Goal: Task Accomplishment & Management: Complete application form

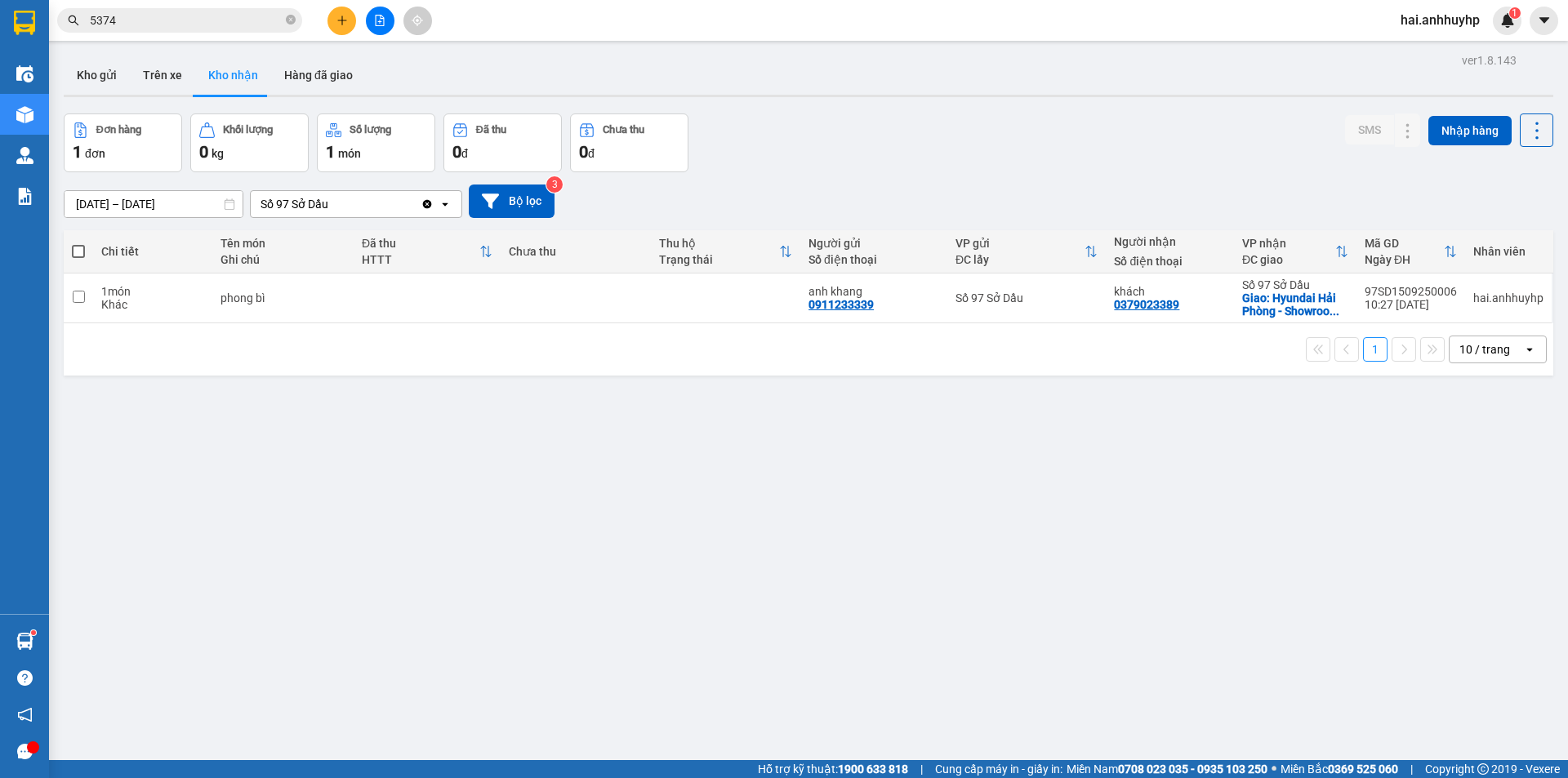
click at [336, 19] on icon "plus" at bounding box center [342, 20] width 12 height 12
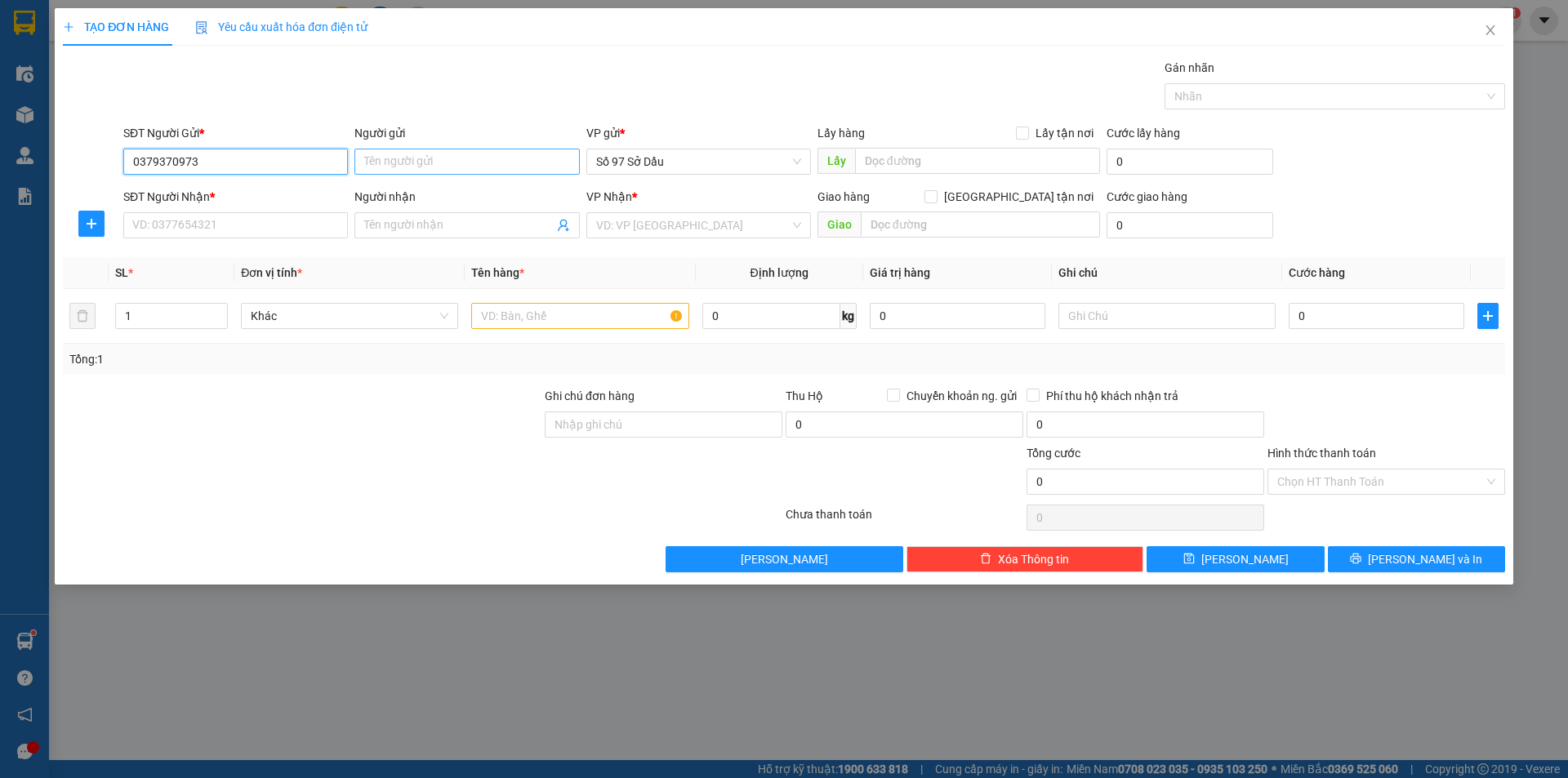
type input "0379370973"
click at [398, 165] on input "Người gửi" at bounding box center [466, 162] width 225 height 27
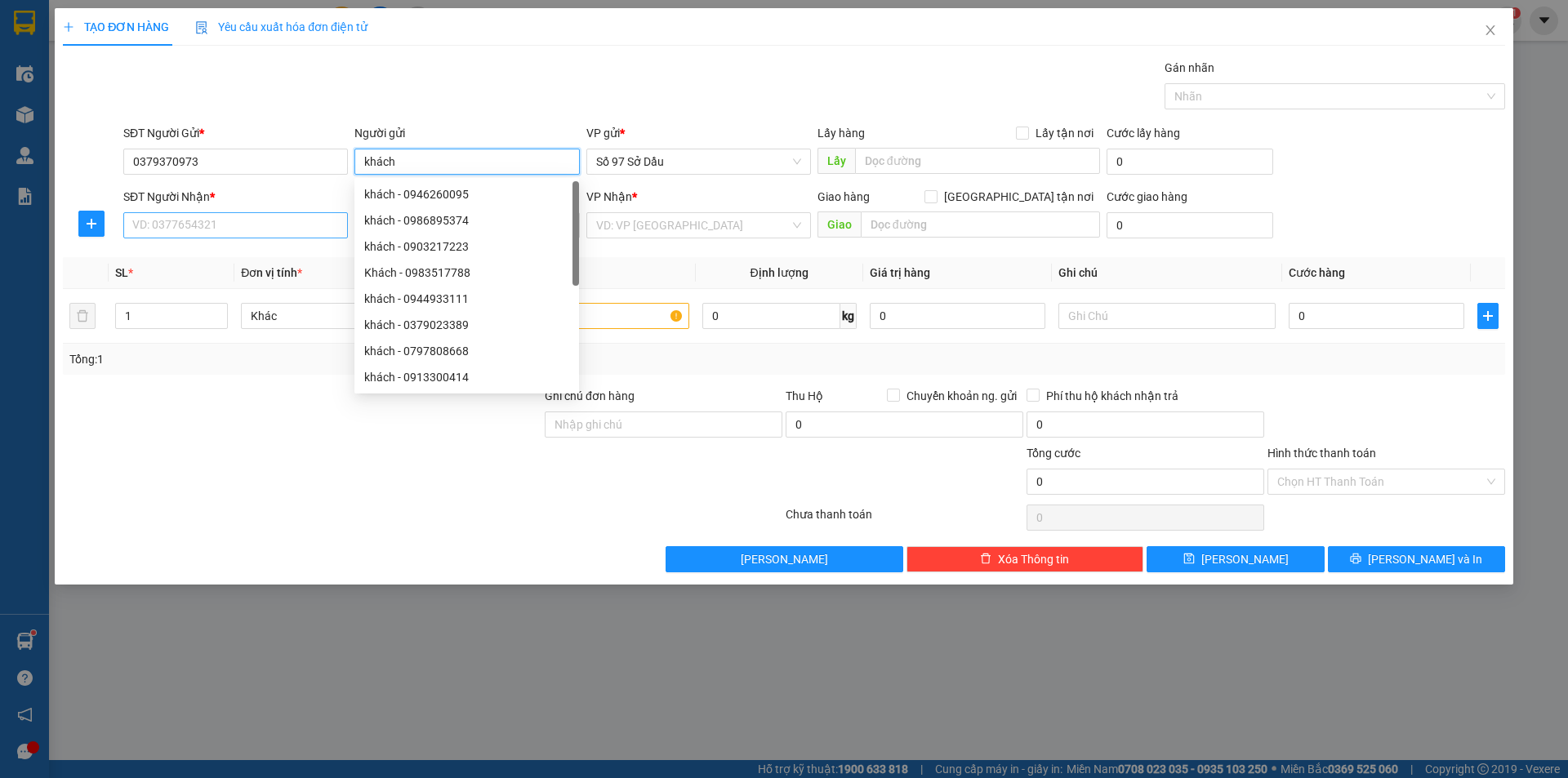
type input "khách"
click at [254, 217] on input "SĐT Người Nhận *" at bounding box center [235, 226] width 225 height 27
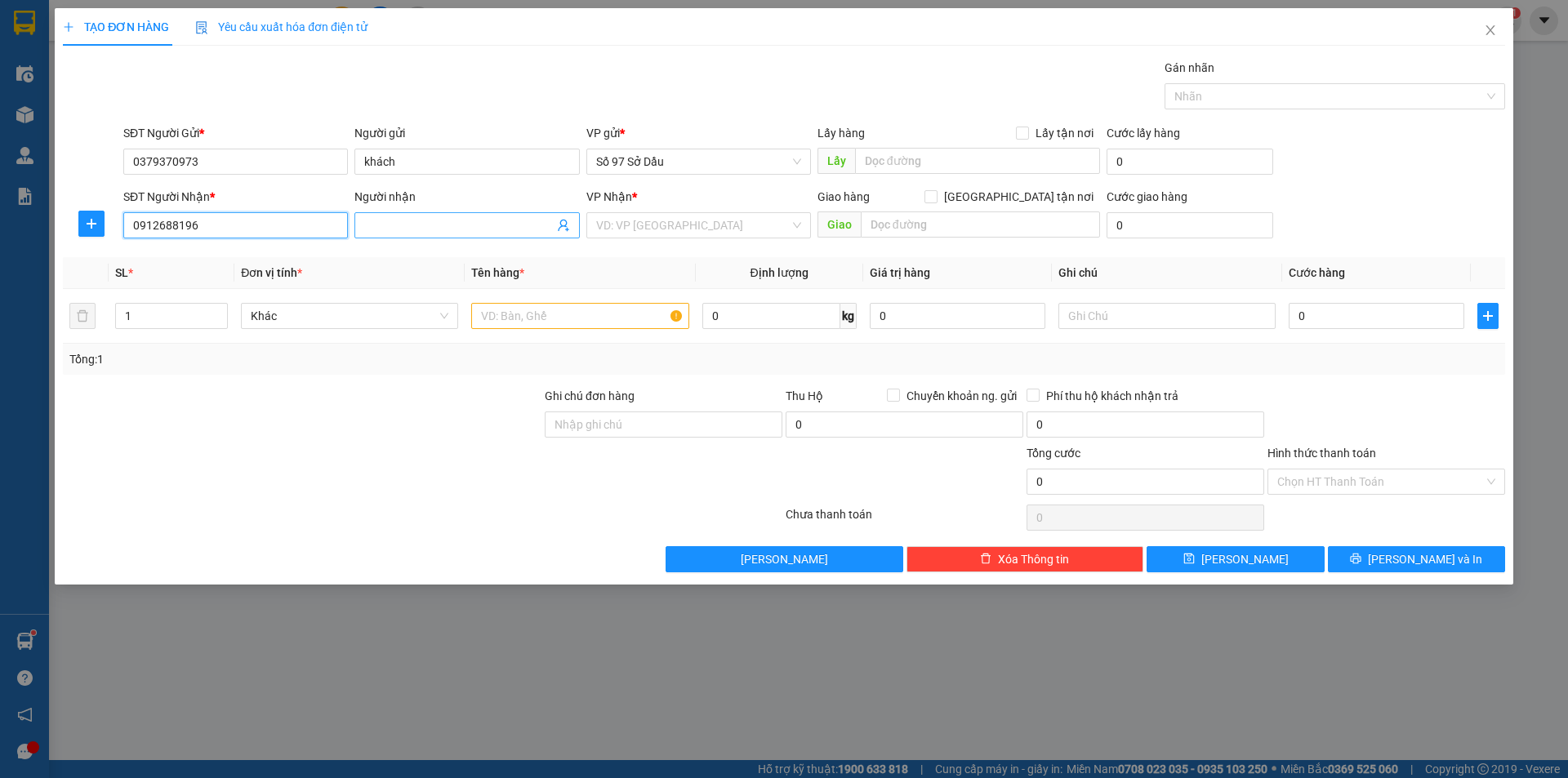
type input "0912688196"
click at [423, 217] on input "Người nhận" at bounding box center [458, 226] width 188 height 18
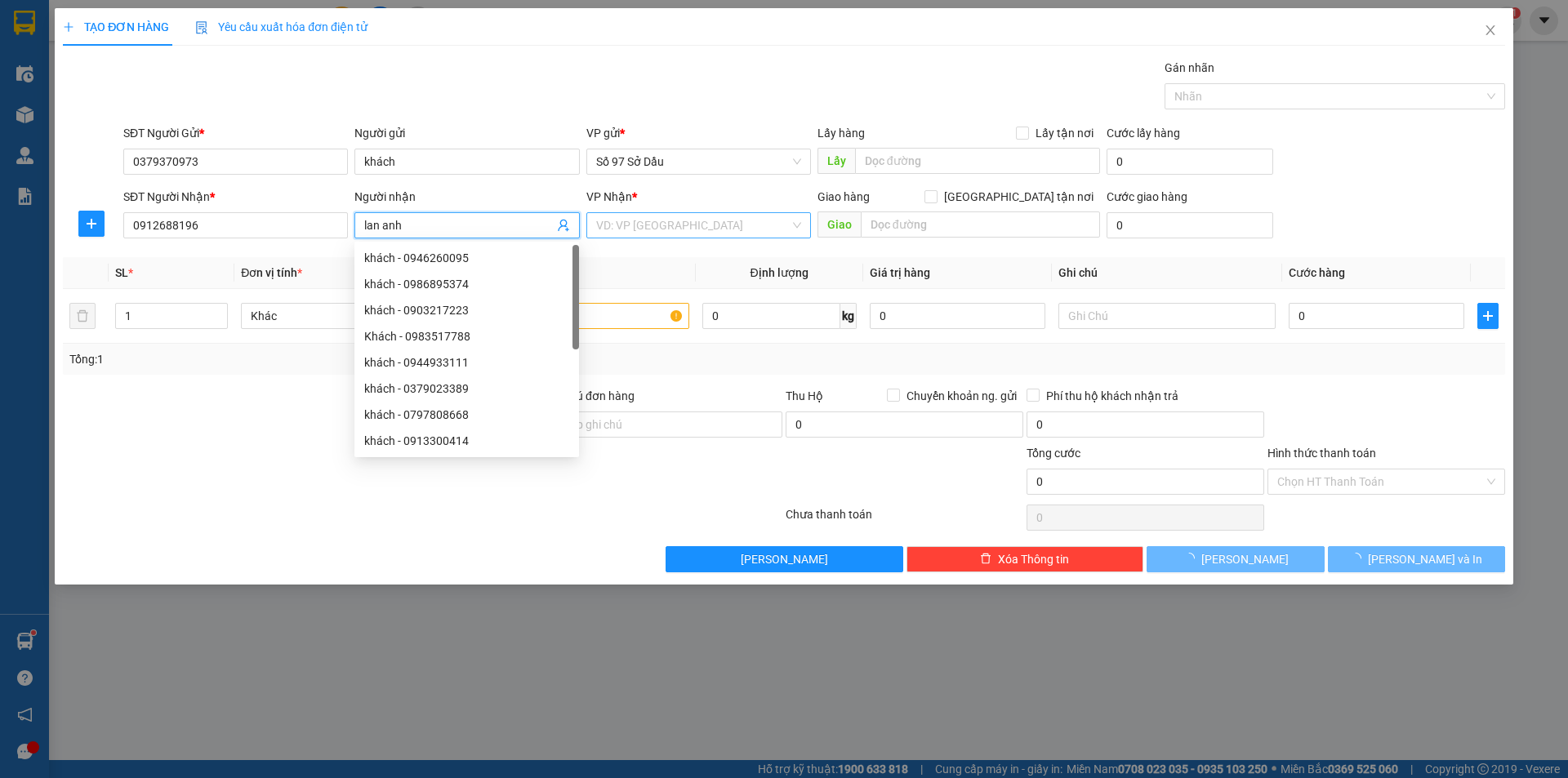
type input "lan anh"
click at [615, 226] on input "search" at bounding box center [693, 226] width 194 height 25
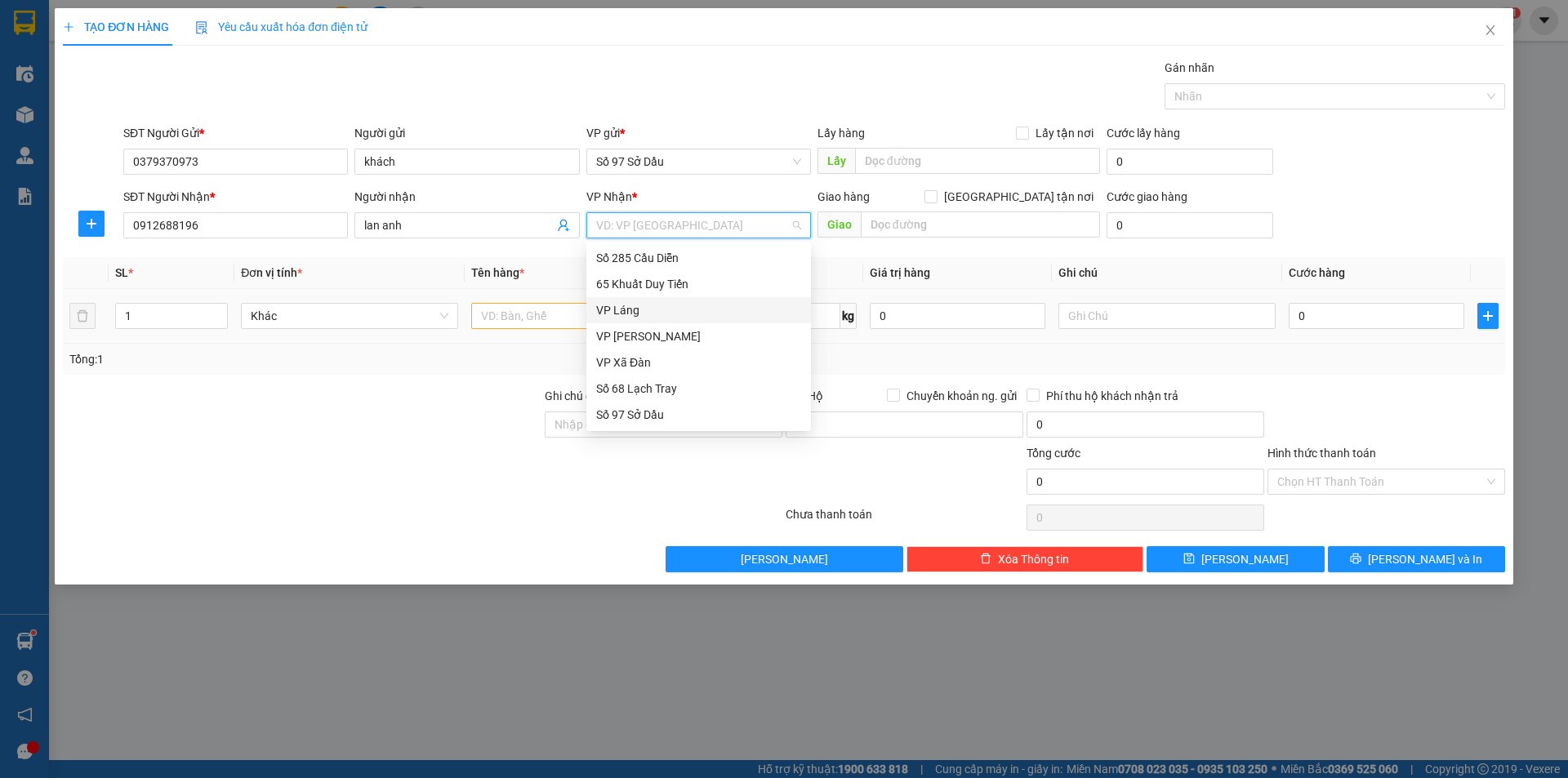
drag, startPoint x: 661, startPoint y: 320, endPoint x: 632, endPoint y: 324, distance: 29.3
click at [661, 320] on div "VP Láng" at bounding box center [699, 311] width 225 height 27
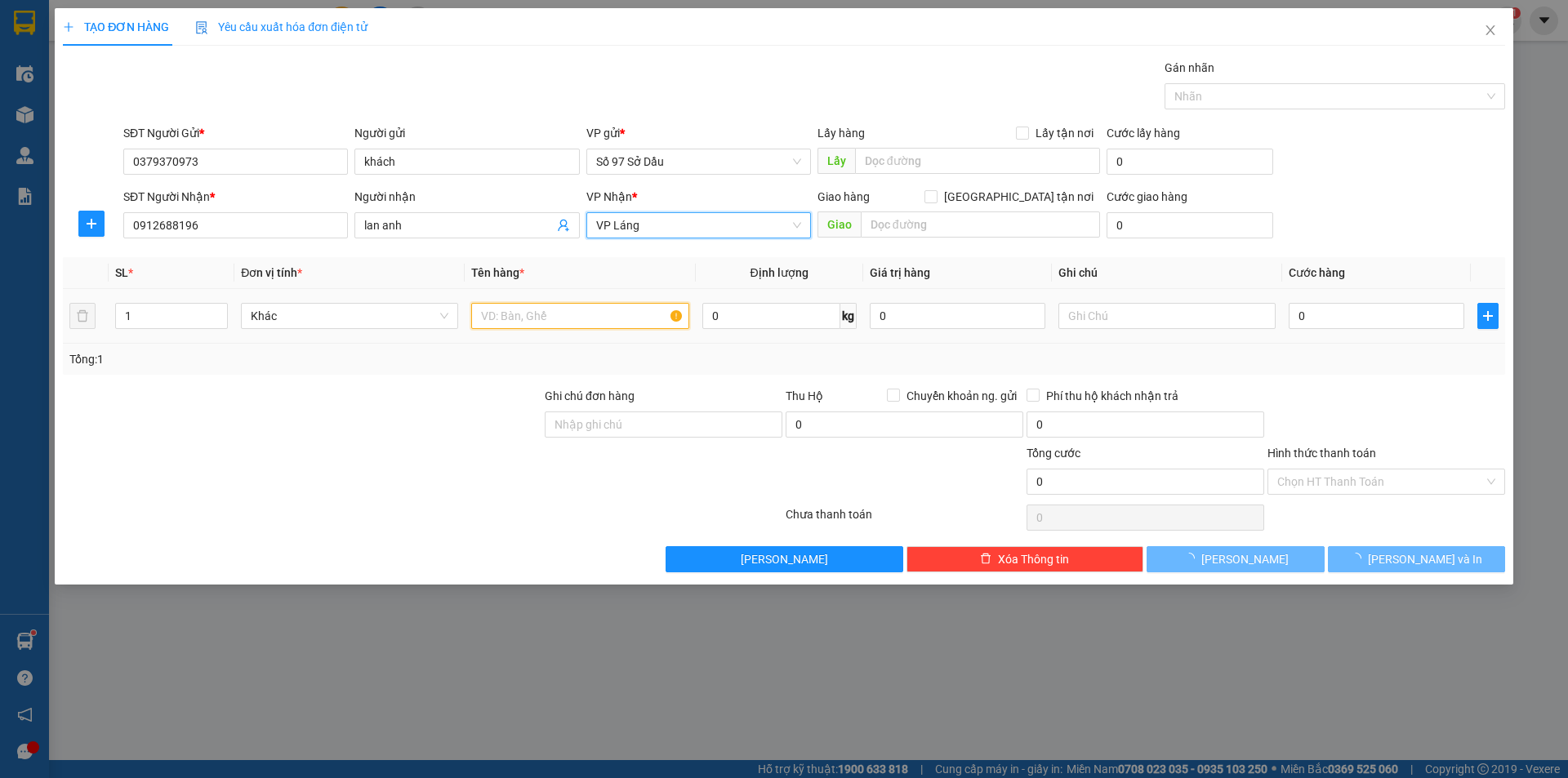
click at [512, 326] on input "text" at bounding box center [579, 316] width 217 height 27
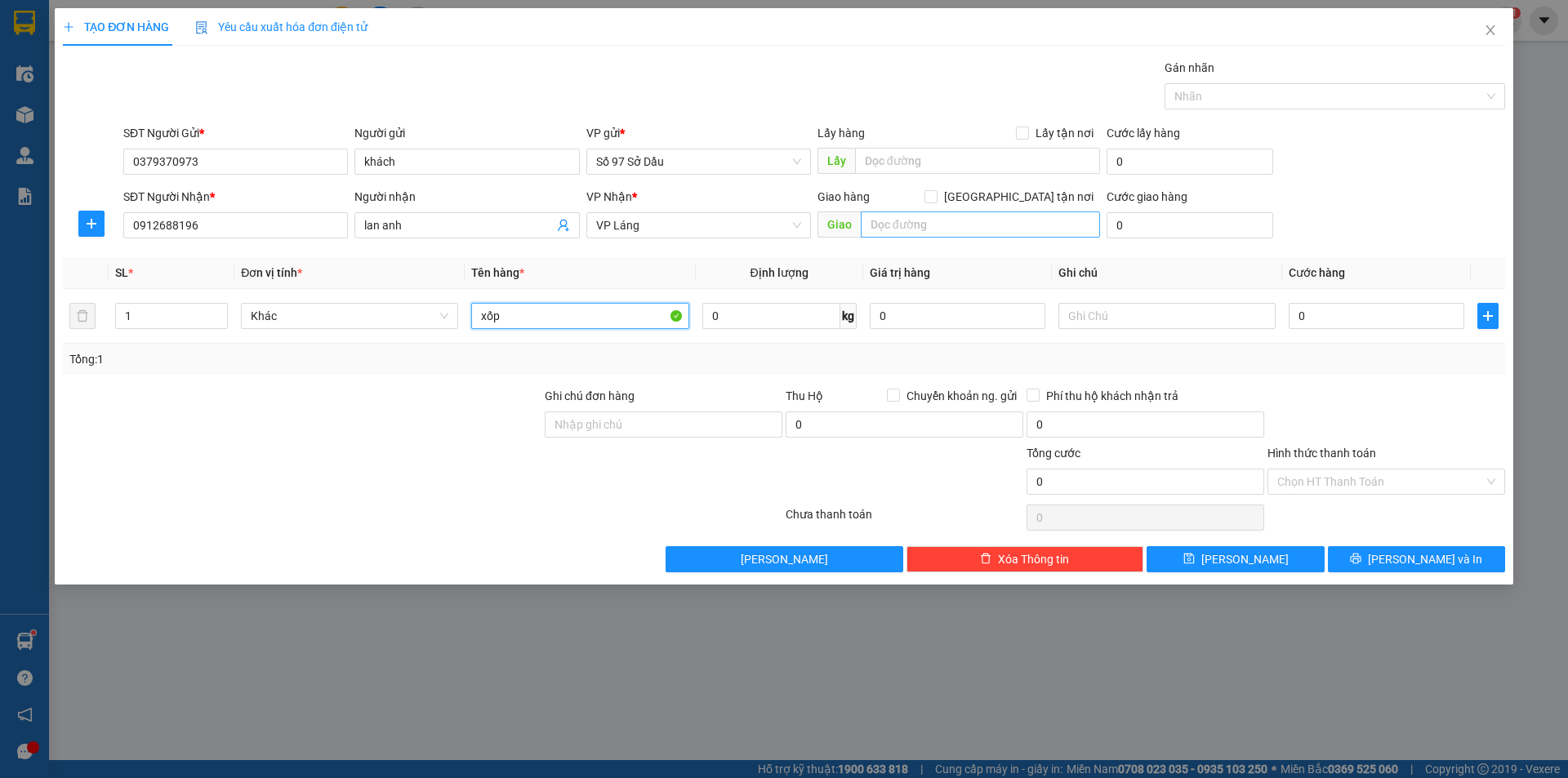
type input "xốp"
click at [990, 219] on input "text" at bounding box center [980, 225] width 239 height 27
click at [1013, 204] on label "[GEOGRAPHIC_DATA] tận nơi" at bounding box center [1012, 196] width 175 height 18
click at [935, 202] on input "[GEOGRAPHIC_DATA] tận nơi" at bounding box center [930, 196] width 12 height 12
checkbox input "true"
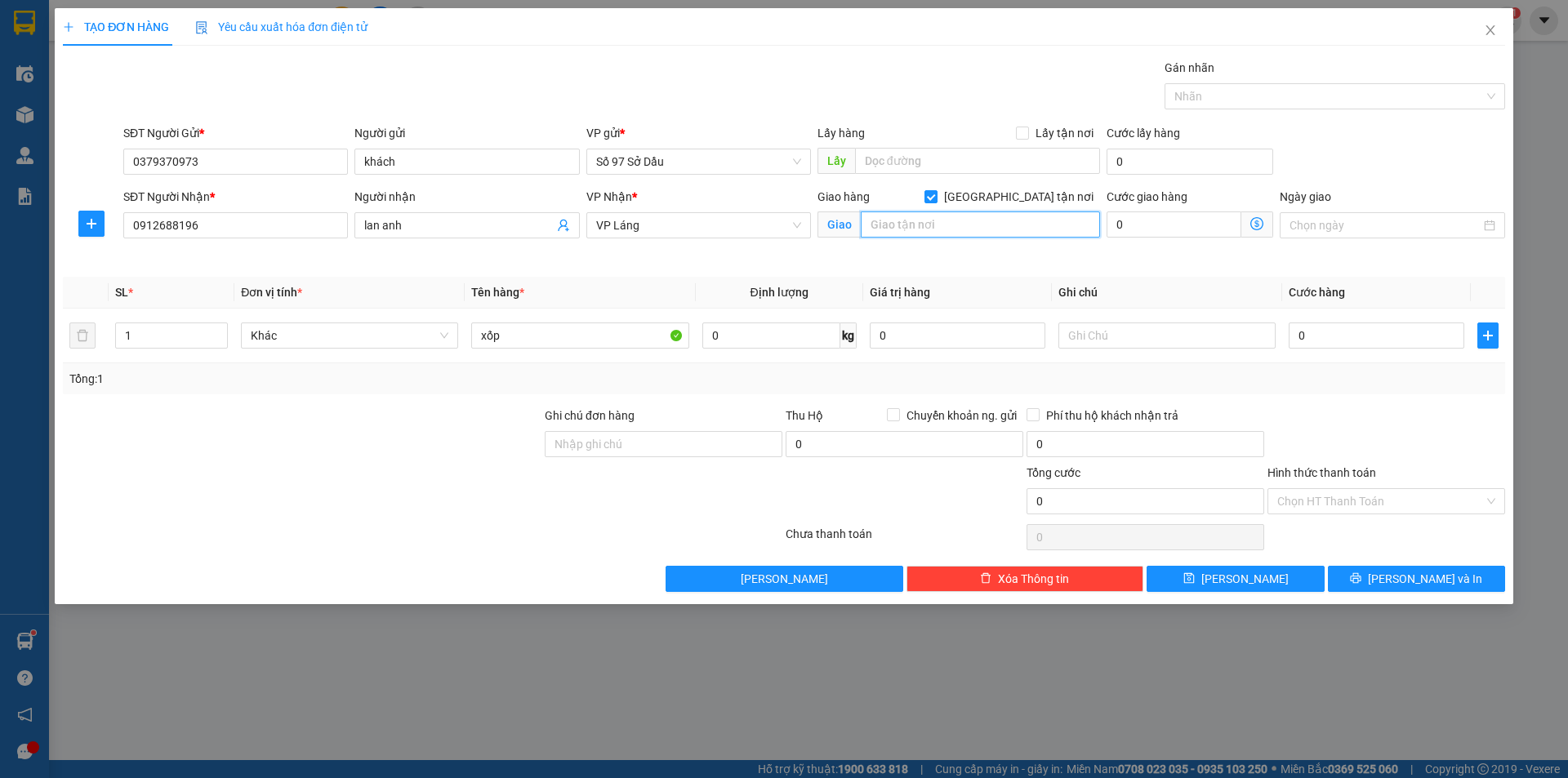
click at [948, 227] on input "text" at bounding box center [980, 225] width 239 height 27
paste input "206 Đ. [GEOGRAPHIC_DATA], [GEOGRAPHIC_DATA], [GEOGRAPHIC_DATA], [GEOGRAPHIC_DAT…"
type input "206 Đ. [GEOGRAPHIC_DATA], [GEOGRAPHIC_DATA], [GEOGRAPHIC_DATA], [GEOGRAPHIC_DAT…"
click at [1256, 221] on icon "dollar-circle" at bounding box center [1257, 223] width 13 height 13
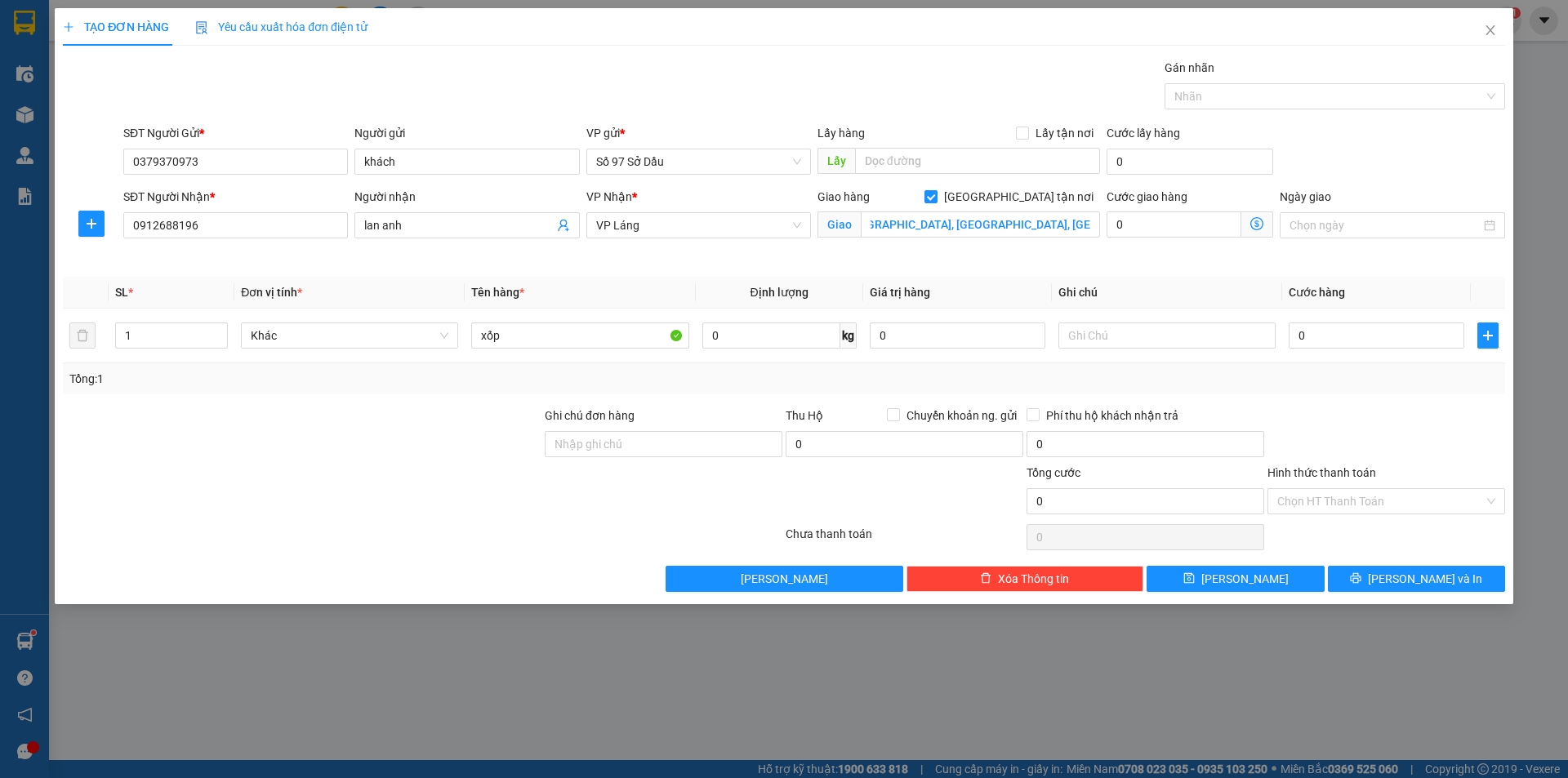
scroll to position [0, 0]
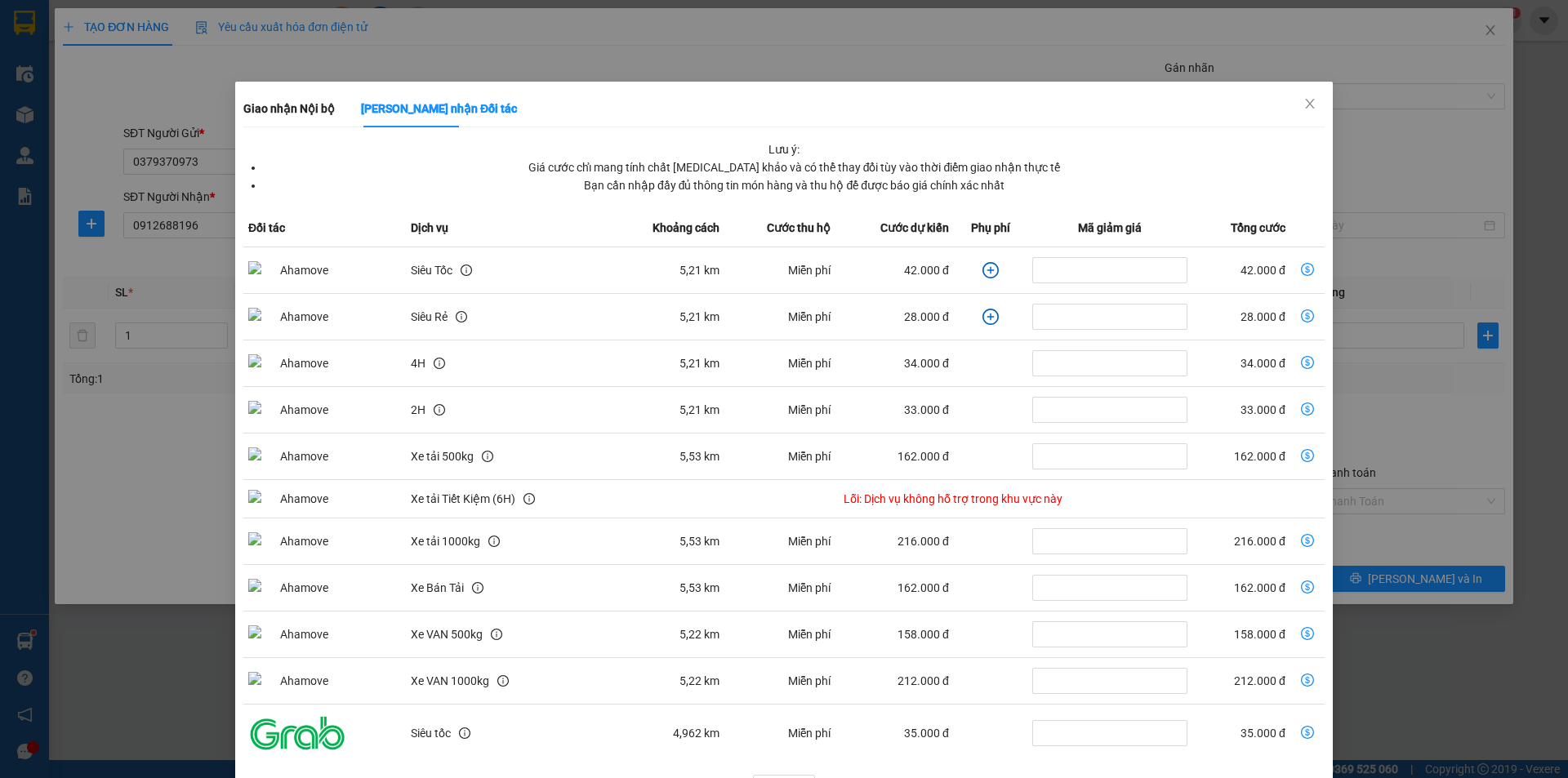
click at [435, 19] on div "Giao nhận Nội bộ Giao nhận Đối tác Lưu ý: Giá cước chỉ mang tính chất [MEDICAL_…" at bounding box center [784, 389] width 1568 height 778
click at [1520, 47] on div "Giao nhận Nội bộ Giao nhận Đối tác Lưu ý: Giá cước chỉ mang tính chất [MEDICAL_…" at bounding box center [784, 389] width 1568 height 778
click at [1303, 99] on icon "close" at bounding box center [1310, 104] width 13 height 13
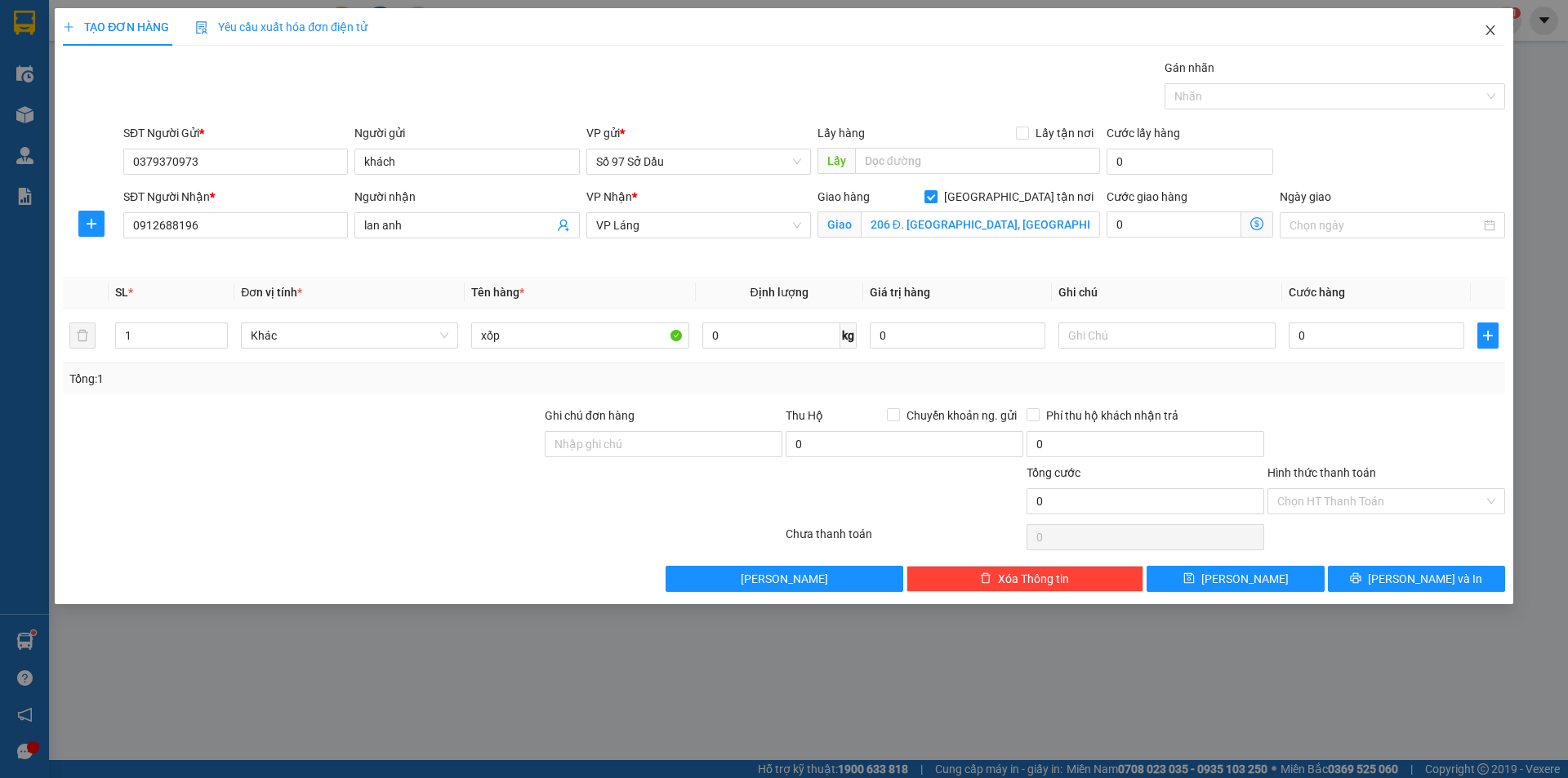
click at [1481, 27] on span "Close" at bounding box center [1490, 31] width 46 height 46
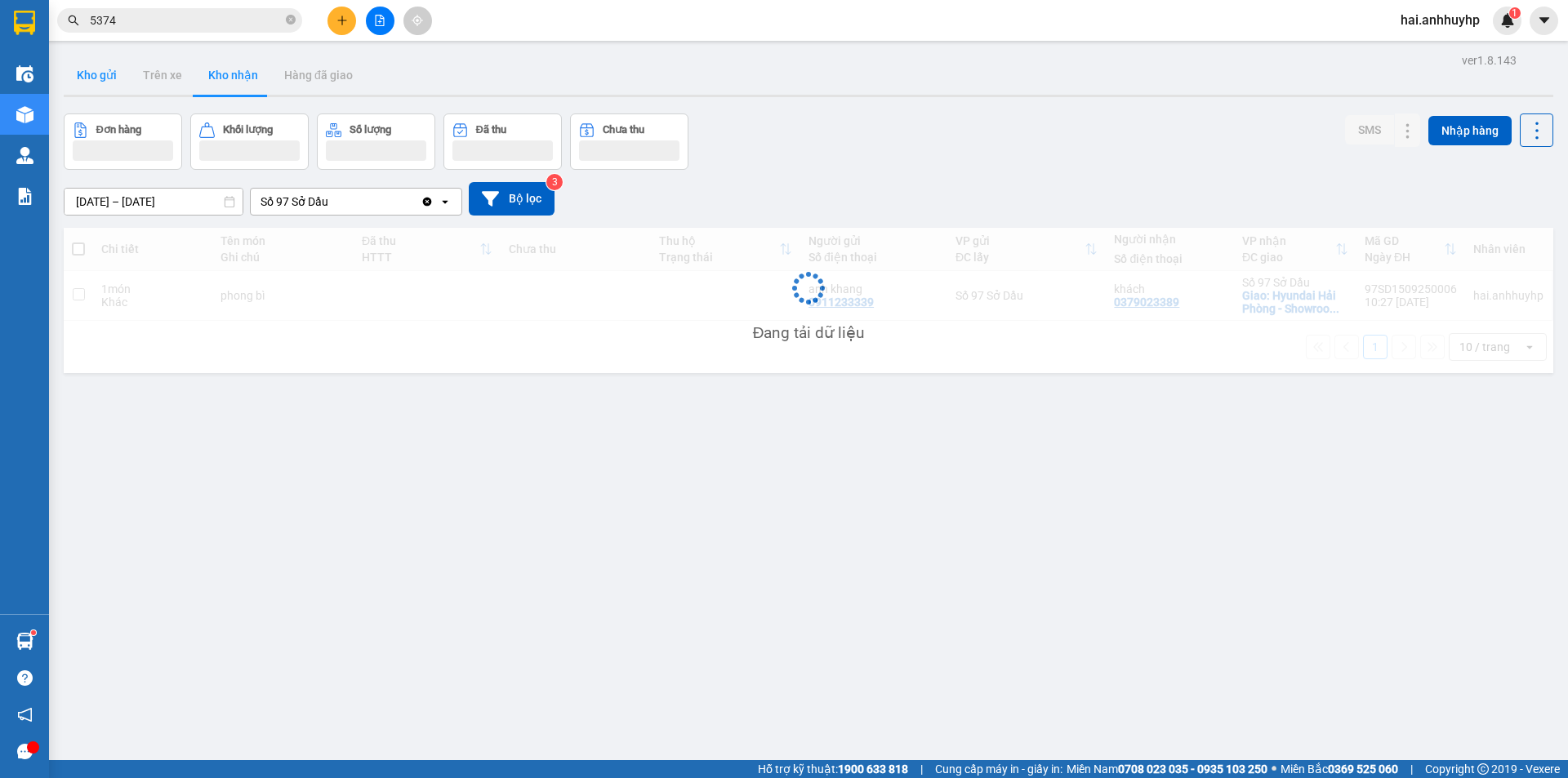
click at [115, 81] on button "Kho gửi" at bounding box center [96, 75] width 66 height 39
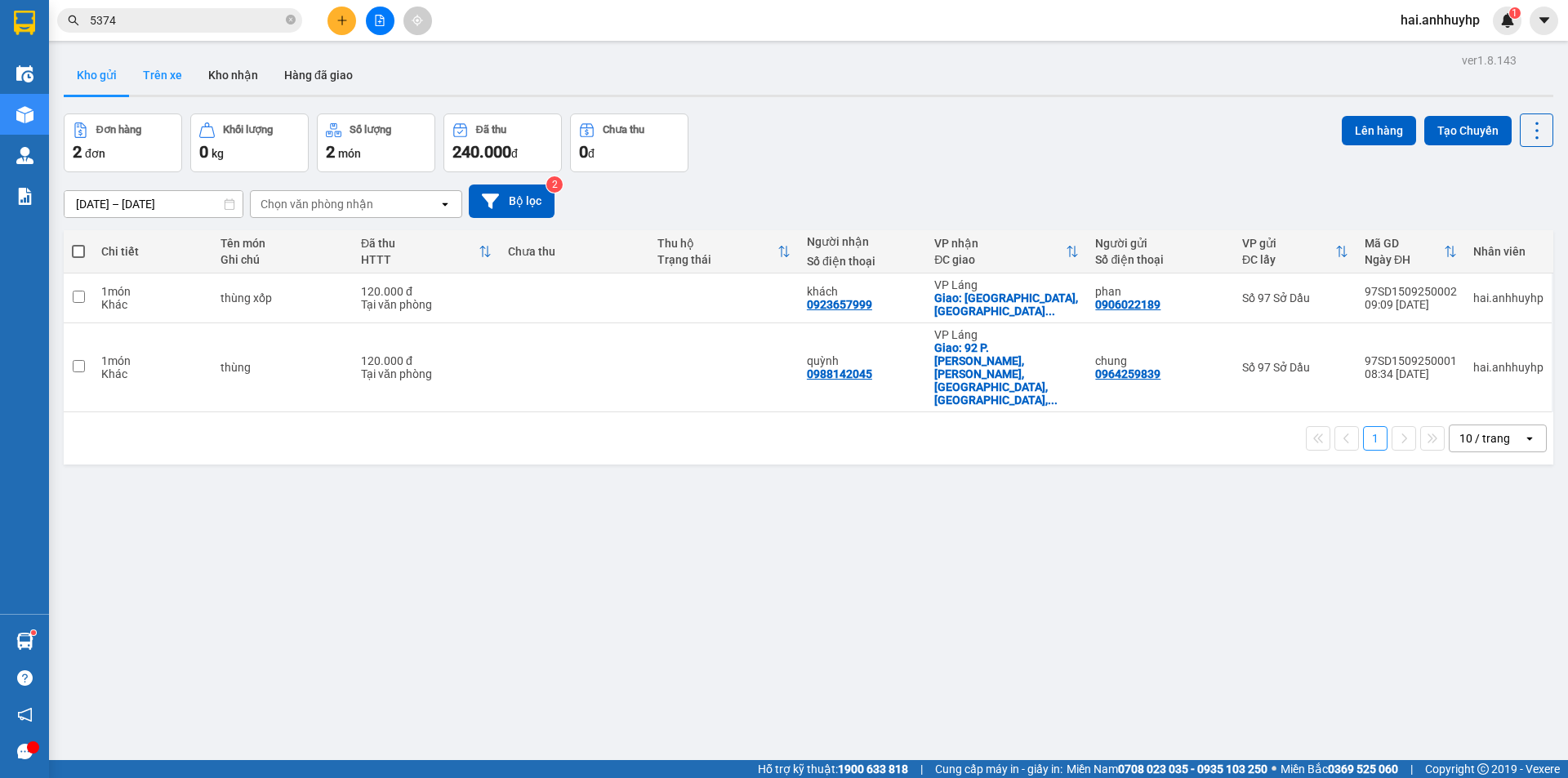
click at [157, 81] on button "Trên xe" at bounding box center [163, 75] width 65 height 39
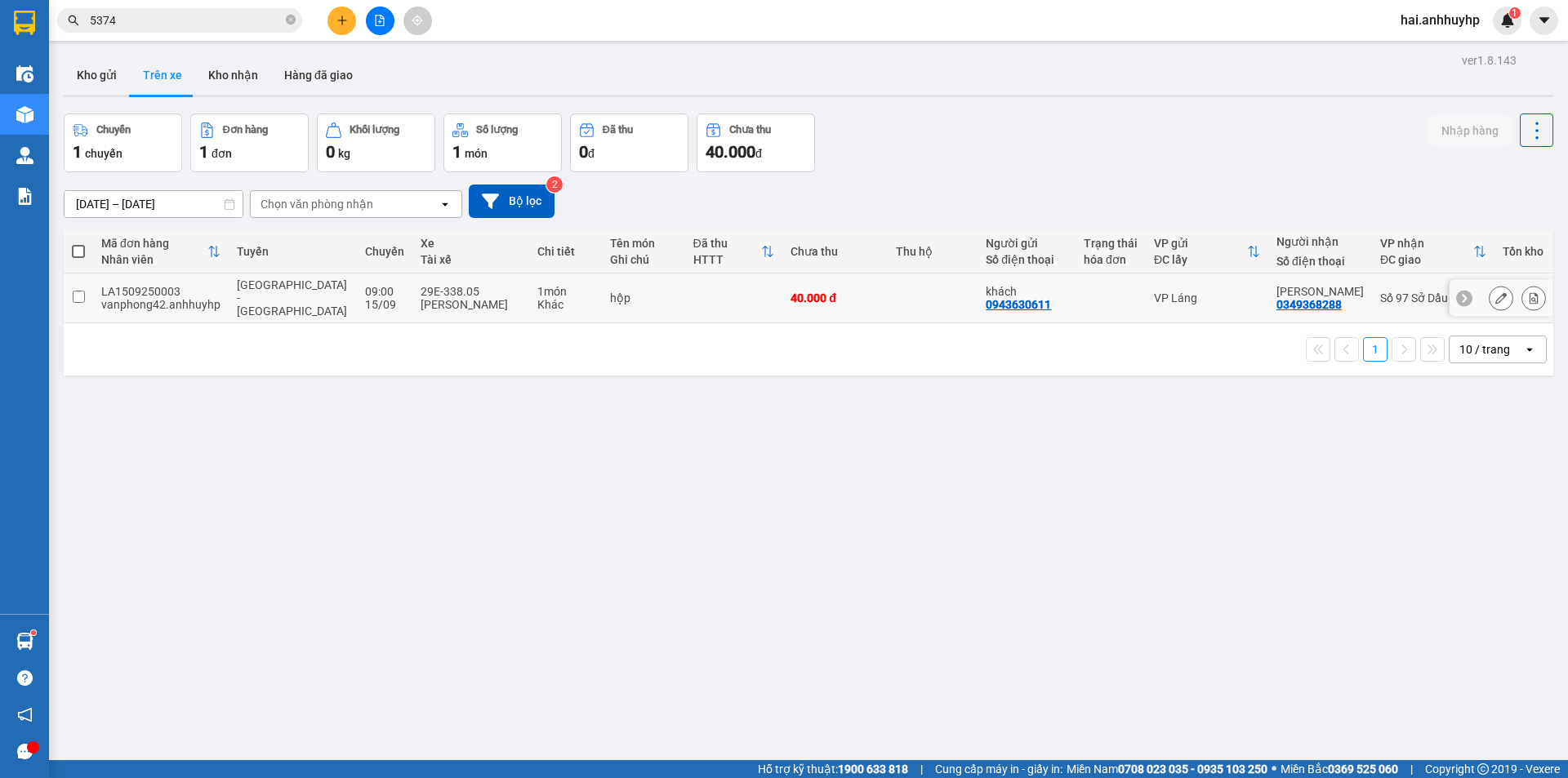
click at [76, 291] on input "checkbox" at bounding box center [79, 297] width 12 height 12
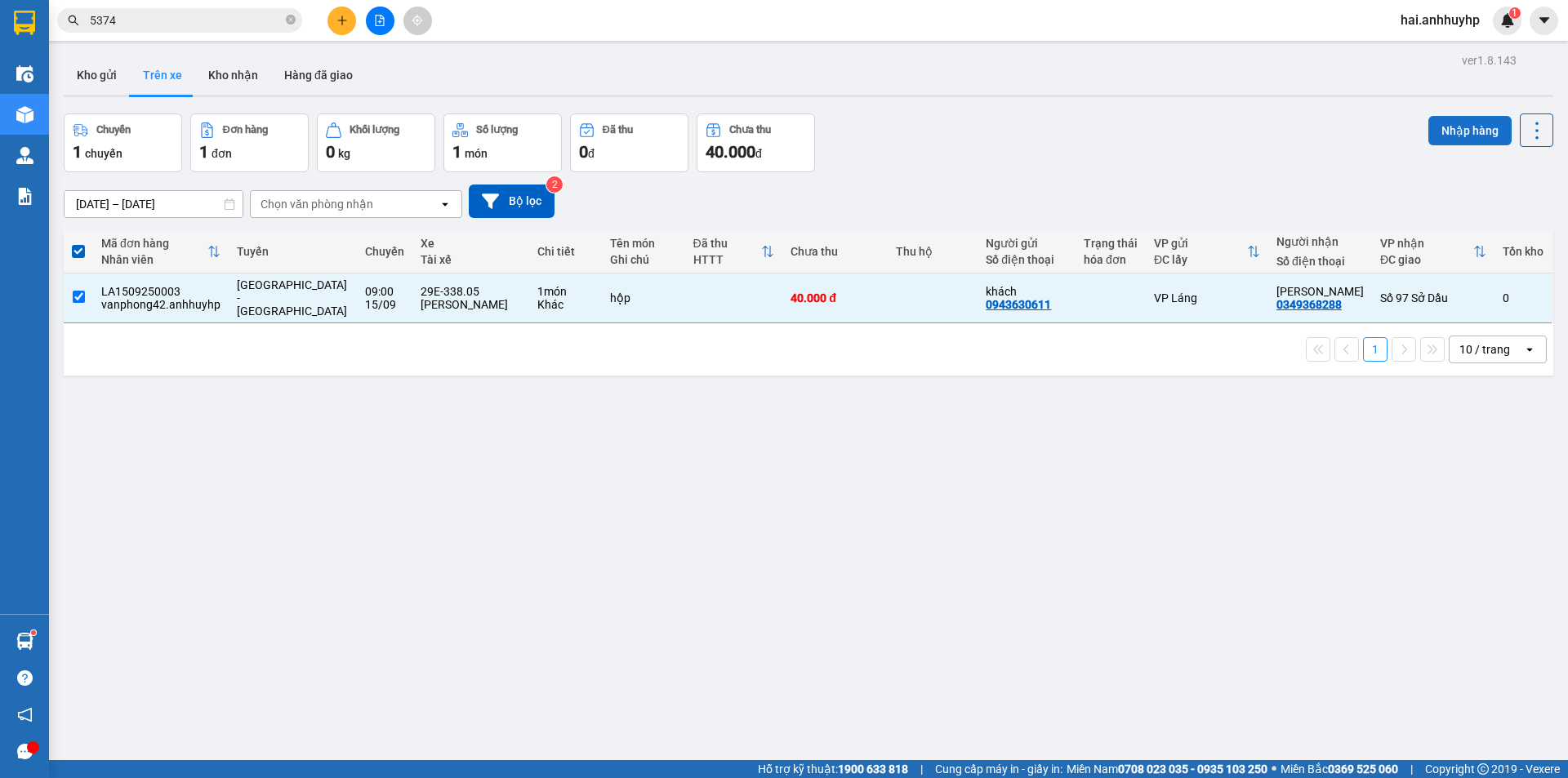
click at [1447, 128] on button "Nhập hàng" at bounding box center [1470, 130] width 83 height 29
checkbox input "false"
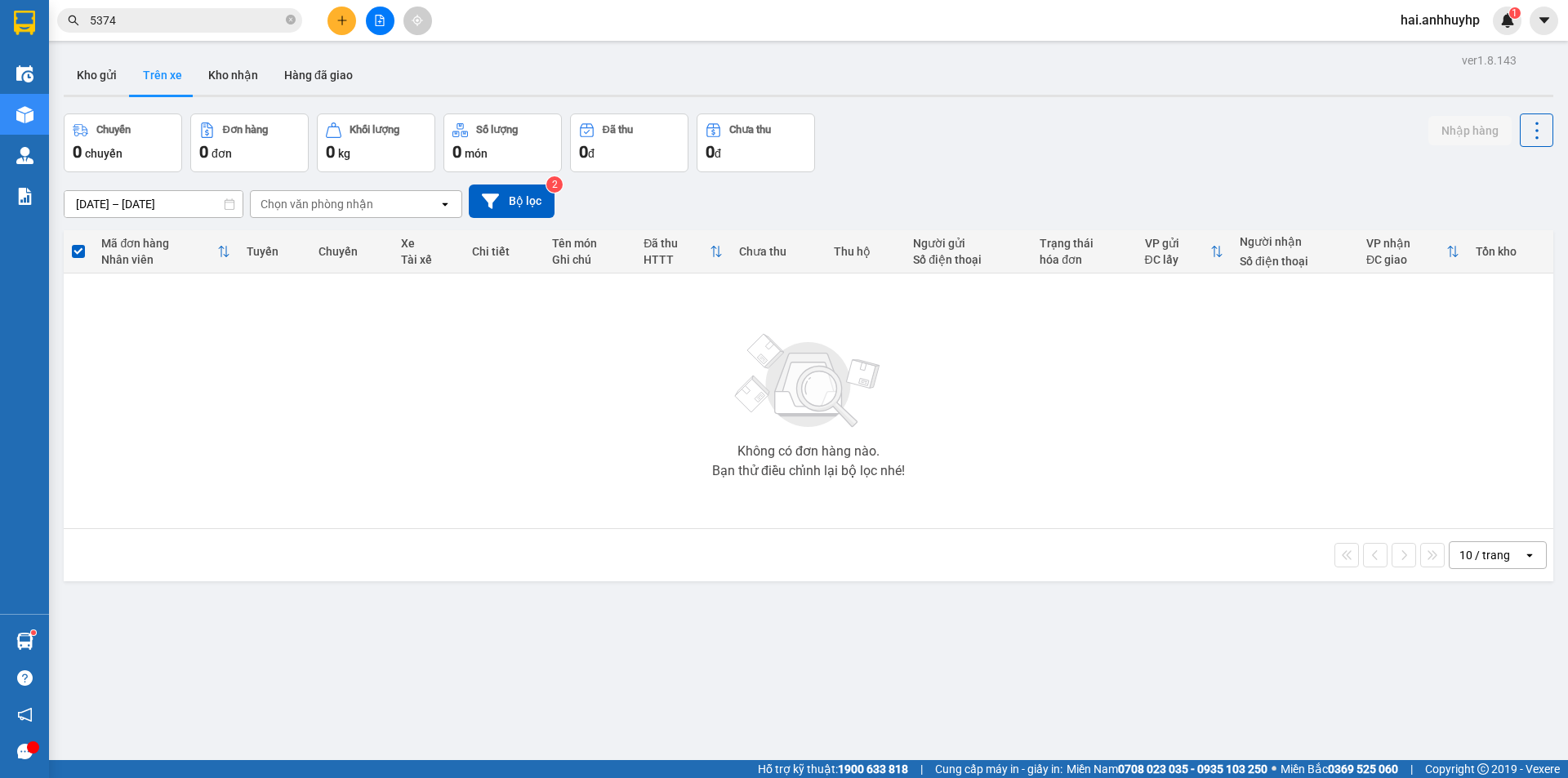
click at [337, 15] on icon "plus" at bounding box center [342, 20] width 12 height 12
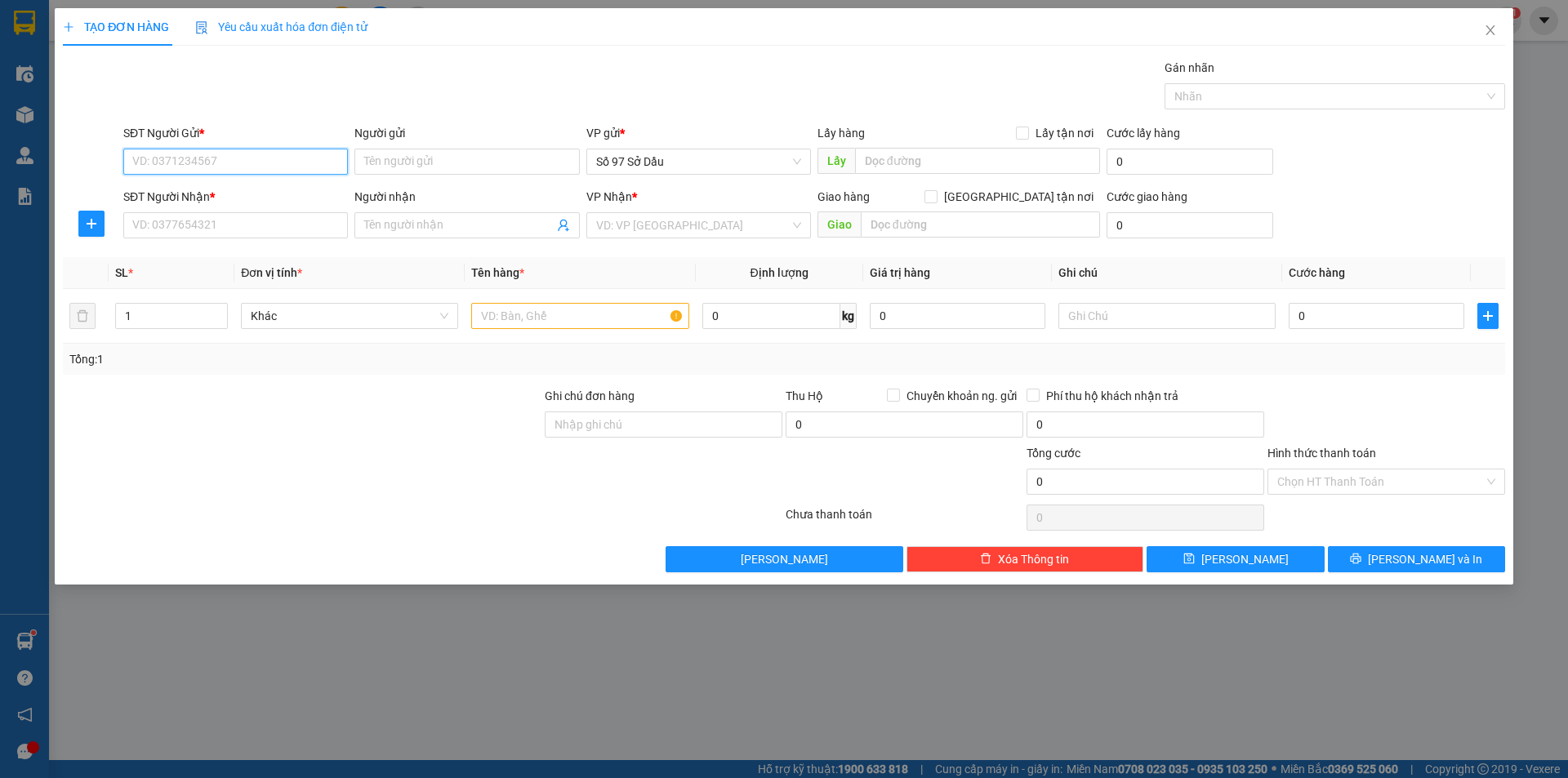
click at [264, 157] on input "SĐT Người Gửi *" at bounding box center [235, 162] width 225 height 27
type input "0912831034"
click at [420, 160] on input "Người gửi" at bounding box center [466, 162] width 225 height 27
type input "ngát"
click at [281, 226] on input "SĐT Người Nhận *" at bounding box center [235, 226] width 225 height 27
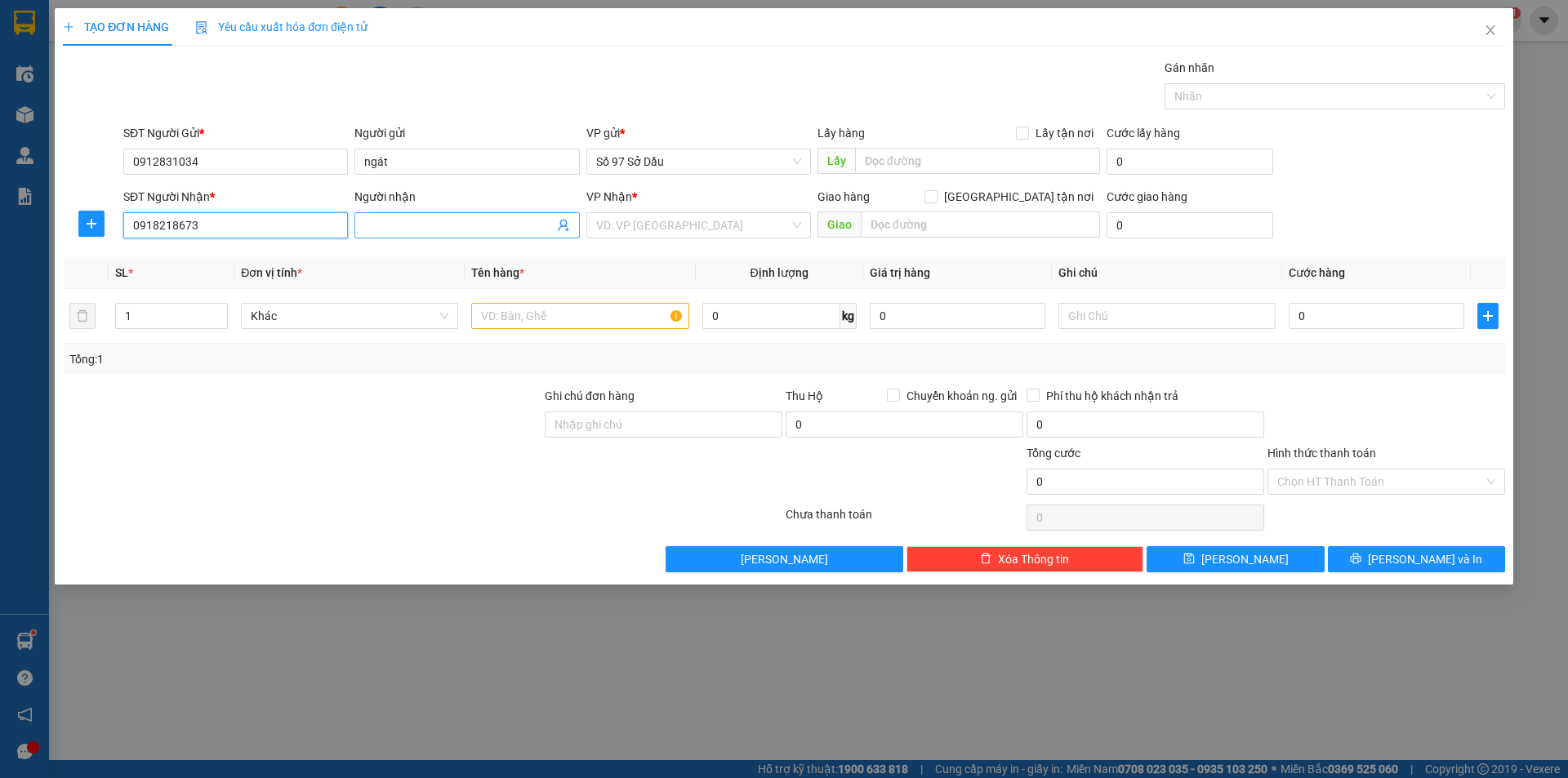
type input "0918218673"
click at [418, 226] on input "Người nhận" at bounding box center [458, 226] width 188 height 18
type input "phương"
click at [654, 230] on input "search" at bounding box center [693, 226] width 194 height 25
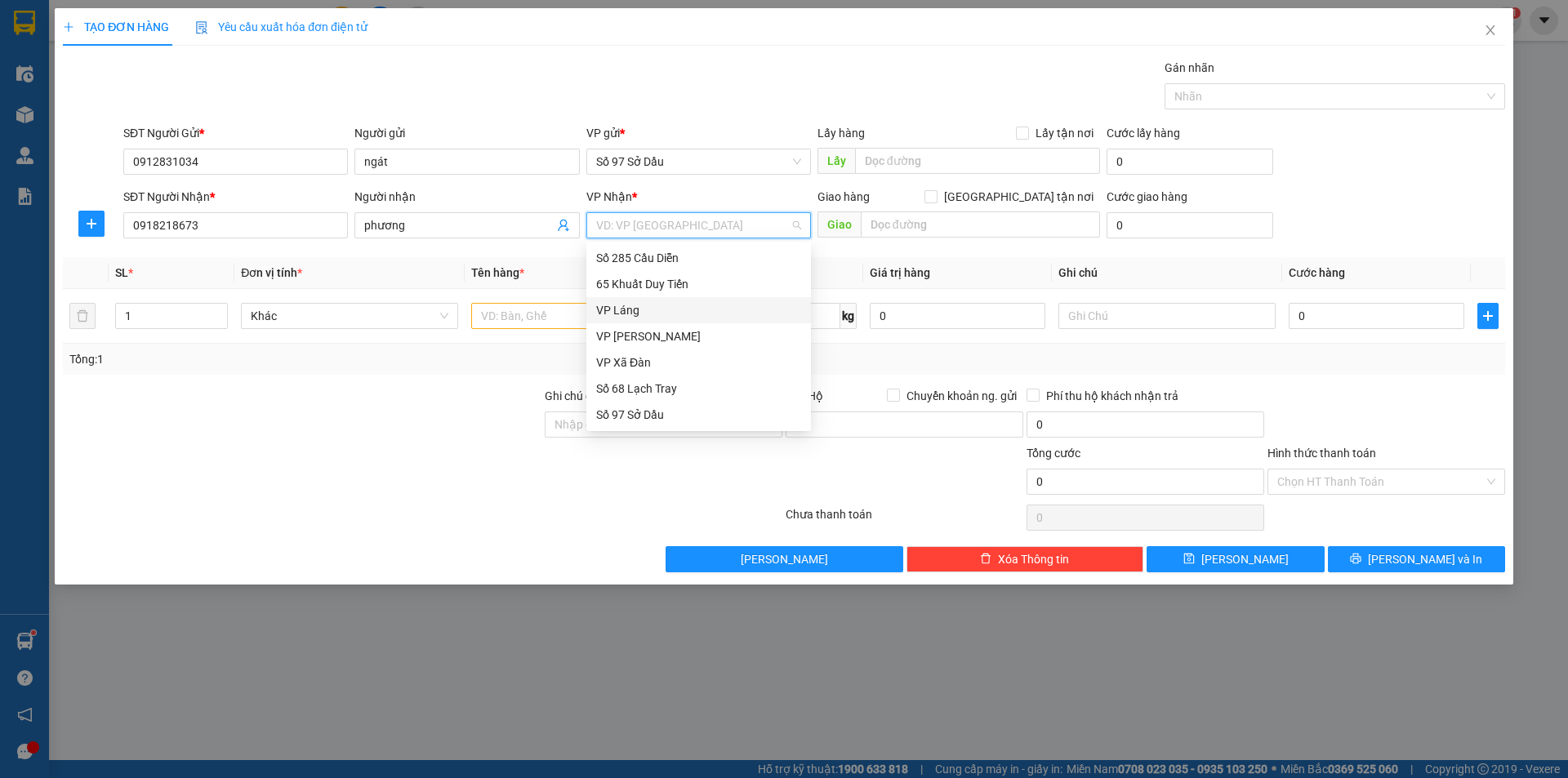
click at [655, 316] on div "VP Láng" at bounding box center [699, 310] width 205 height 18
click at [557, 314] on input "text" at bounding box center [579, 316] width 217 height 27
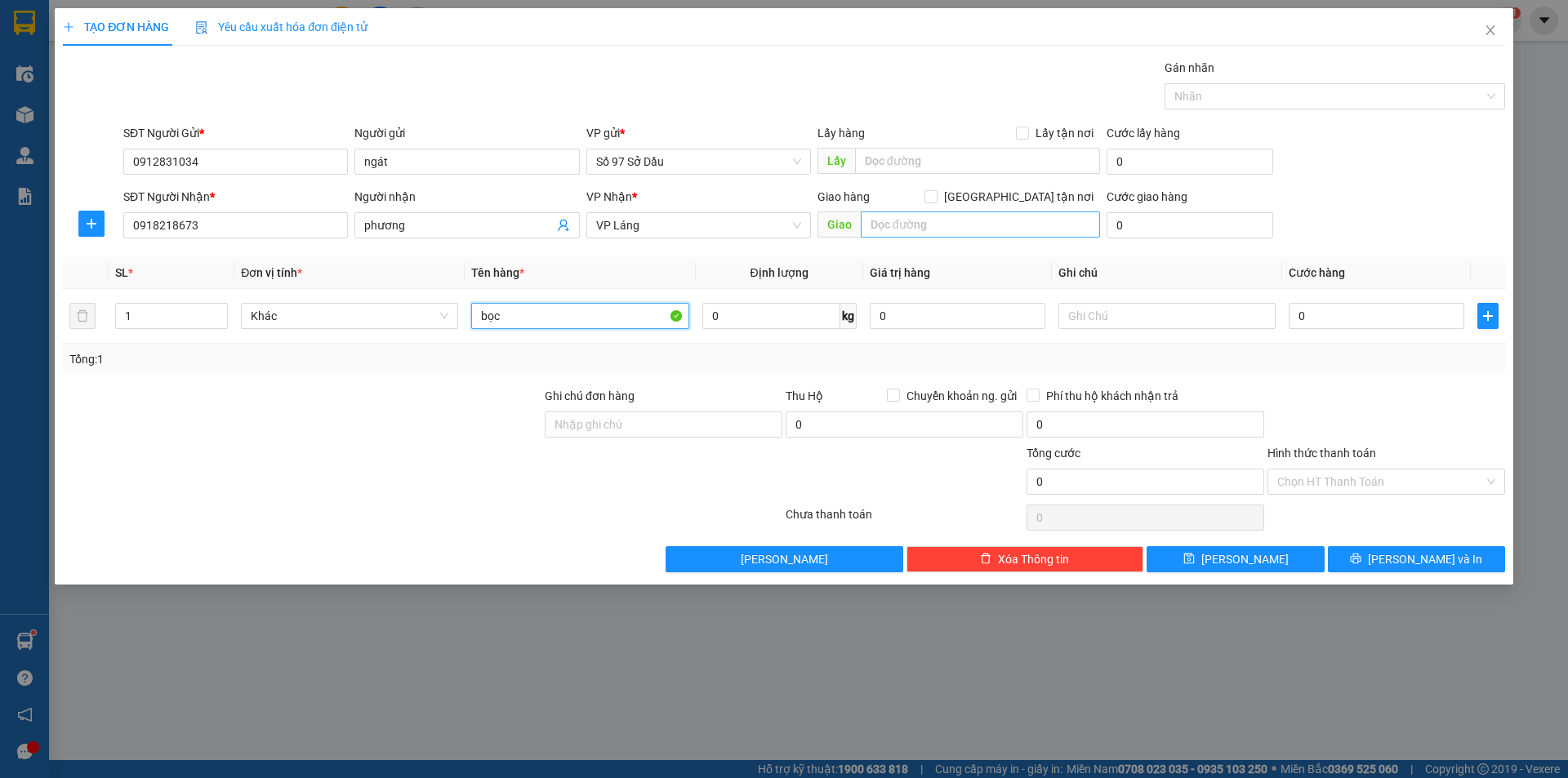
type input "bọc"
click at [937, 222] on input "text" at bounding box center [980, 225] width 239 height 27
drag, startPoint x: 1026, startPoint y: 199, endPoint x: 951, endPoint y: 31, distance: 184.0
click at [1025, 199] on label "[GEOGRAPHIC_DATA] tận nơi" at bounding box center [1012, 196] width 175 height 18
click at [914, 229] on input "text" at bounding box center [980, 225] width 239 height 27
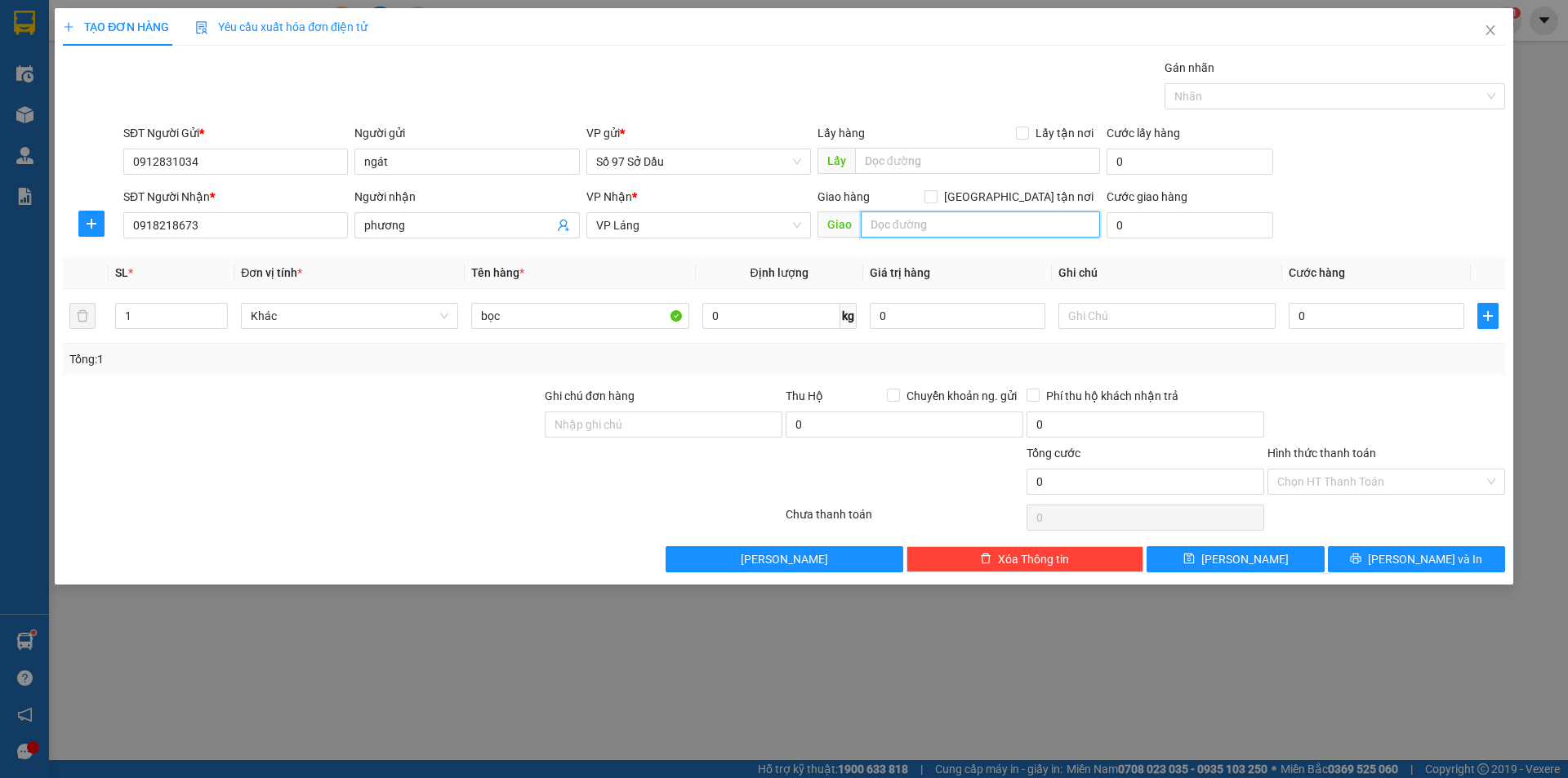
paste input "184 Đường Vạn Phúc, [GEOGRAPHIC_DATA], [GEOGRAPHIC_DATA], [GEOGRAPHIC_DATA], [G…"
type input "184 Đường Vạn Phúc, [GEOGRAPHIC_DATA], [GEOGRAPHIC_DATA], [GEOGRAPHIC_DATA], [G…"
click at [935, 199] on input "[GEOGRAPHIC_DATA] tận nơi" at bounding box center [930, 196] width 12 height 12
checkbox input "true"
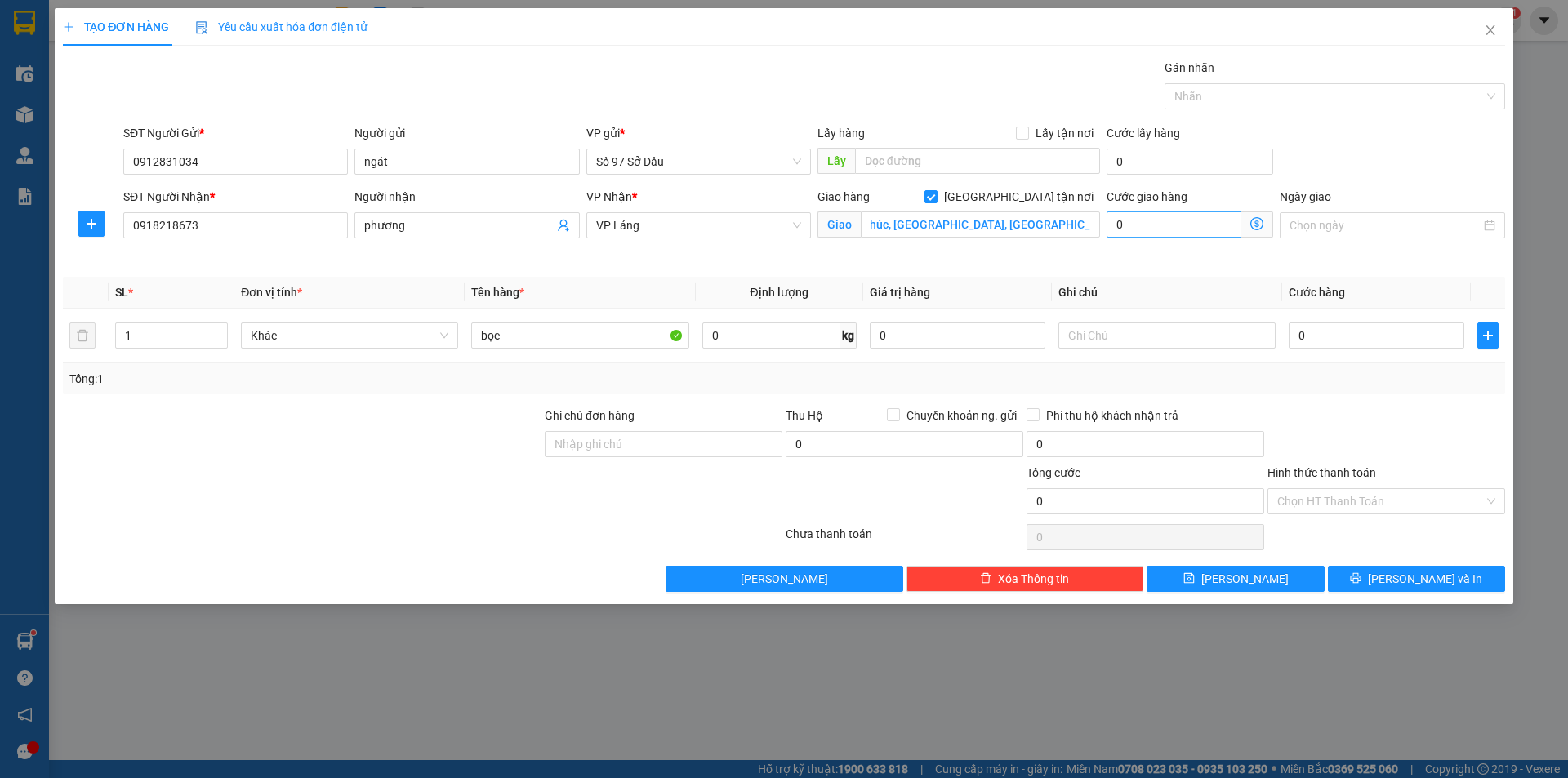
scroll to position [0, 0]
click at [1256, 223] on icon "dollar-circle" at bounding box center [1257, 223] width 13 height 13
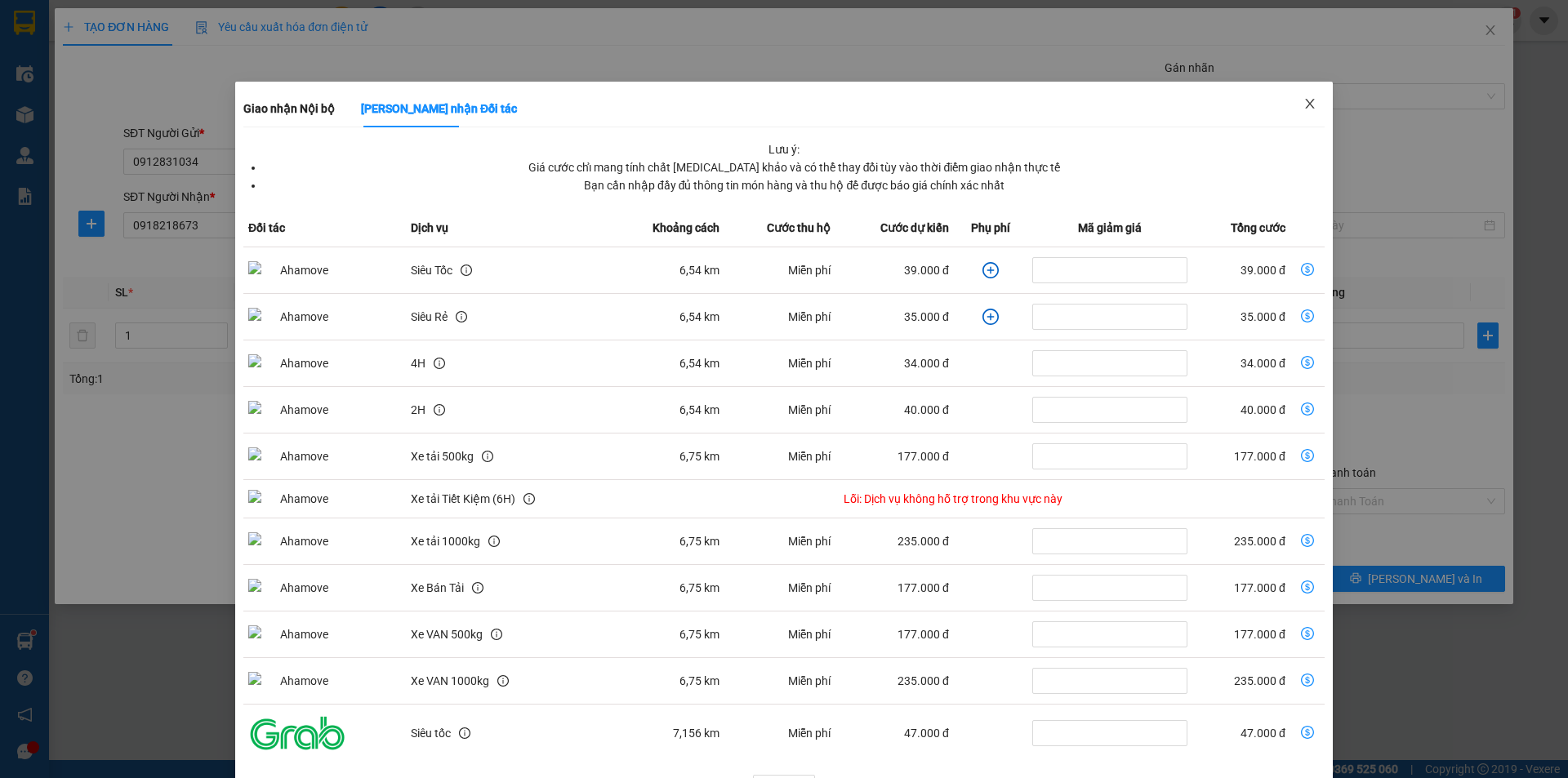
click at [1311, 106] on span "Close" at bounding box center [1310, 104] width 46 height 46
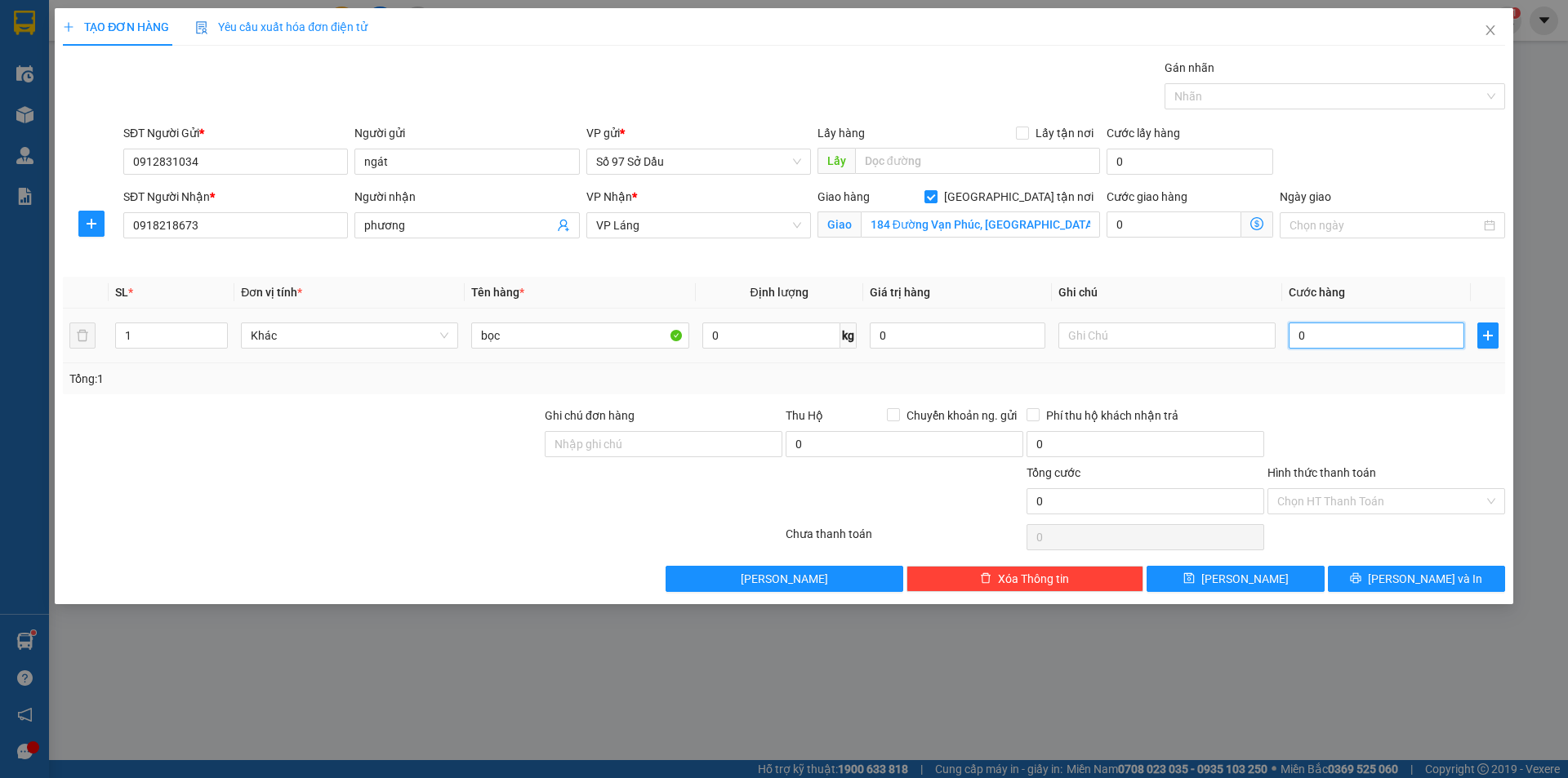
click at [1305, 327] on input "0" at bounding box center [1376, 335] width 175 height 27
type input "1"
type input "11"
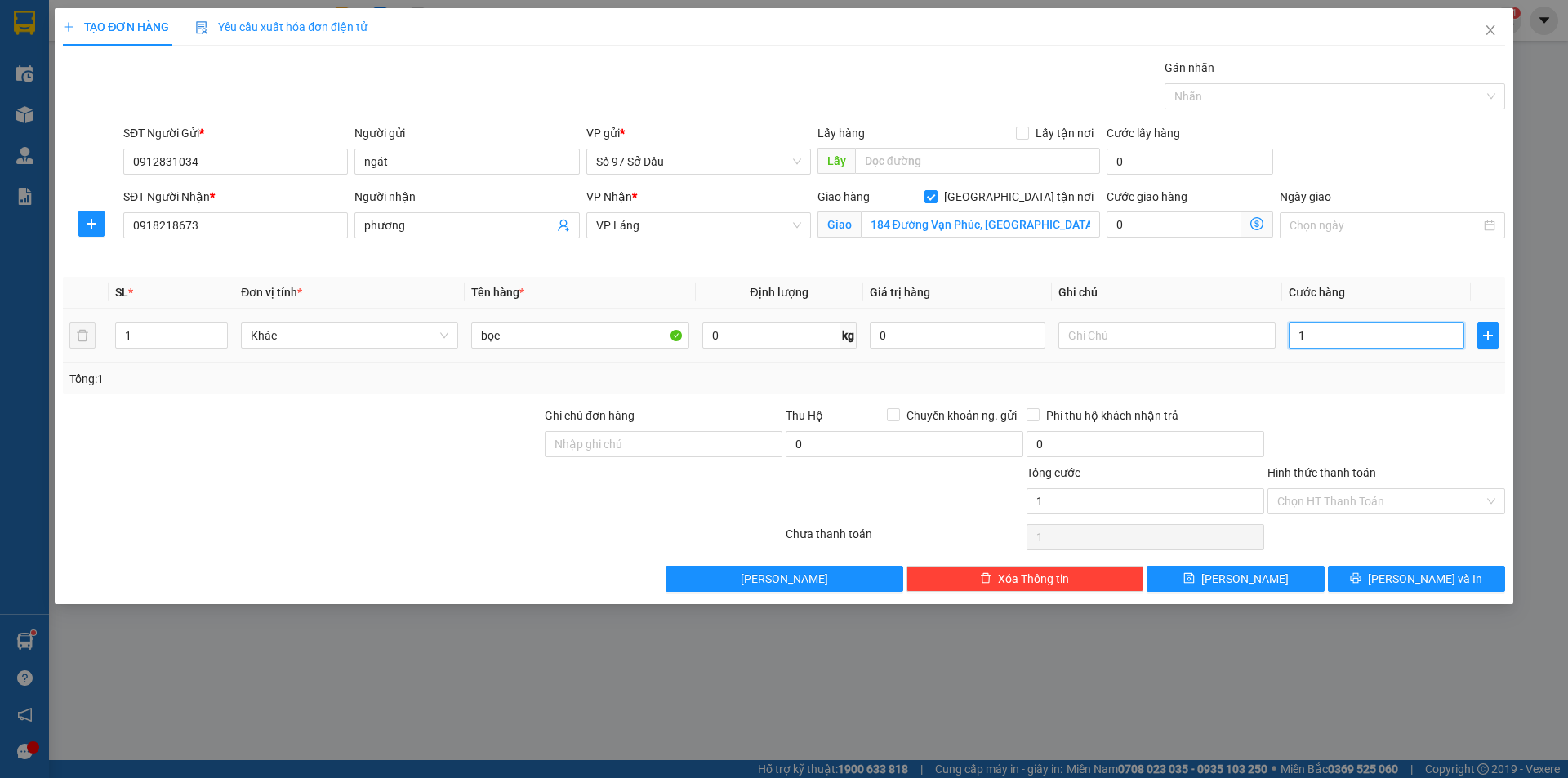
type input "11"
type input "110"
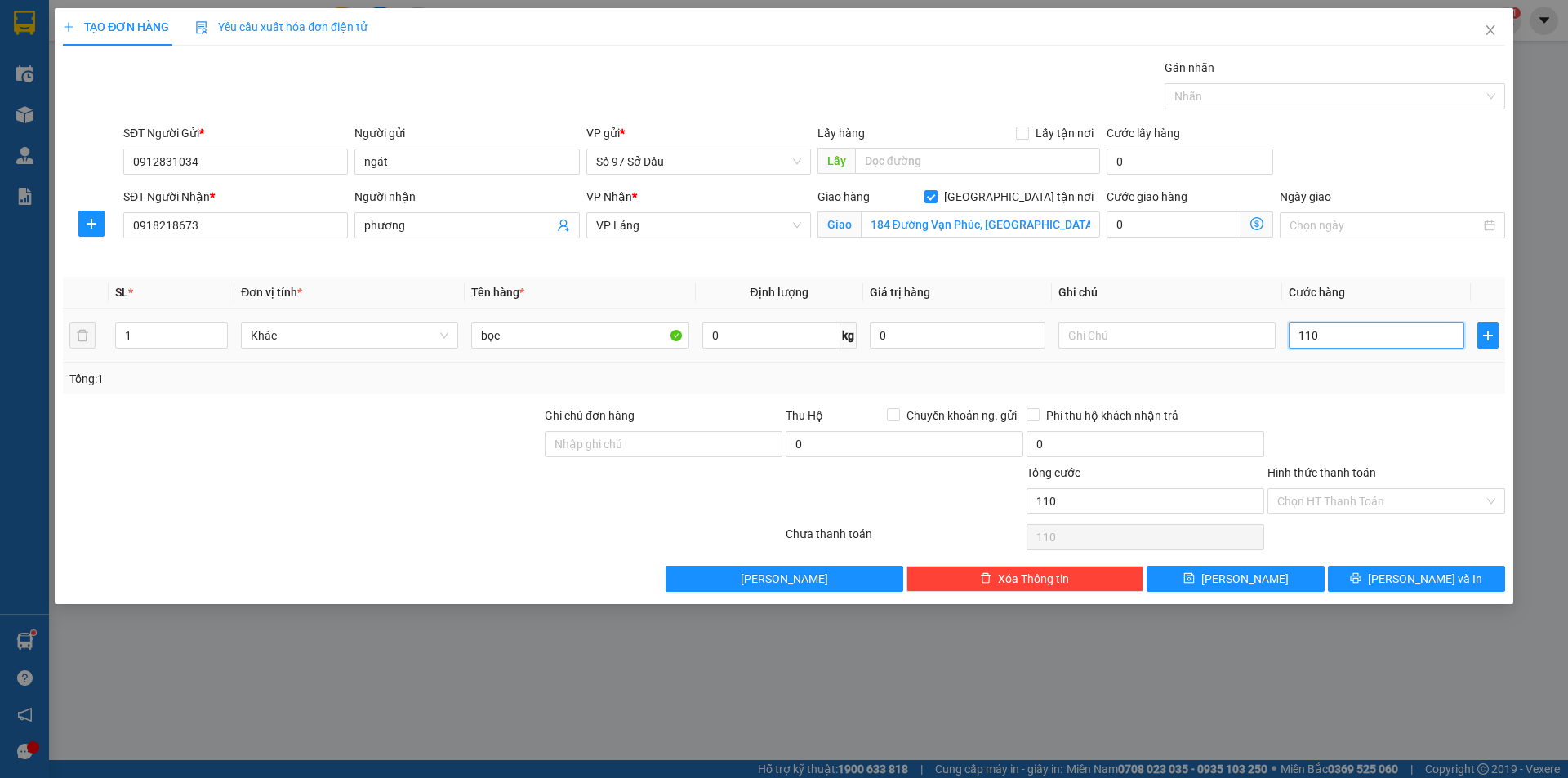
type input "1.100"
type input "11.000"
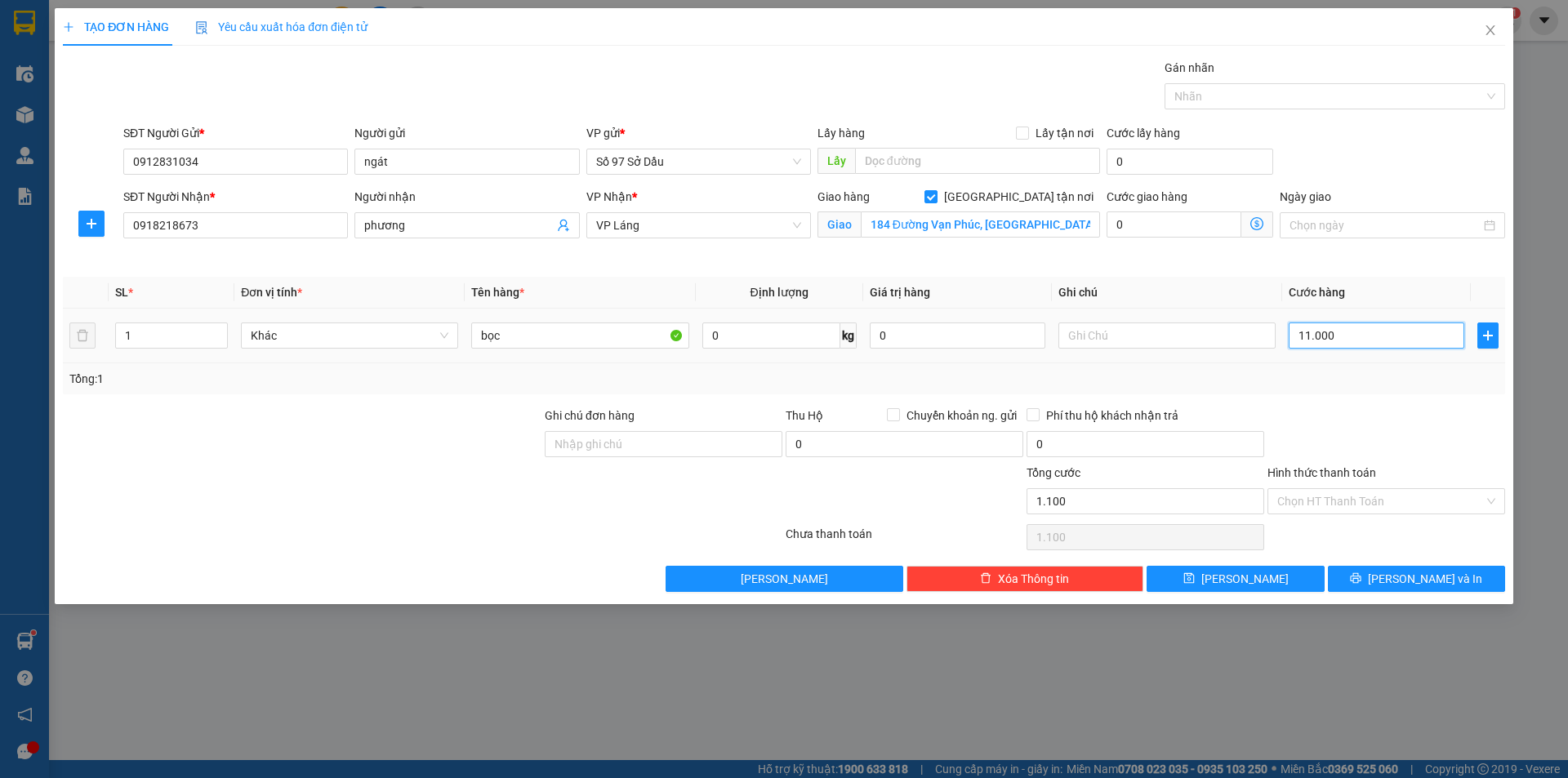
type input "11.000"
type input "110.000"
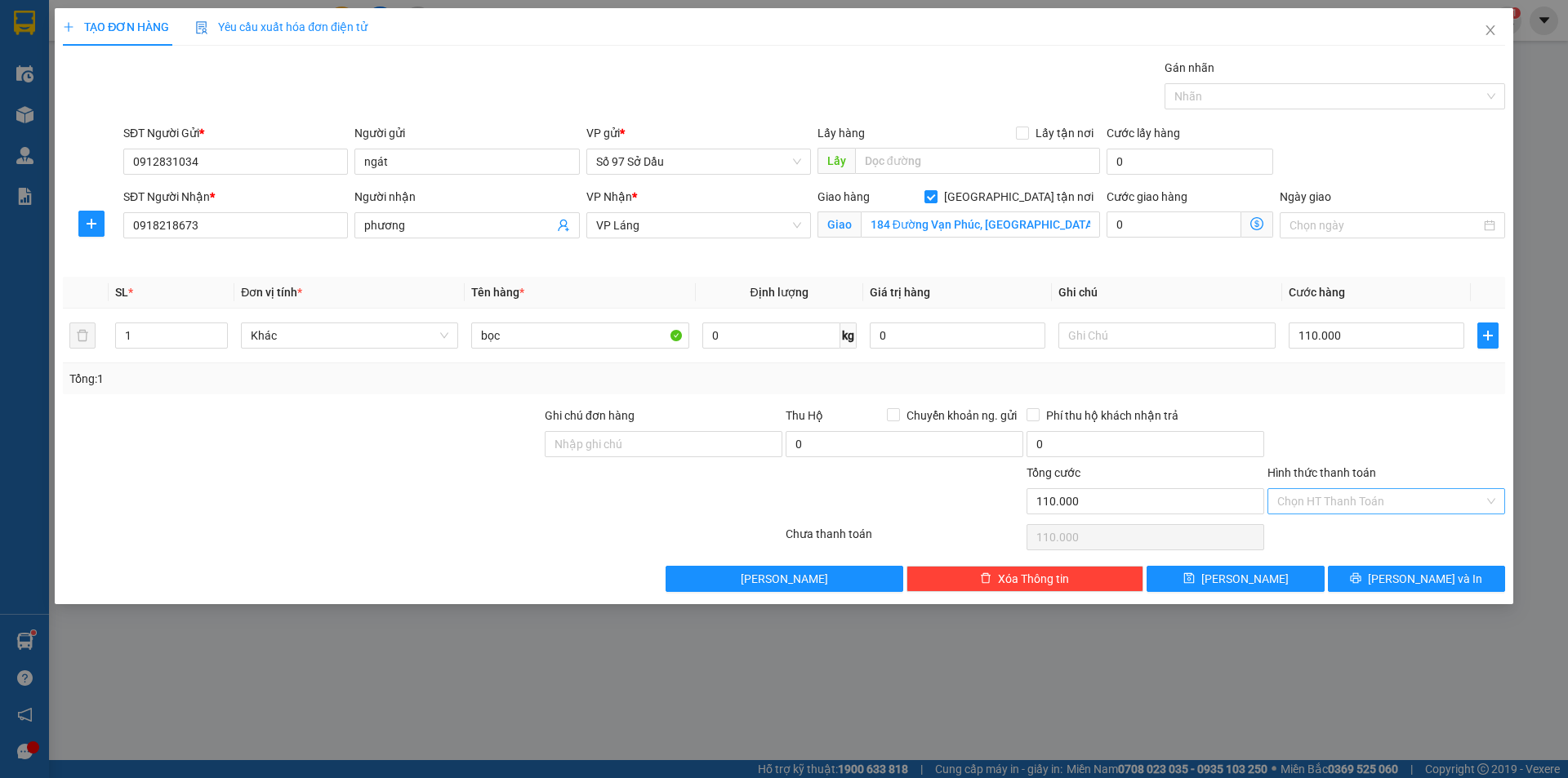
click at [1349, 491] on input "Hình thức thanh toán" at bounding box center [1380, 502] width 206 height 25
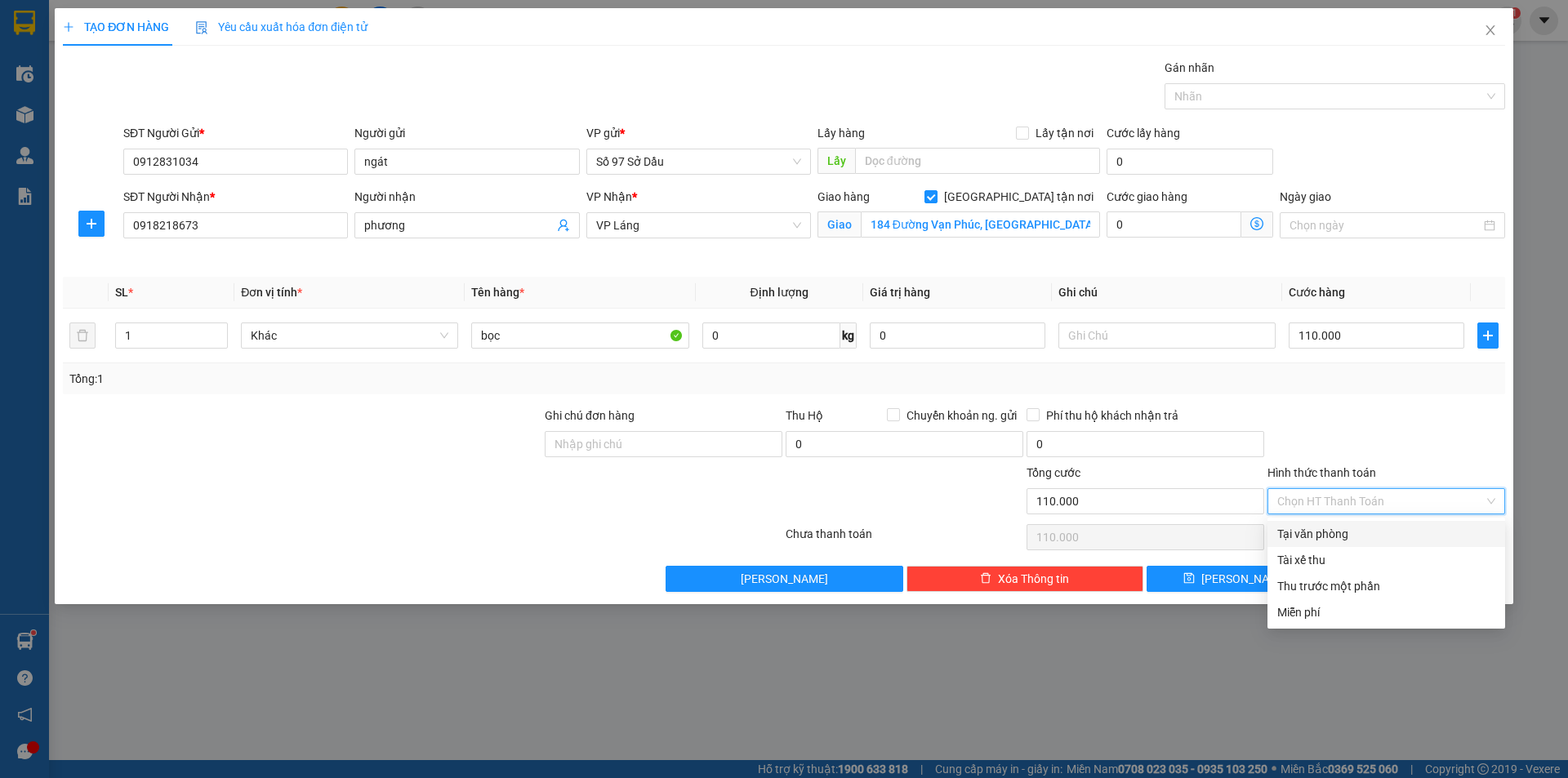
click at [1349, 535] on div "Tại văn phòng" at bounding box center [1386, 534] width 218 height 18
type input "0"
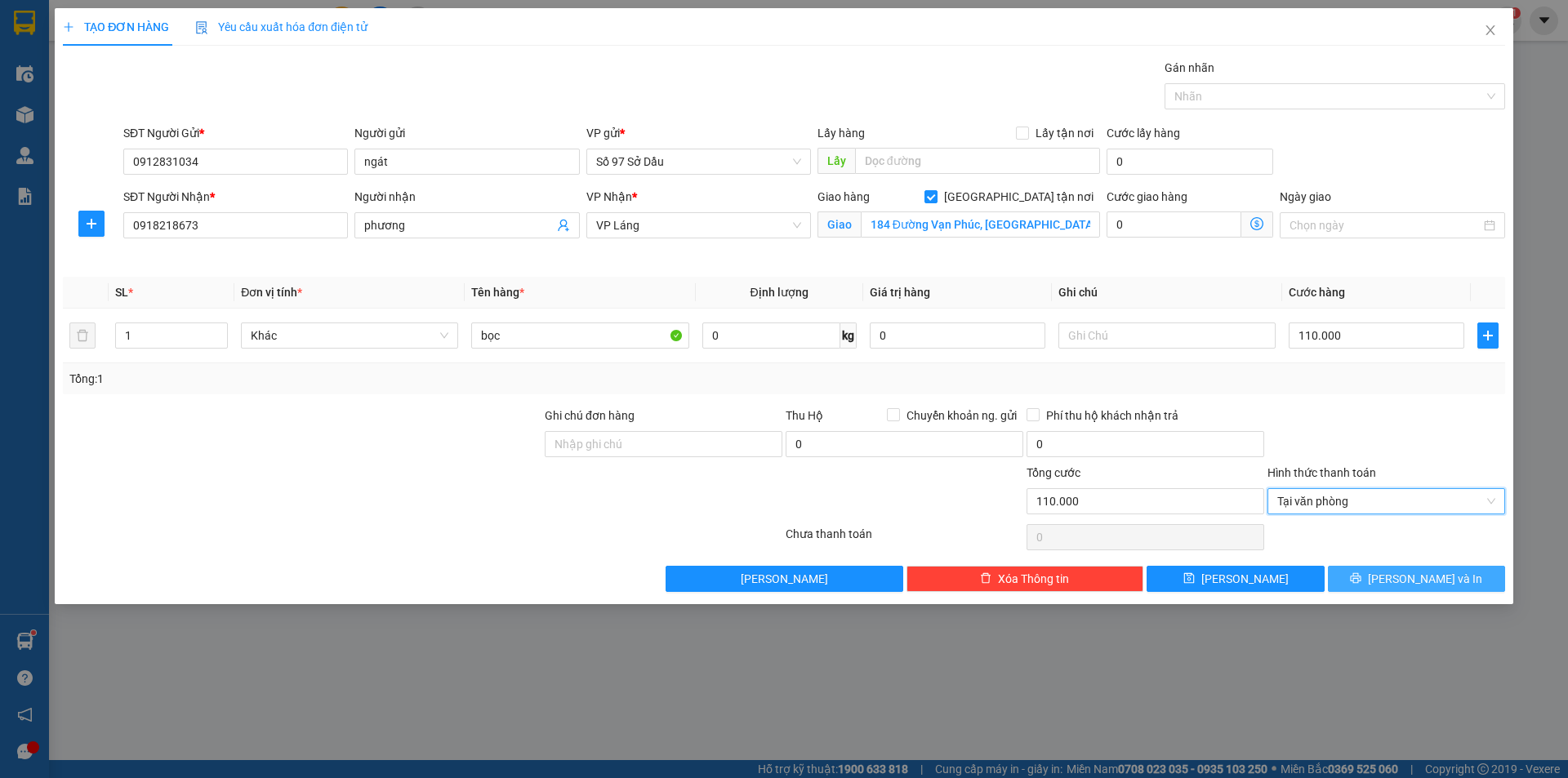
click at [1361, 582] on icon "printer" at bounding box center [1355, 578] width 12 height 12
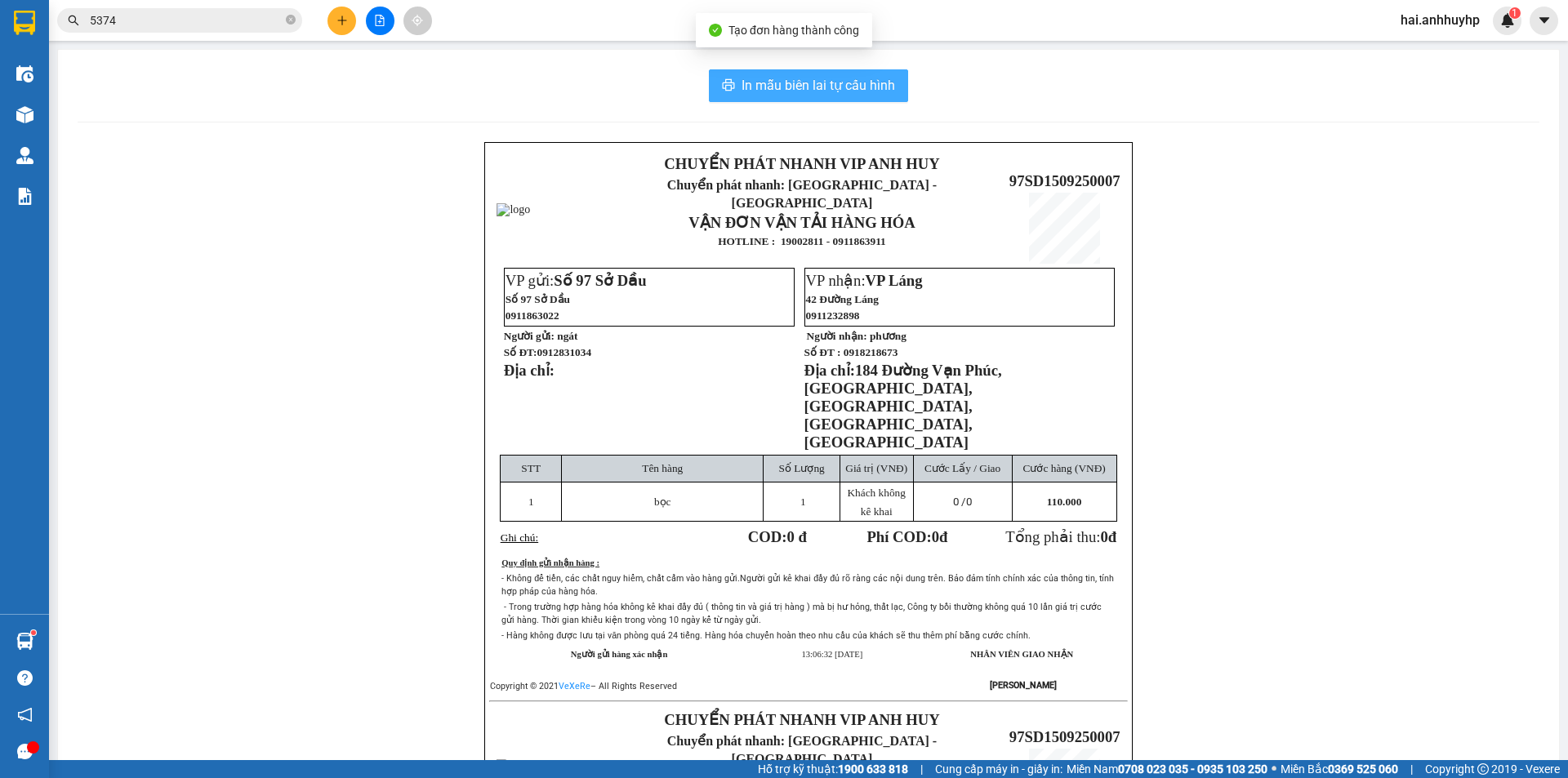
click at [813, 90] on span "In mẫu biên lai tự cấu hình" at bounding box center [818, 85] width 153 height 20
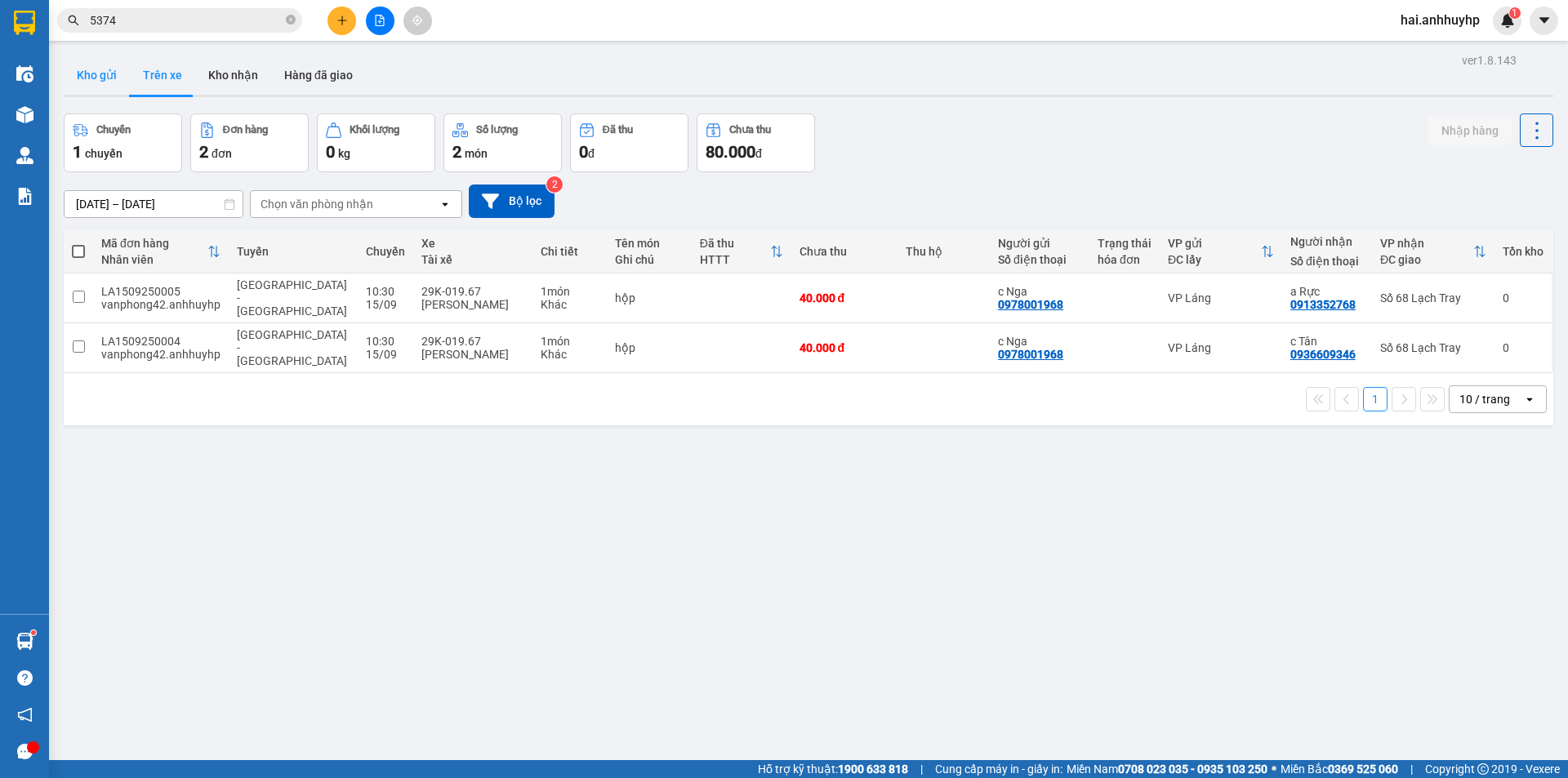
click at [108, 73] on button "Kho gửi" at bounding box center [96, 75] width 66 height 39
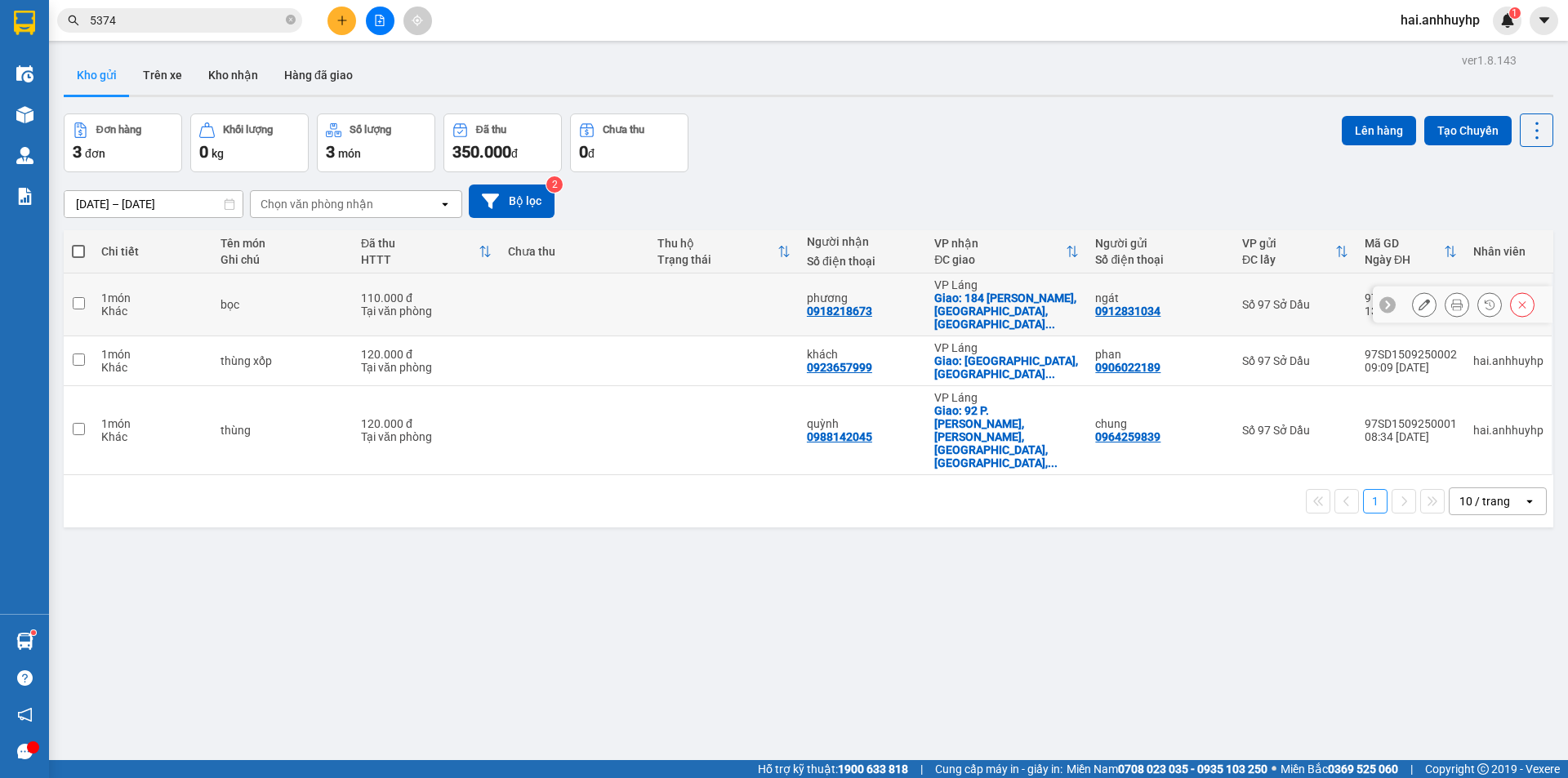
click at [80, 299] on input "checkbox" at bounding box center [79, 304] width 12 height 12
checkbox input "true"
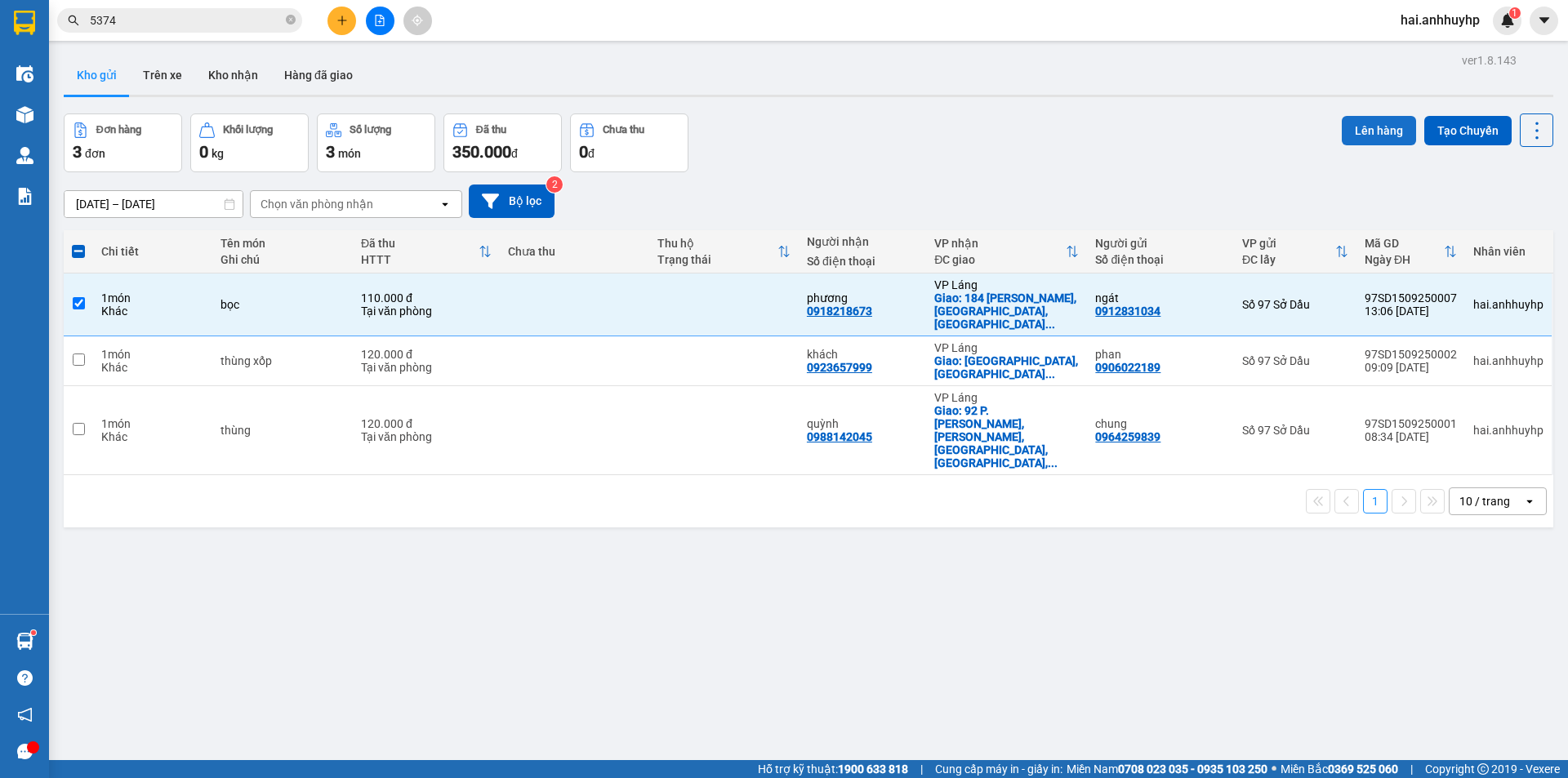
click at [1354, 132] on button "Lên hàng" at bounding box center [1379, 130] width 74 height 29
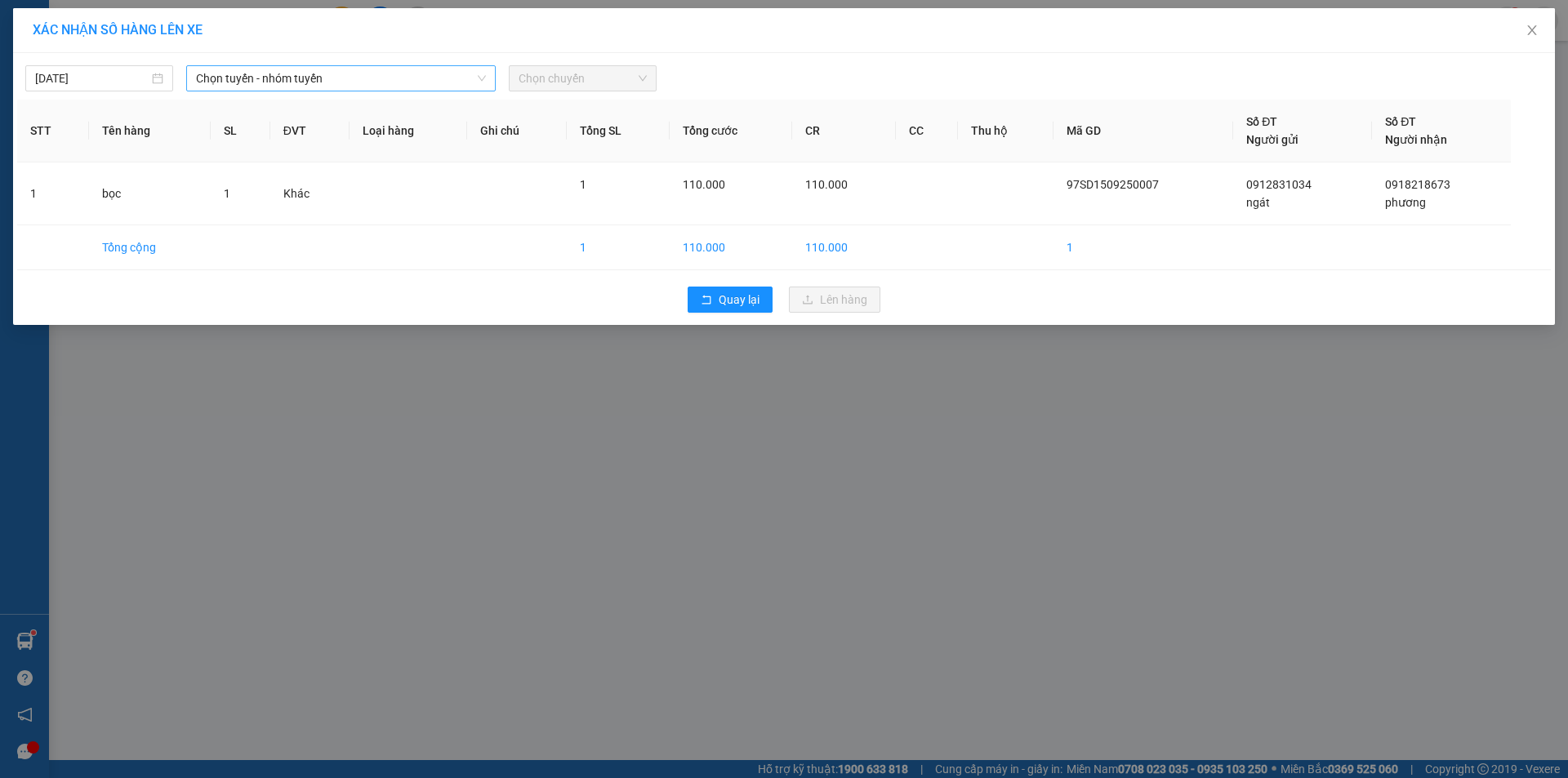
click at [278, 79] on span "Chọn tuyến - nhóm tuyến" at bounding box center [341, 79] width 290 height 25
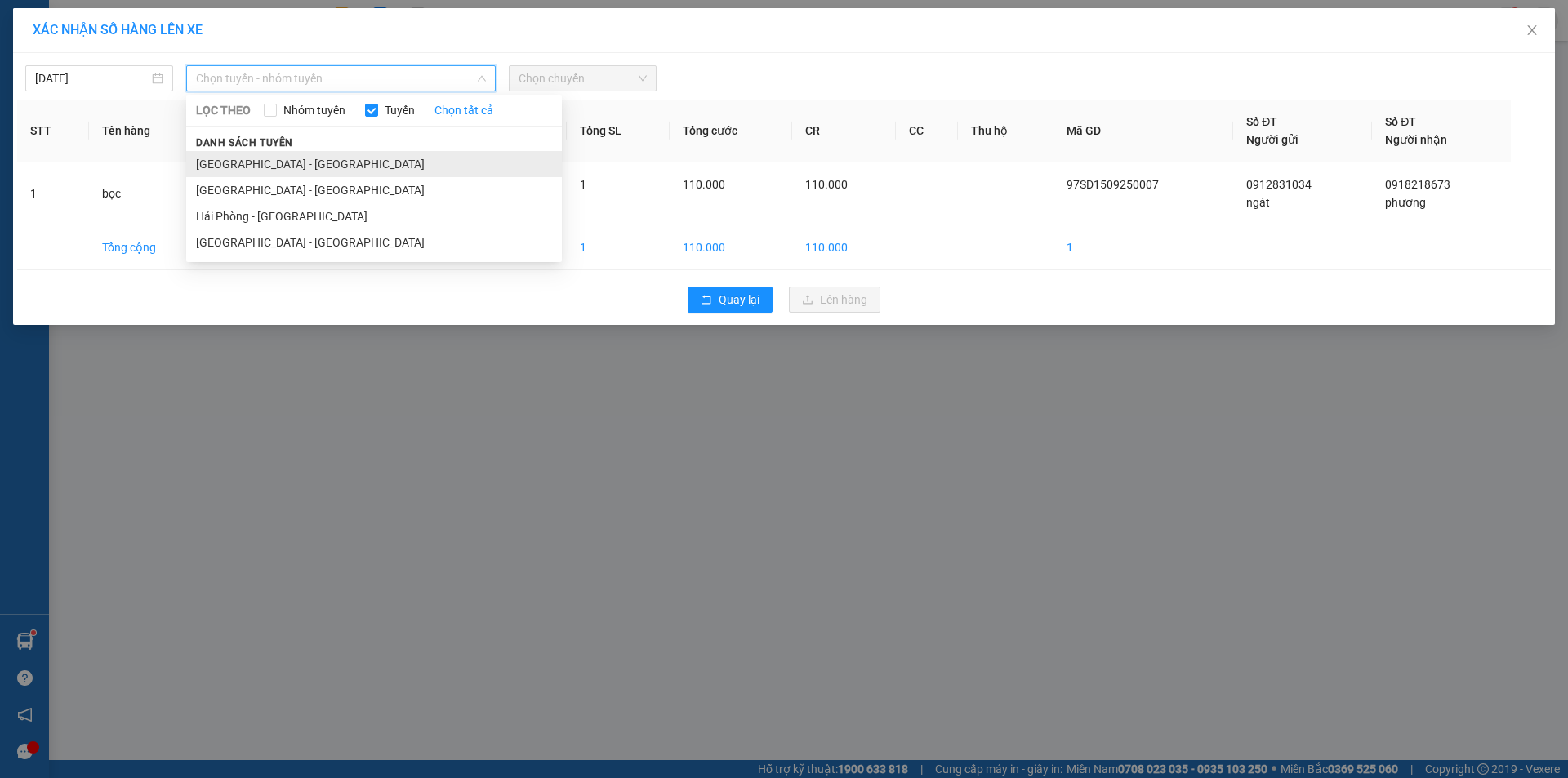
click at [251, 165] on li "[GEOGRAPHIC_DATA] - [GEOGRAPHIC_DATA]" at bounding box center [373, 165] width 375 height 27
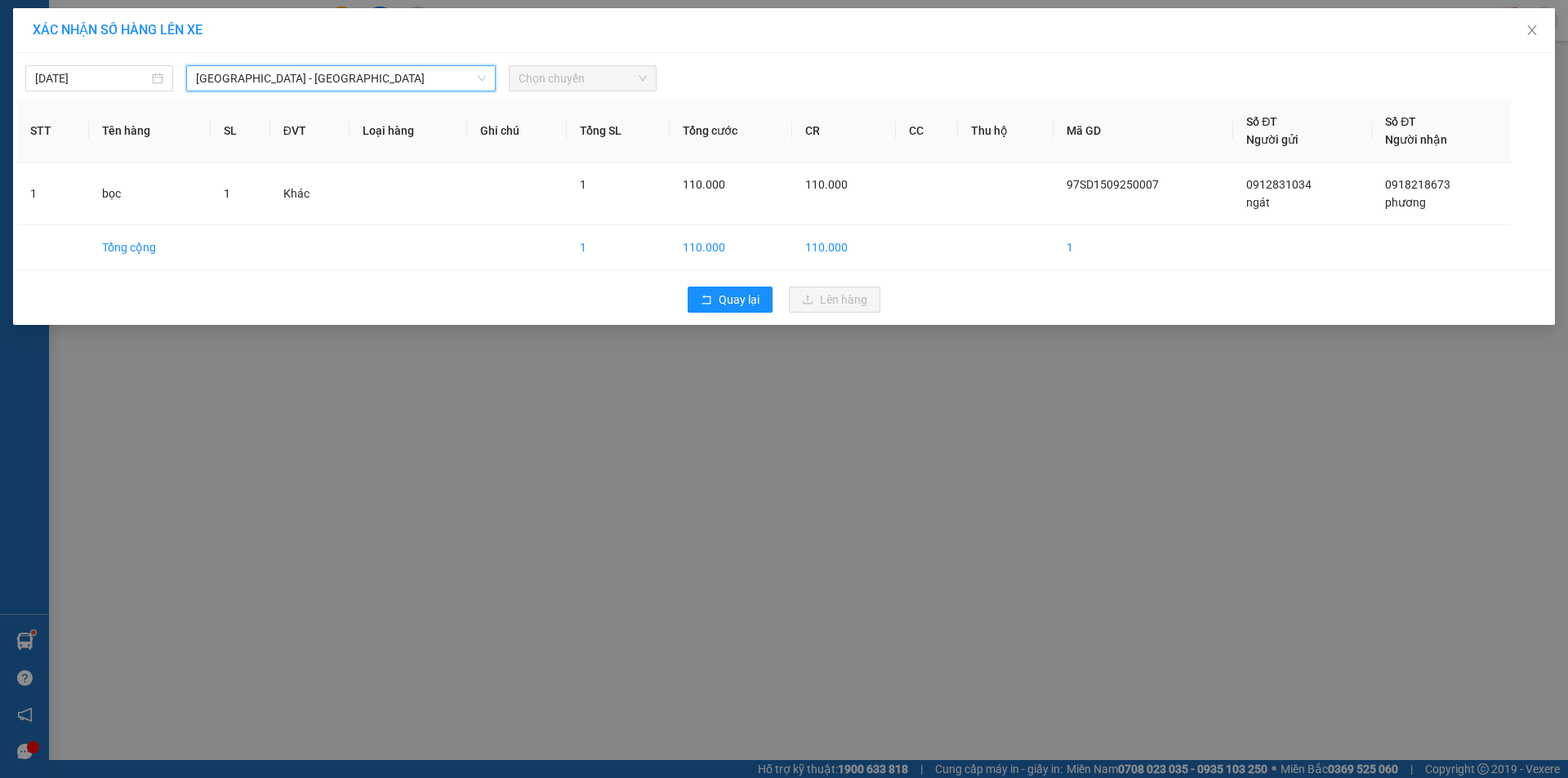
click at [618, 89] on span "Chọn chuyến" at bounding box center [582, 79] width 128 height 25
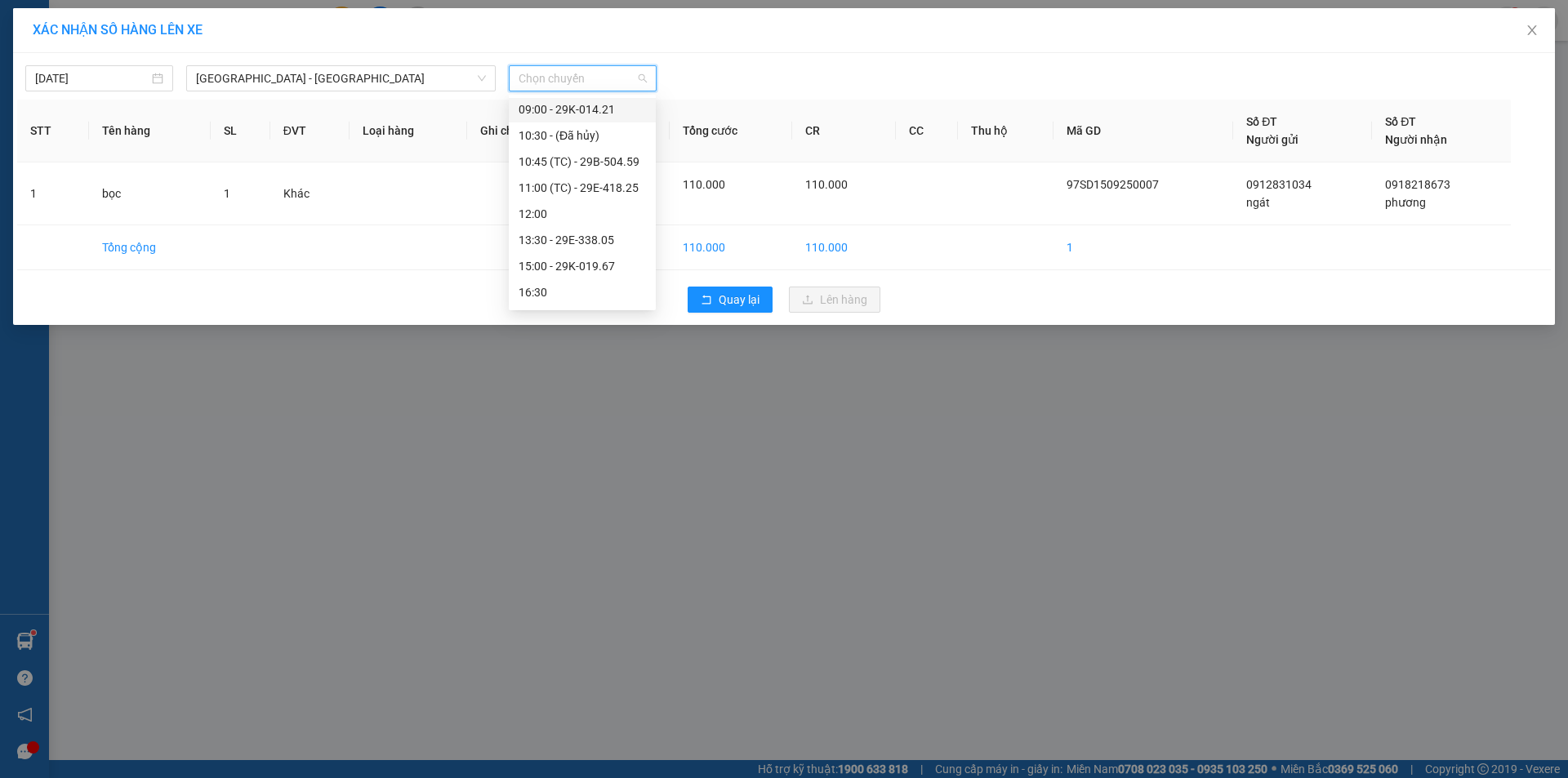
scroll to position [235, 0]
click at [586, 168] on div "13:30 - 29E-338.05" at bounding box center [582, 163] width 127 height 18
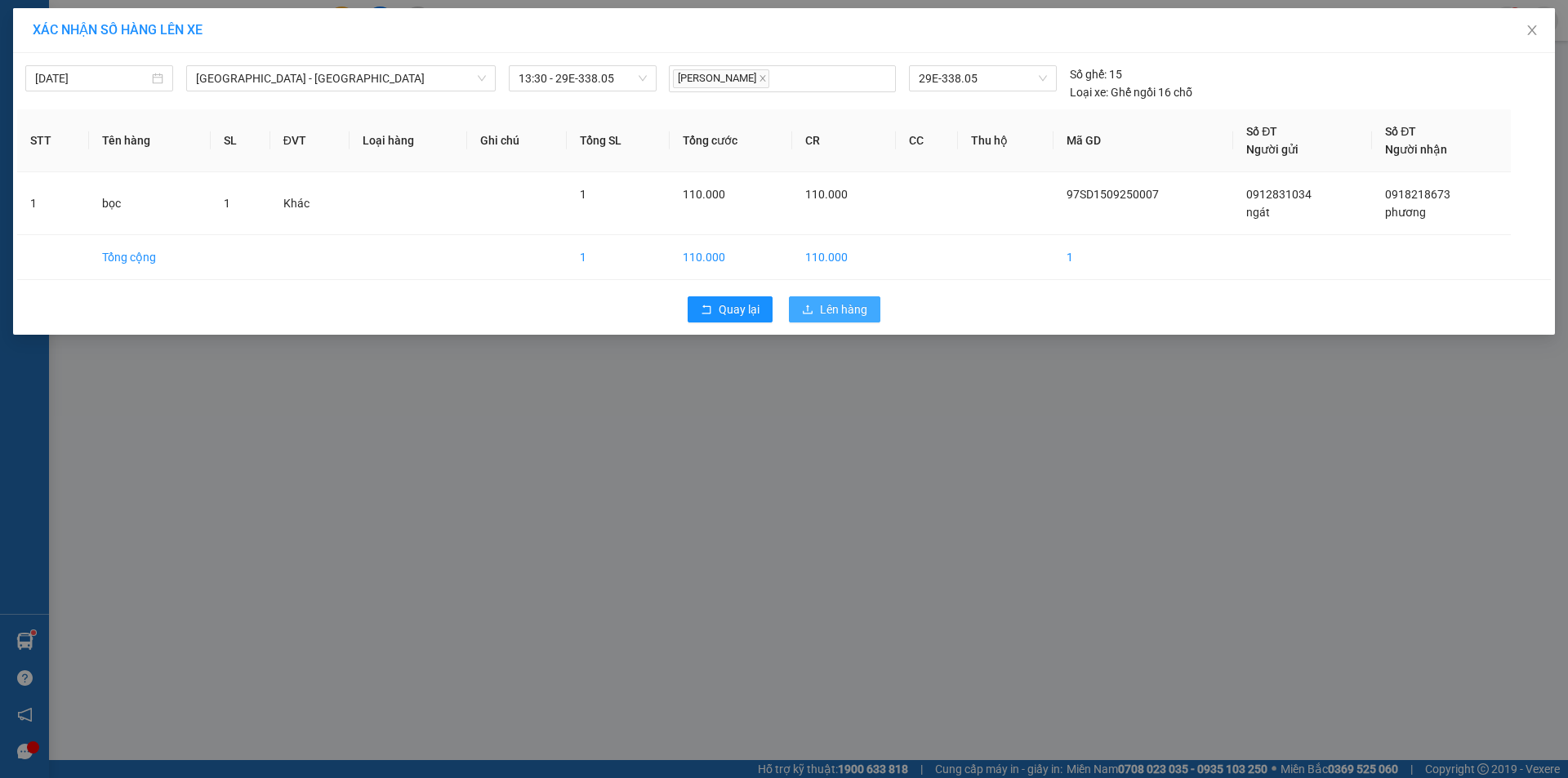
click at [834, 307] on span "Lên hàng" at bounding box center [843, 310] width 48 height 18
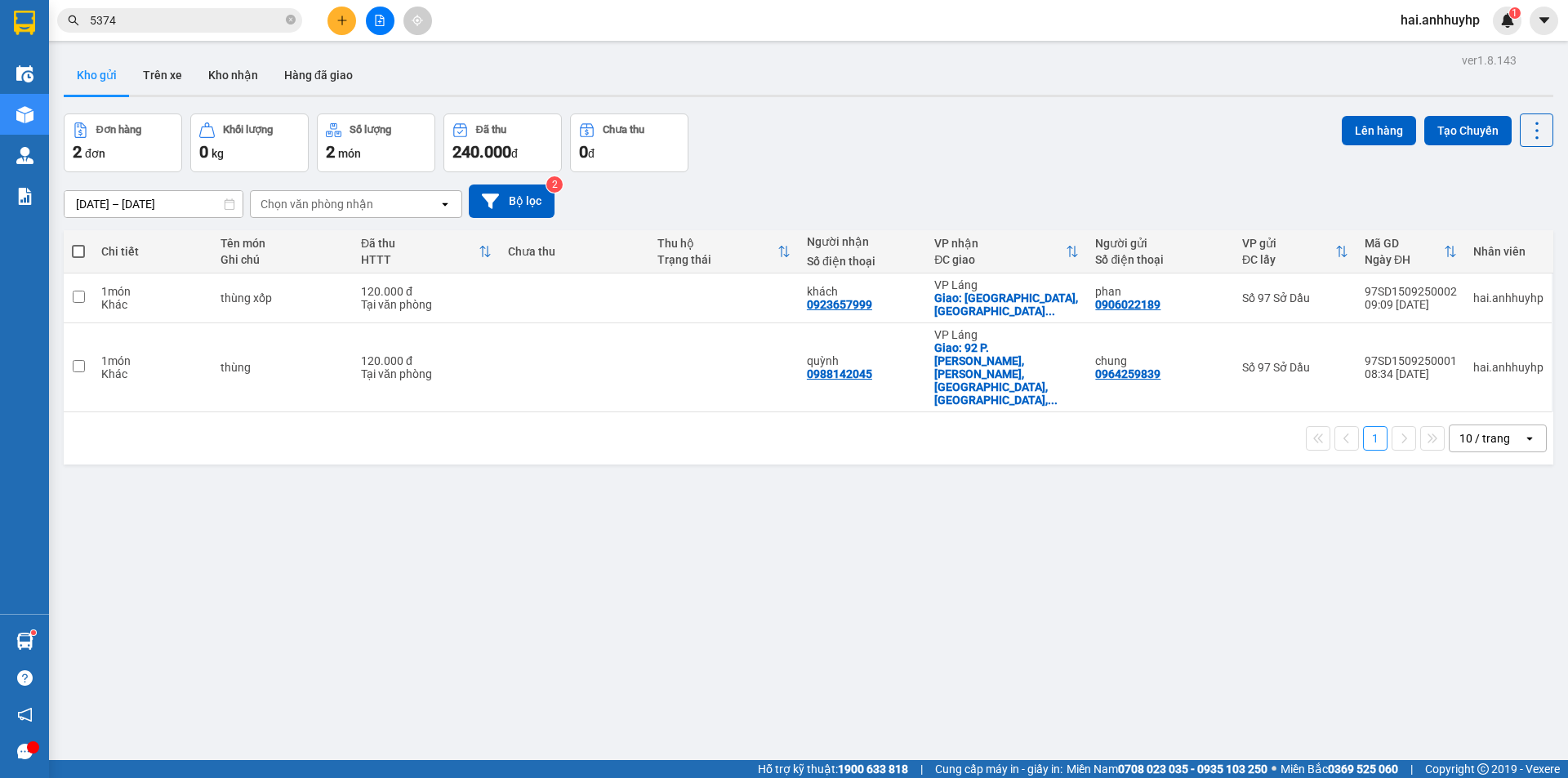
click at [611, 476] on div "ver 1.8.143 Kho gửi Trên xe Kho nhận Hàng đã giao Đơn hàng 2 đơn Khối lượng 0 k…" at bounding box center [809, 437] width 1503 height 778
click at [67, 291] on td at bounding box center [78, 298] width 29 height 50
checkbox input "true"
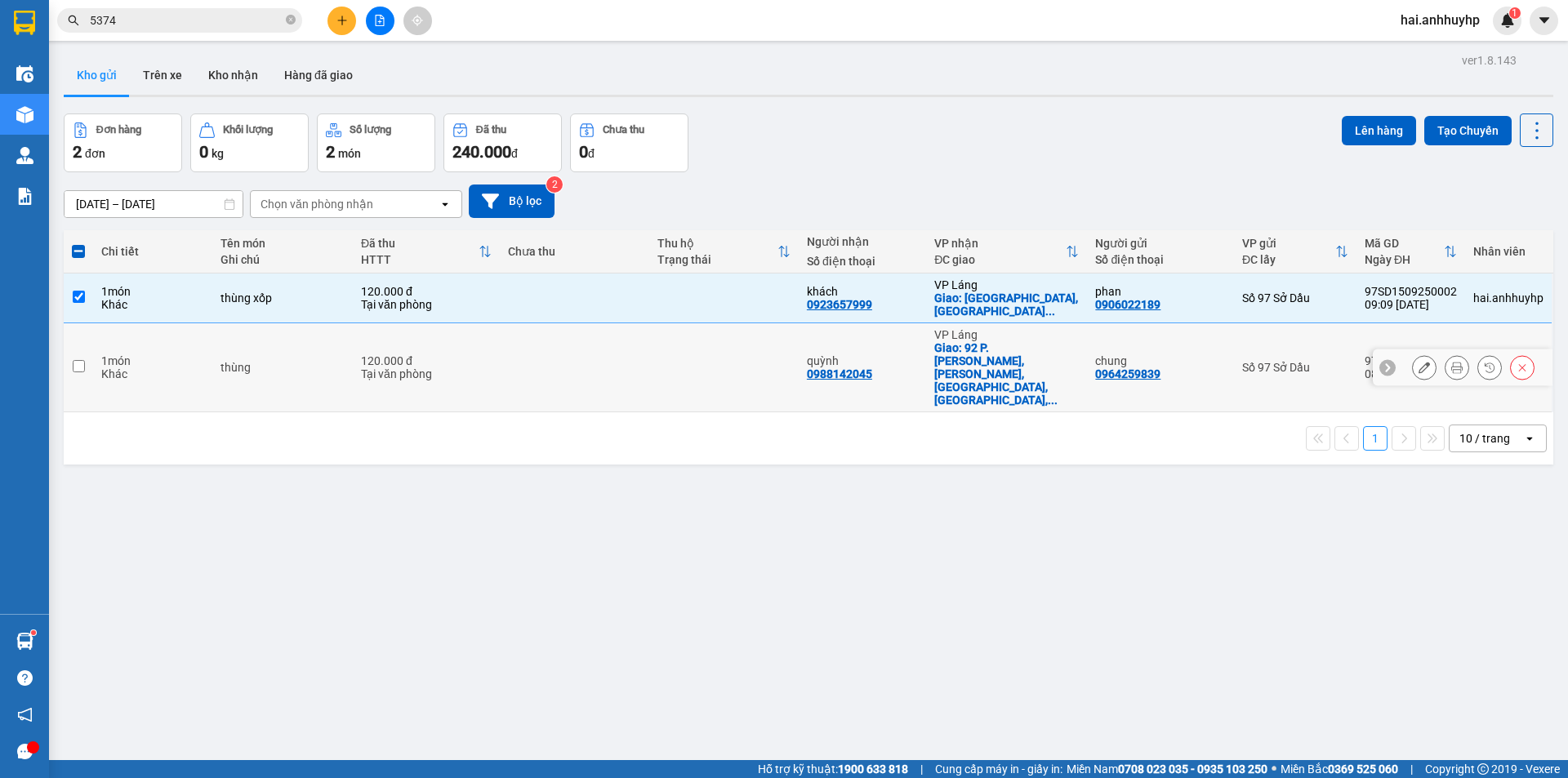
click at [81, 360] on input "checkbox" at bounding box center [79, 366] width 12 height 12
checkbox input "true"
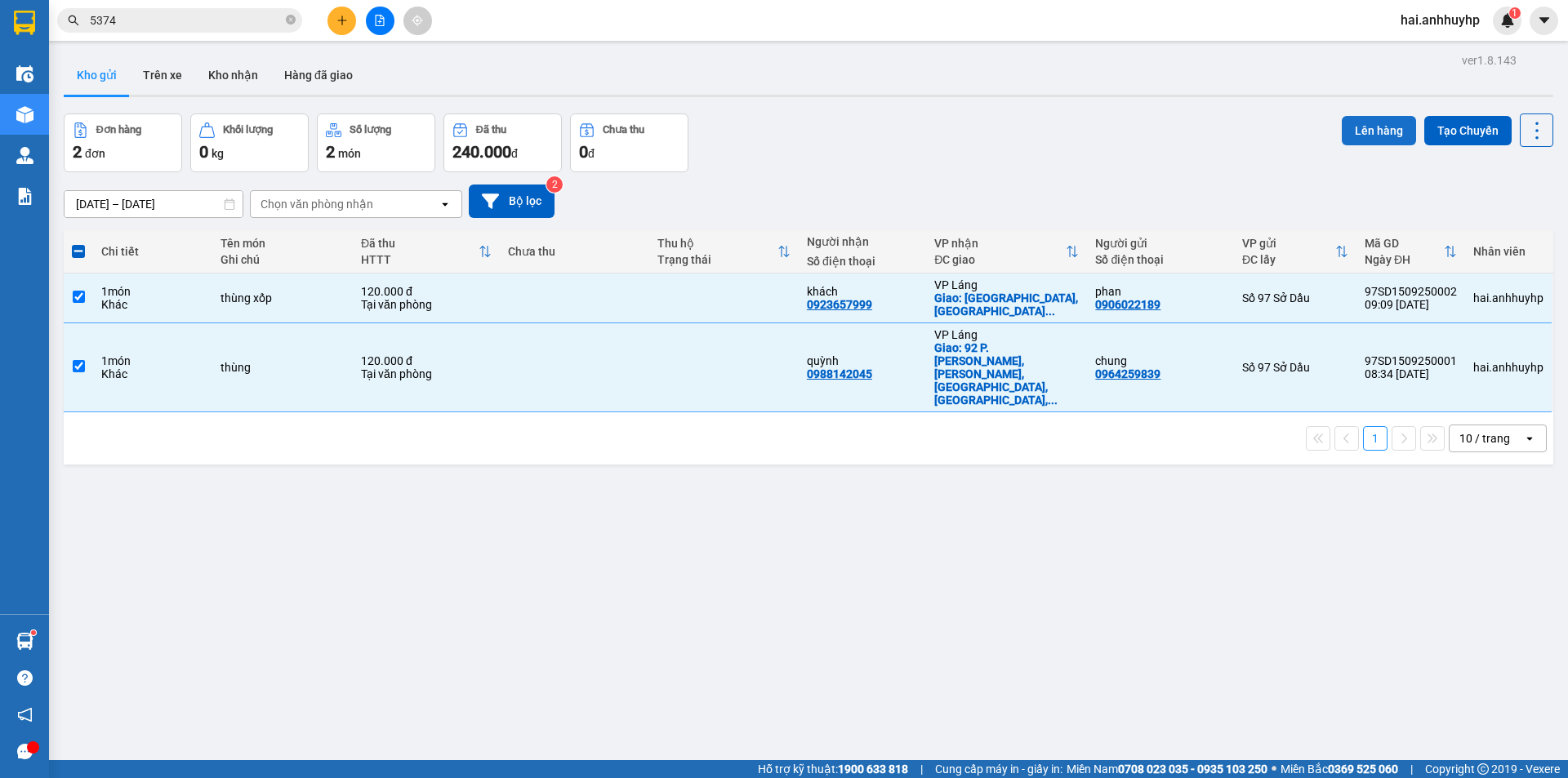
click at [1380, 118] on button "Lên hàng" at bounding box center [1379, 130] width 74 height 29
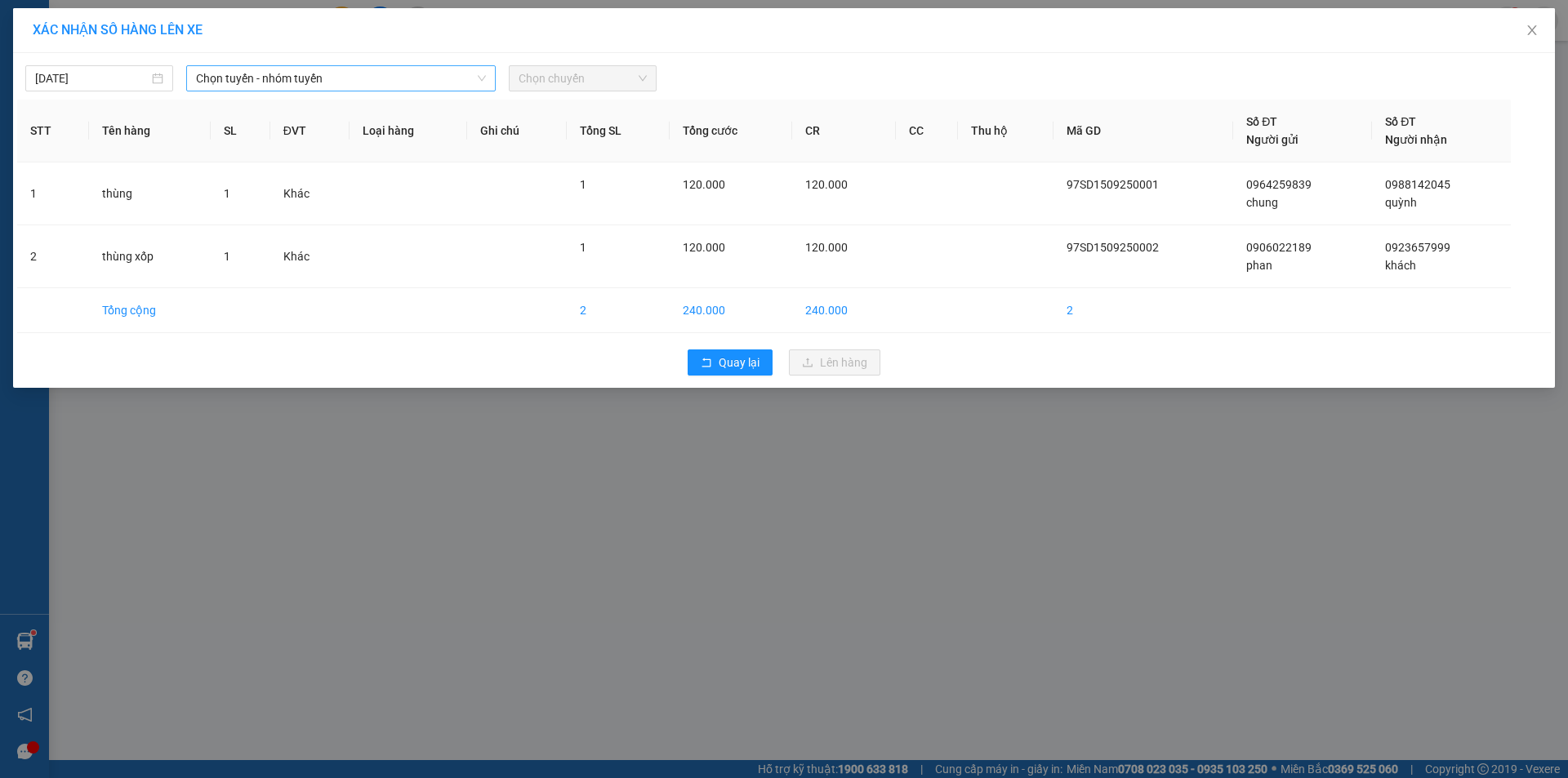
click at [329, 67] on span "Chọn tuyến - nhóm tuyến" at bounding box center [341, 79] width 290 height 25
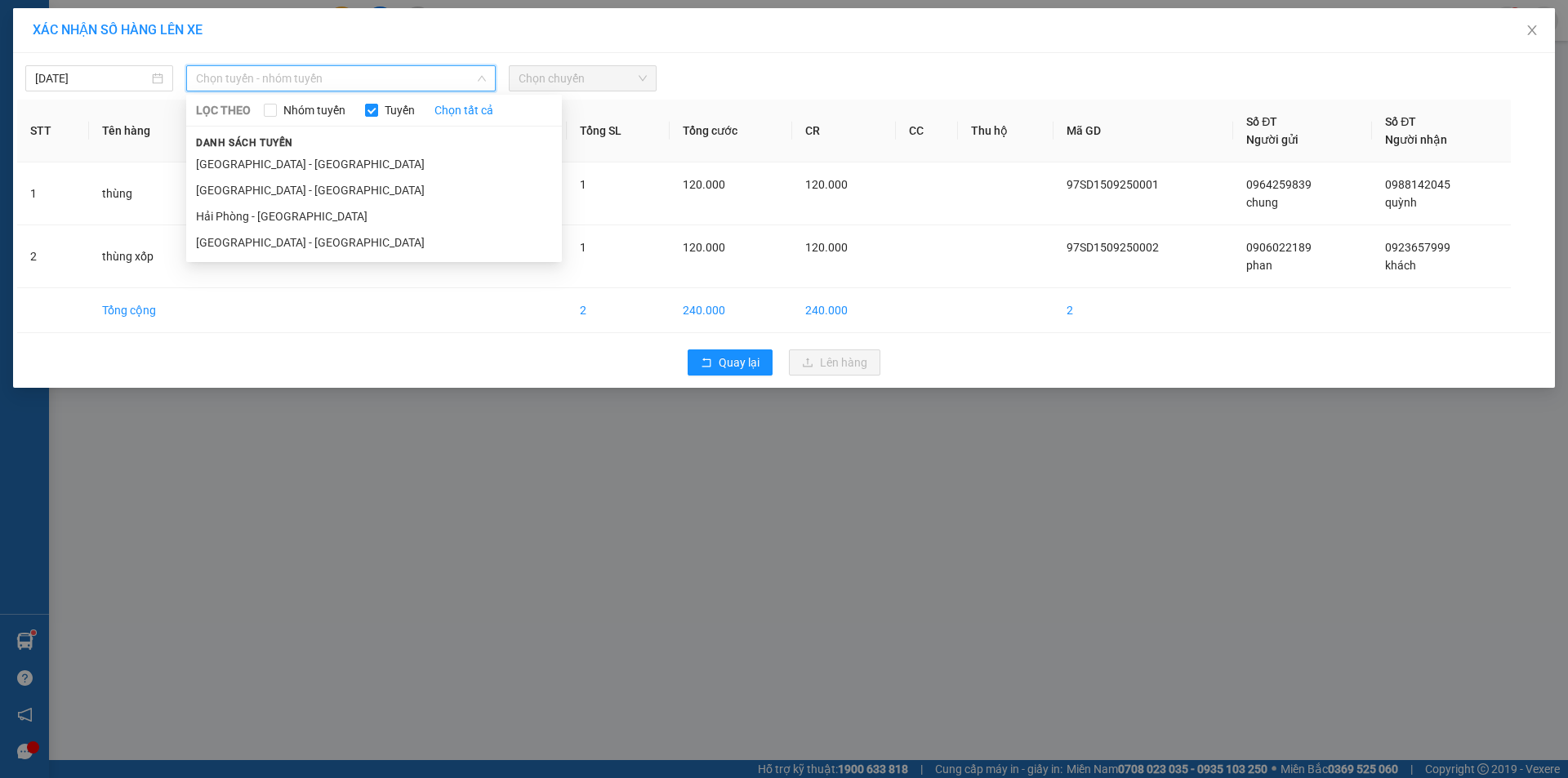
click at [626, 538] on div "XÁC NHẬN SỐ HÀNG LÊN XE [DATE] Chọn tuyến - nhóm tuyến LỌC THEO Nhóm tuyến Tuyế…" at bounding box center [784, 389] width 1568 height 778
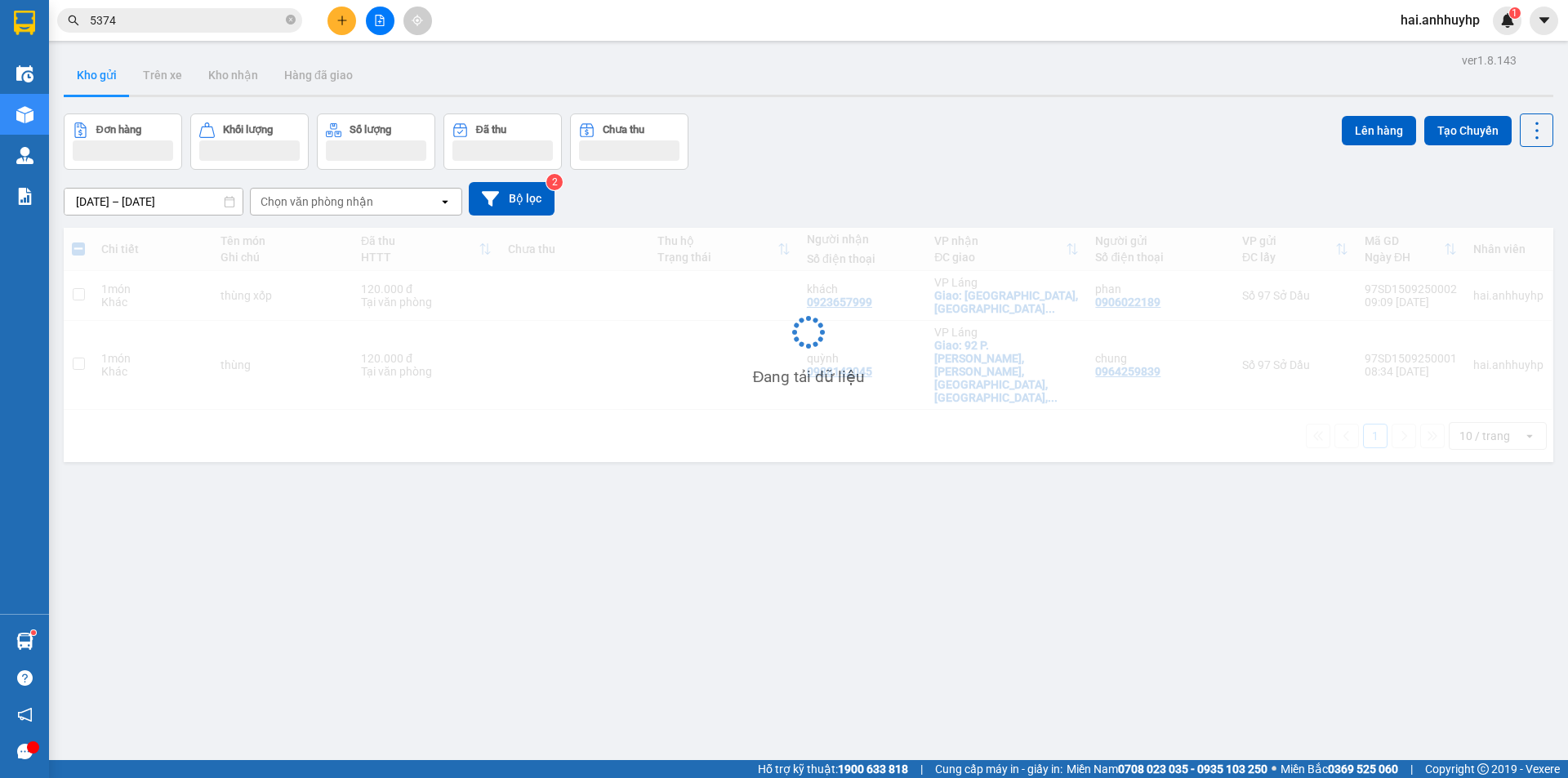
click at [963, 471] on div "ver 1.8.143 Kho gửi Trên xe Kho nhận Hàng đã giao Đơn hàng Khối lượng Số lượng …" at bounding box center [809, 437] width 1503 height 778
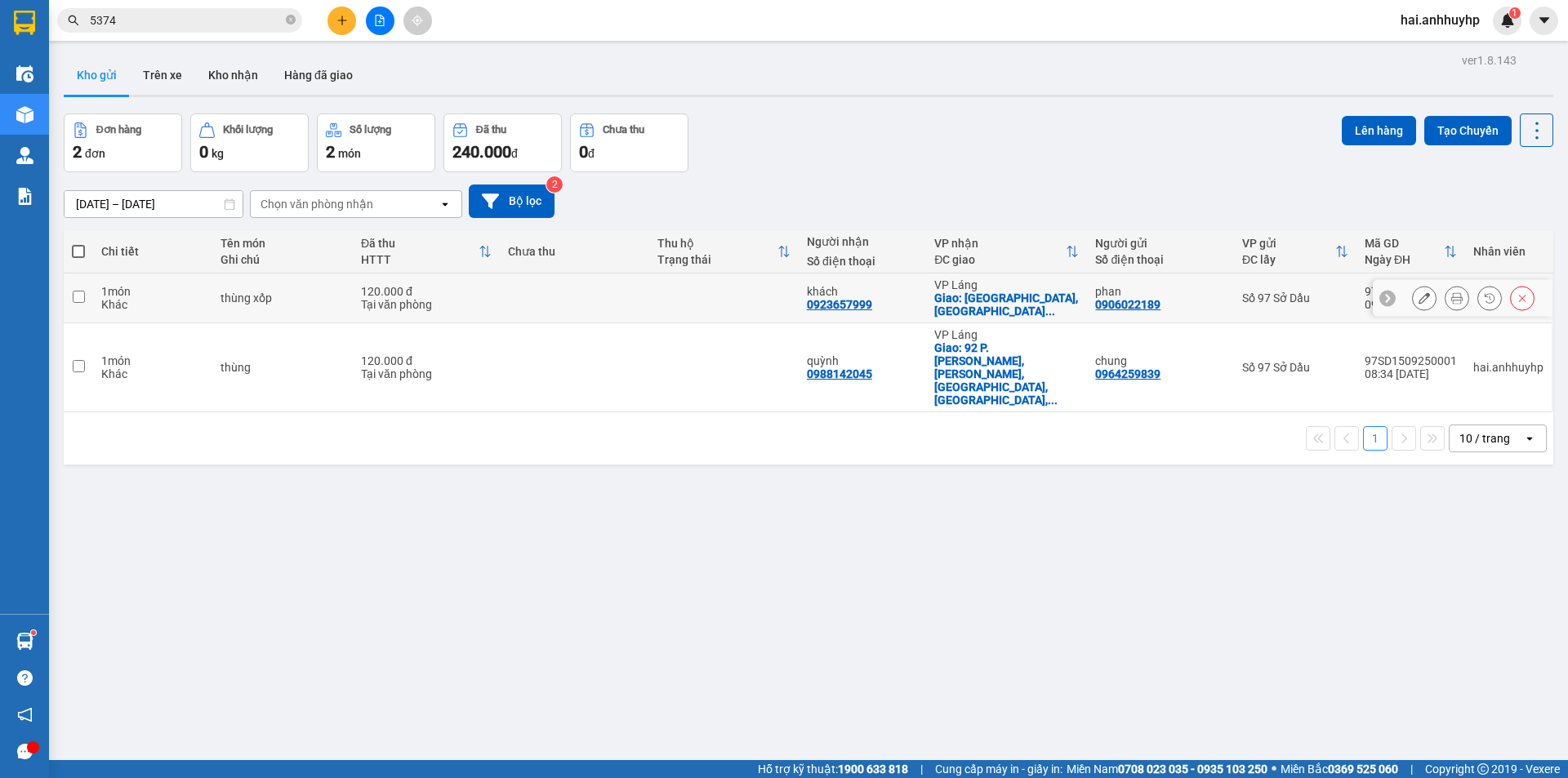
click at [1418, 297] on icon at bounding box center [1424, 297] width 12 height 12
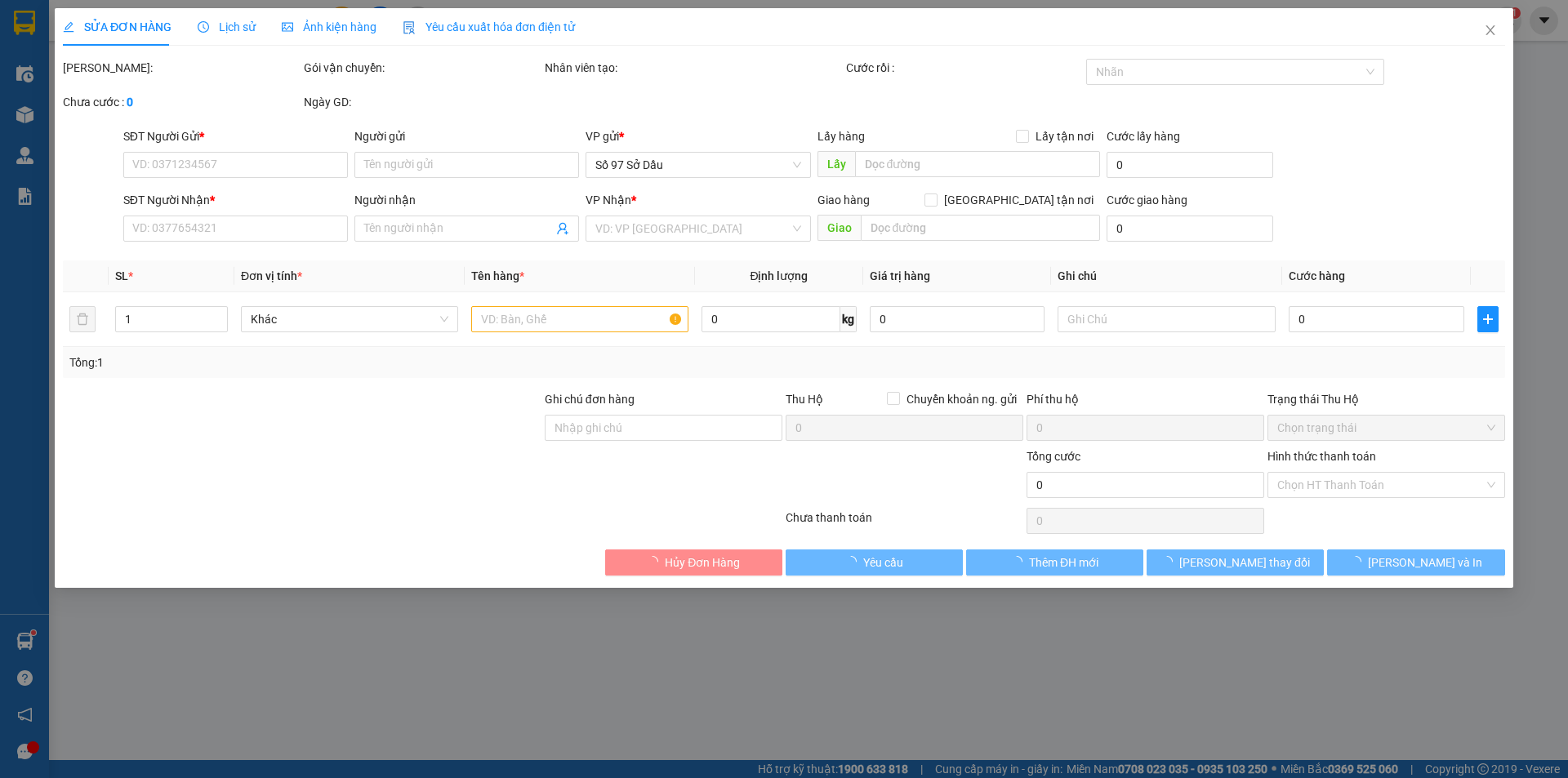
type input "0906022189"
type input "phan"
type input "0923657999"
type input "khách"
checkbox input "true"
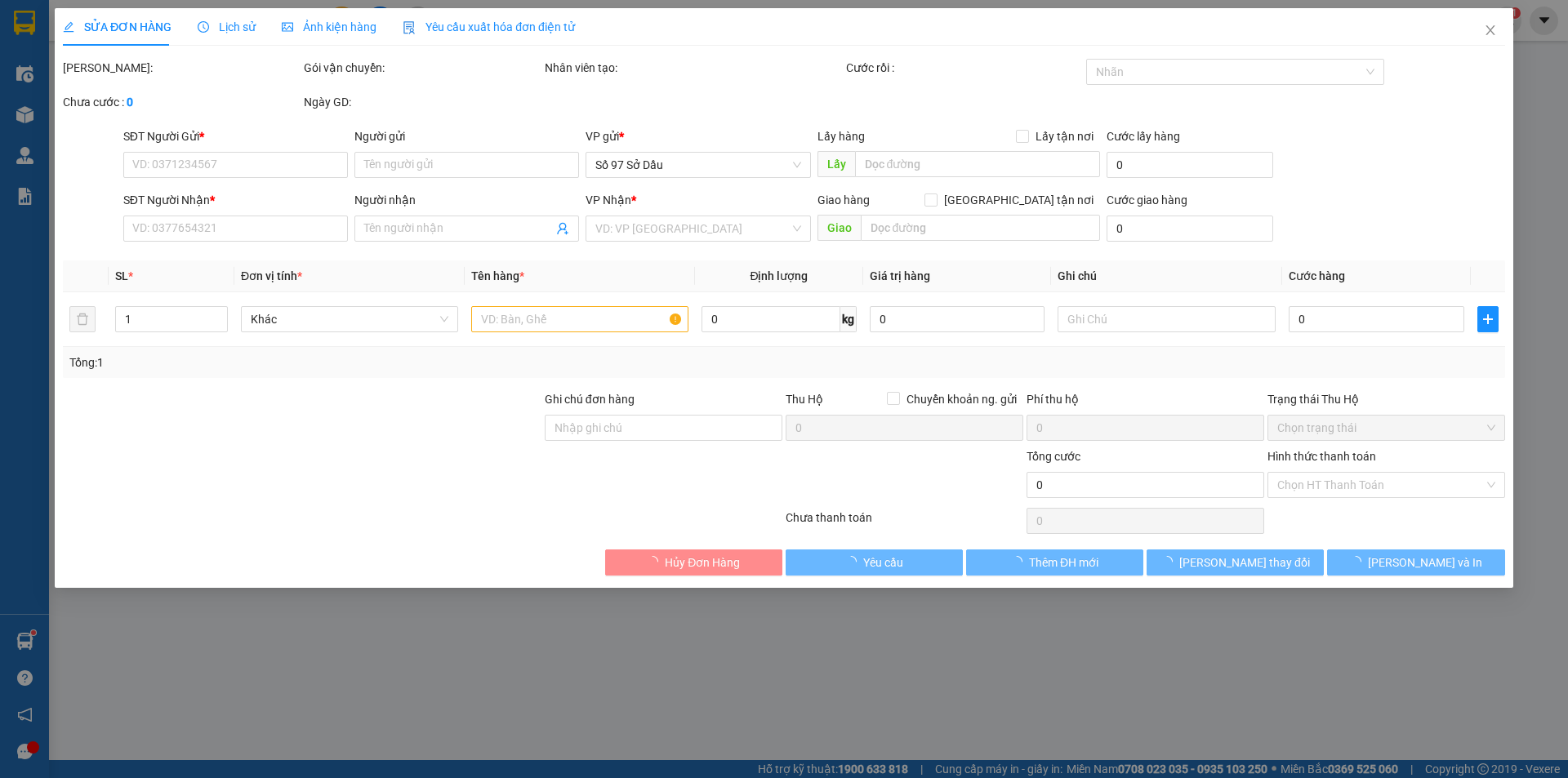
type input "N6 [GEOGRAPHIC_DATA], [GEOGRAPHIC_DATA], [GEOGRAPHIC_DATA], [GEOGRAPHIC_DATA]"
type input "120.000"
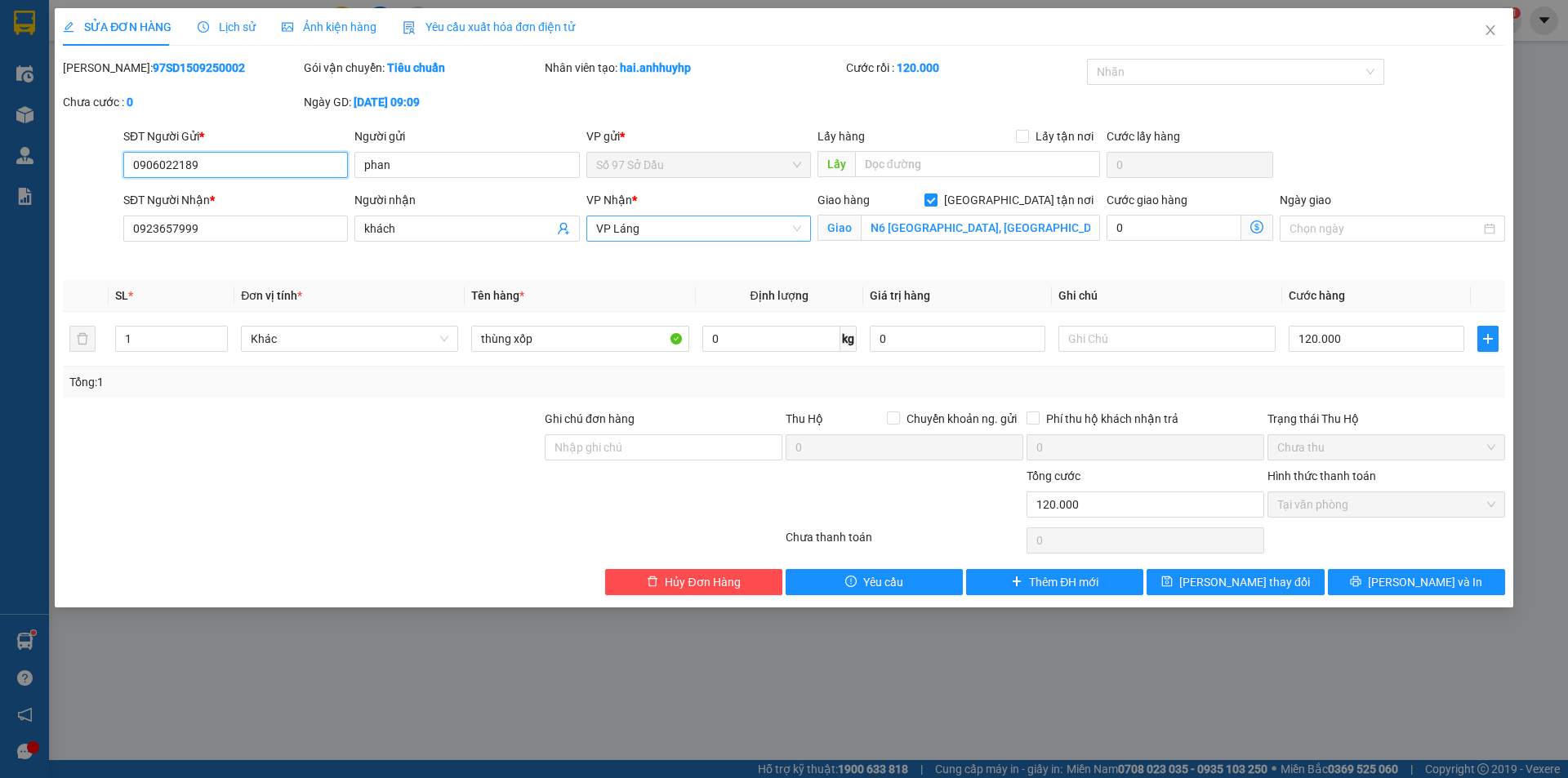
click at [667, 233] on span "VP Láng" at bounding box center [699, 229] width 205 height 25
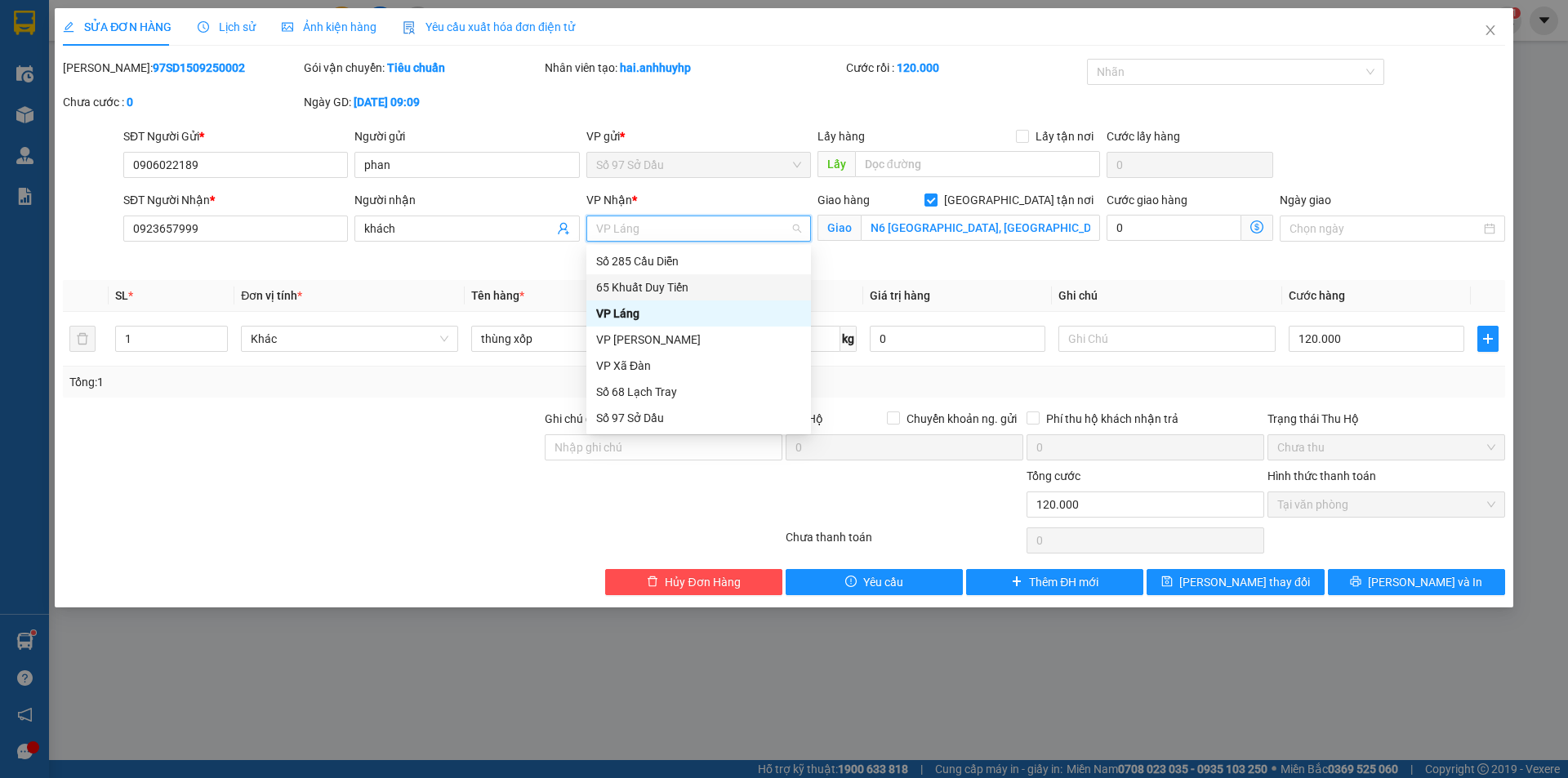
click at [628, 289] on div "65 Khuất Duy Tiến" at bounding box center [699, 288] width 205 height 18
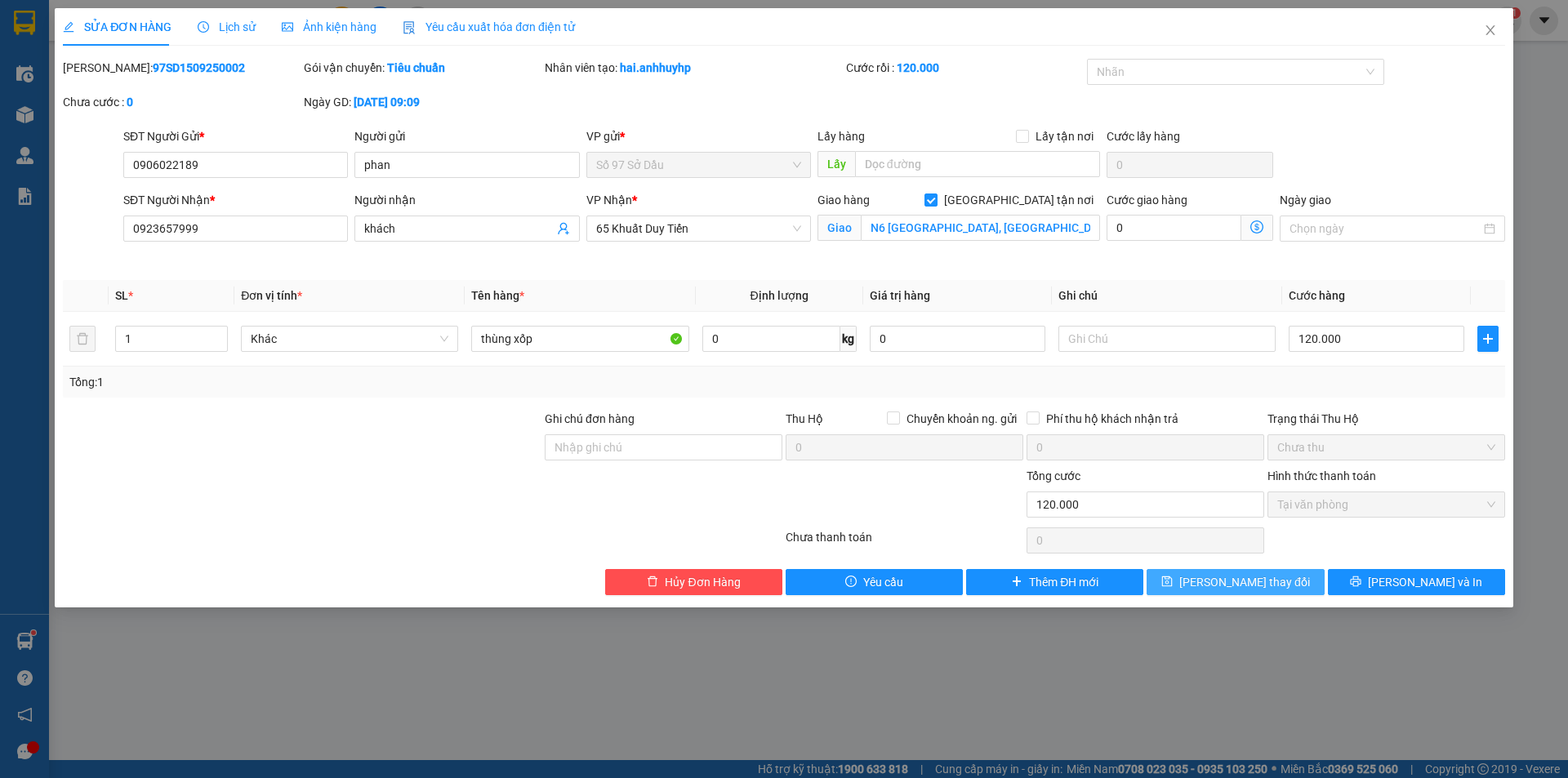
click at [1235, 582] on span "[PERSON_NAME] thay đổi" at bounding box center [1244, 582] width 131 height 18
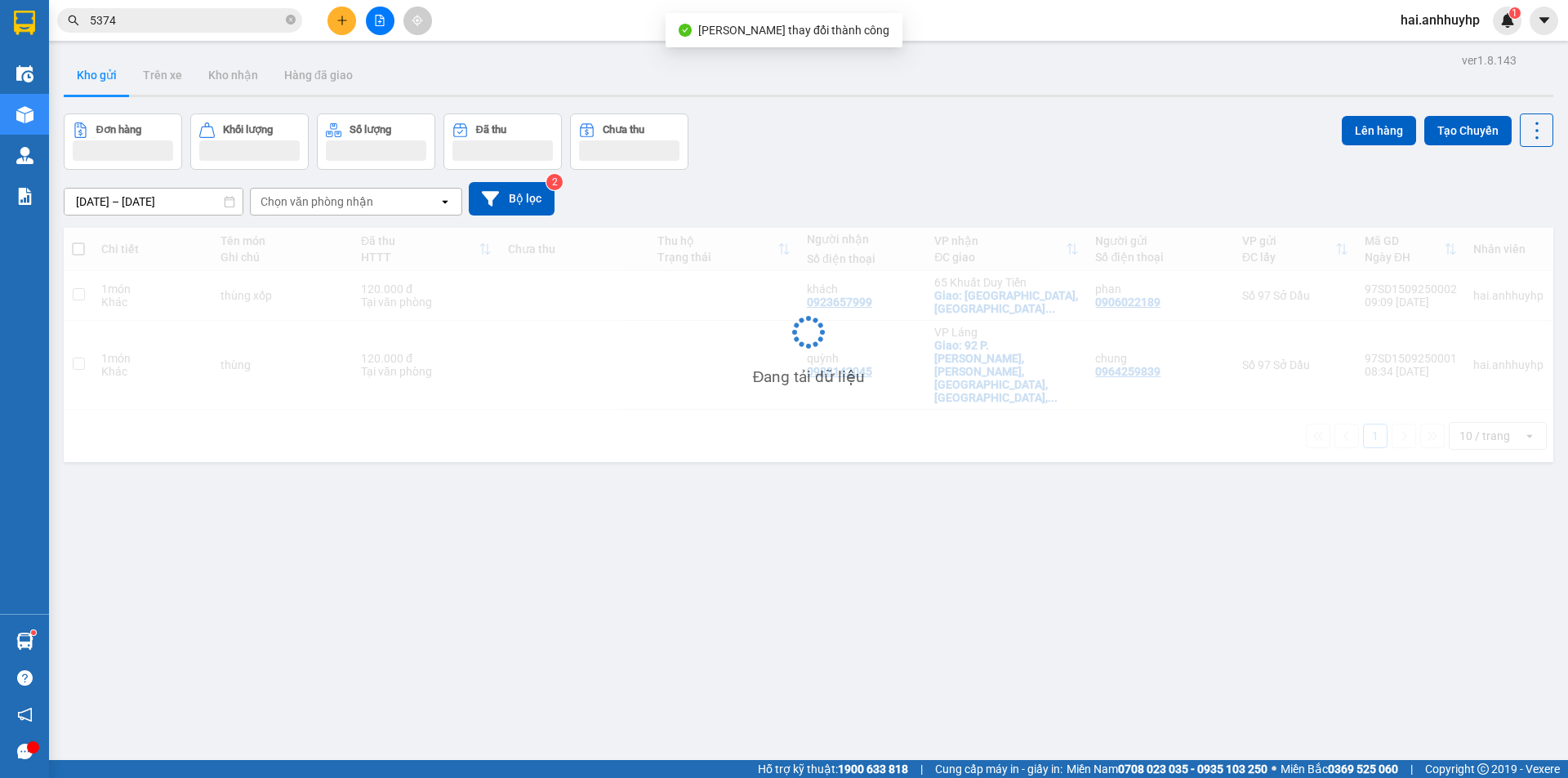
click at [1490, 28] on span "hai.anhhuyhp" at bounding box center [1440, 19] width 105 height 20
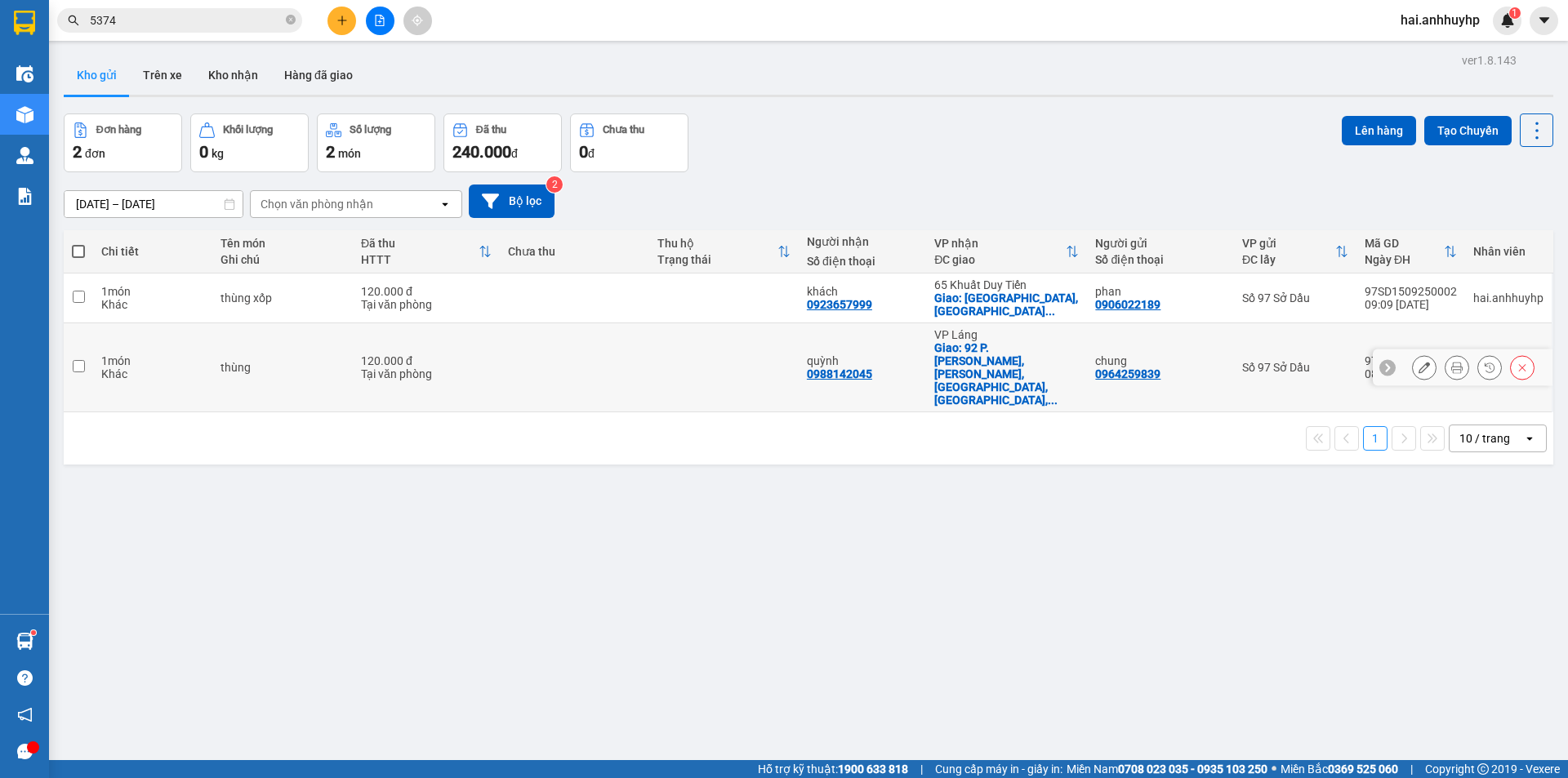
click at [1418, 362] on icon at bounding box center [1424, 367] width 12 height 12
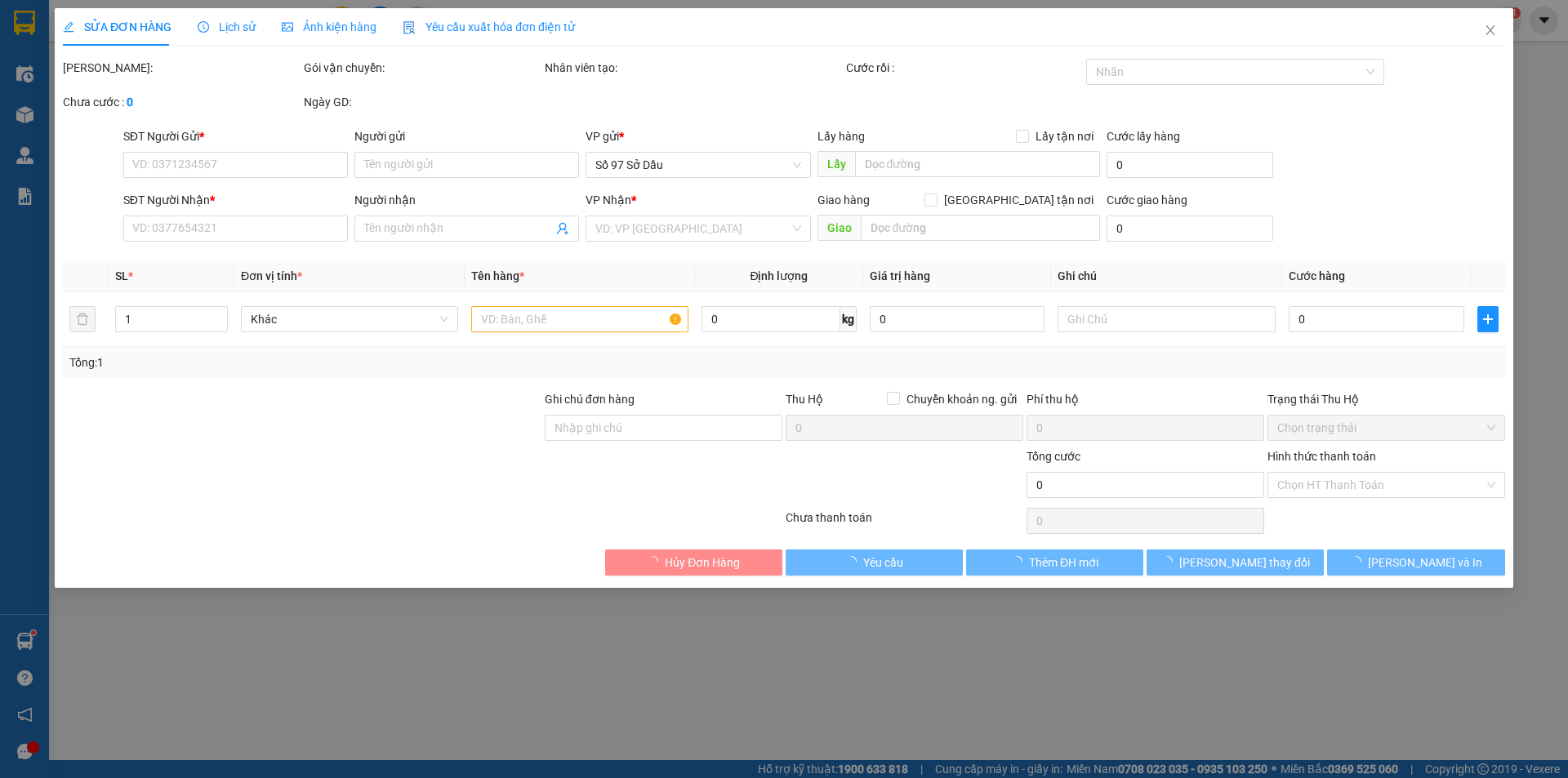
type input "0964259839"
type input "chung"
type input "0988142045"
type input "quỳnh"
checkbox input "true"
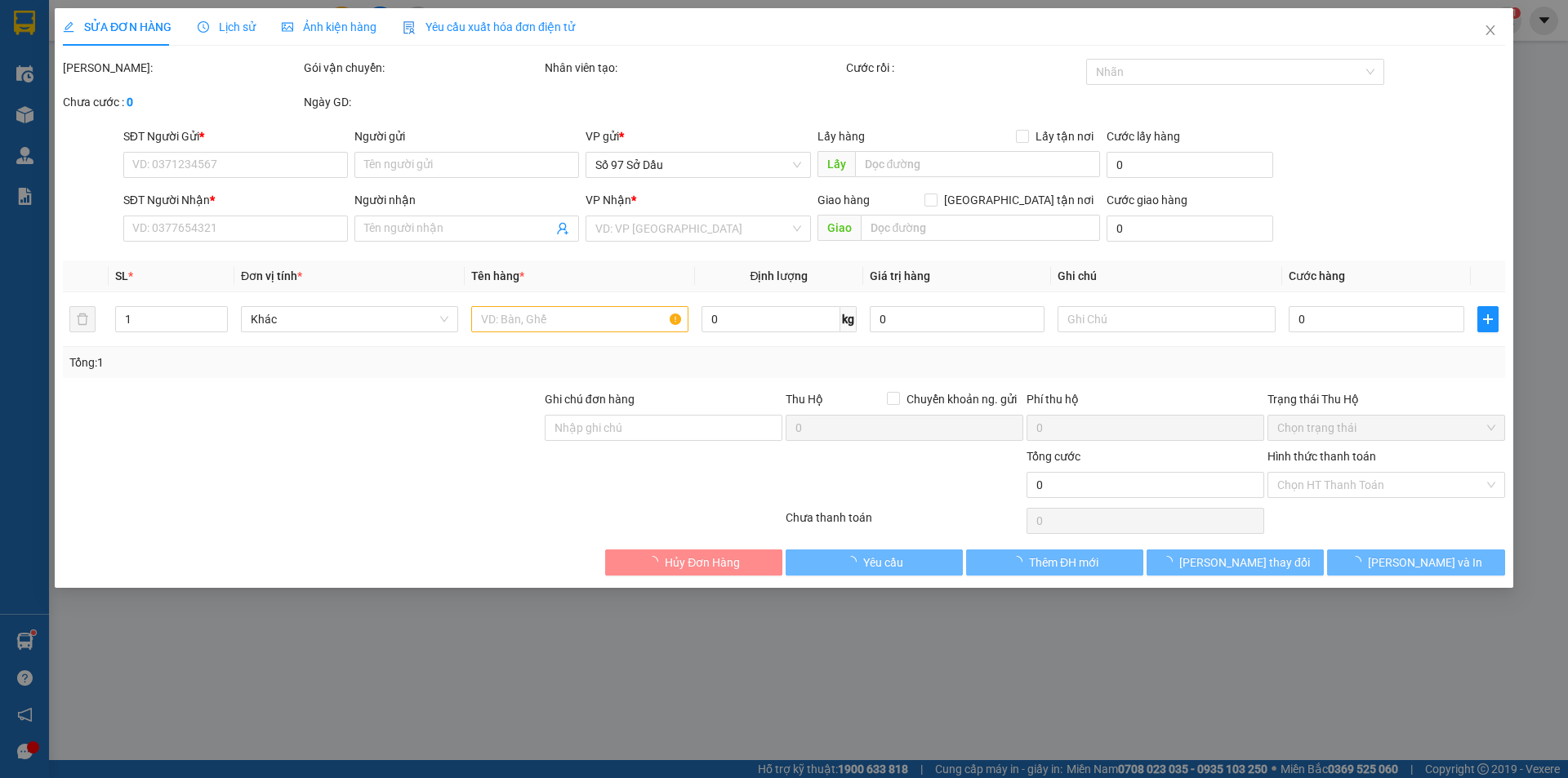
type input "92 P. [PERSON_NAME], [PERSON_NAME], [GEOGRAPHIC_DATA], [GEOGRAPHIC_DATA], [GEOG…"
type input "120.000"
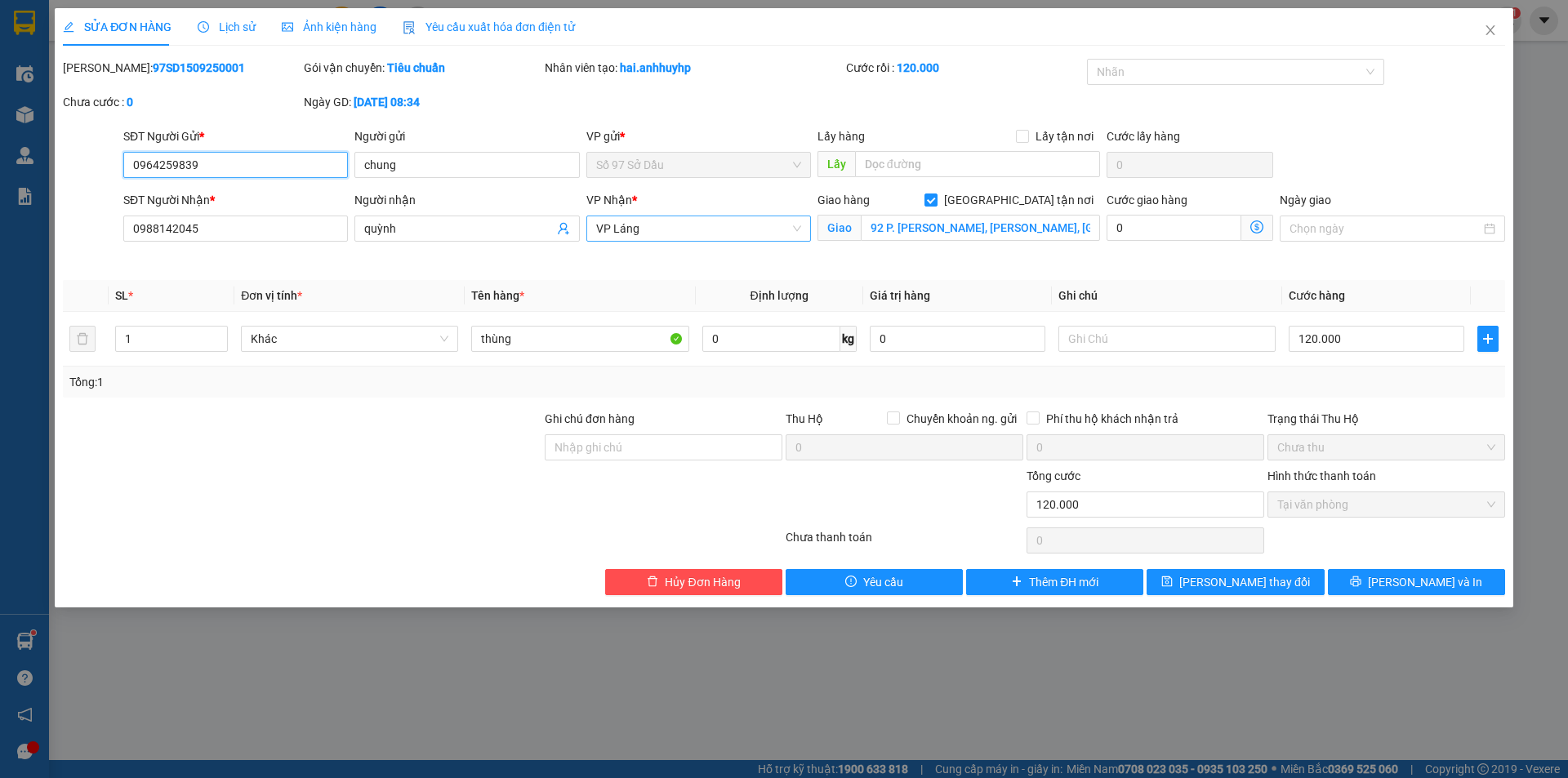
click at [733, 218] on span "VP Láng" at bounding box center [699, 229] width 205 height 25
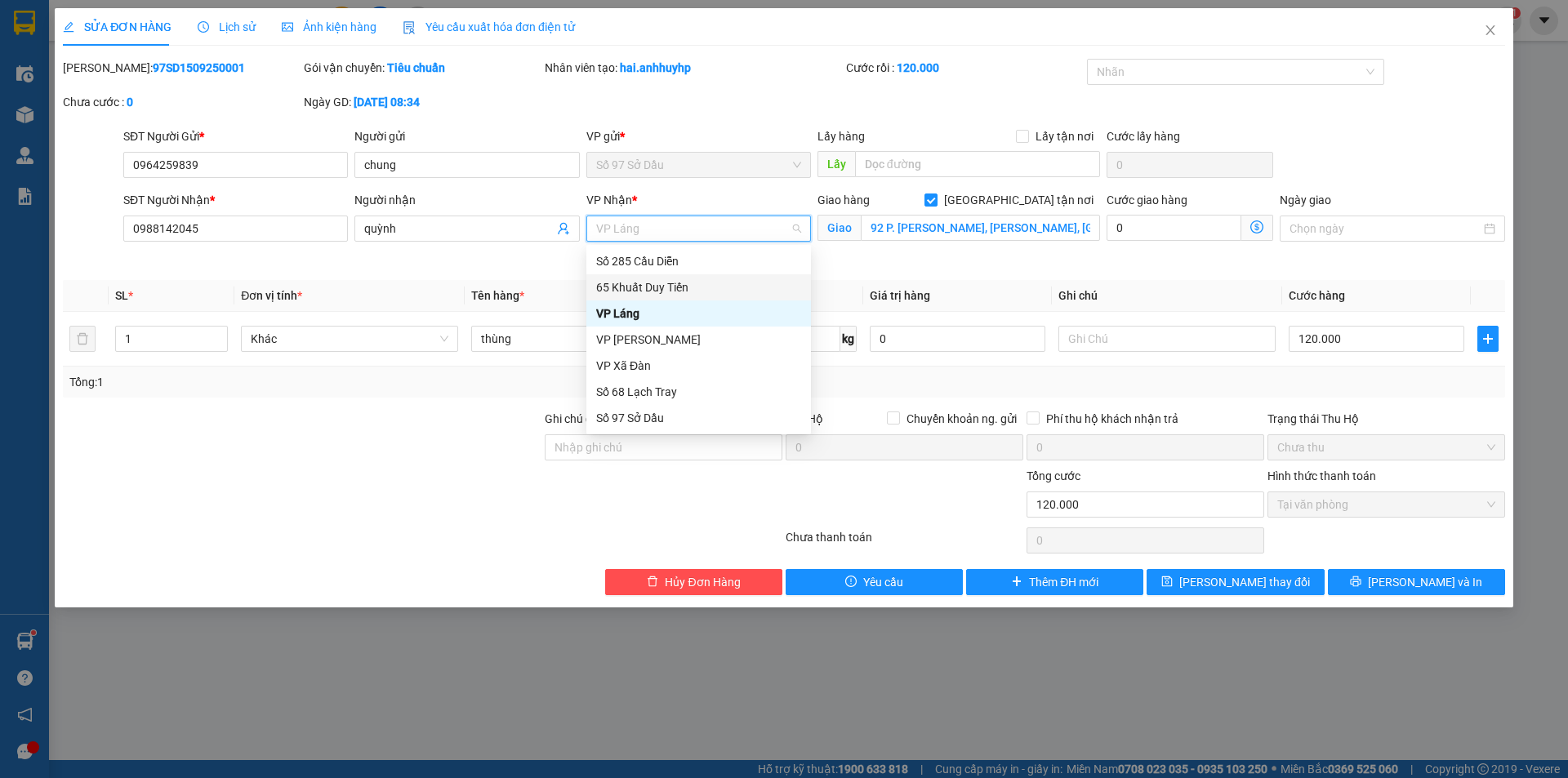
click at [631, 292] on div "65 Khuất Duy Tiến" at bounding box center [699, 288] width 205 height 18
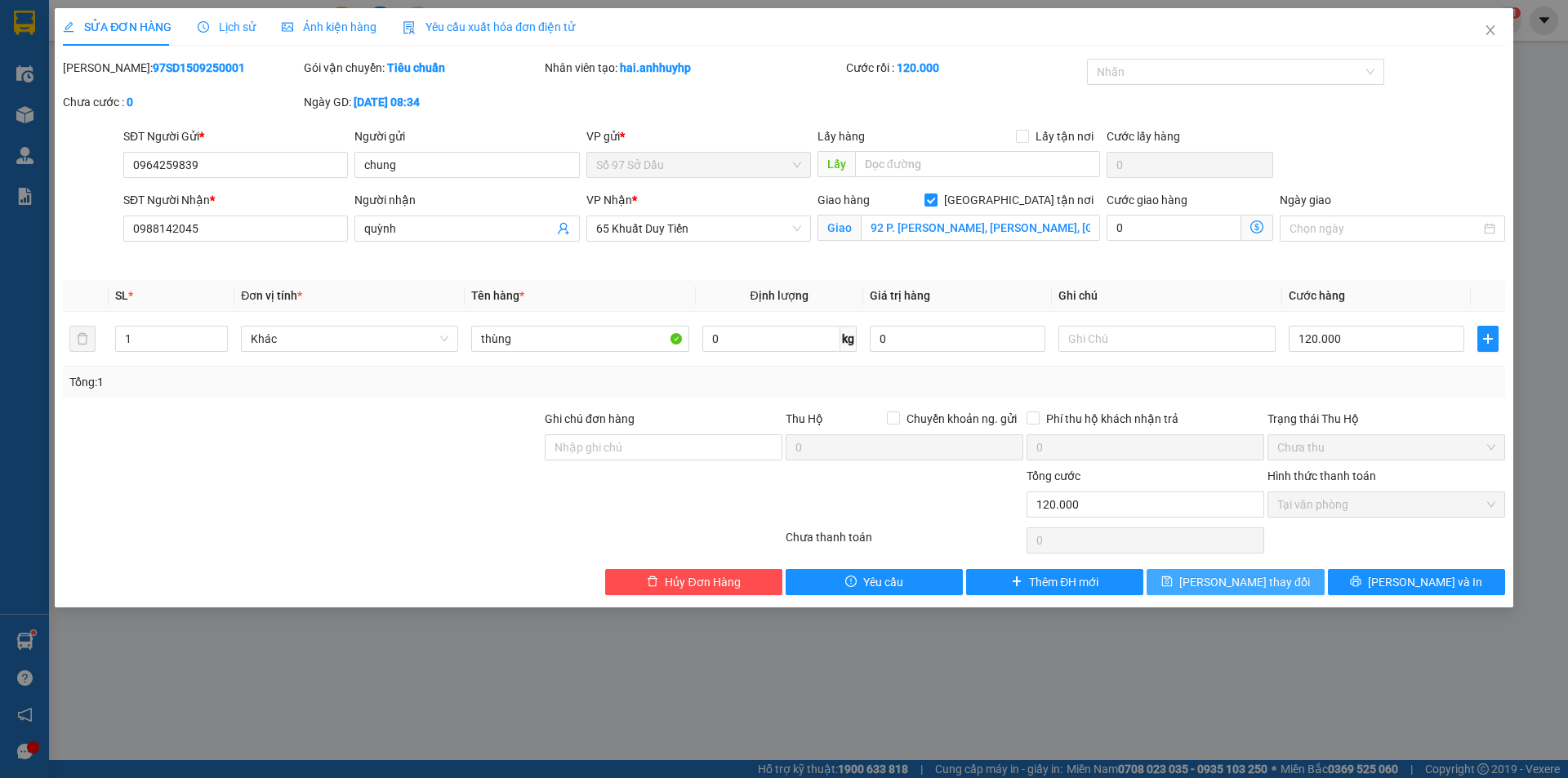
click at [1227, 584] on span "[PERSON_NAME] thay đổi" at bounding box center [1244, 582] width 131 height 18
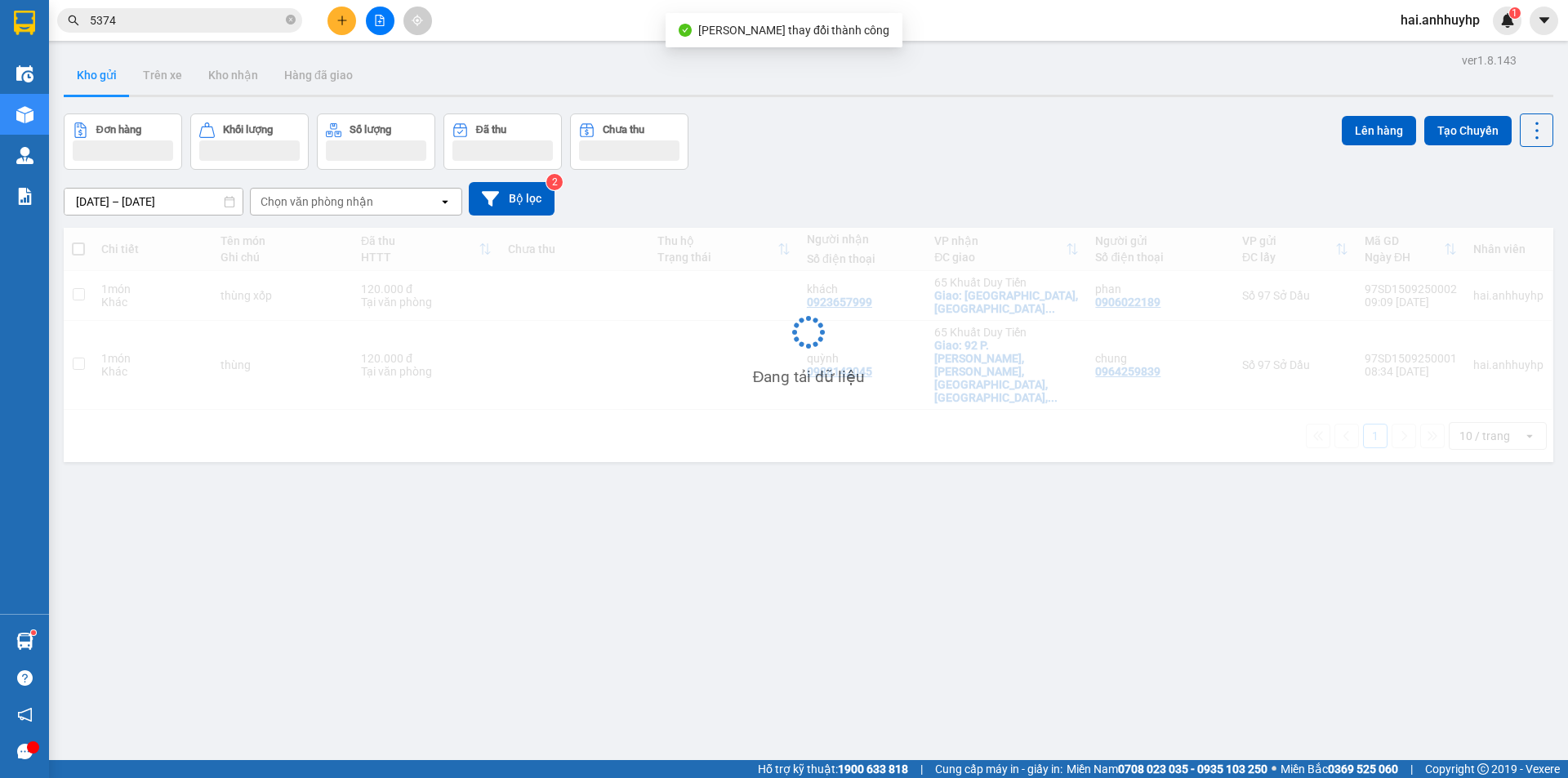
click at [1492, 27] on span "hai.anhhuyhp" at bounding box center [1440, 19] width 105 height 20
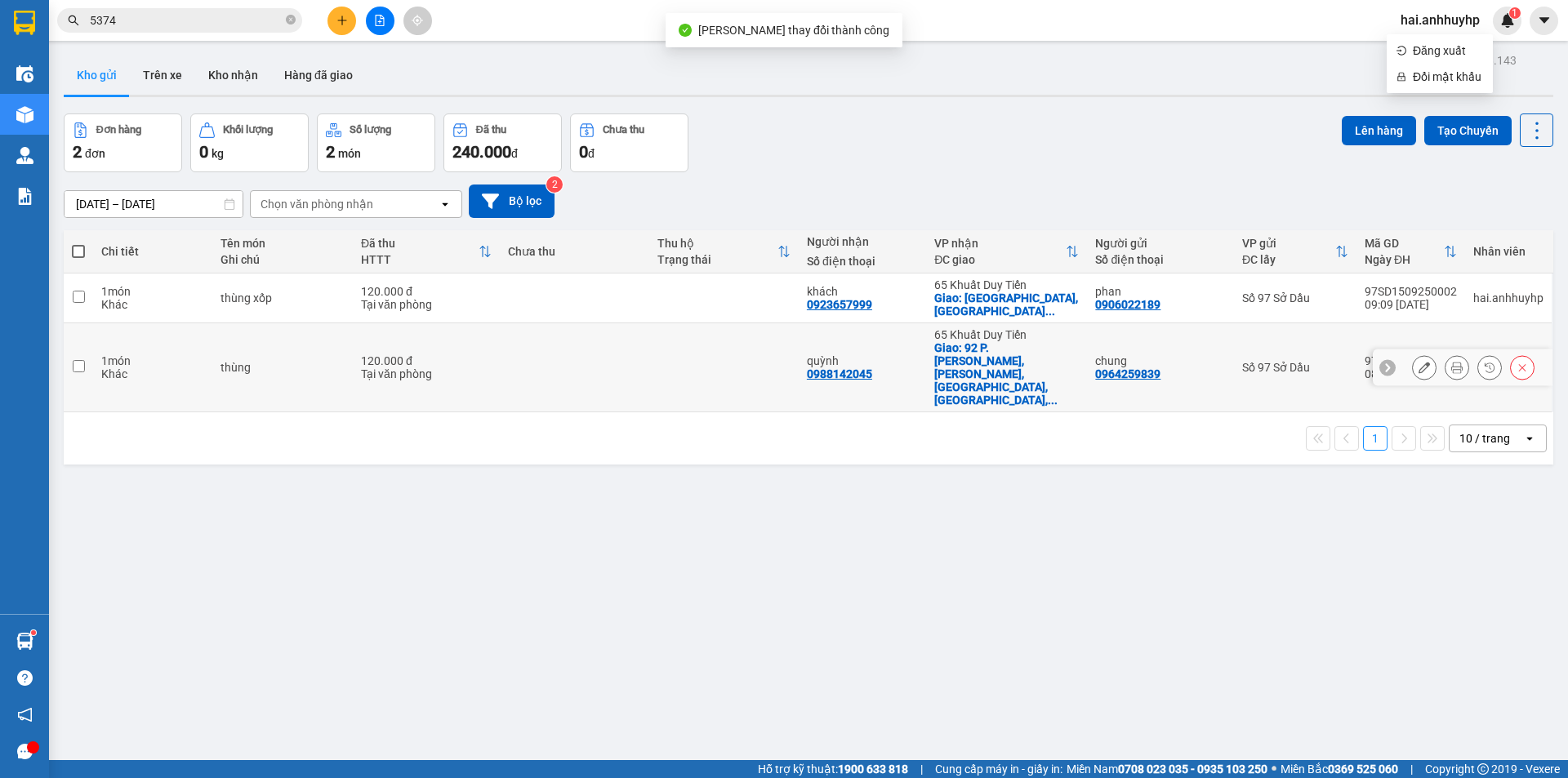
click at [69, 351] on td at bounding box center [78, 367] width 29 height 89
checkbox input "true"
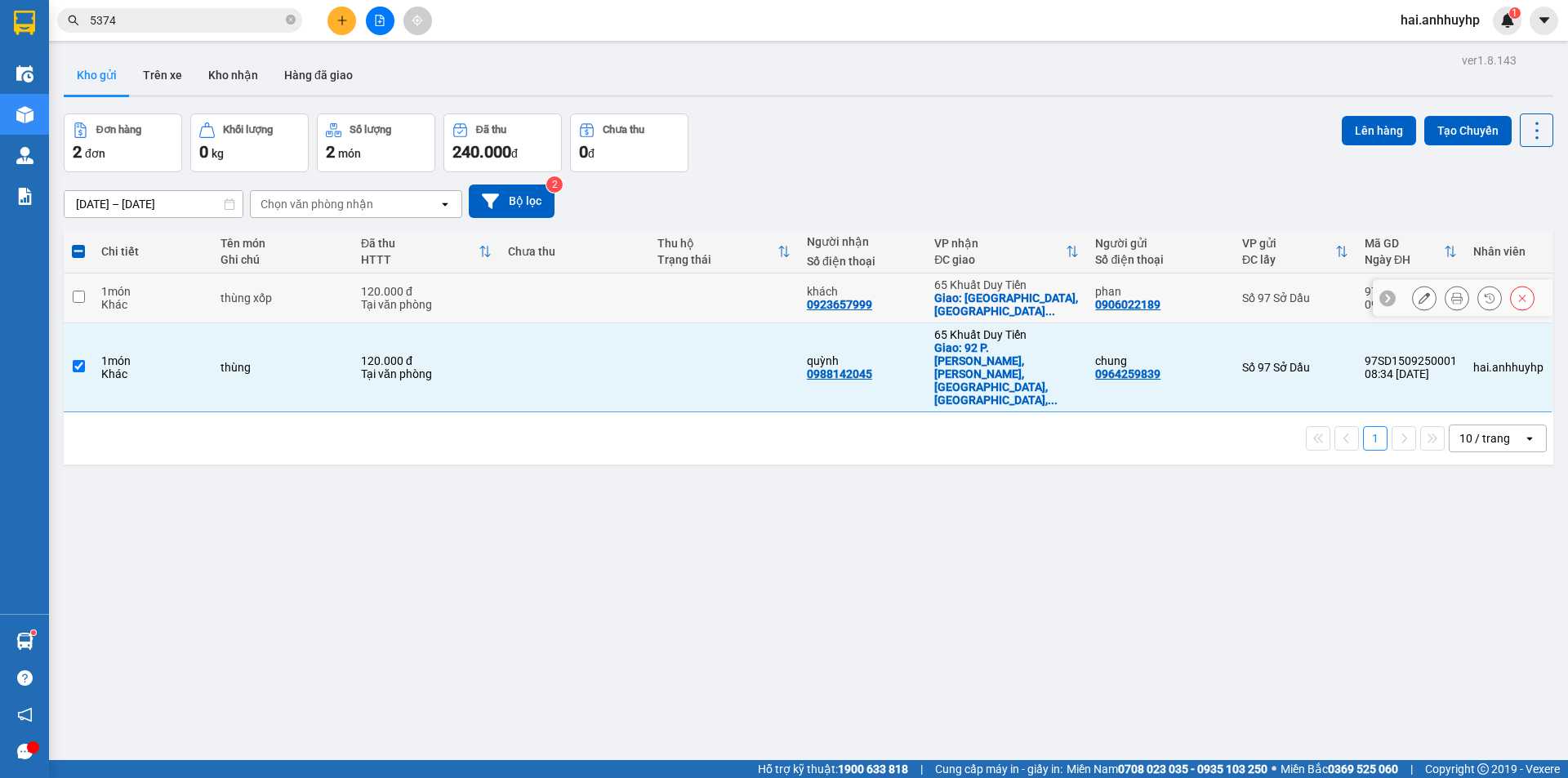
click at [86, 292] on td at bounding box center [78, 298] width 29 height 50
checkbox input "true"
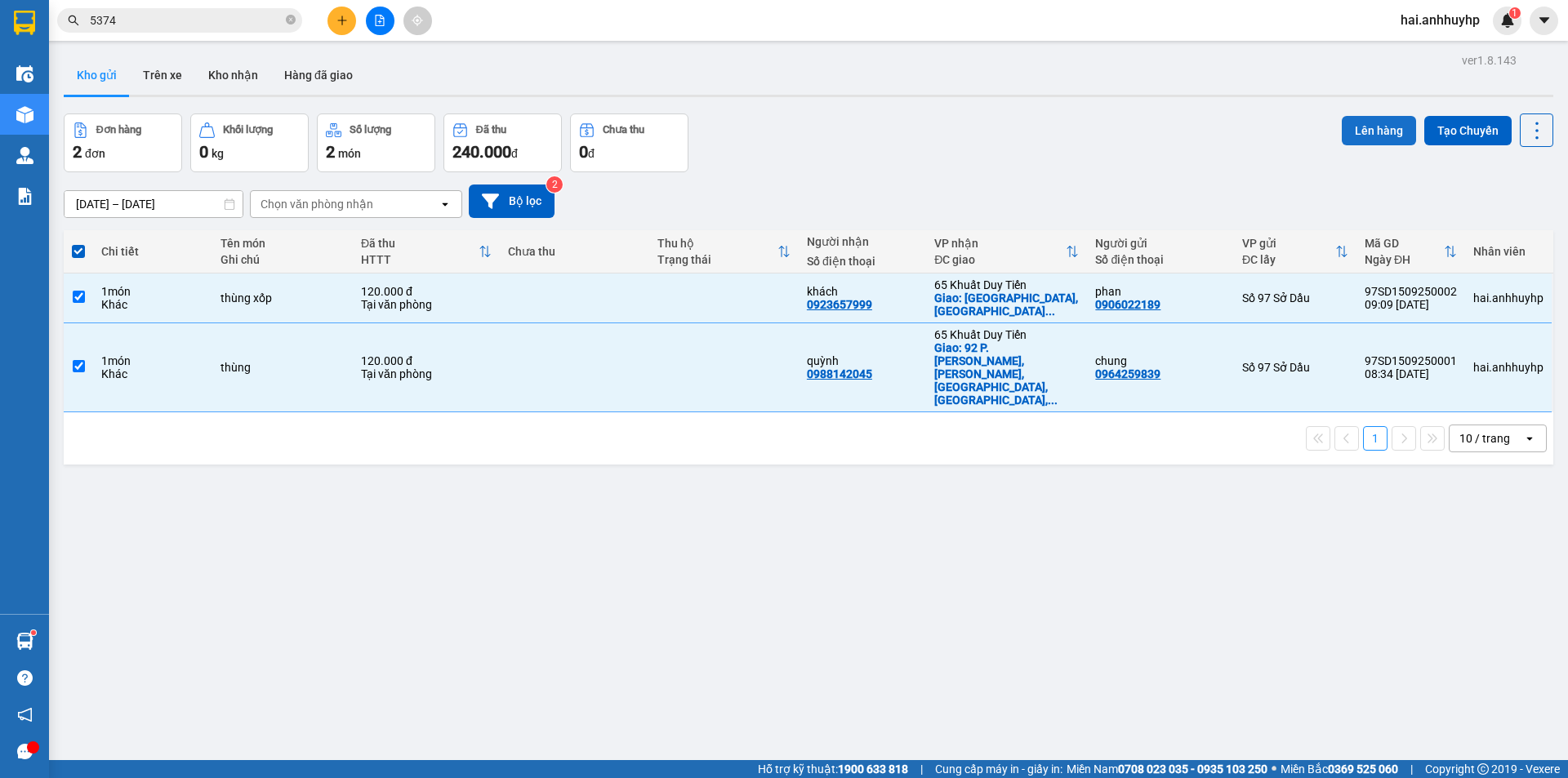
click at [1358, 139] on button "Lên hàng" at bounding box center [1379, 130] width 74 height 29
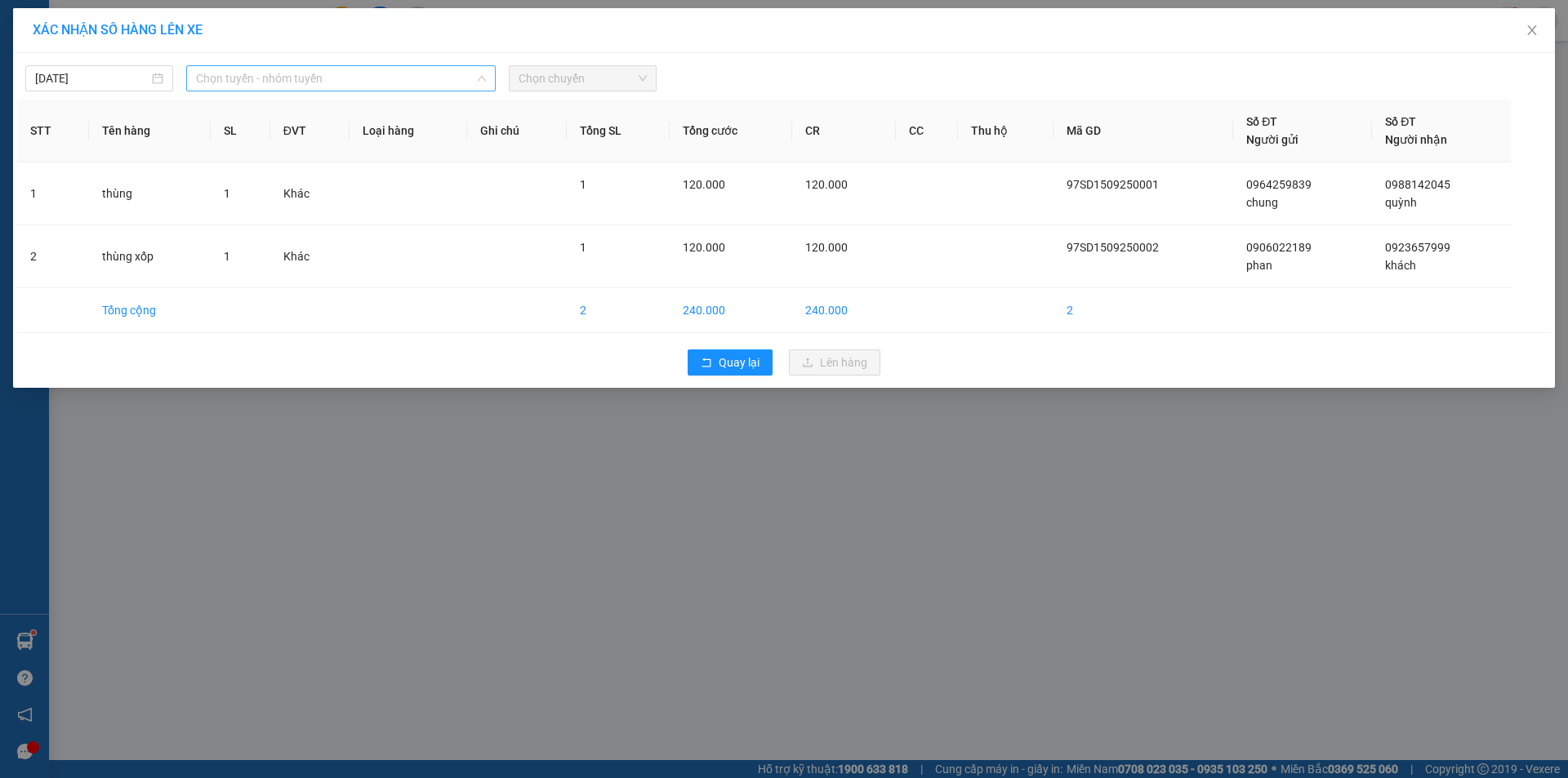
click at [280, 76] on span "Chọn tuyến - nhóm tuyến" at bounding box center [341, 79] width 290 height 25
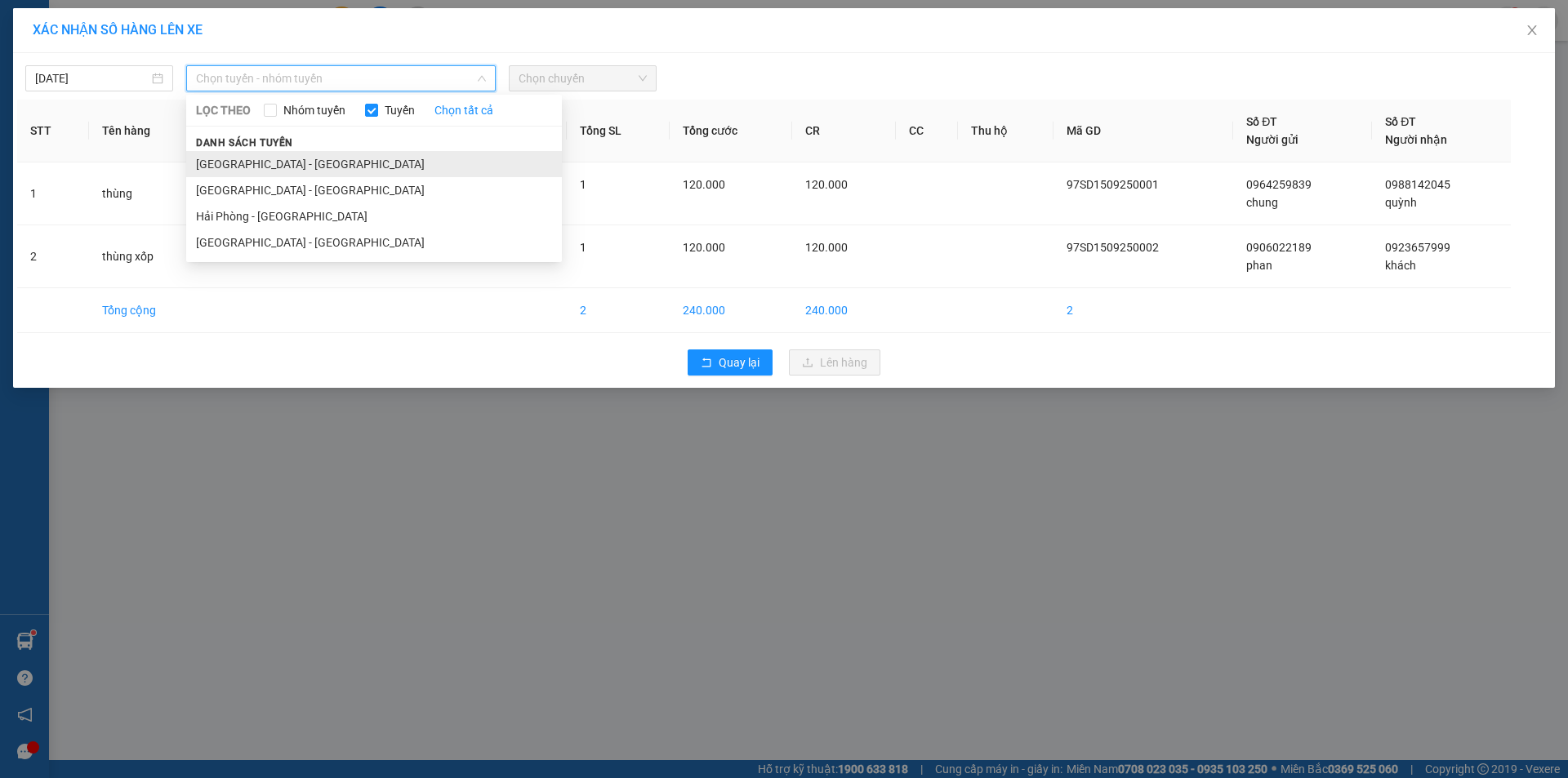
click at [218, 151] on div "Danh sách tuyến [GEOGRAPHIC_DATA] - [GEOGRAPHIC_DATA] [GEOGRAPHIC_DATA] - [GEOG…" at bounding box center [373, 194] width 375 height 122
click at [301, 153] on li "[GEOGRAPHIC_DATA] - [GEOGRAPHIC_DATA]" at bounding box center [373, 165] width 375 height 27
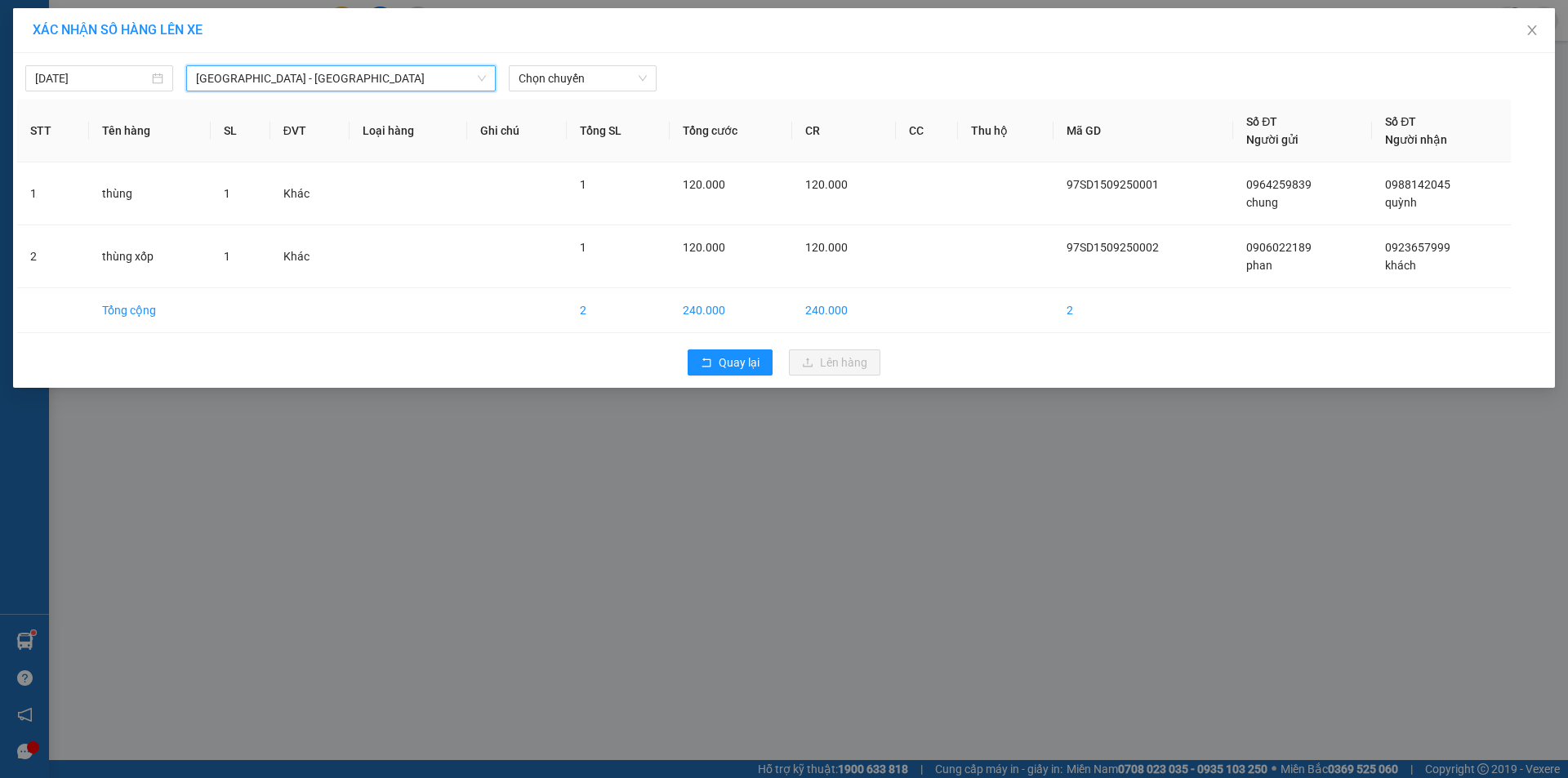
click at [603, 63] on div "[DATE] [GEOGRAPHIC_DATA] - [GEOGRAPHIC_DATA] [GEOGRAPHIC_DATA] - [GEOGRAPHIC_DA…" at bounding box center [783, 74] width 1533 height 35
click at [601, 73] on span "Chọn chuyến" at bounding box center [582, 79] width 128 height 25
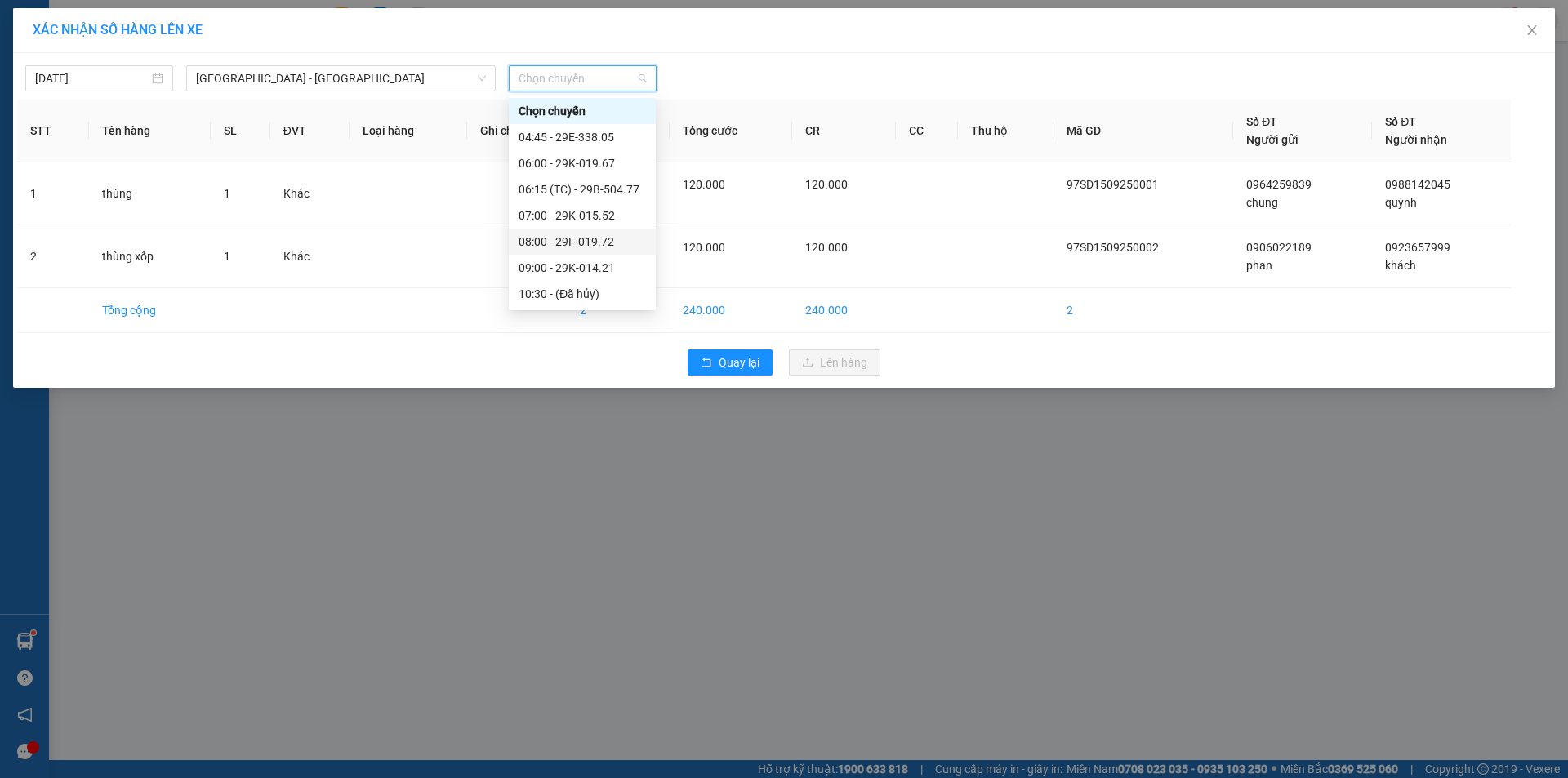
click at [573, 243] on div "08:00 - 29F-019.72" at bounding box center [582, 242] width 127 height 18
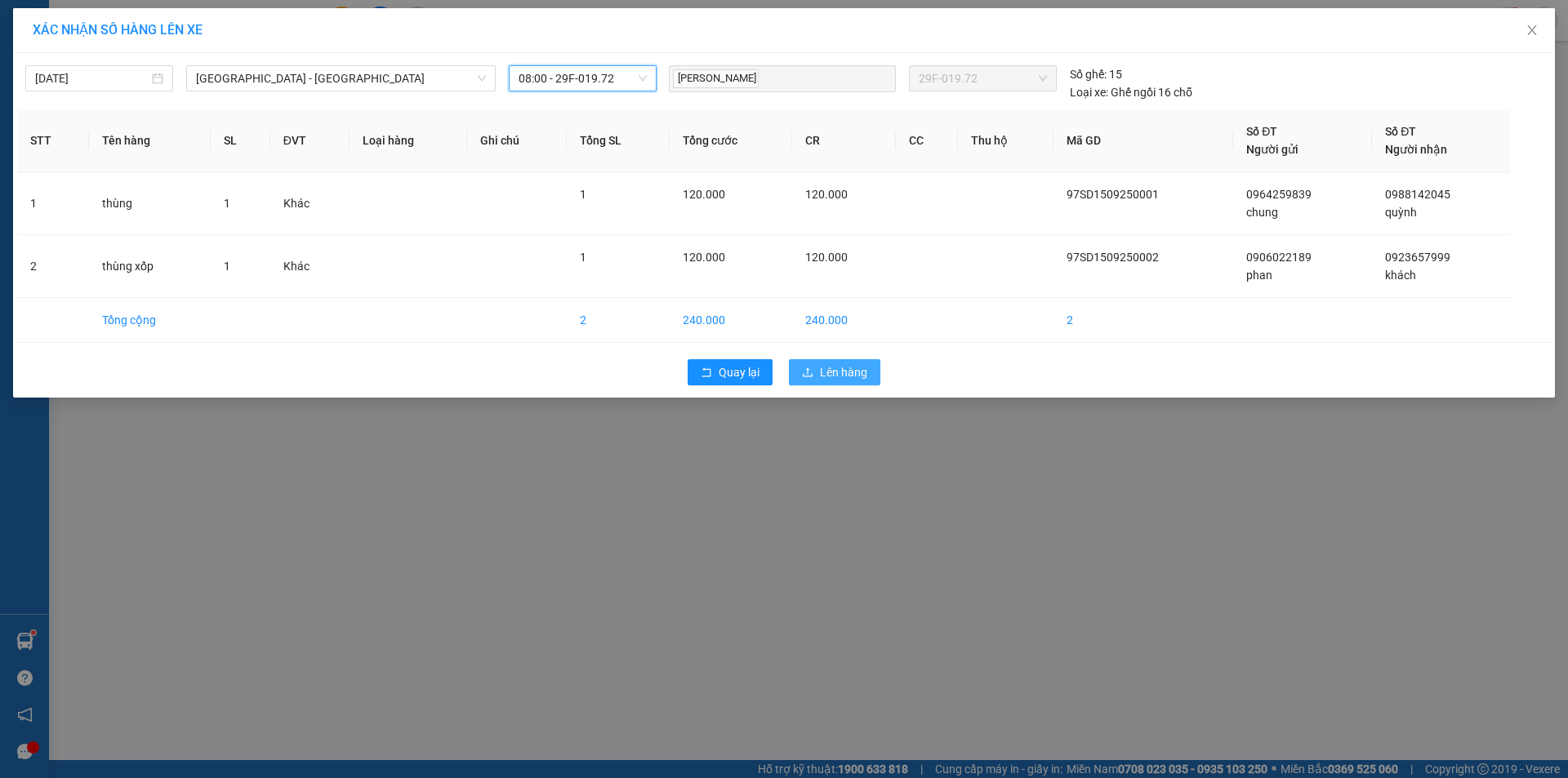
click at [821, 370] on span "Lên hàng" at bounding box center [843, 373] width 48 height 18
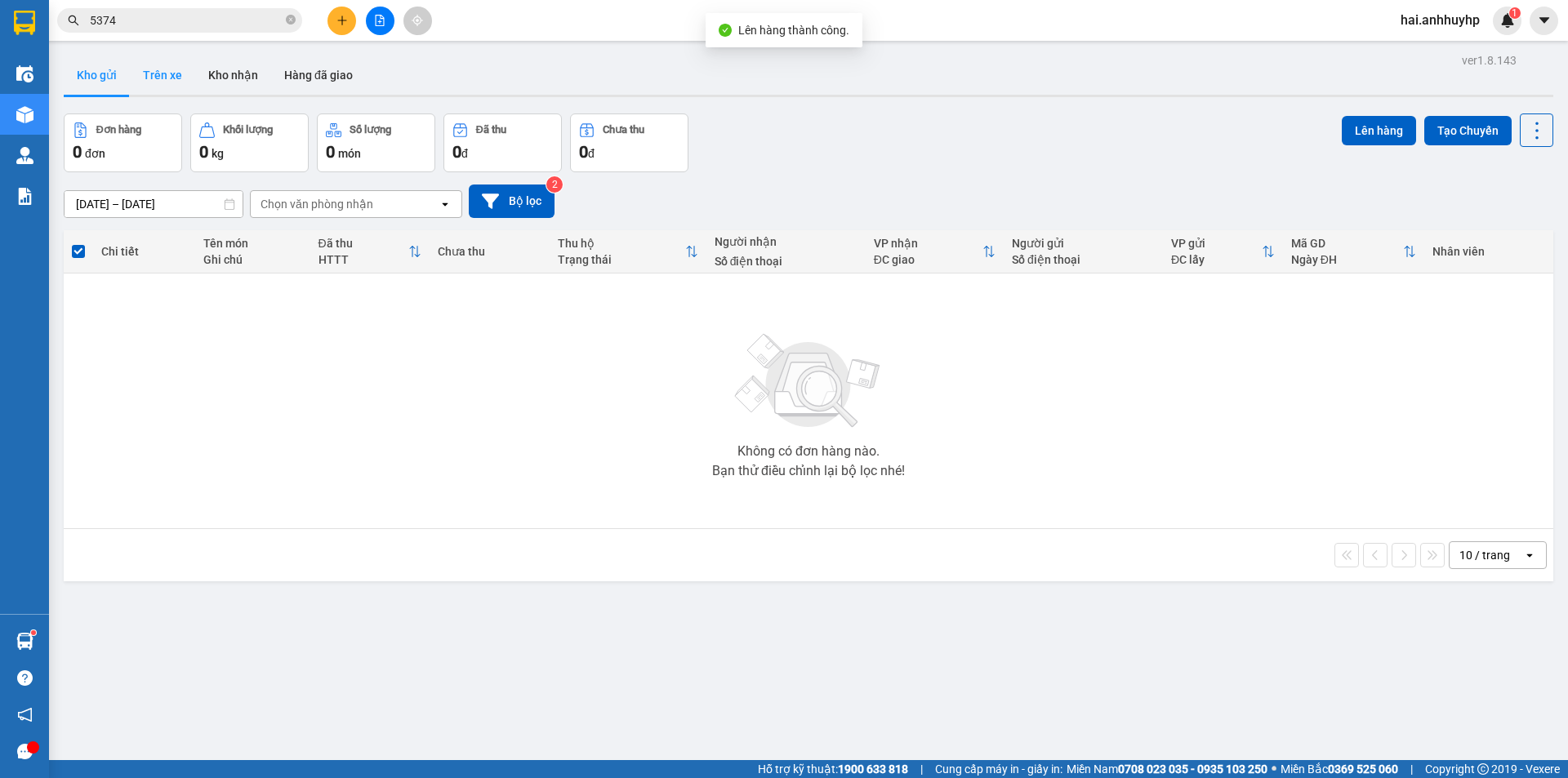
click at [179, 75] on button "Trên xe" at bounding box center [163, 75] width 65 height 39
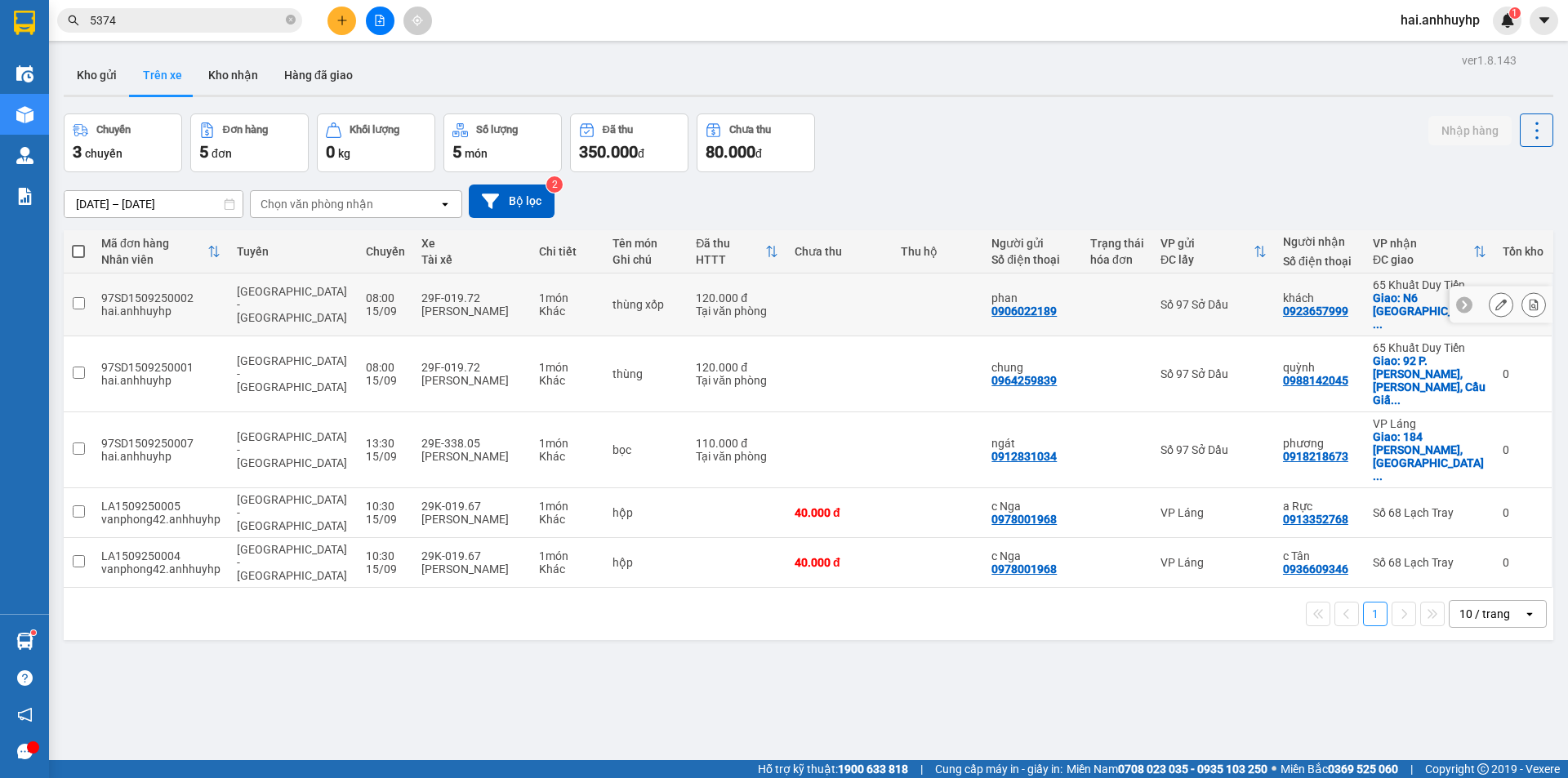
click at [75, 298] on input "checkbox" at bounding box center [79, 304] width 12 height 12
checkbox input "true"
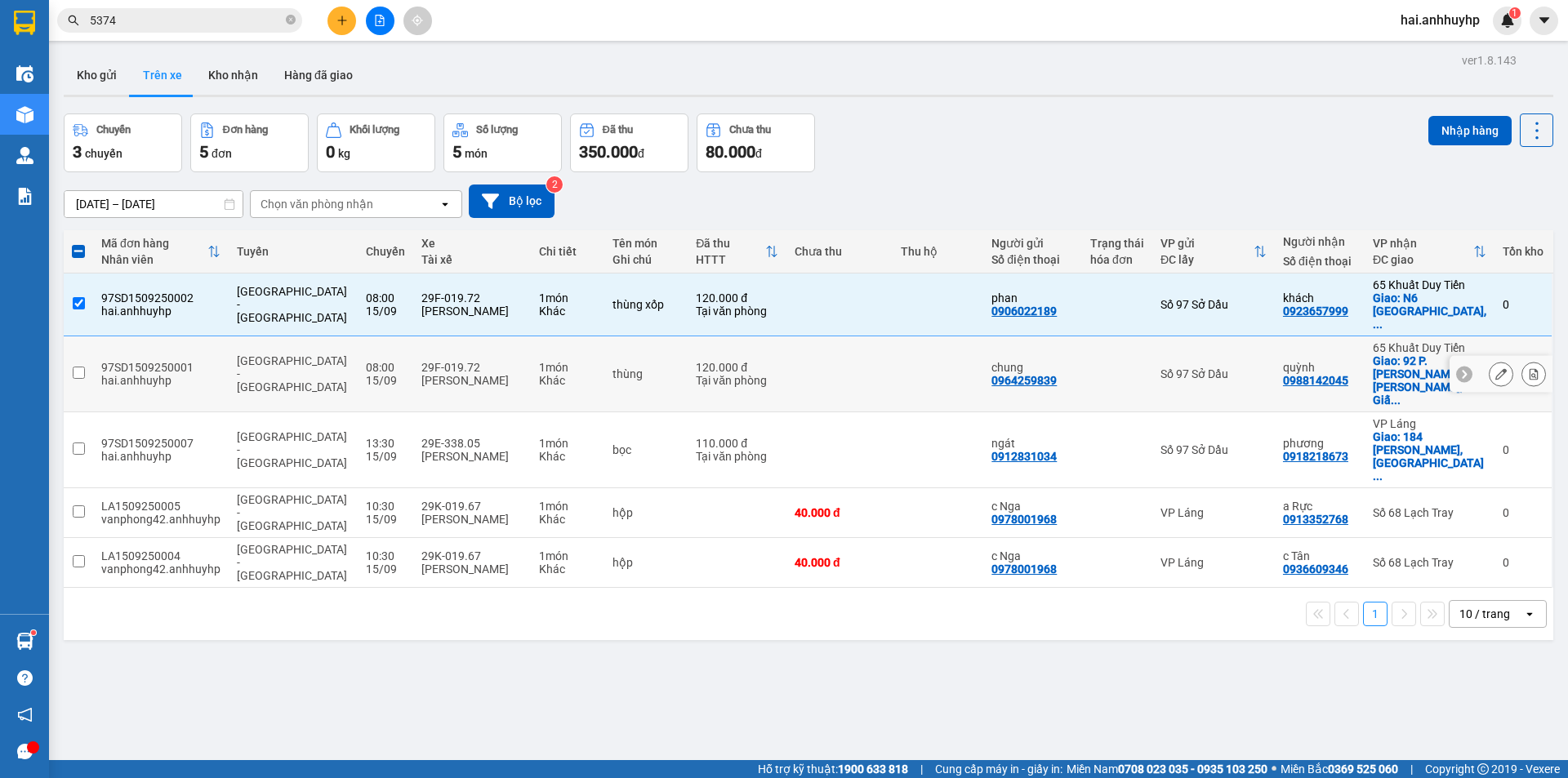
click at [77, 366] on input "checkbox" at bounding box center [79, 373] width 12 height 12
checkbox input "true"
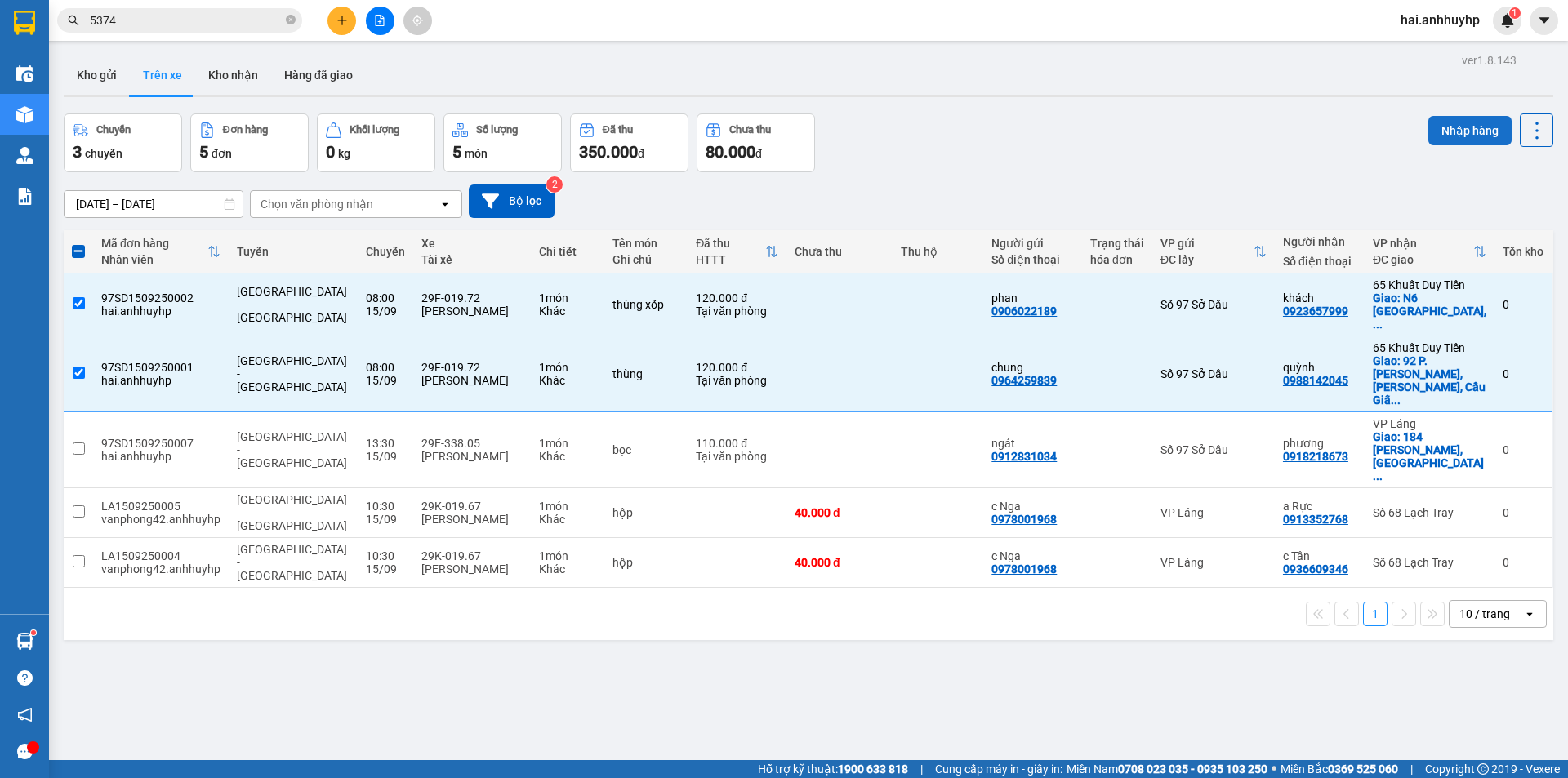
click at [1432, 131] on button "Nhập hàng" at bounding box center [1470, 130] width 83 height 29
checkbox input "false"
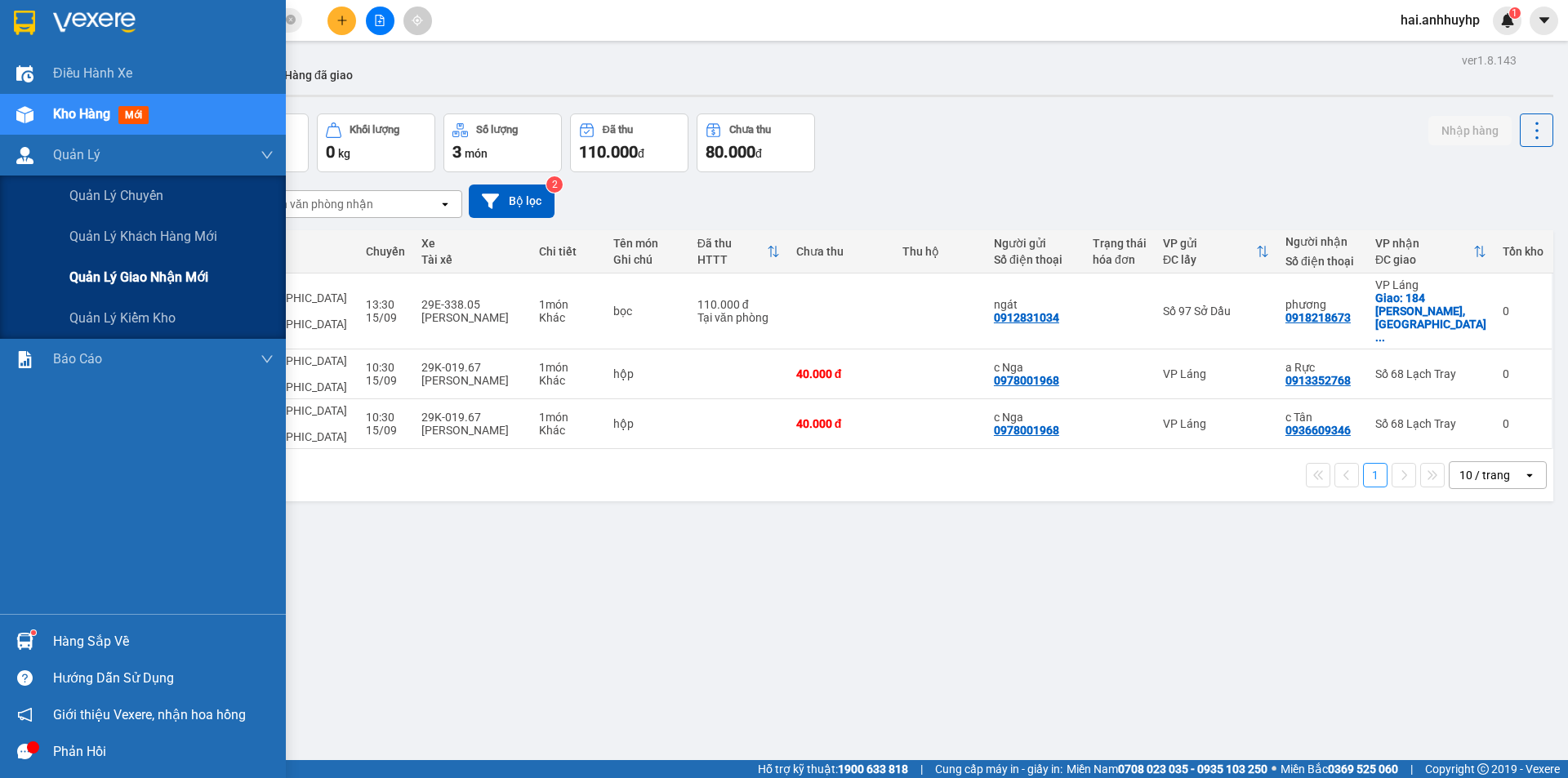
click at [106, 269] on span "Quản lý giao nhận mới" at bounding box center [138, 277] width 139 height 20
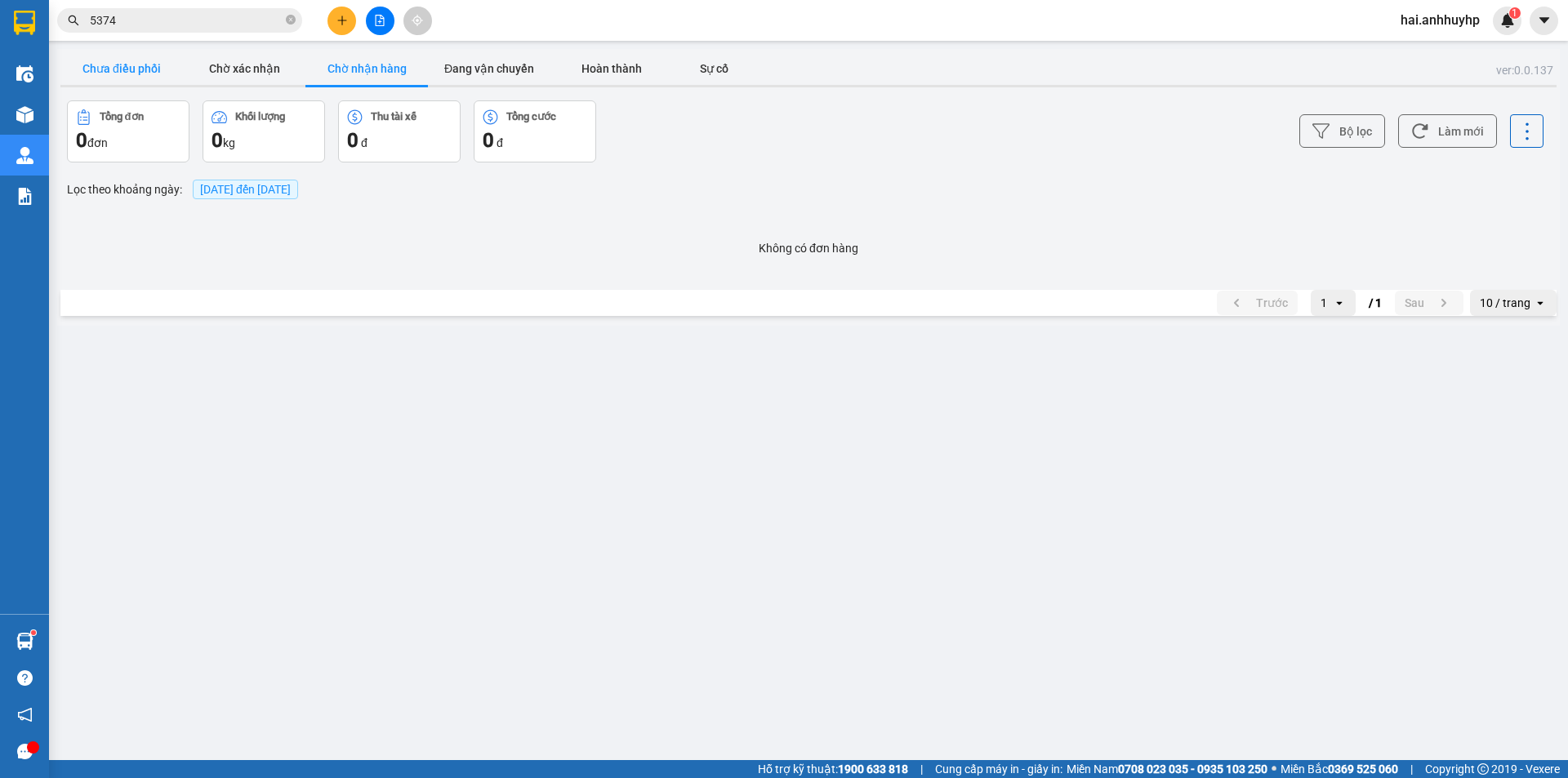
click at [135, 76] on button "Chưa điều phối" at bounding box center [121, 68] width 122 height 33
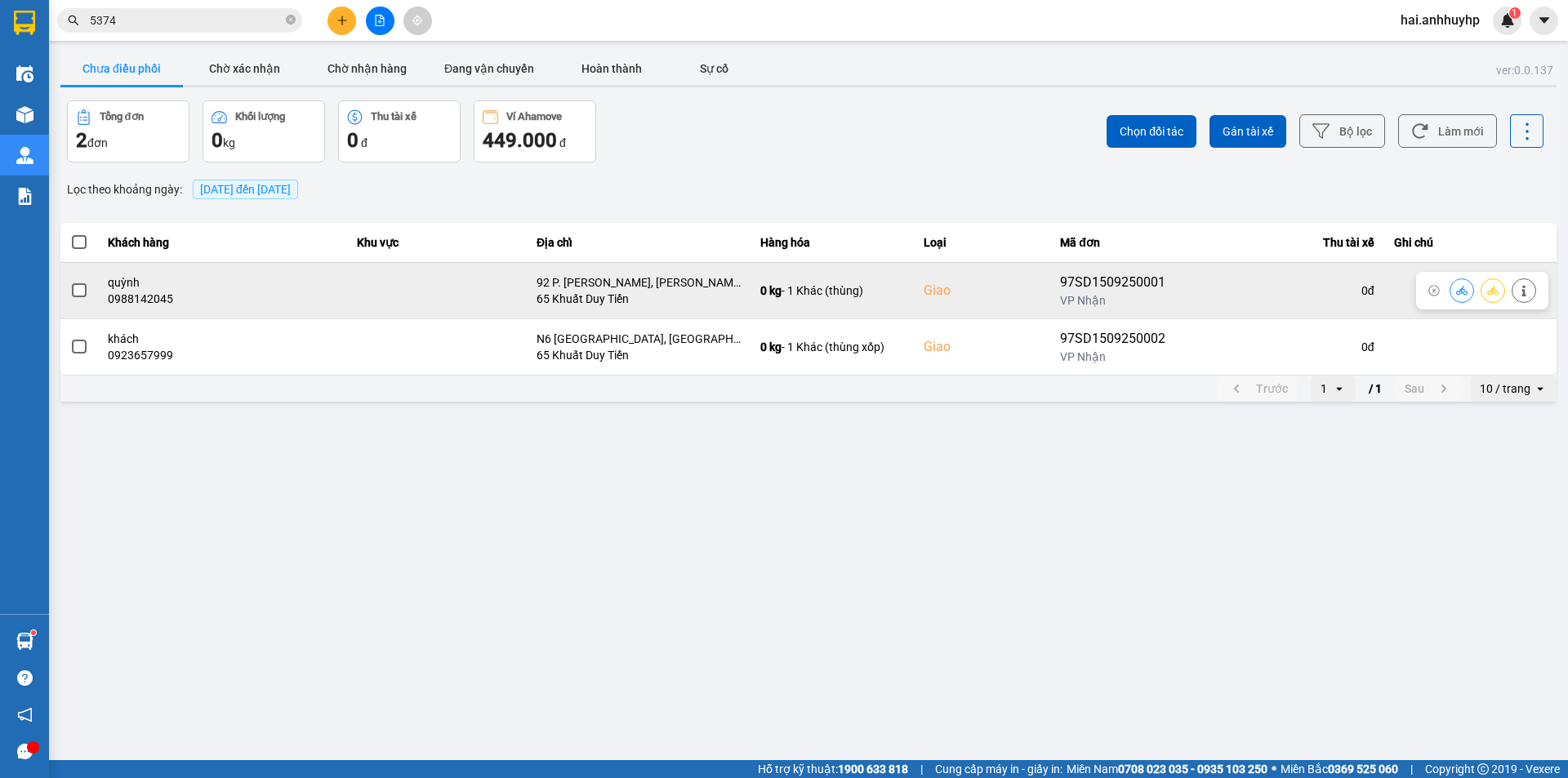
click at [80, 294] on span at bounding box center [79, 290] width 15 height 15
click at [70, 281] on input "checkbox" at bounding box center [70, 281] width 0 height 0
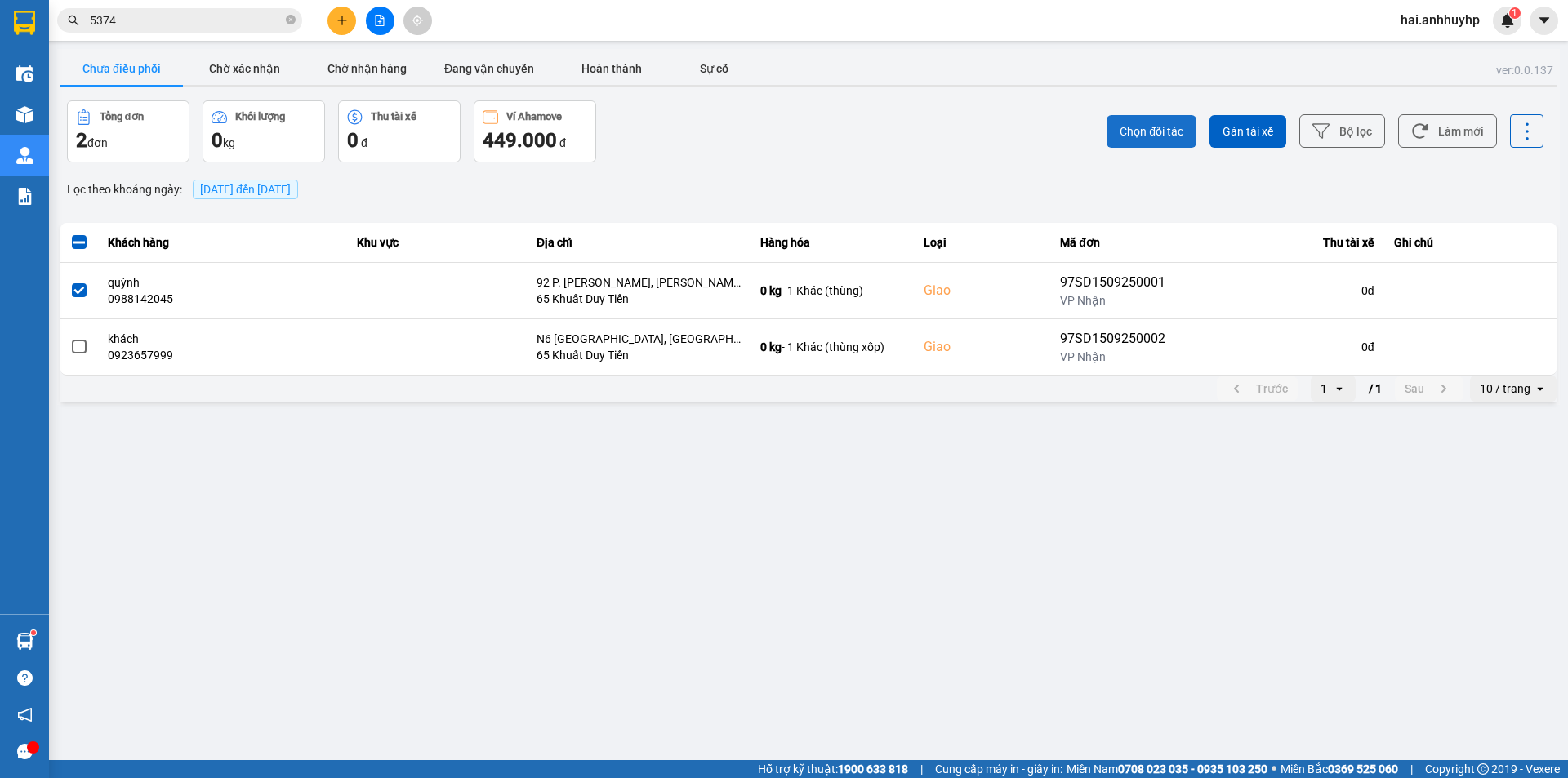
click at [1131, 143] on button "Chọn đối tác" at bounding box center [1150, 131] width 89 height 33
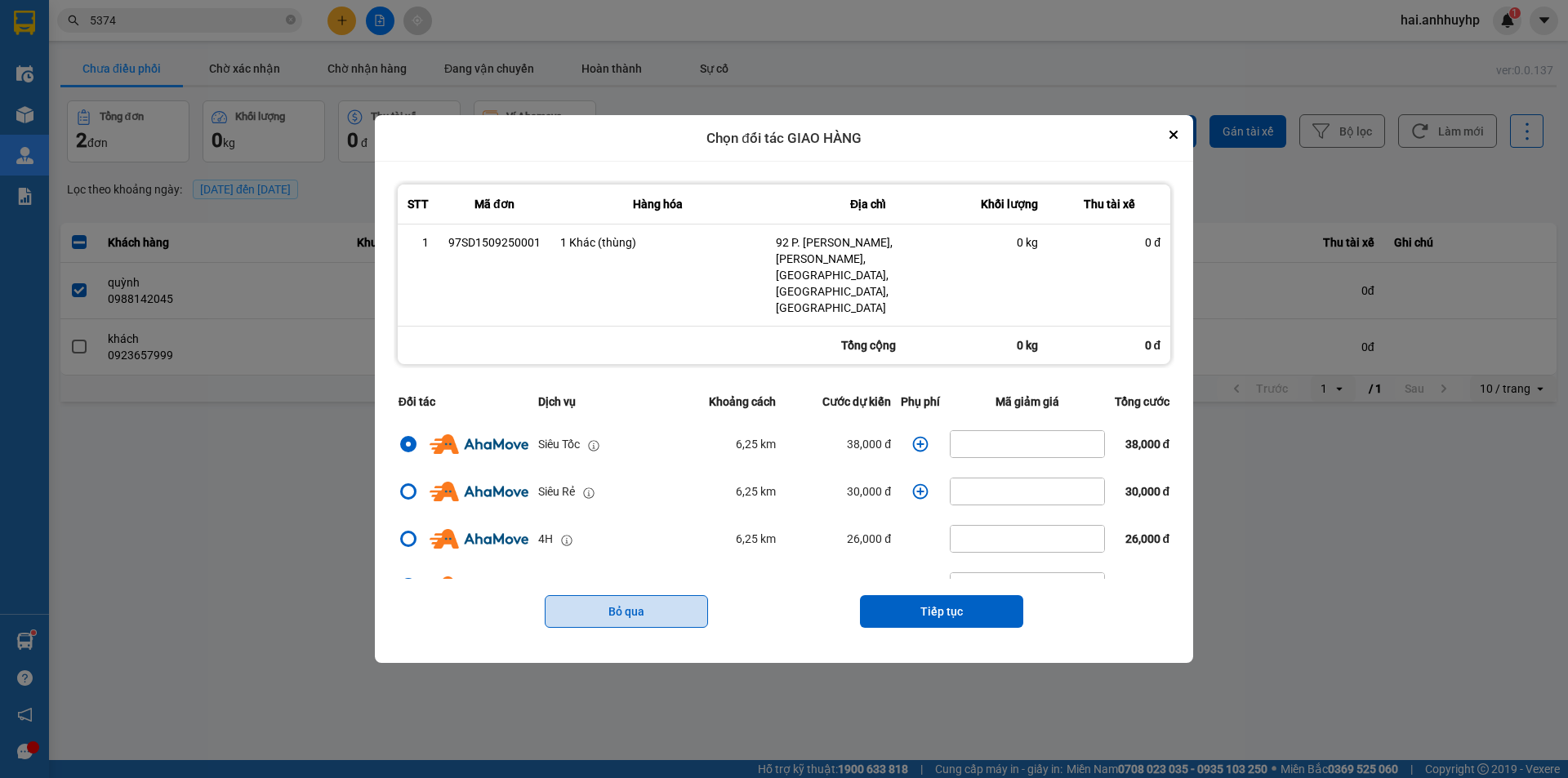
click at [652, 596] on button "Bỏ qua" at bounding box center [626, 612] width 164 height 33
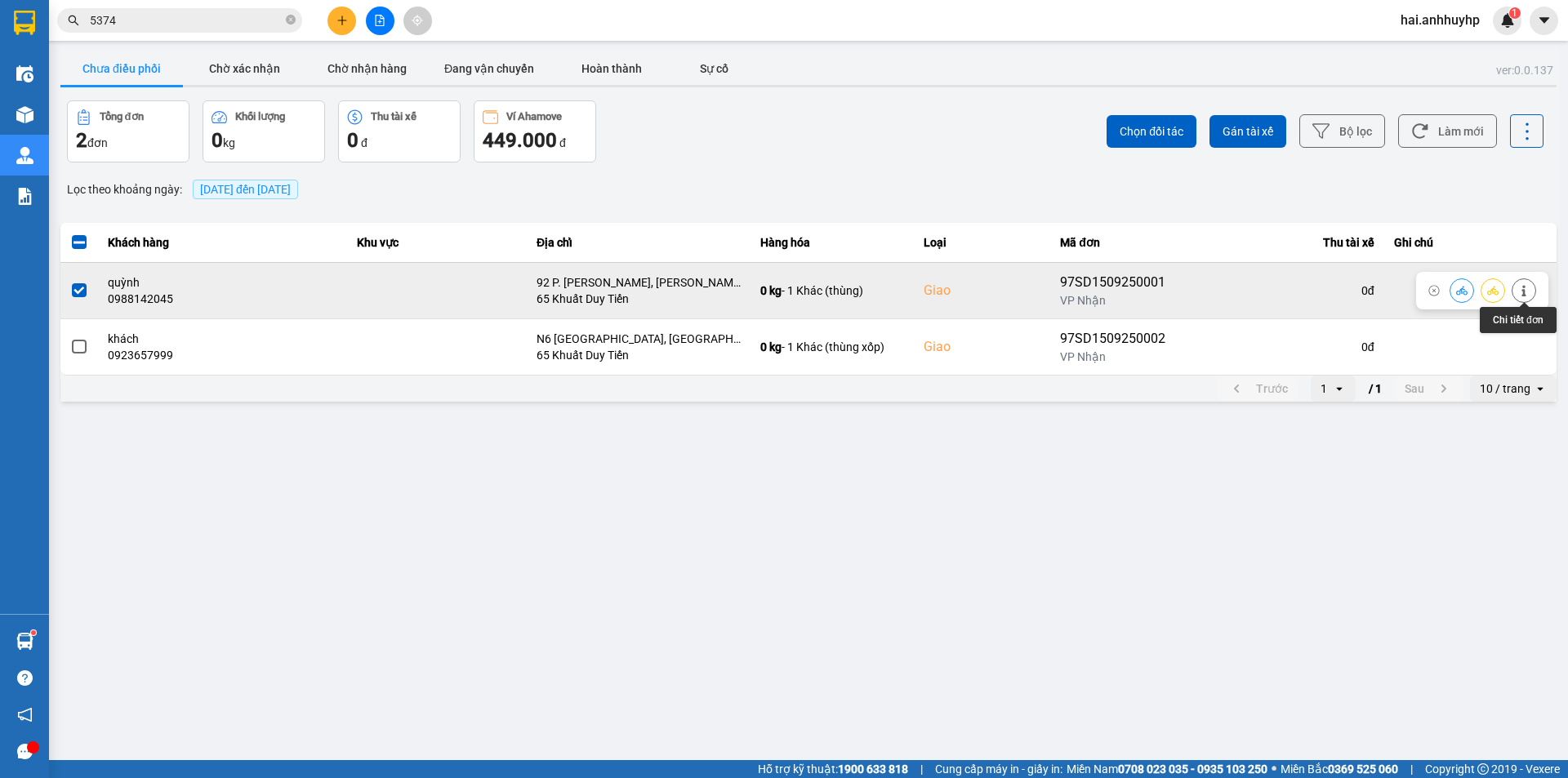
click at [1528, 287] on icon at bounding box center [1523, 290] width 12 height 12
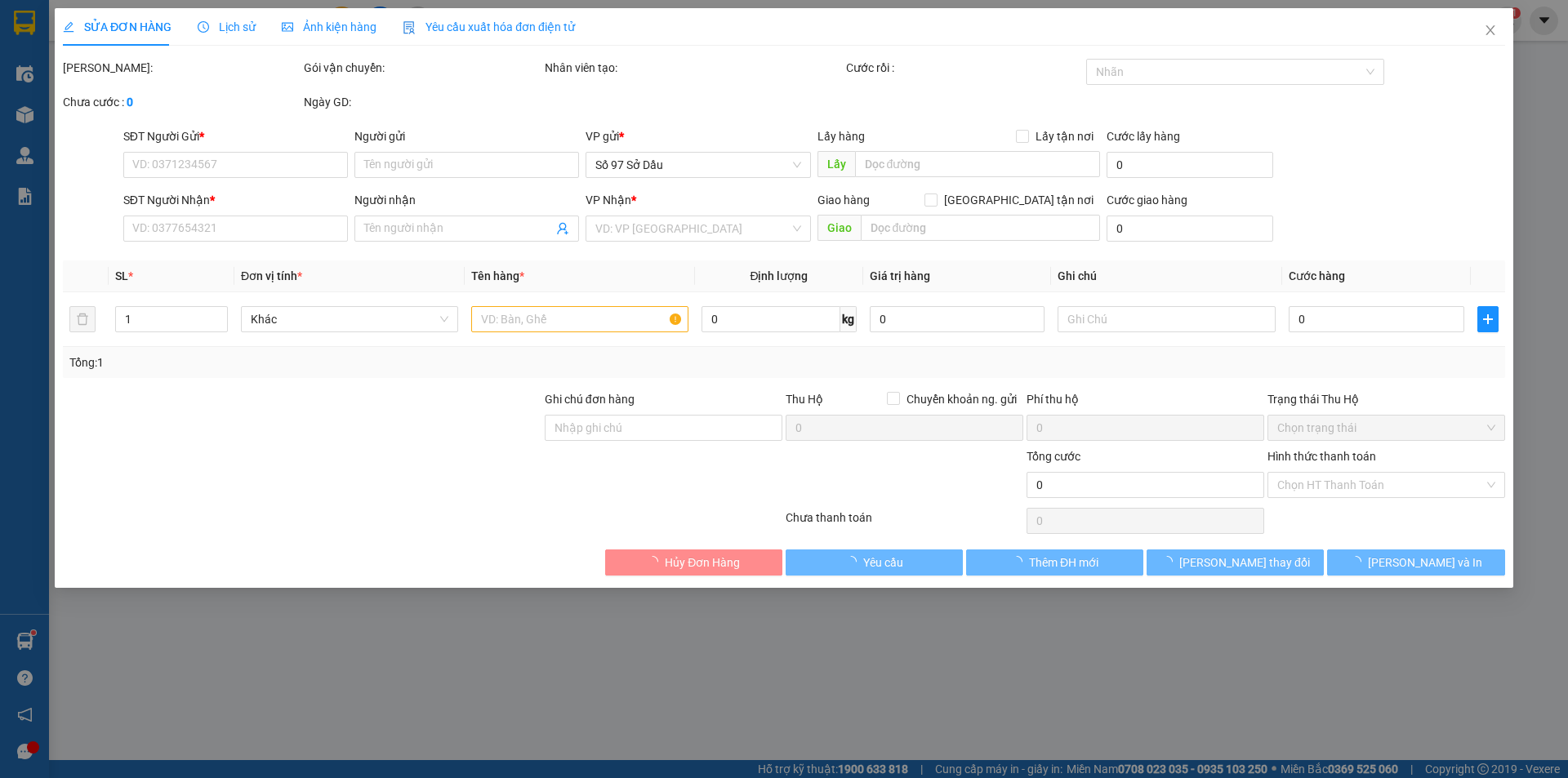
type input "0964259839"
type input "chung"
type input "0988142045"
type input "quỳnh"
checkbox input "true"
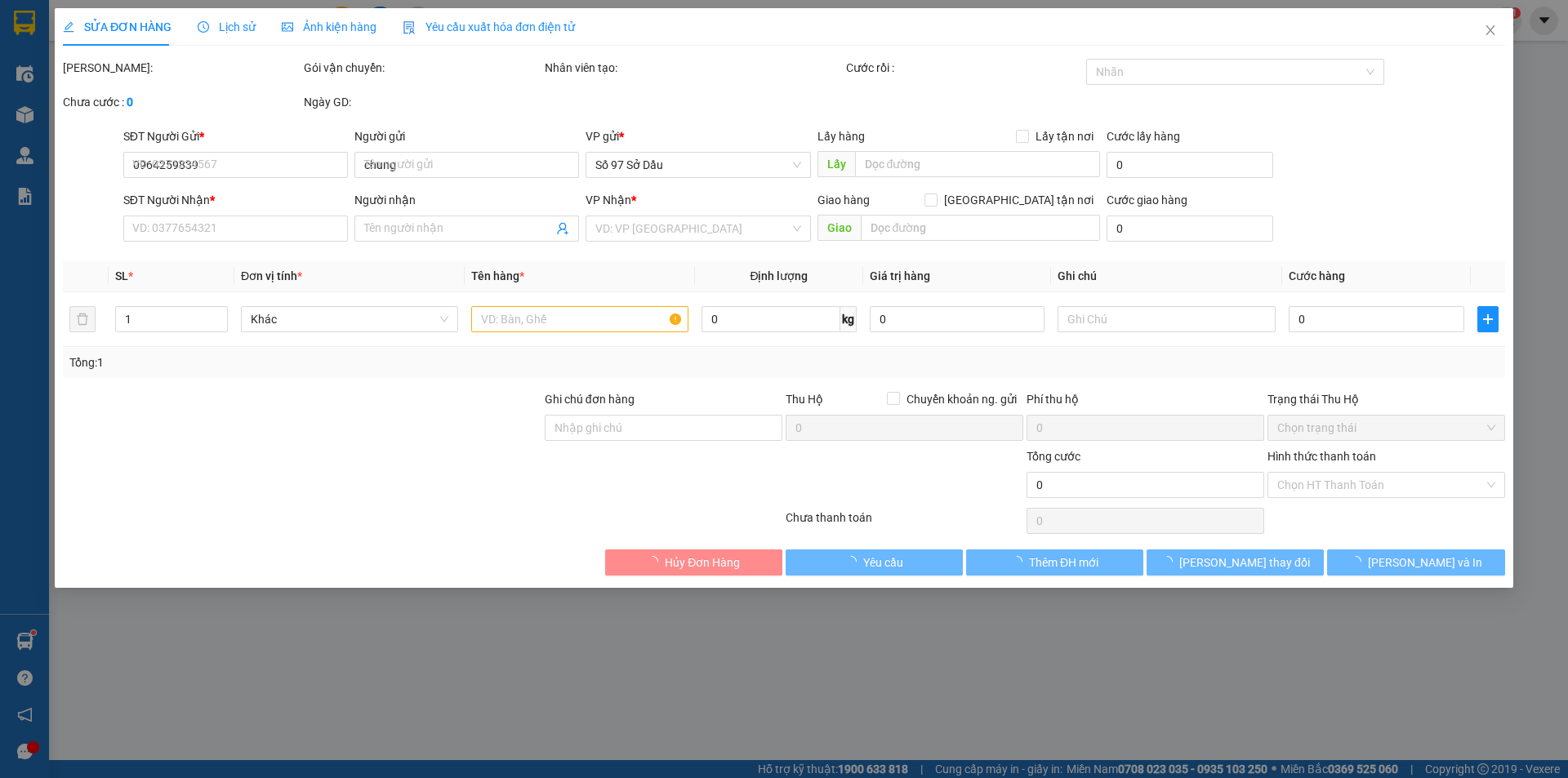
type input "92 P. [PERSON_NAME], [PERSON_NAME], [GEOGRAPHIC_DATA], [GEOGRAPHIC_DATA], [GEOG…"
type input "120.000"
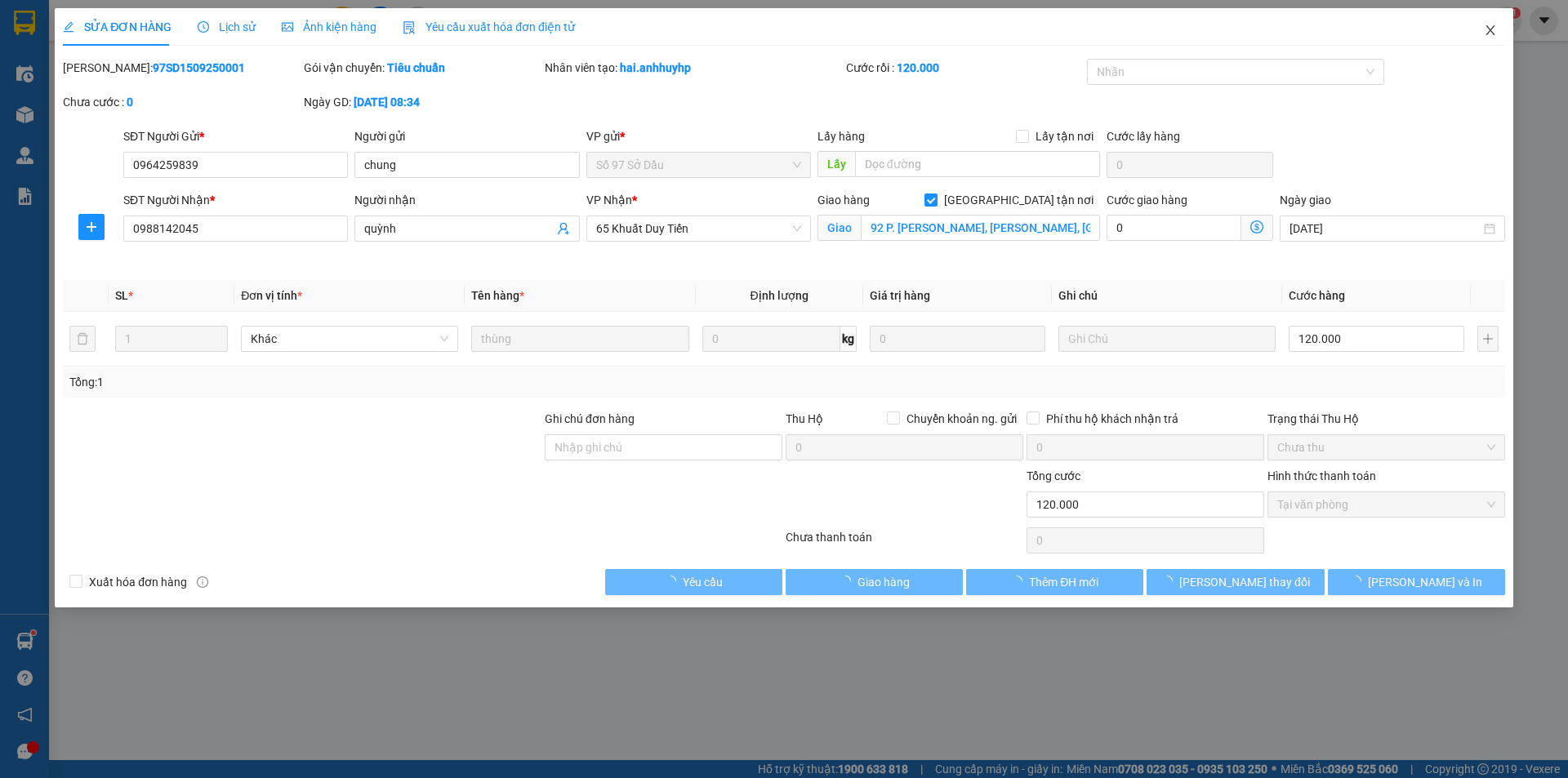
click at [1501, 29] on span "Close" at bounding box center [1490, 31] width 46 height 46
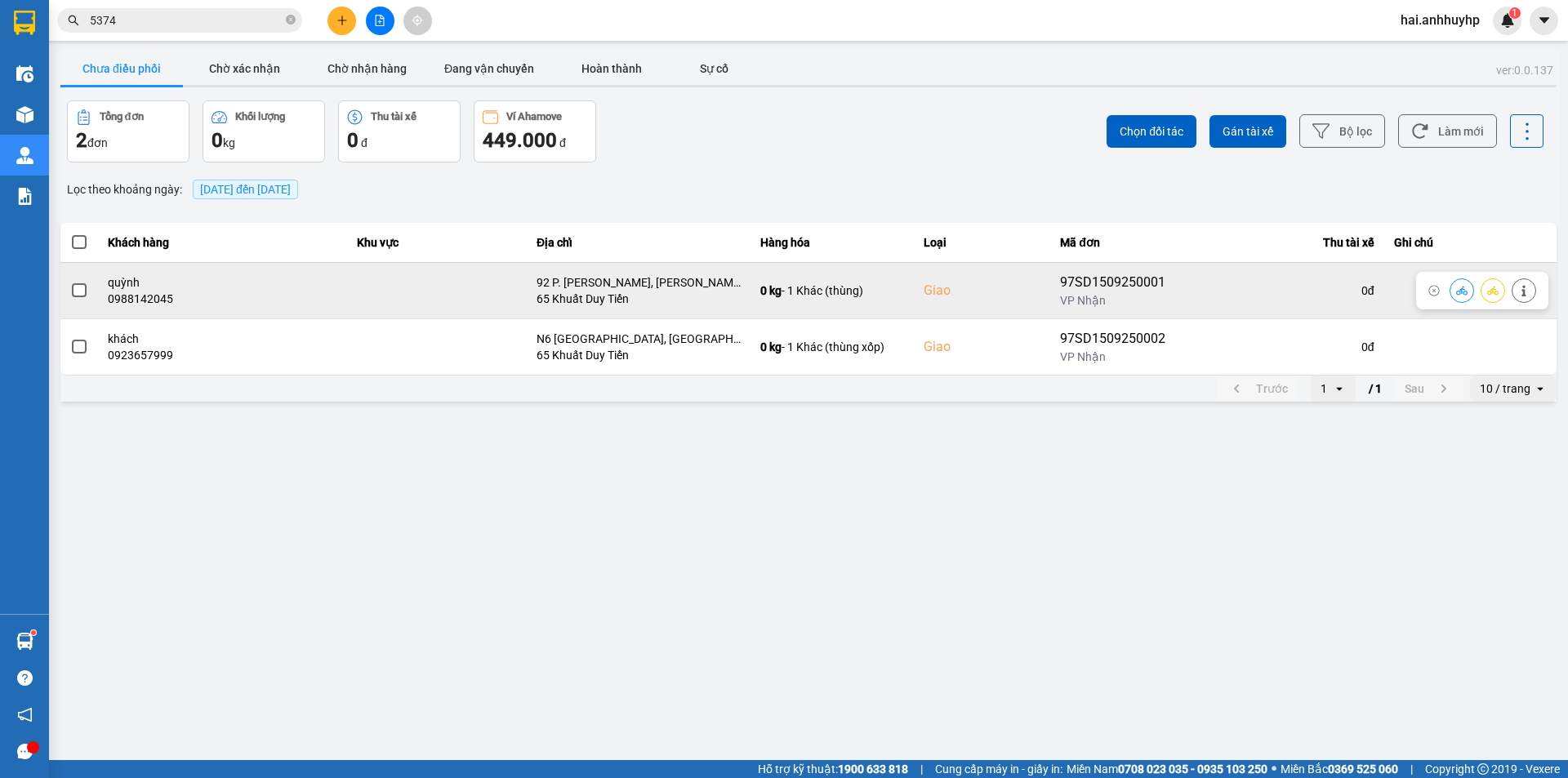
click at [75, 298] on label at bounding box center [79, 290] width 18 height 18
click at [70, 281] on input "checkbox" at bounding box center [70, 281] width 0 height 0
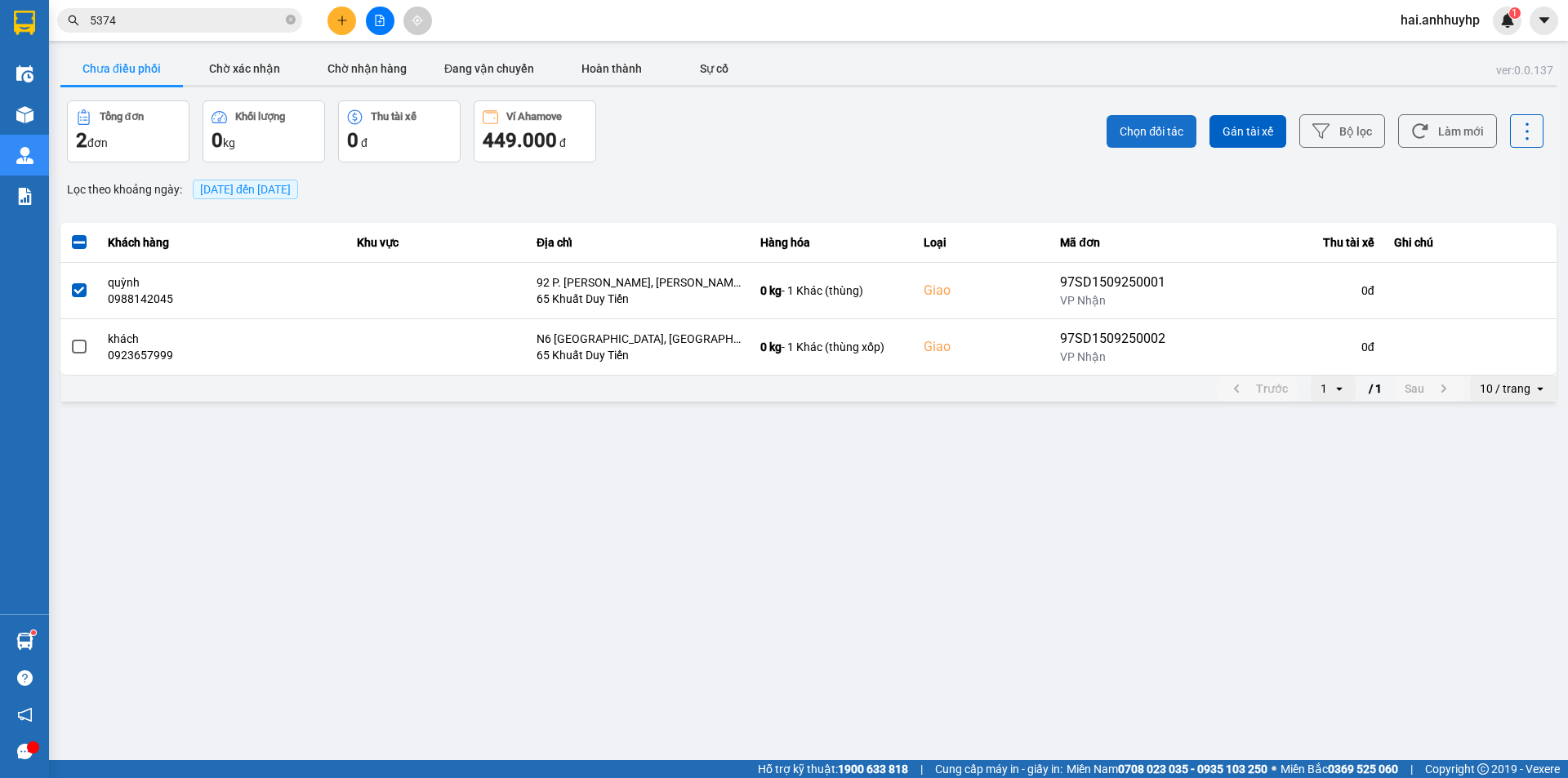
click at [1153, 138] on span "Chọn đối tác" at bounding box center [1151, 131] width 64 height 16
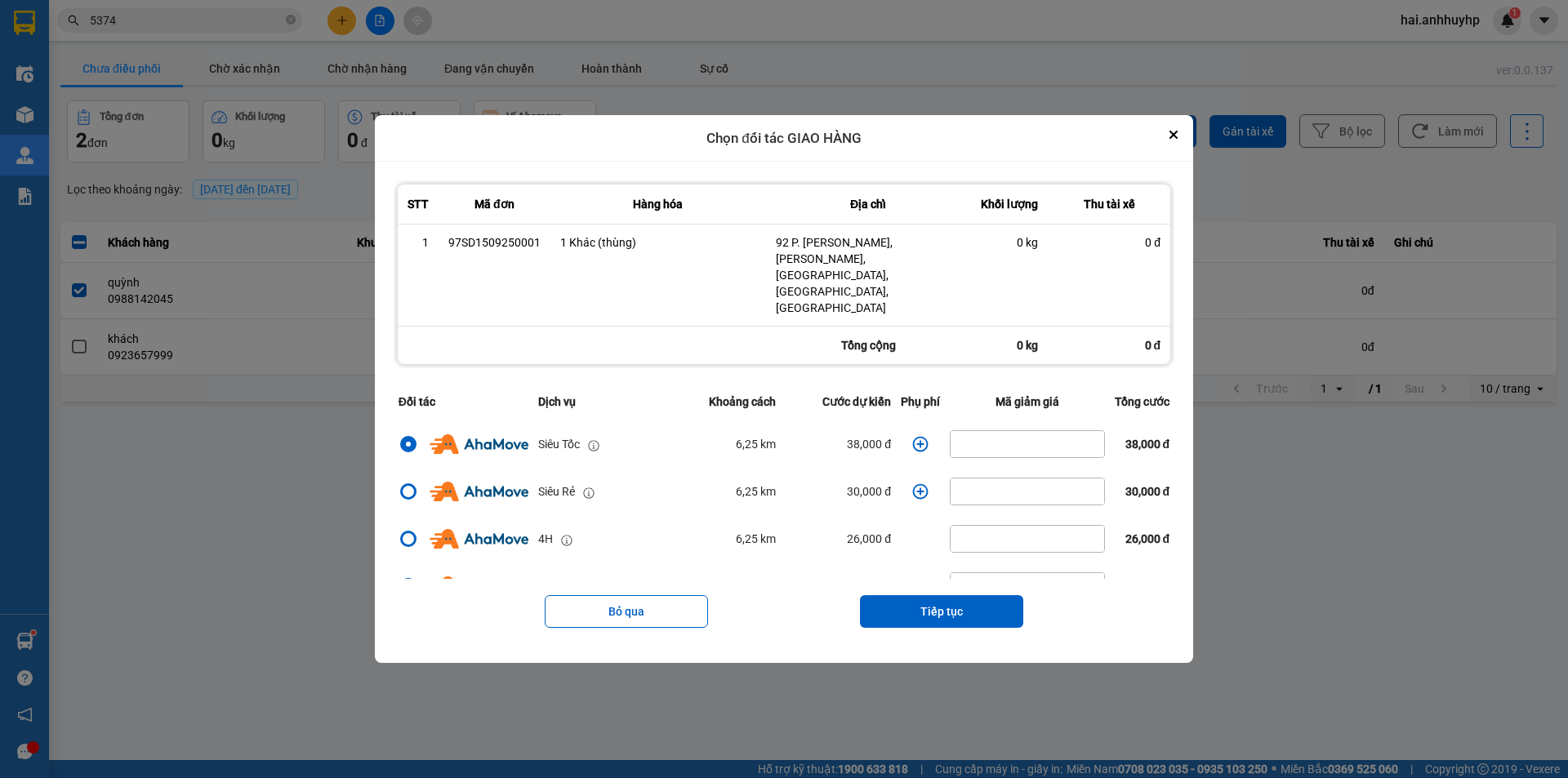
click at [919, 436] on icon "dialog" at bounding box center [920, 444] width 16 height 16
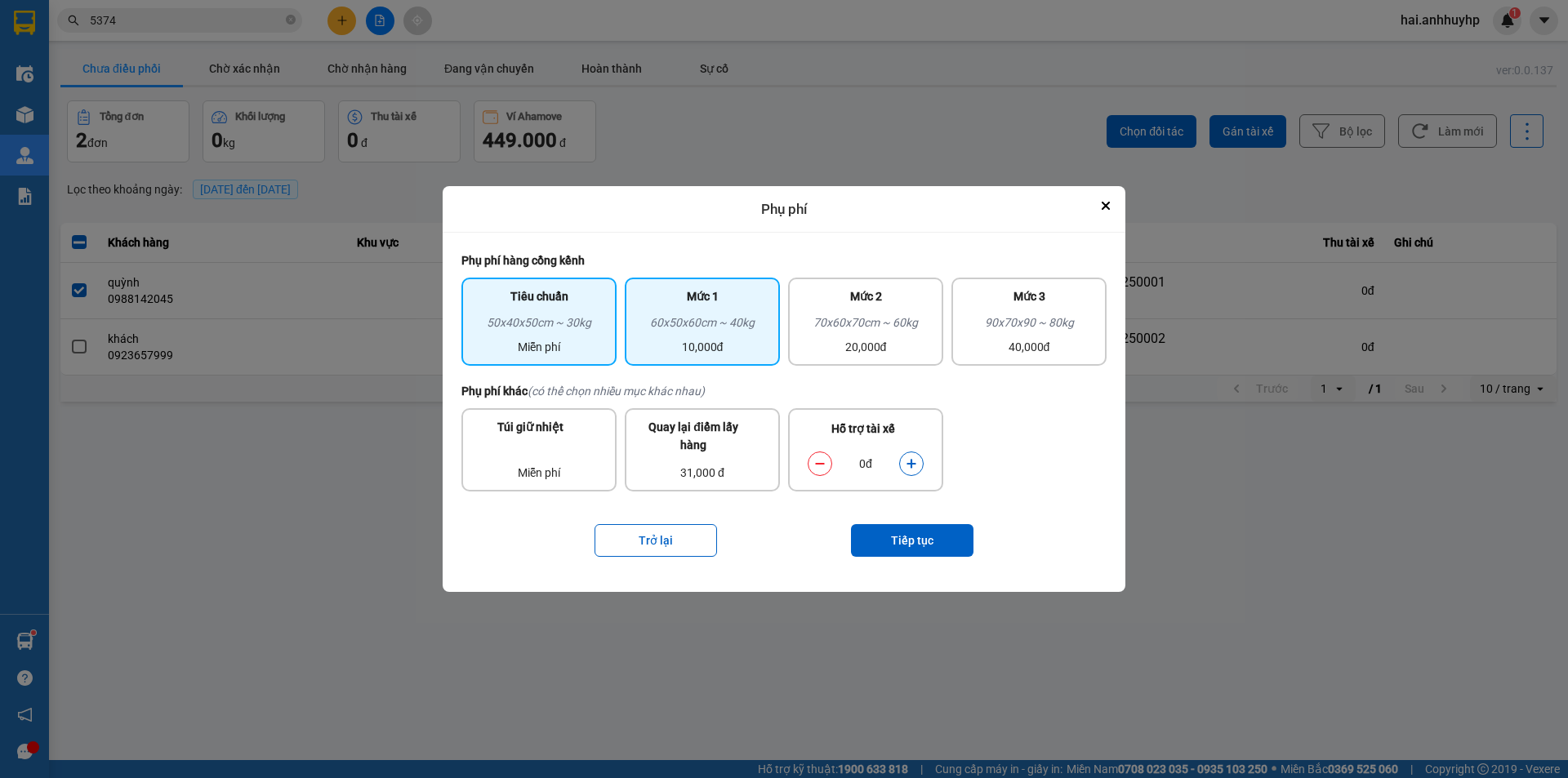
click at [714, 336] on div "60x50x60cm ~ 40kg" at bounding box center [702, 326] width 135 height 25
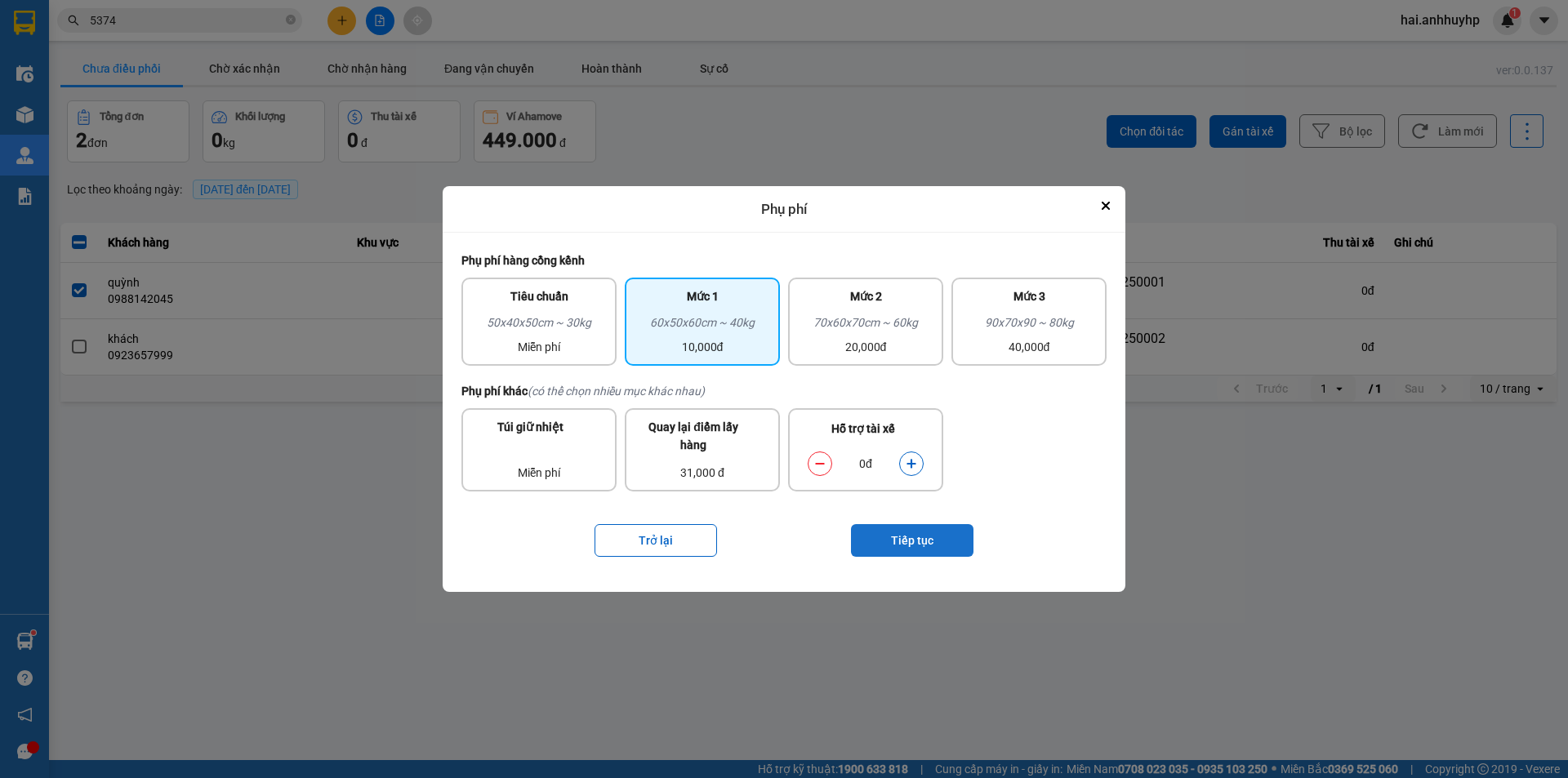
click at [901, 530] on button "Tiếp tục" at bounding box center [911, 540] width 122 height 33
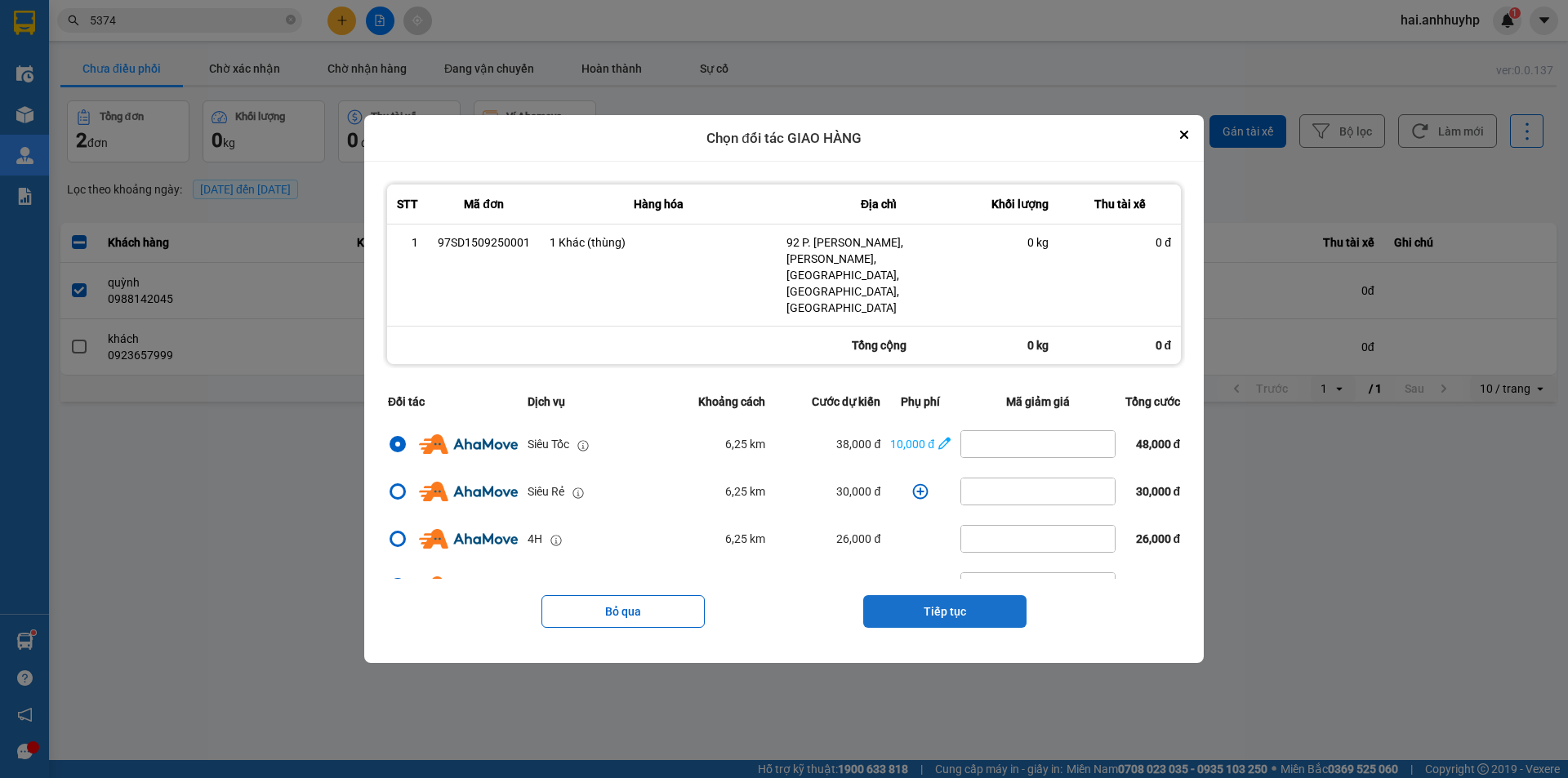
click at [966, 596] on button "Tiếp tục" at bounding box center [944, 612] width 164 height 33
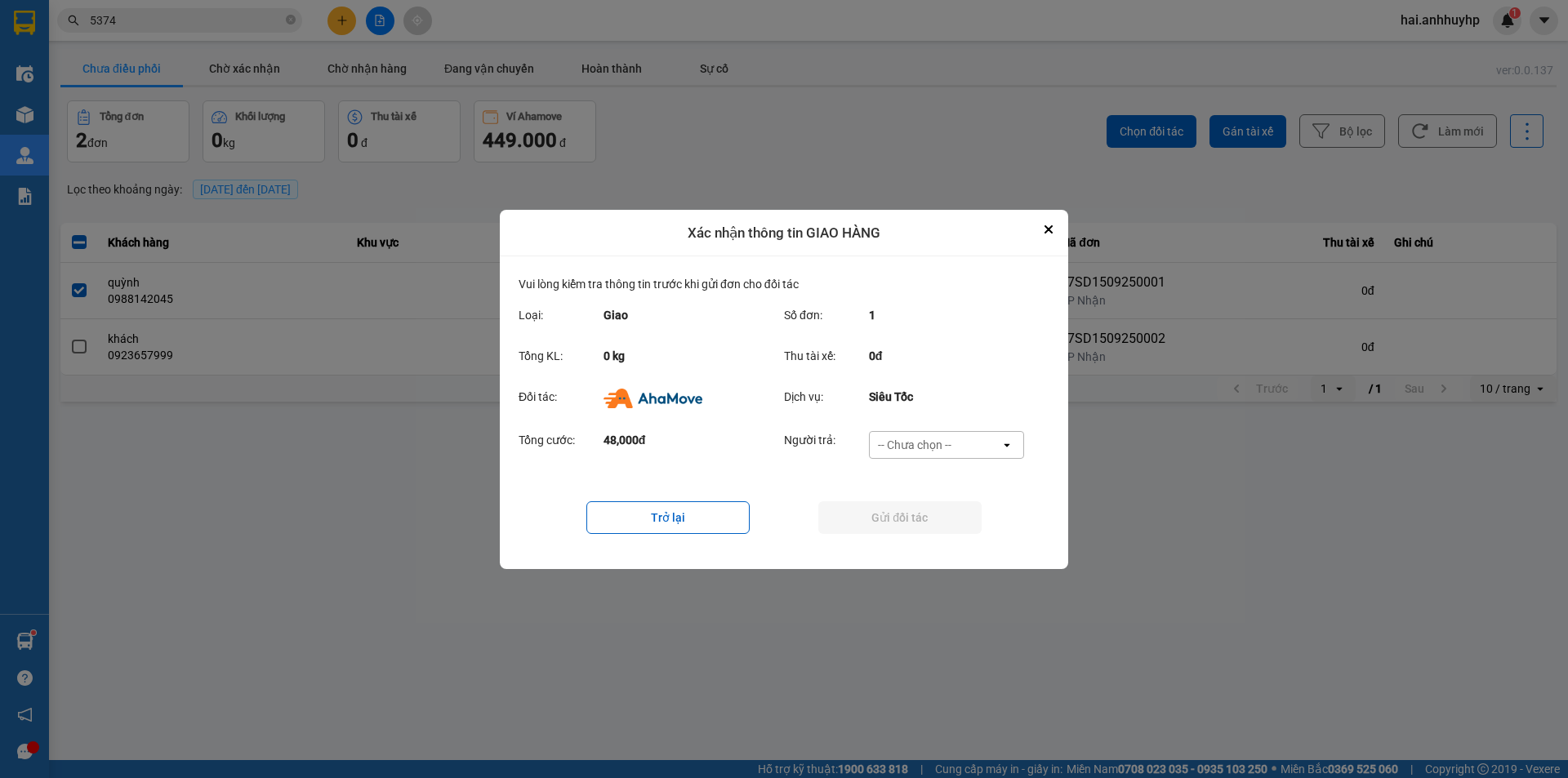
click at [974, 449] on div "-- Chưa chọn --" at bounding box center [935, 445] width 131 height 27
click at [918, 533] on span "Ví Ahamove" at bounding box center [914, 538] width 66 height 16
click at [933, 515] on button "Gửi đối tác" at bounding box center [900, 518] width 164 height 33
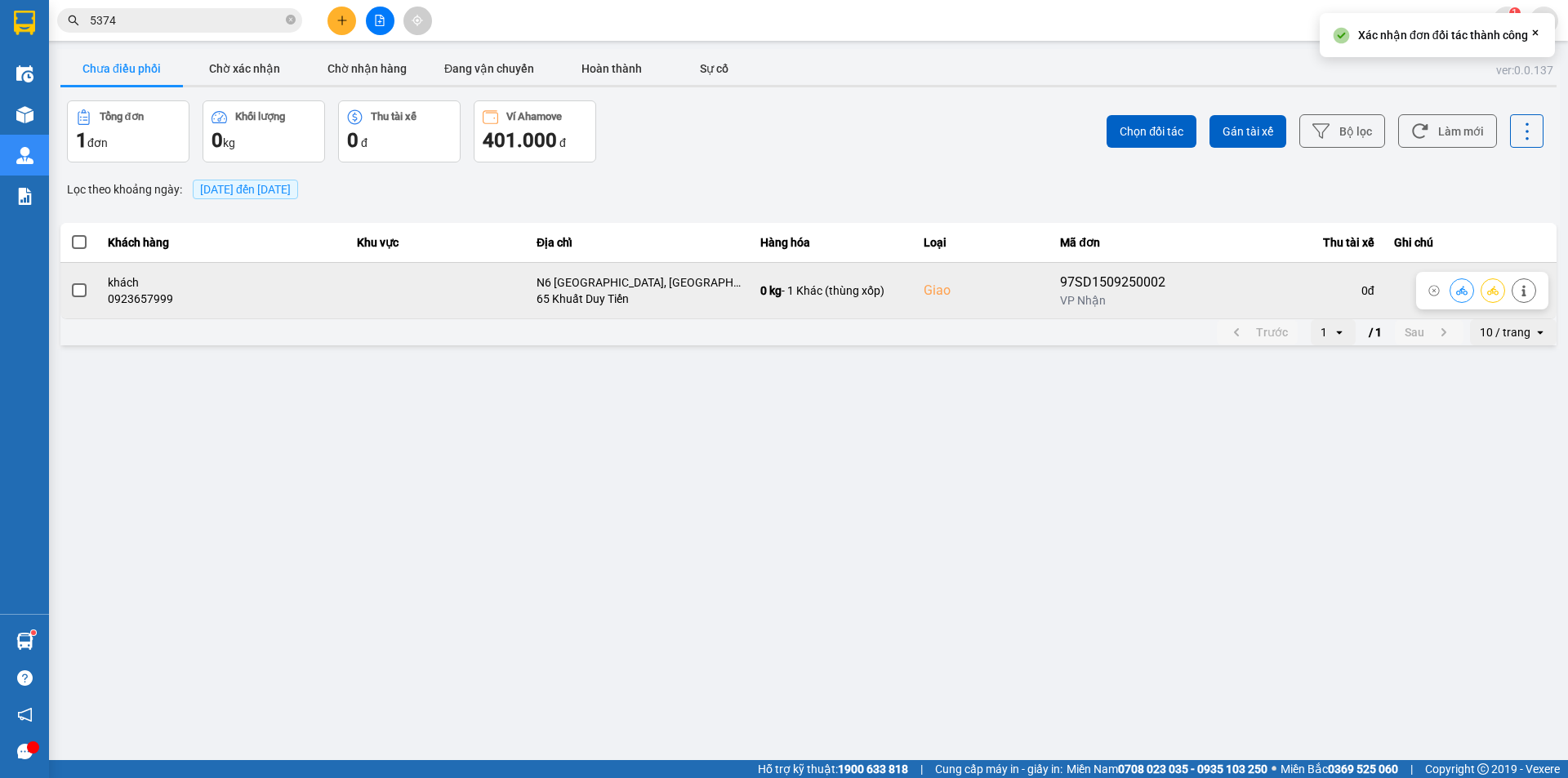
click at [79, 289] on span at bounding box center [79, 290] width 15 height 15
click at [70, 281] on input "checkbox" at bounding box center [70, 281] width 0 height 0
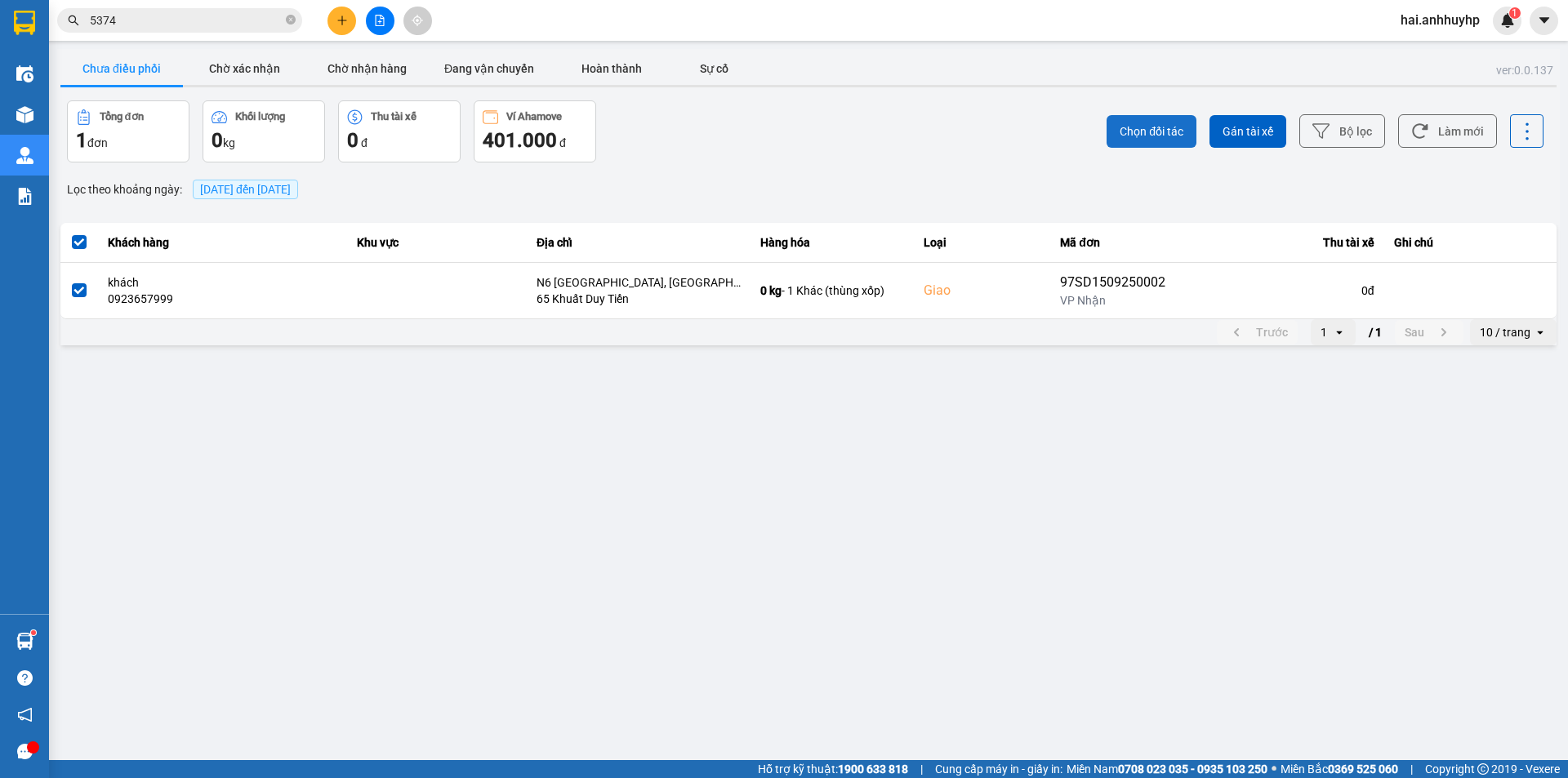
click at [1122, 138] on span "Chọn đối tác" at bounding box center [1151, 131] width 64 height 16
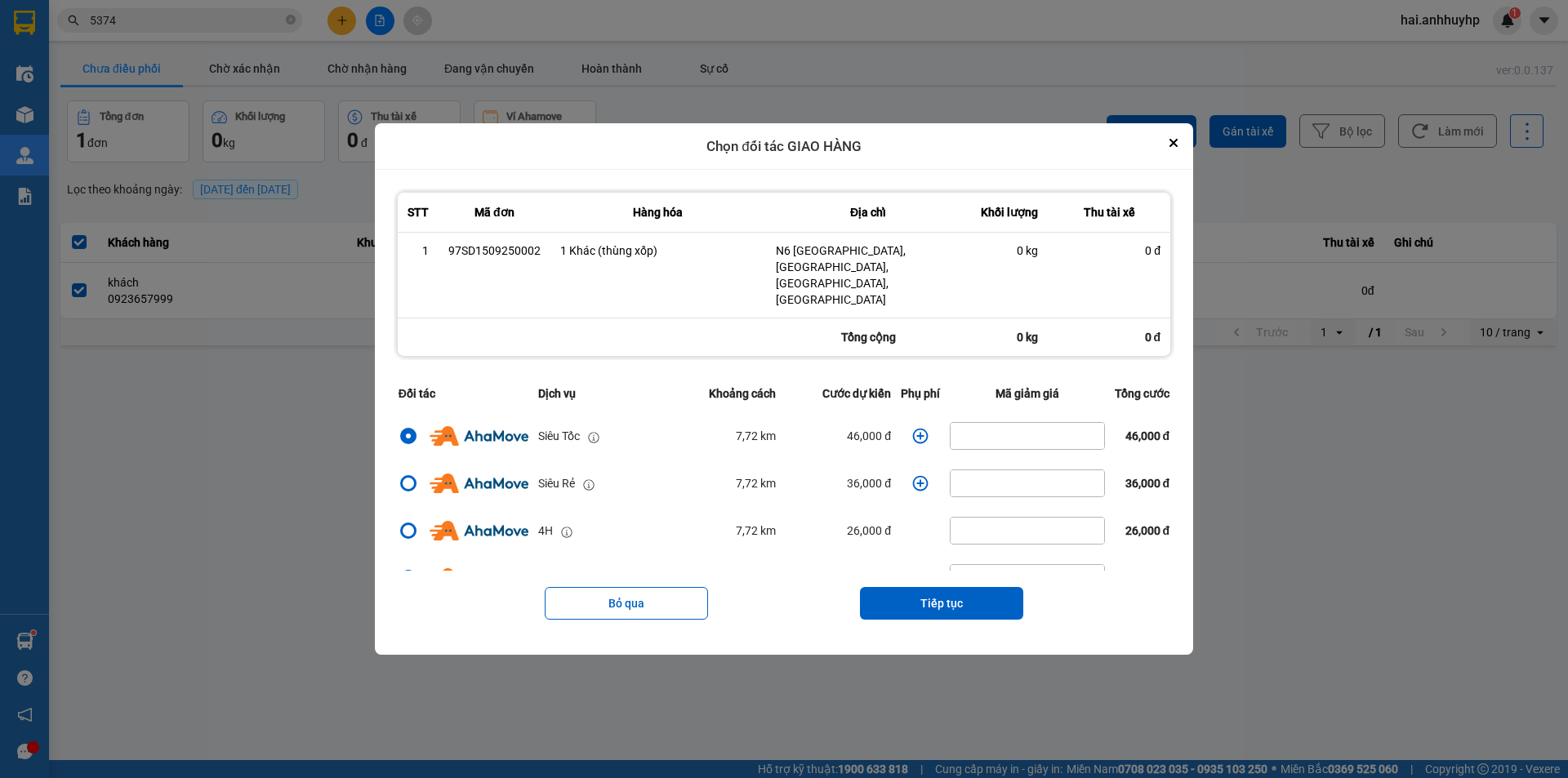
click at [914, 438] on td "dialog" at bounding box center [919, 436] width 49 height 48
click at [914, 431] on icon "dialog" at bounding box center [921, 436] width 16 height 16
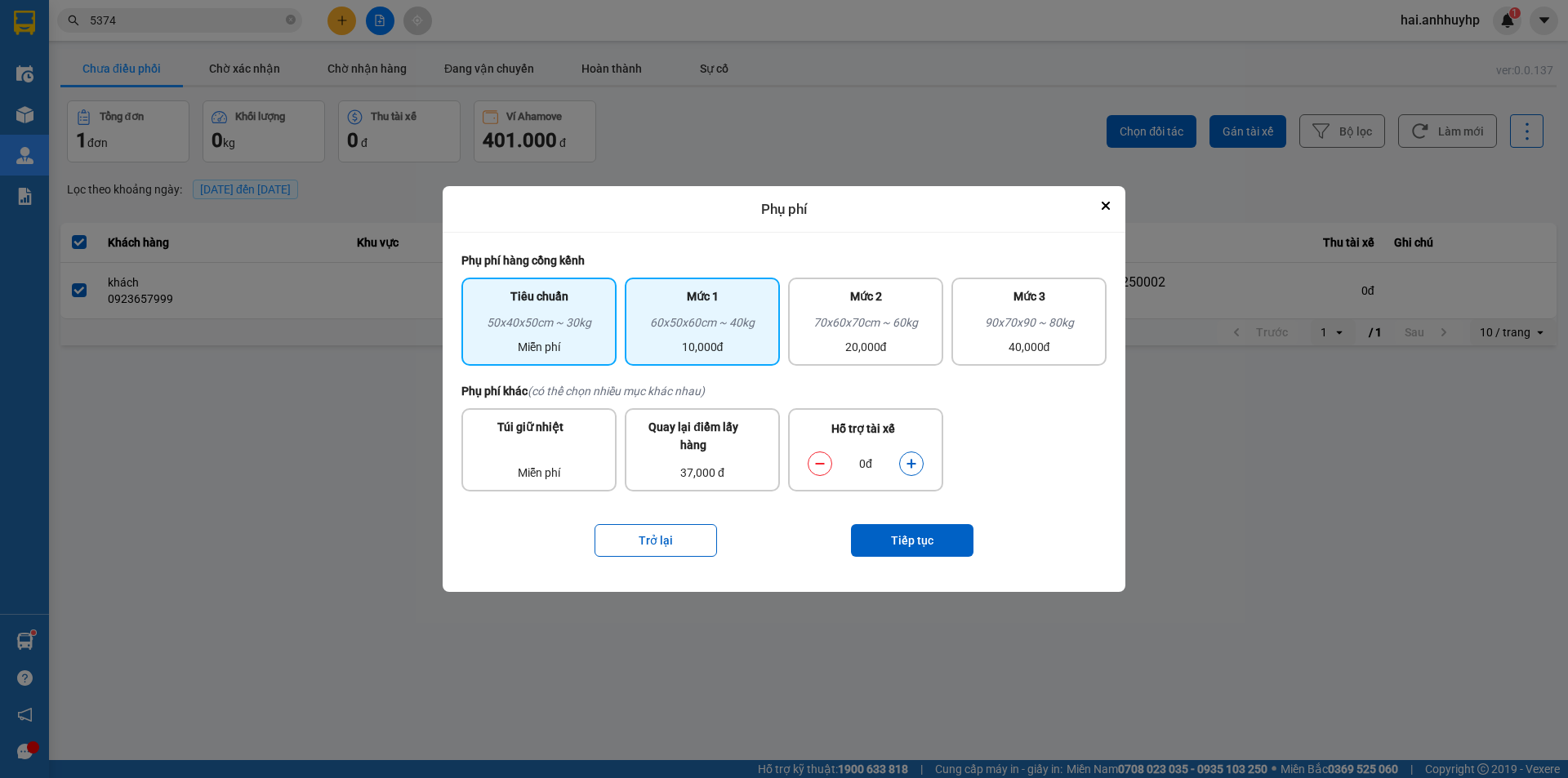
click at [746, 331] on div "60x50x60cm ~ 40kg" at bounding box center [702, 326] width 135 height 25
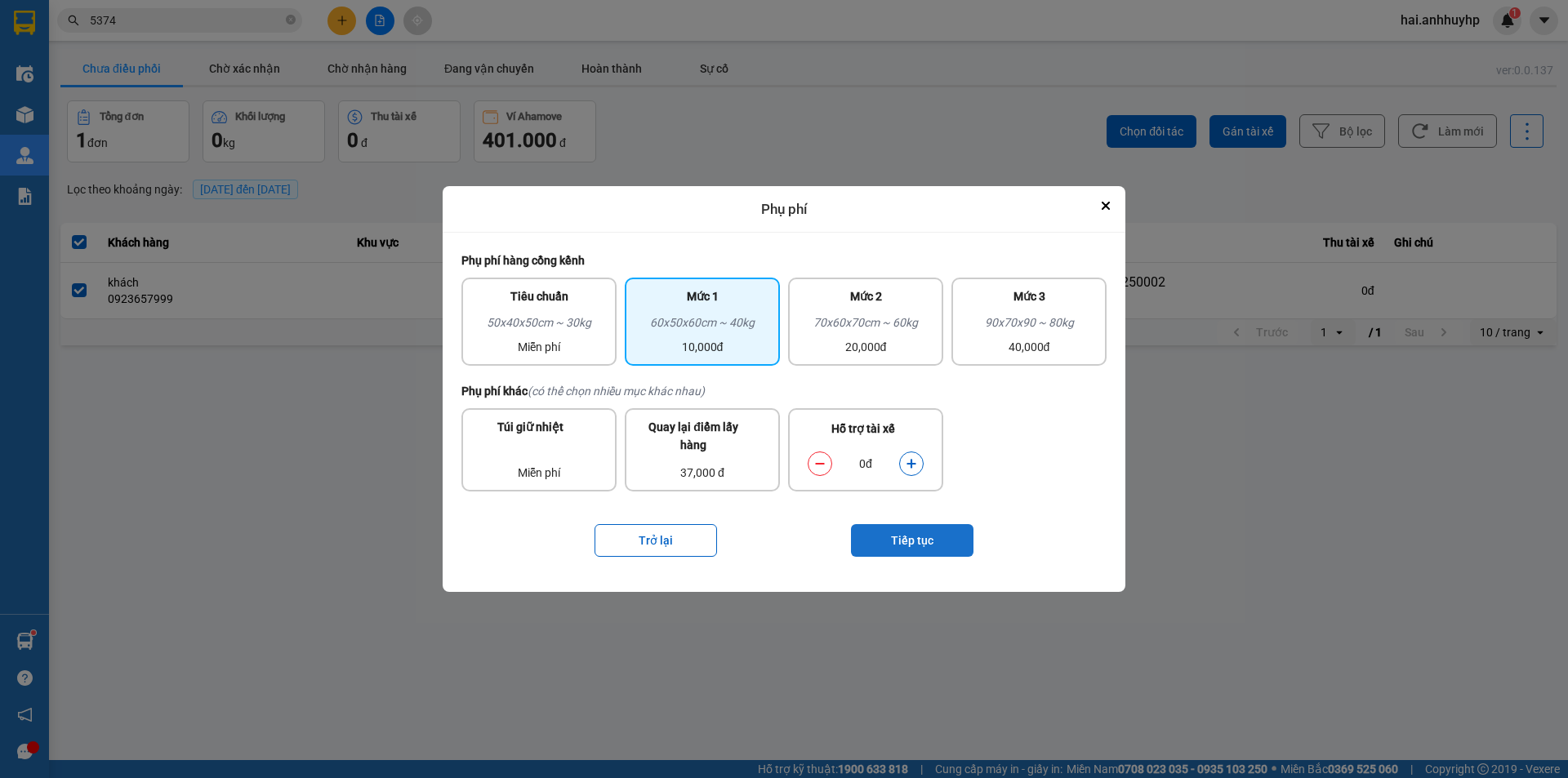
click at [915, 539] on button "Tiếp tục" at bounding box center [911, 540] width 122 height 33
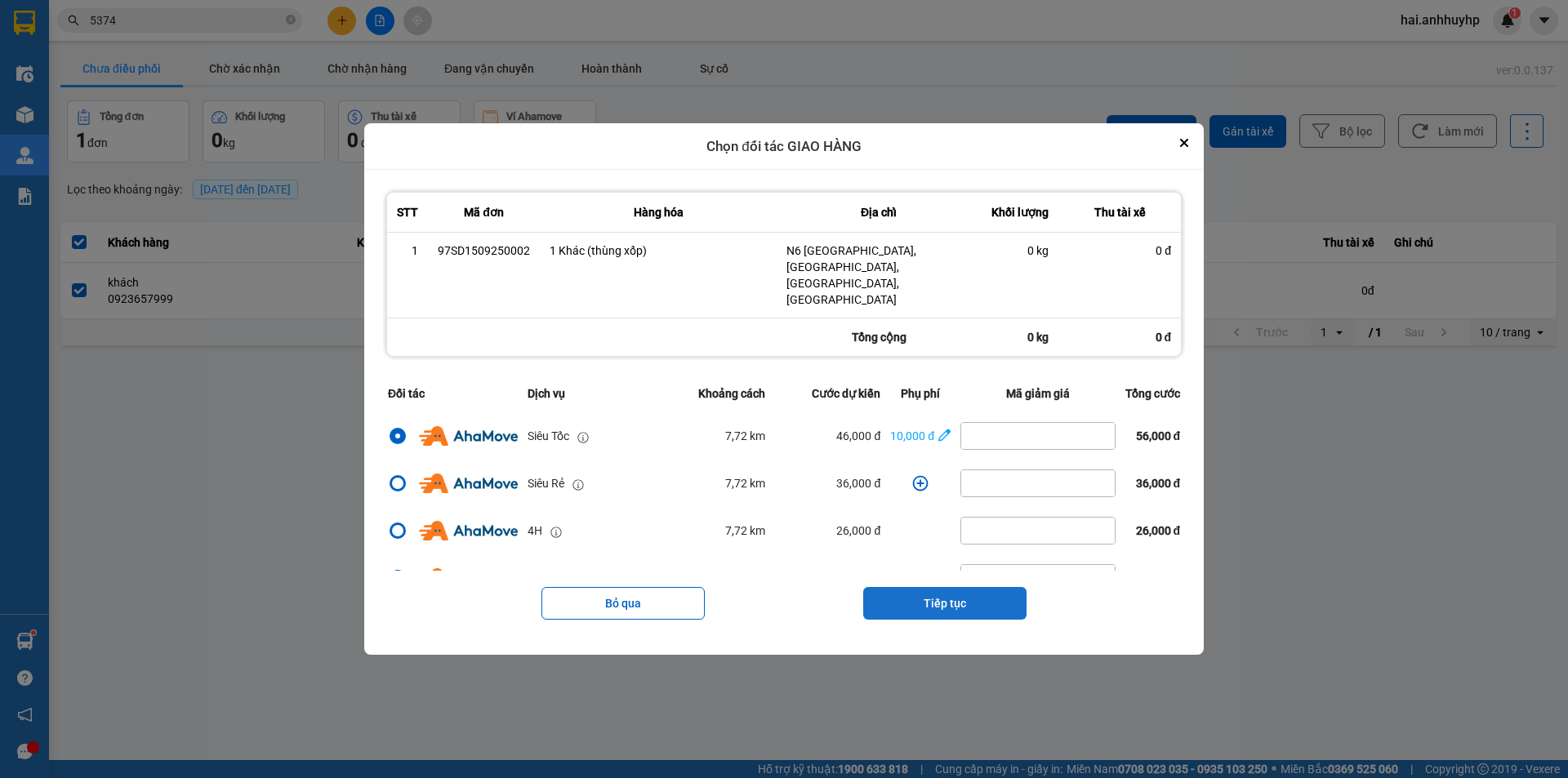
click at [946, 589] on button "Tiếp tục" at bounding box center [944, 603] width 164 height 33
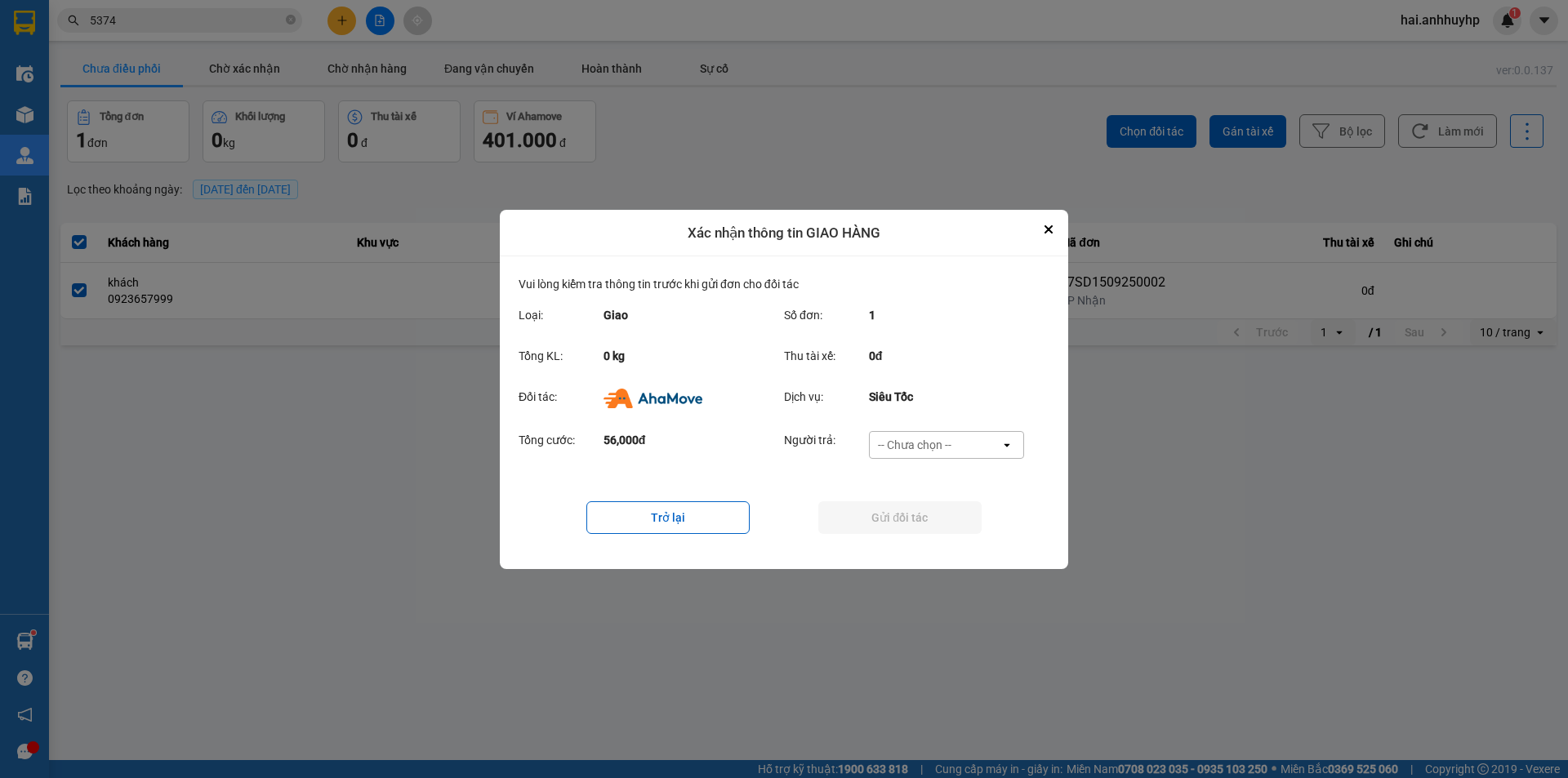
click at [942, 449] on div "-- Chưa chọn --" at bounding box center [914, 445] width 73 height 16
click at [926, 533] on span "Ví Ahamove" at bounding box center [914, 538] width 66 height 16
click at [904, 510] on button "Gửi đối tác" at bounding box center [900, 518] width 164 height 33
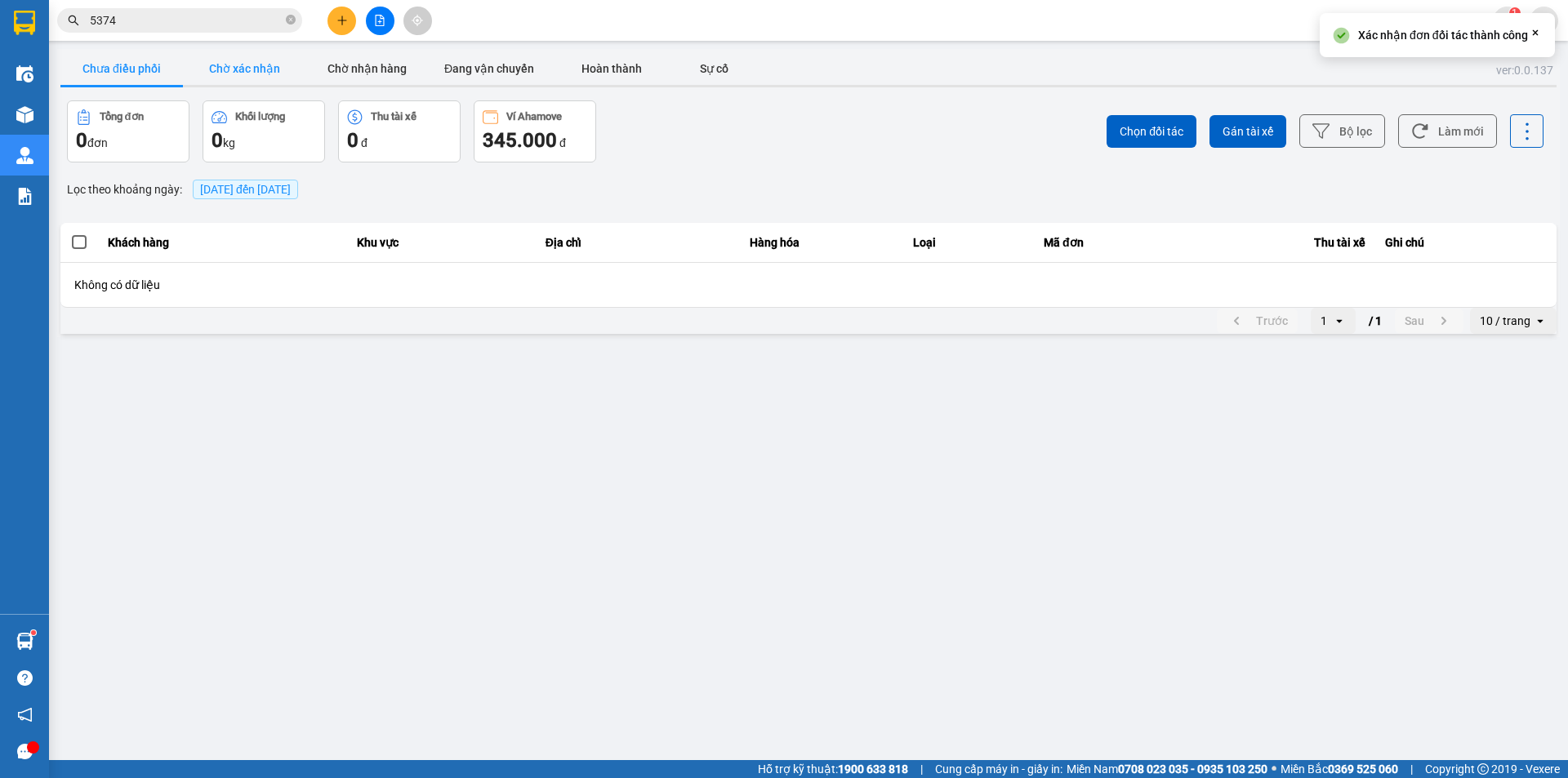
click at [231, 60] on button "Chờ xác nhận" at bounding box center [244, 68] width 122 height 33
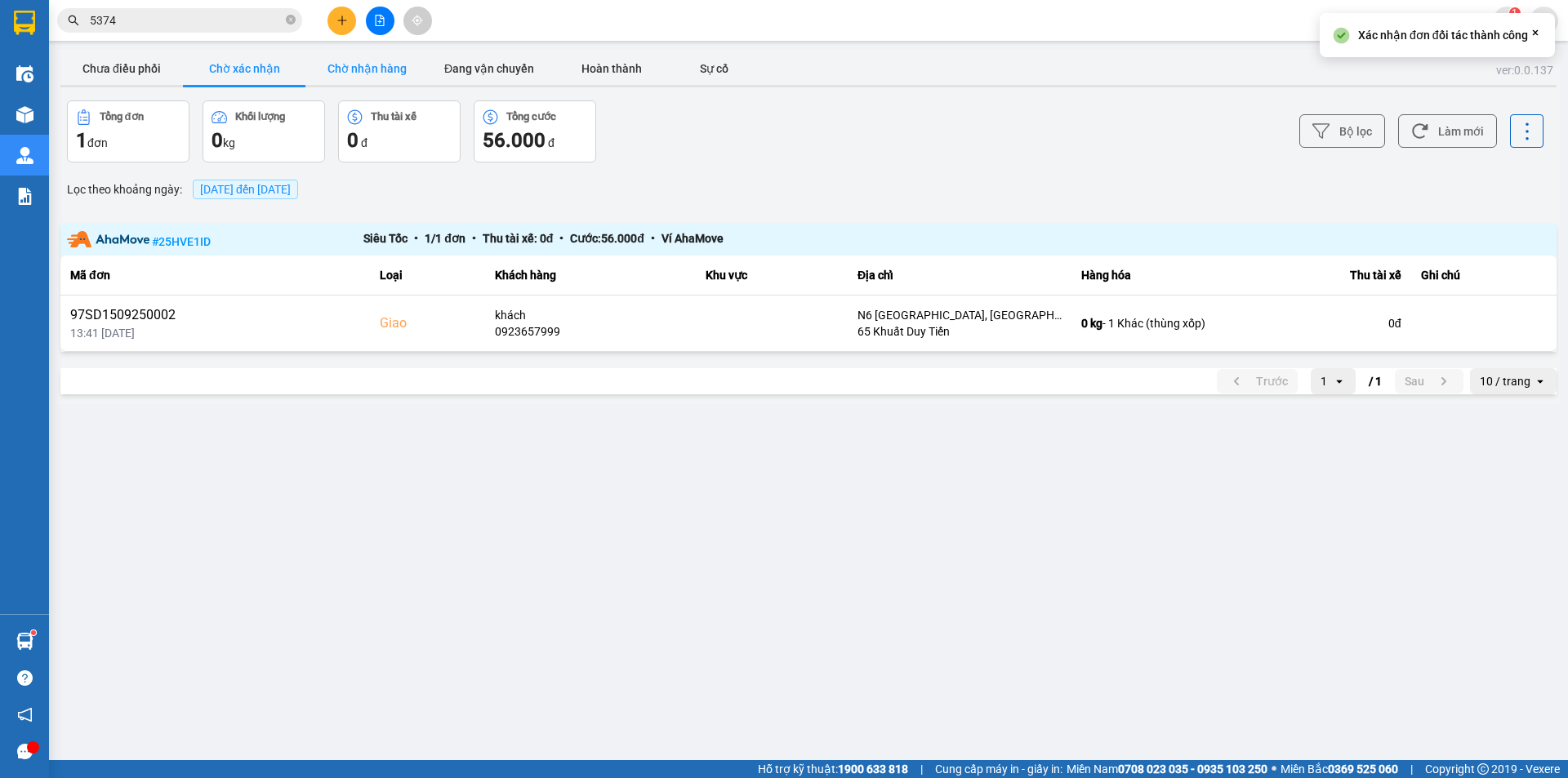
click at [359, 62] on button "Chờ nhận hàng" at bounding box center [366, 68] width 122 height 33
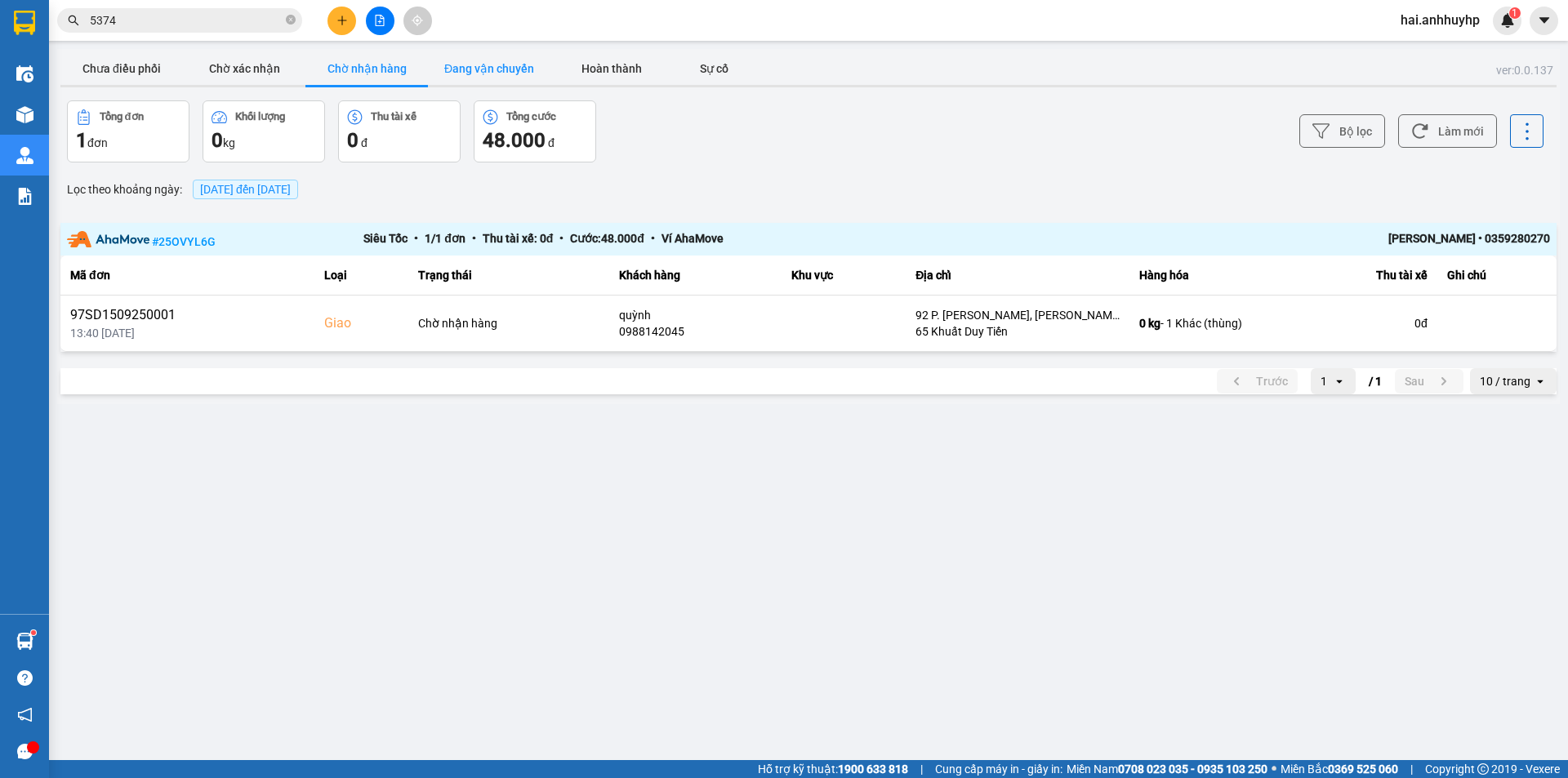
click at [500, 68] on button "Đang vận chuyển" at bounding box center [489, 68] width 122 height 33
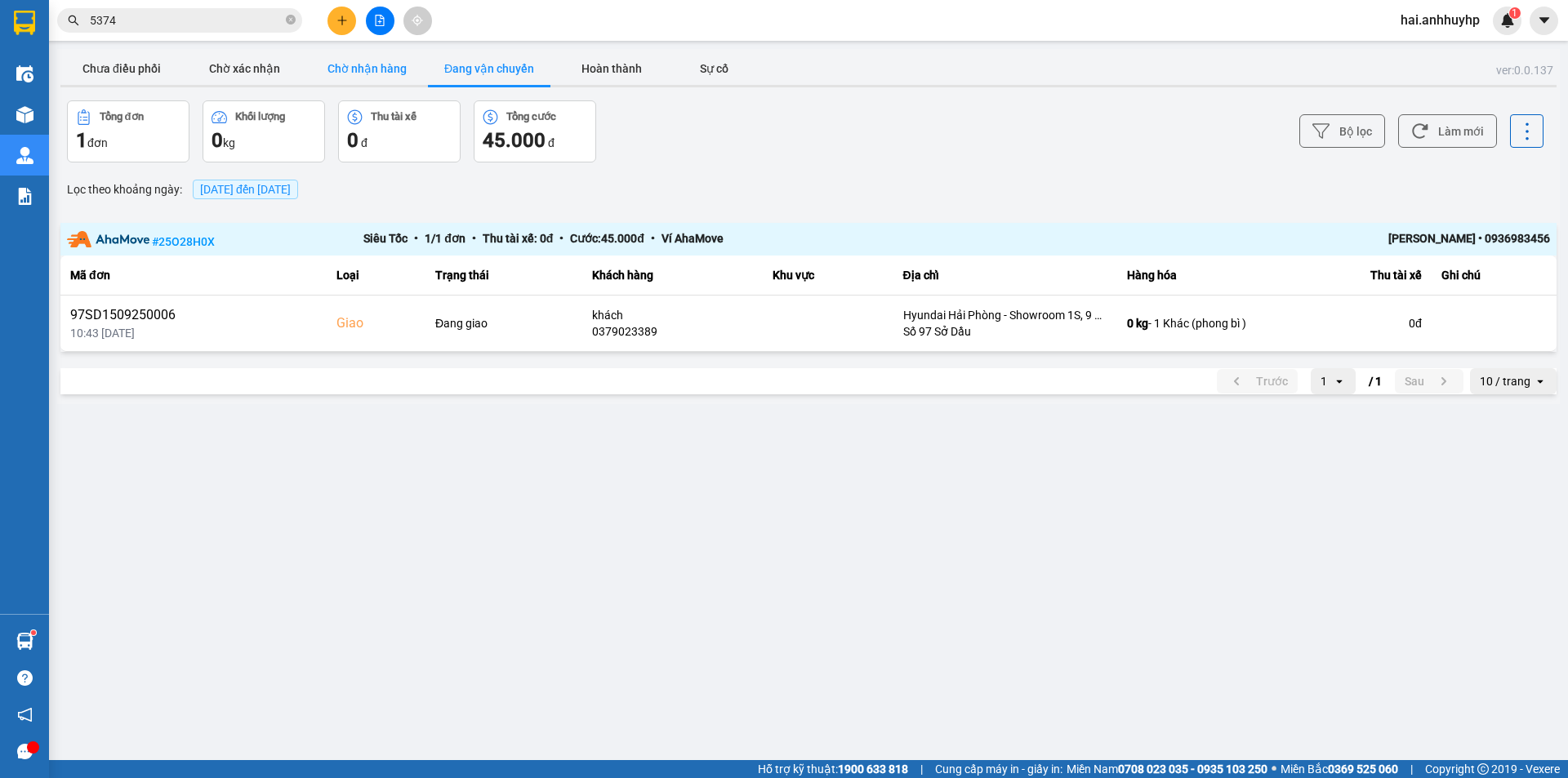
click at [385, 71] on button "Chờ nhận hàng" at bounding box center [366, 68] width 122 height 33
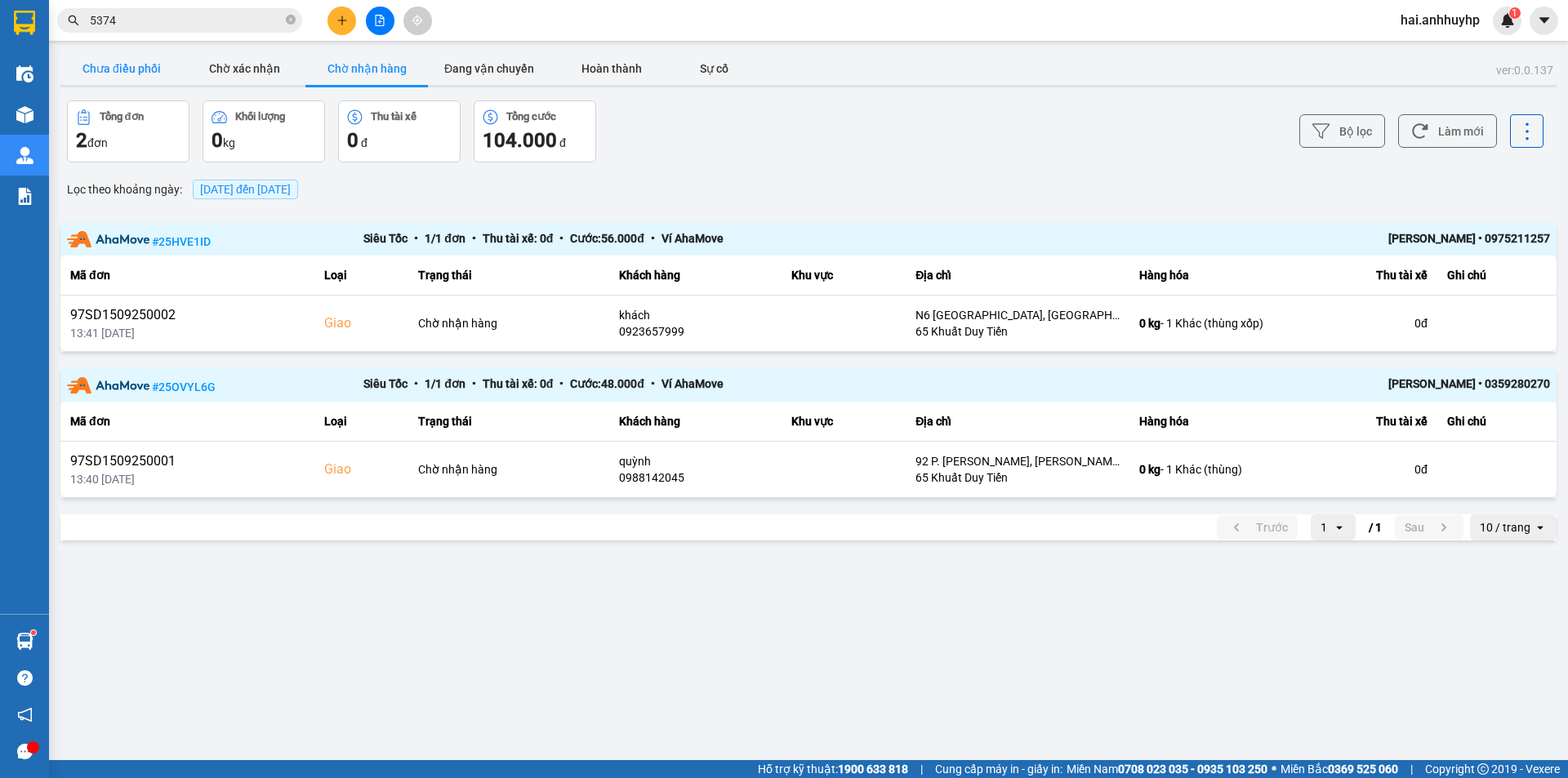
click at [125, 69] on button "Chưa điều phối" at bounding box center [121, 68] width 122 height 33
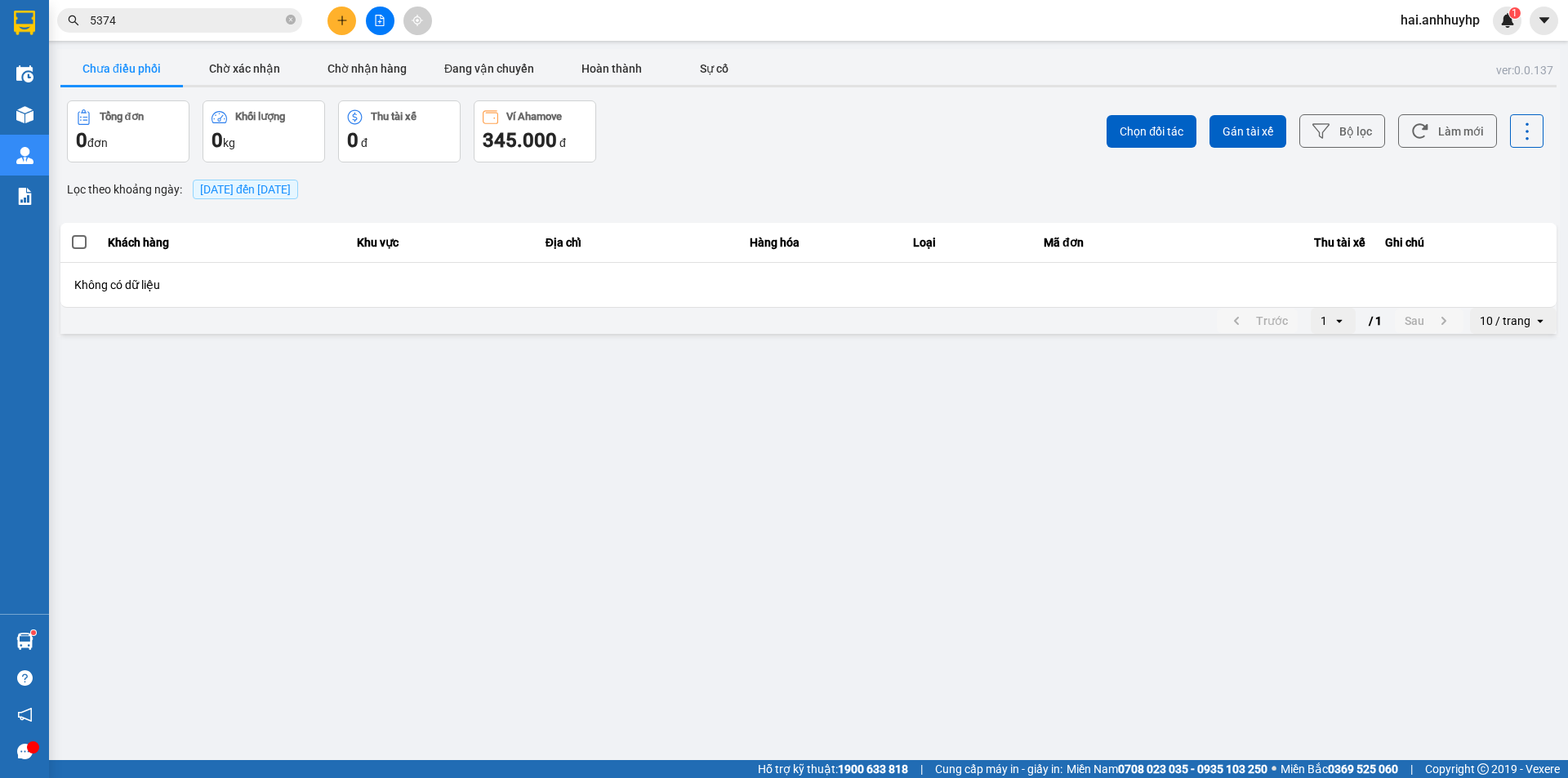
click at [245, 89] on div "ver: 0.0.137 Chưa điều phối Chờ xác nhận Chờ nhận hàng Đang vận chuyển Hoàn thà…" at bounding box center [809, 193] width 1503 height 289
click at [246, 80] on button "Chờ xác nhận" at bounding box center [244, 68] width 122 height 33
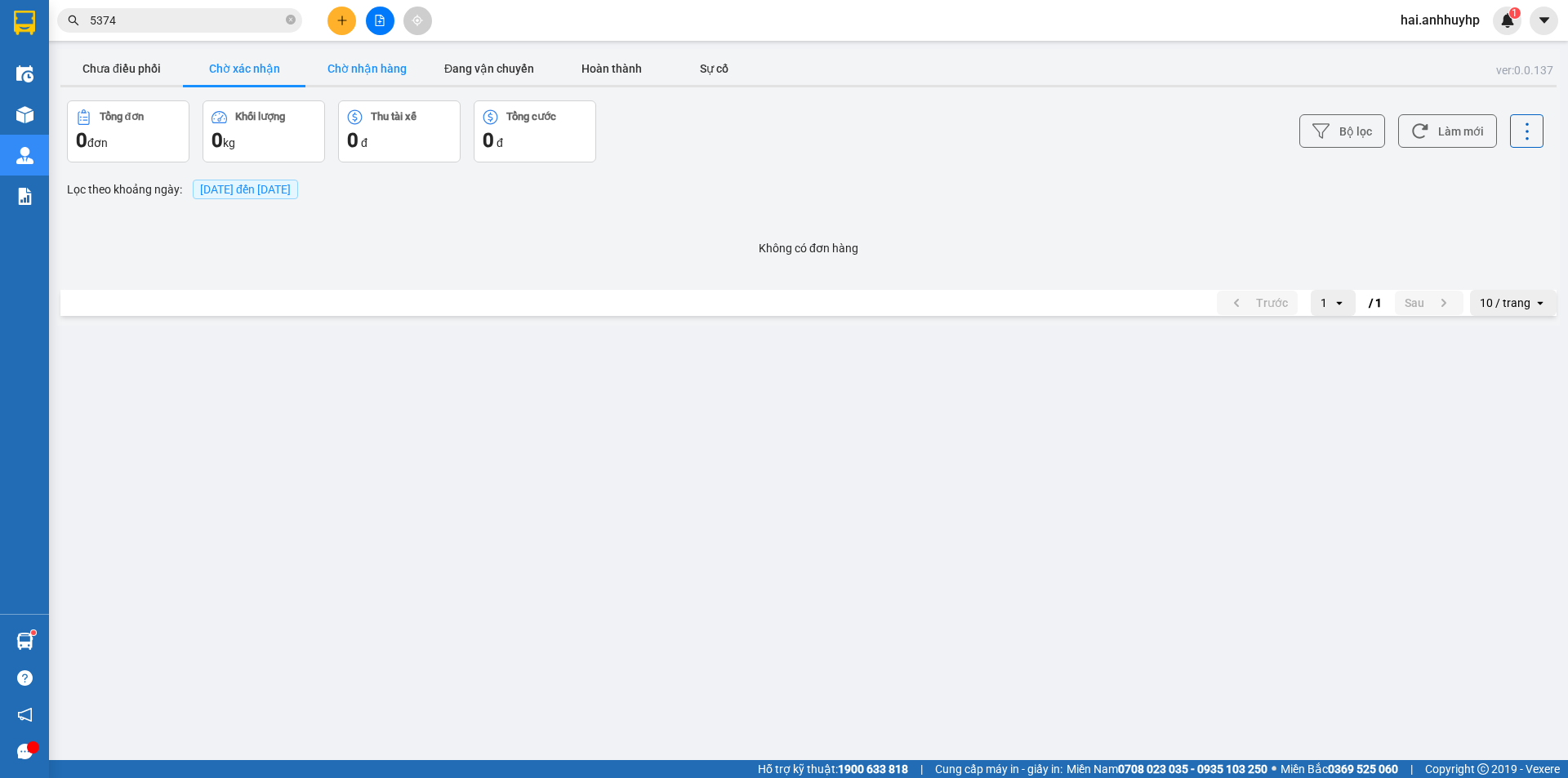
click at [375, 73] on button "Chờ nhận hàng" at bounding box center [366, 68] width 122 height 33
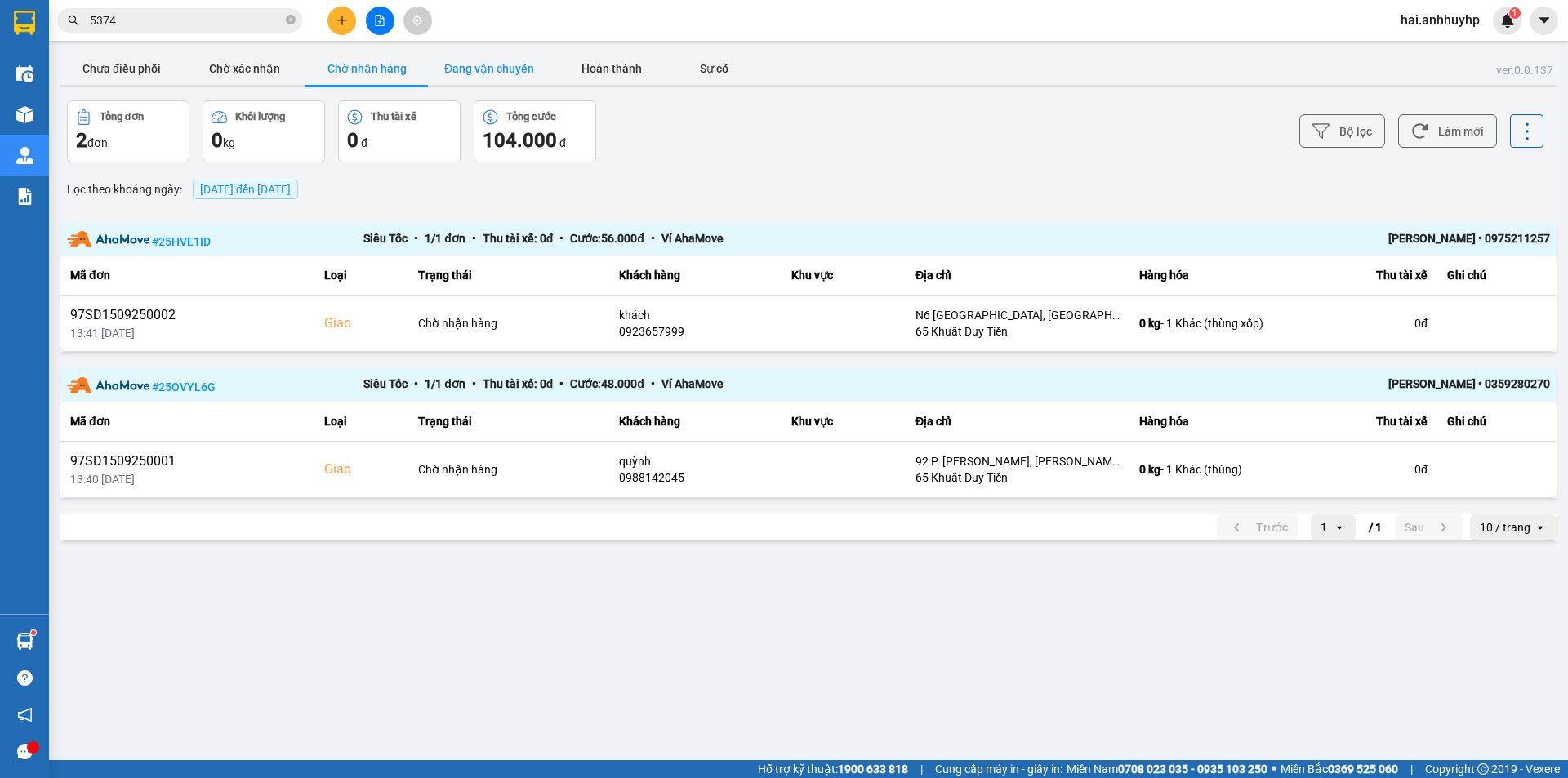
click at [498, 69] on button "Đang vận chuyển" at bounding box center [489, 68] width 122 height 33
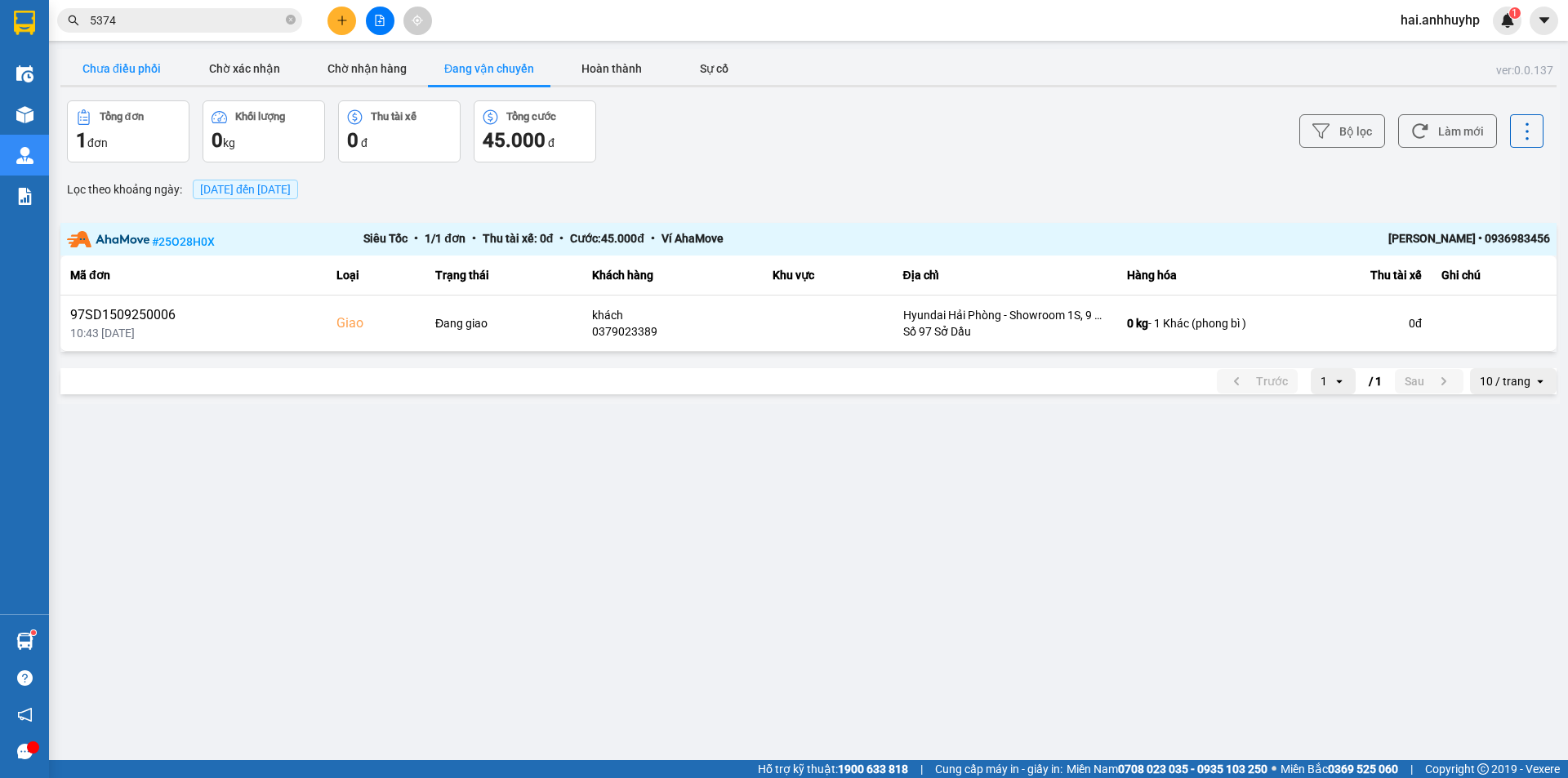
click at [103, 73] on button "Chưa điều phối" at bounding box center [121, 68] width 122 height 33
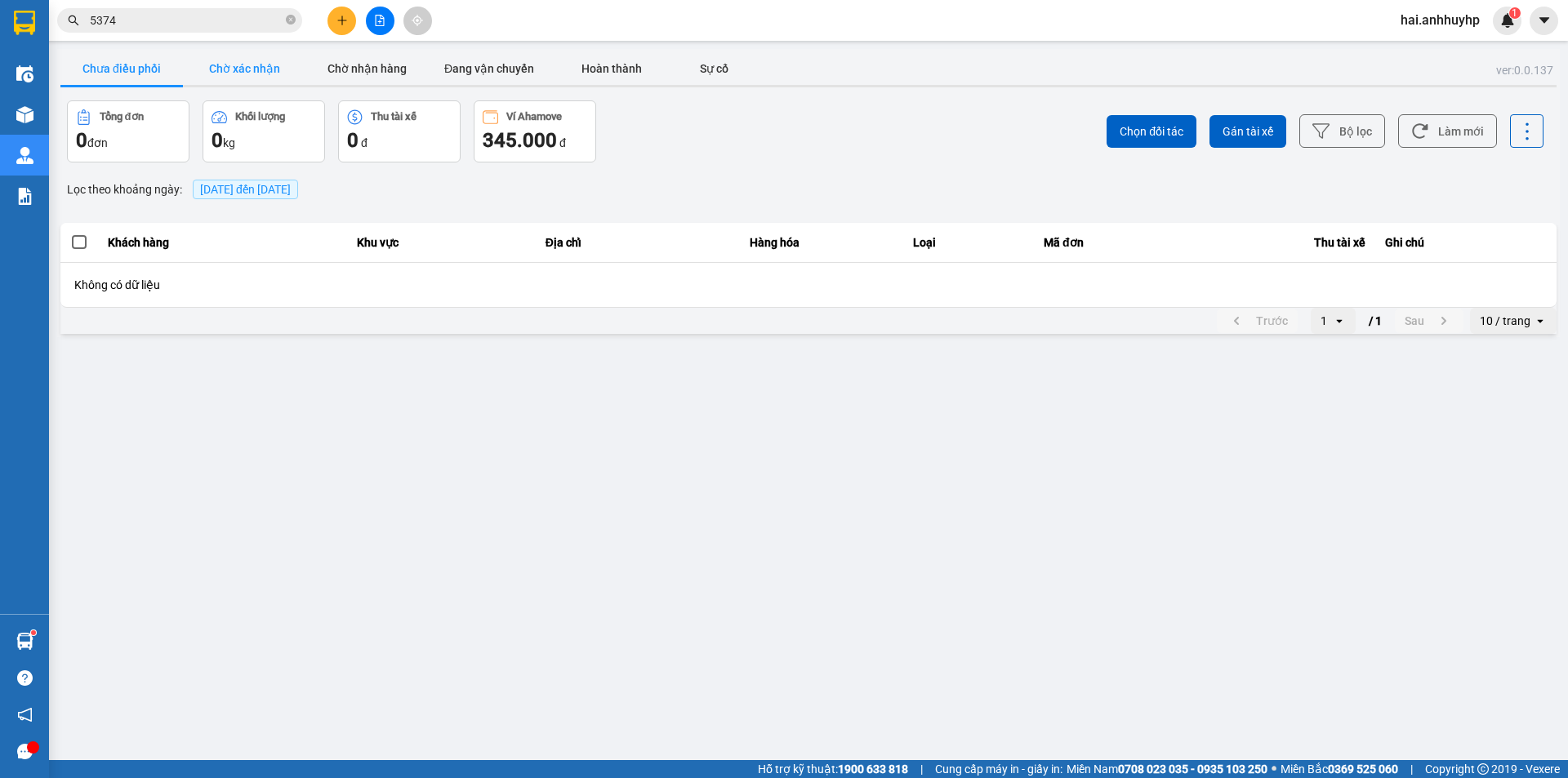
click at [211, 82] on button "Chờ xác nhận" at bounding box center [244, 68] width 122 height 33
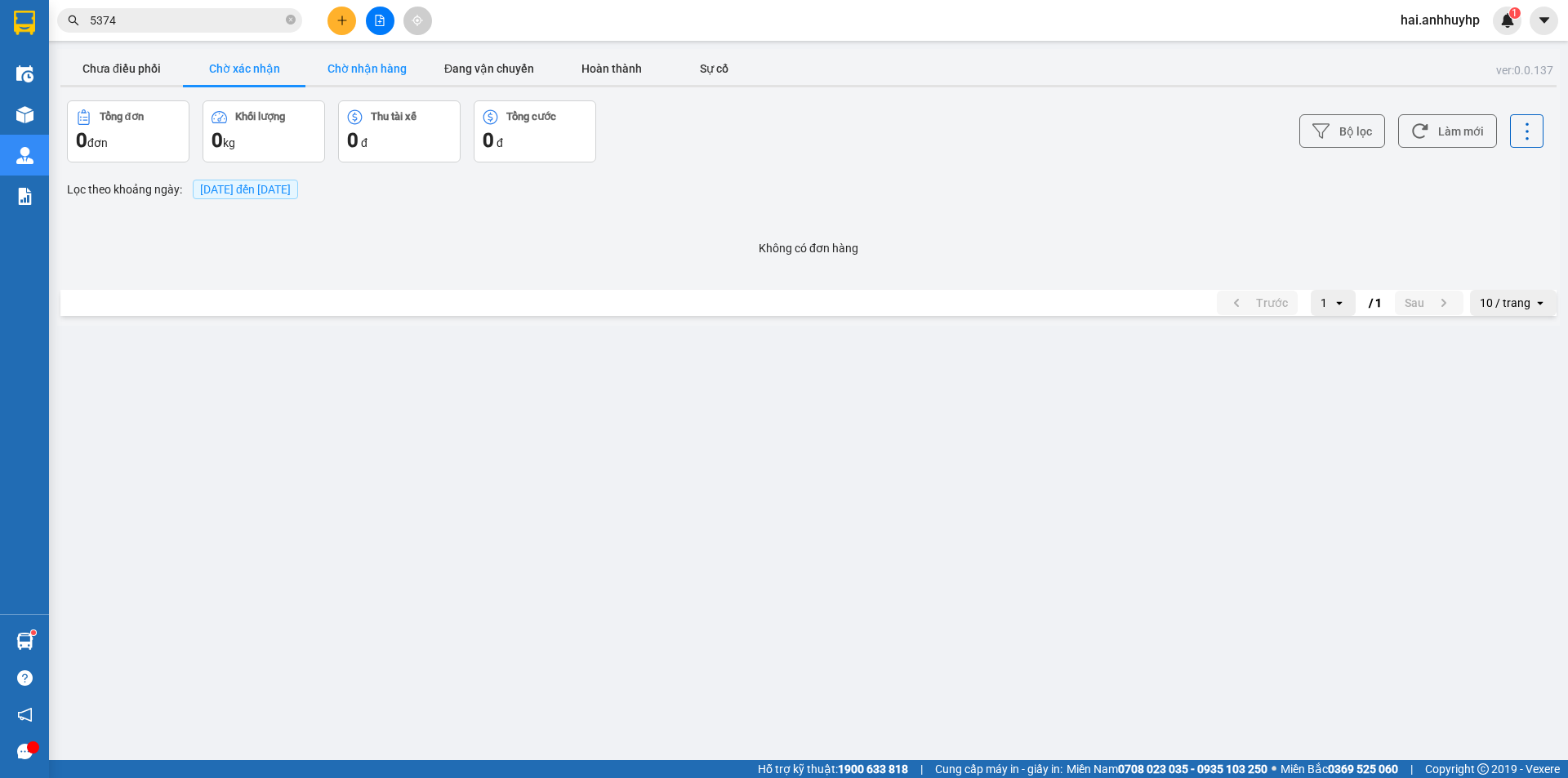
click at [338, 65] on button "Chờ nhận hàng" at bounding box center [366, 68] width 122 height 33
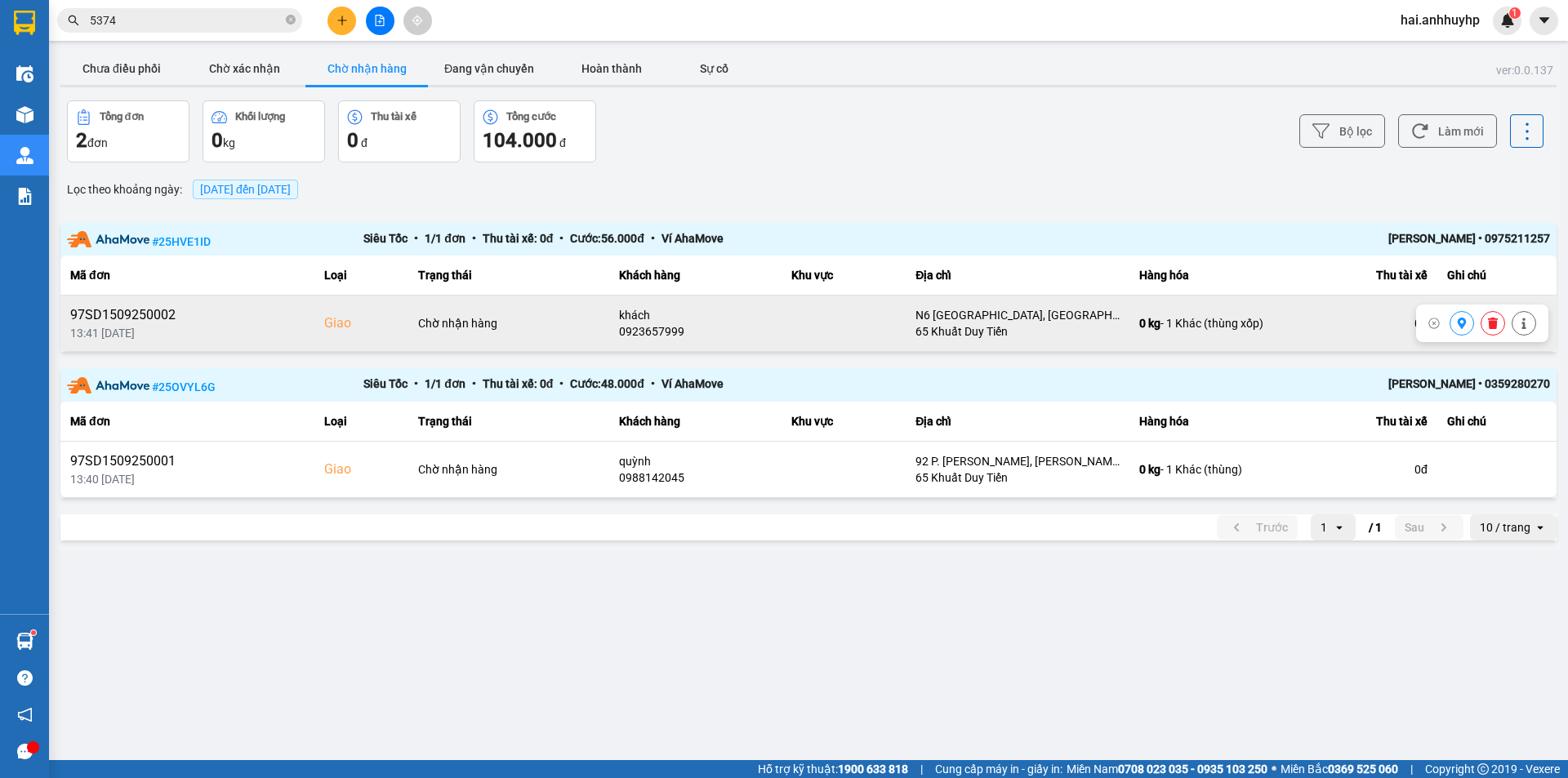
click at [1461, 321] on icon at bounding box center [1461, 323] width 12 height 12
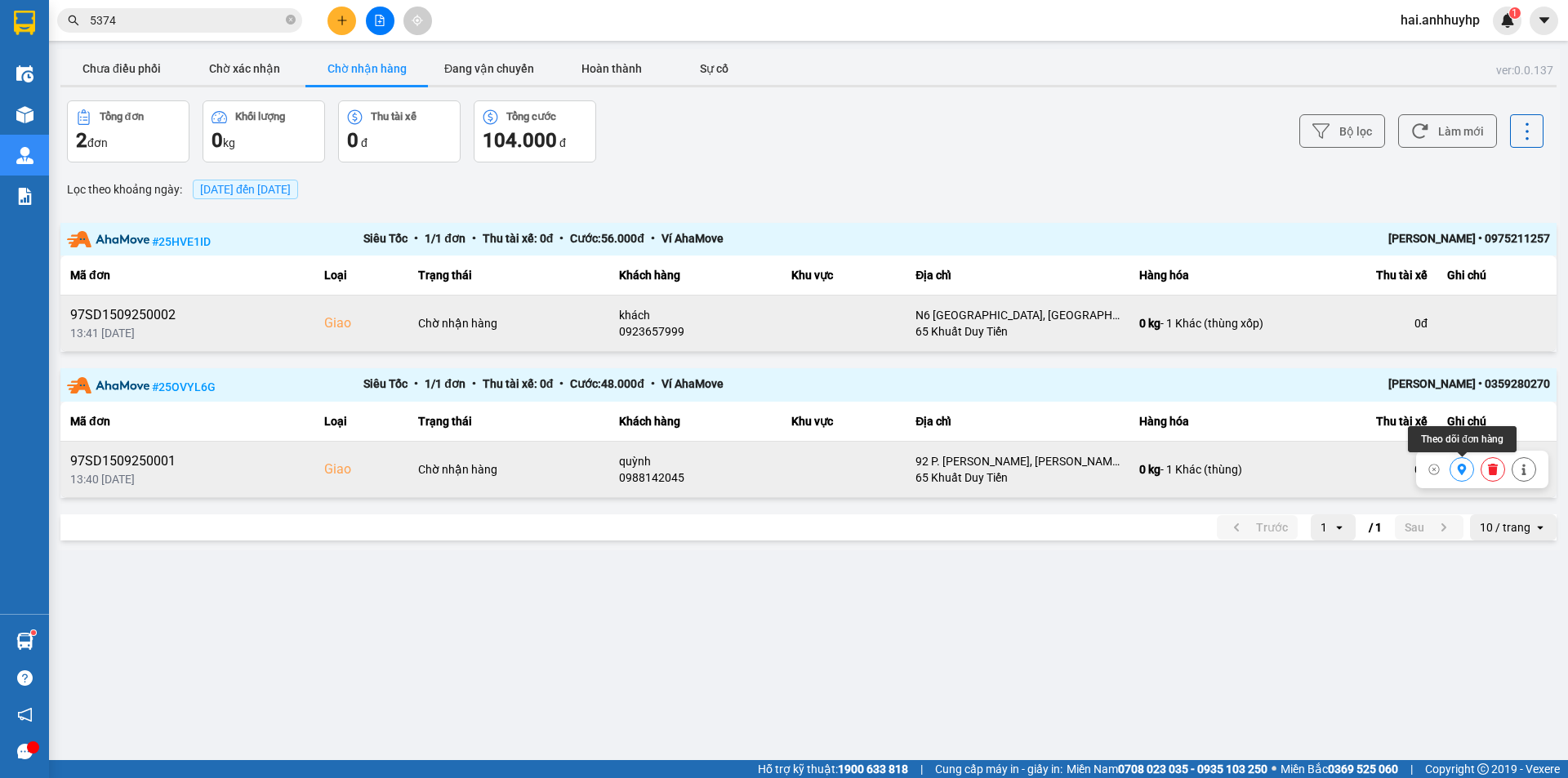
click at [1470, 466] on button at bounding box center [1462, 470] width 23 height 28
click at [1519, 465] on icon at bounding box center [1523, 469] width 12 height 12
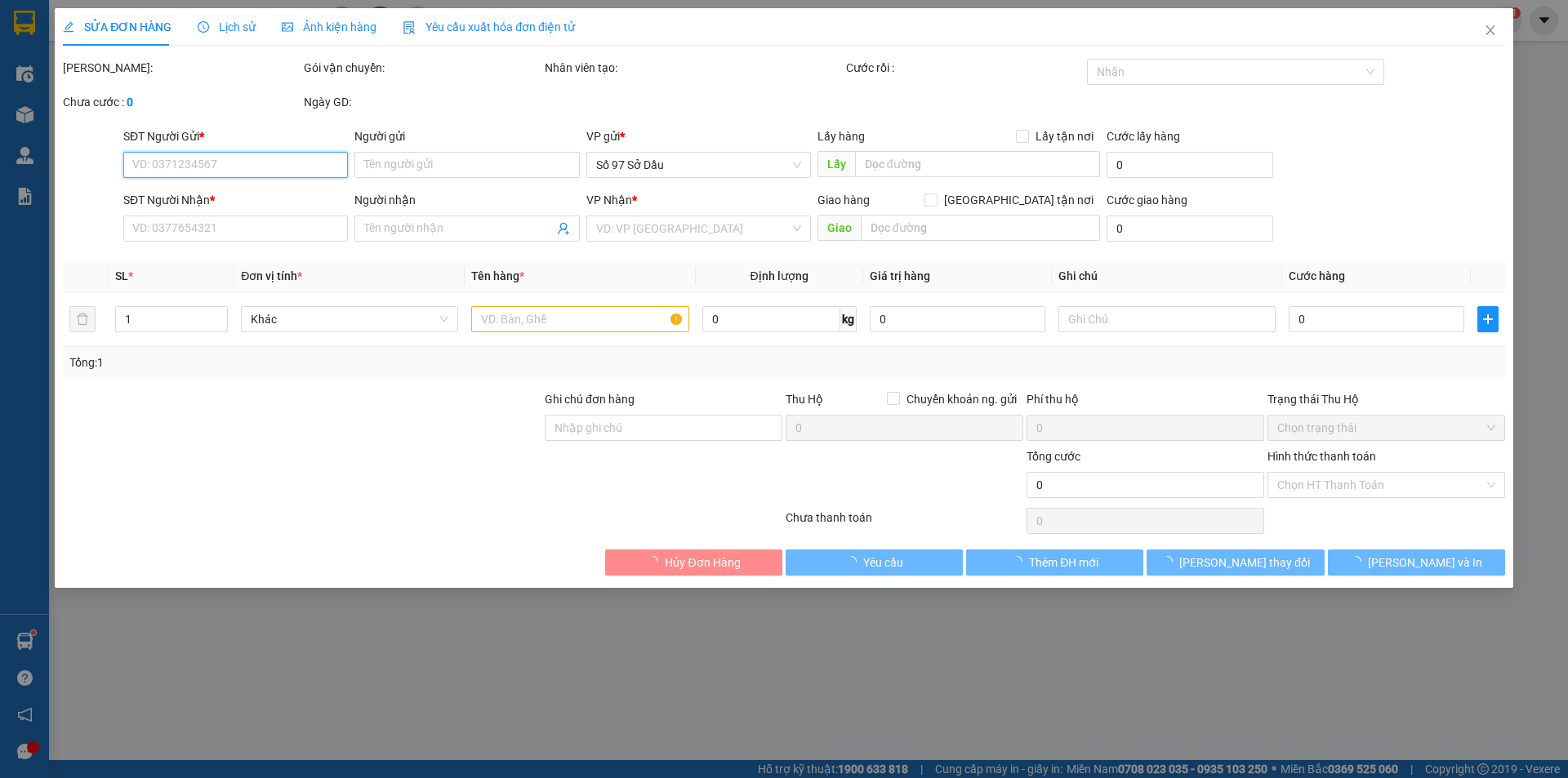
type input "0964259839"
type input "chung"
type input "0988142045"
type input "quỳnh"
checkbox input "true"
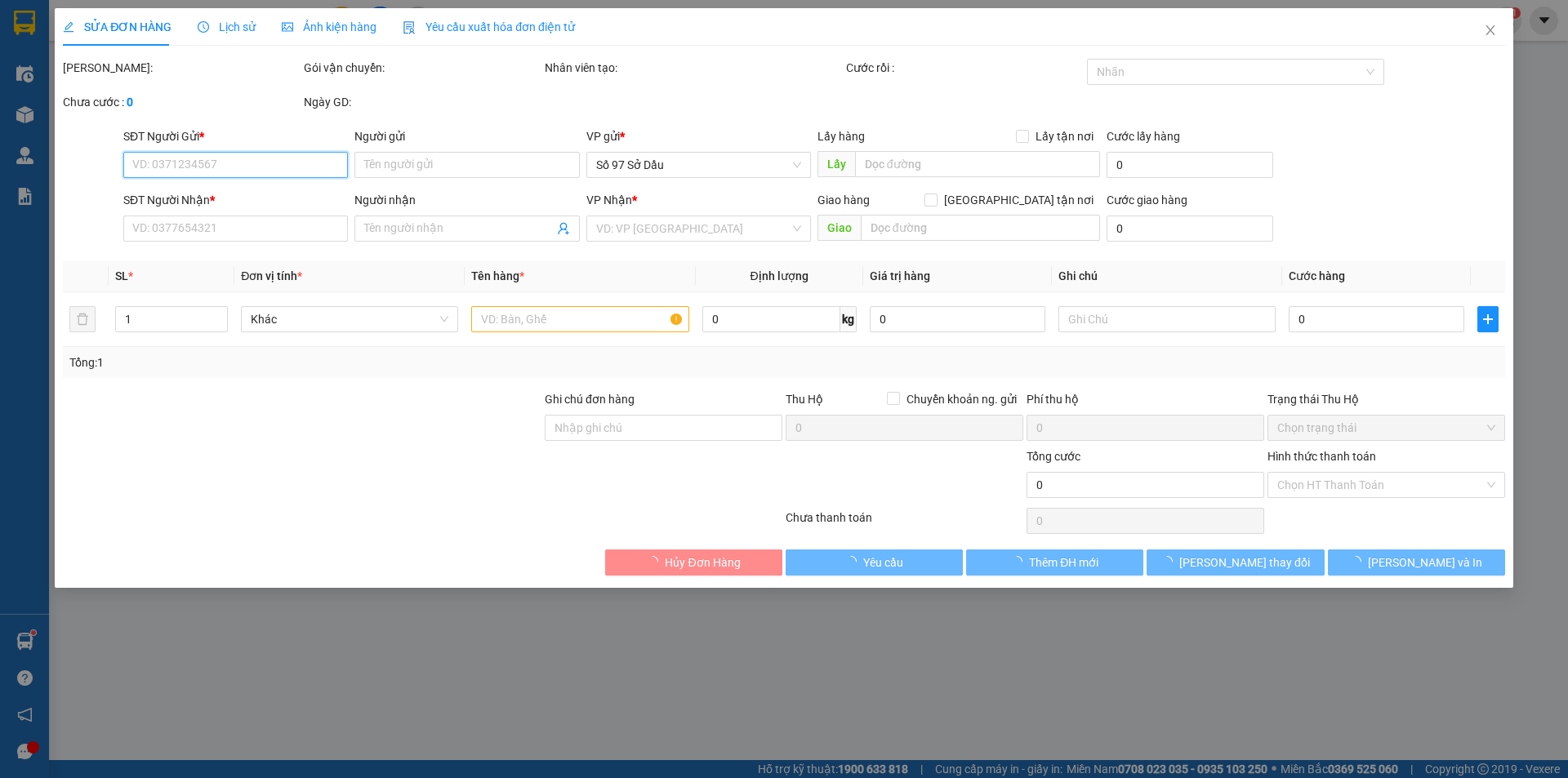
type input "92 P. [PERSON_NAME], [PERSON_NAME], [GEOGRAPHIC_DATA], [GEOGRAPHIC_DATA], [GEOG…"
type input "120.000"
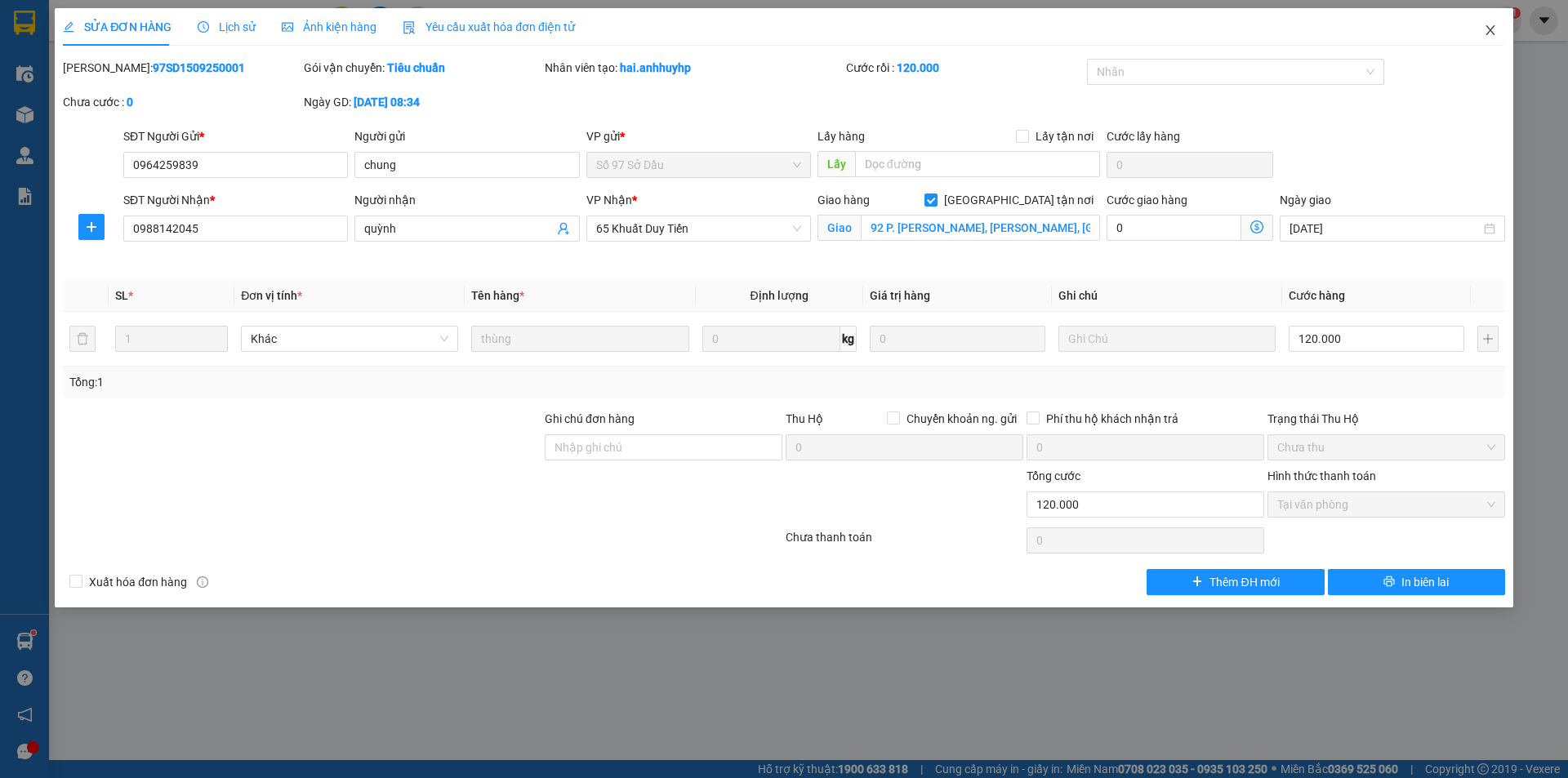
click at [1484, 35] on icon "close" at bounding box center [1490, 30] width 13 height 13
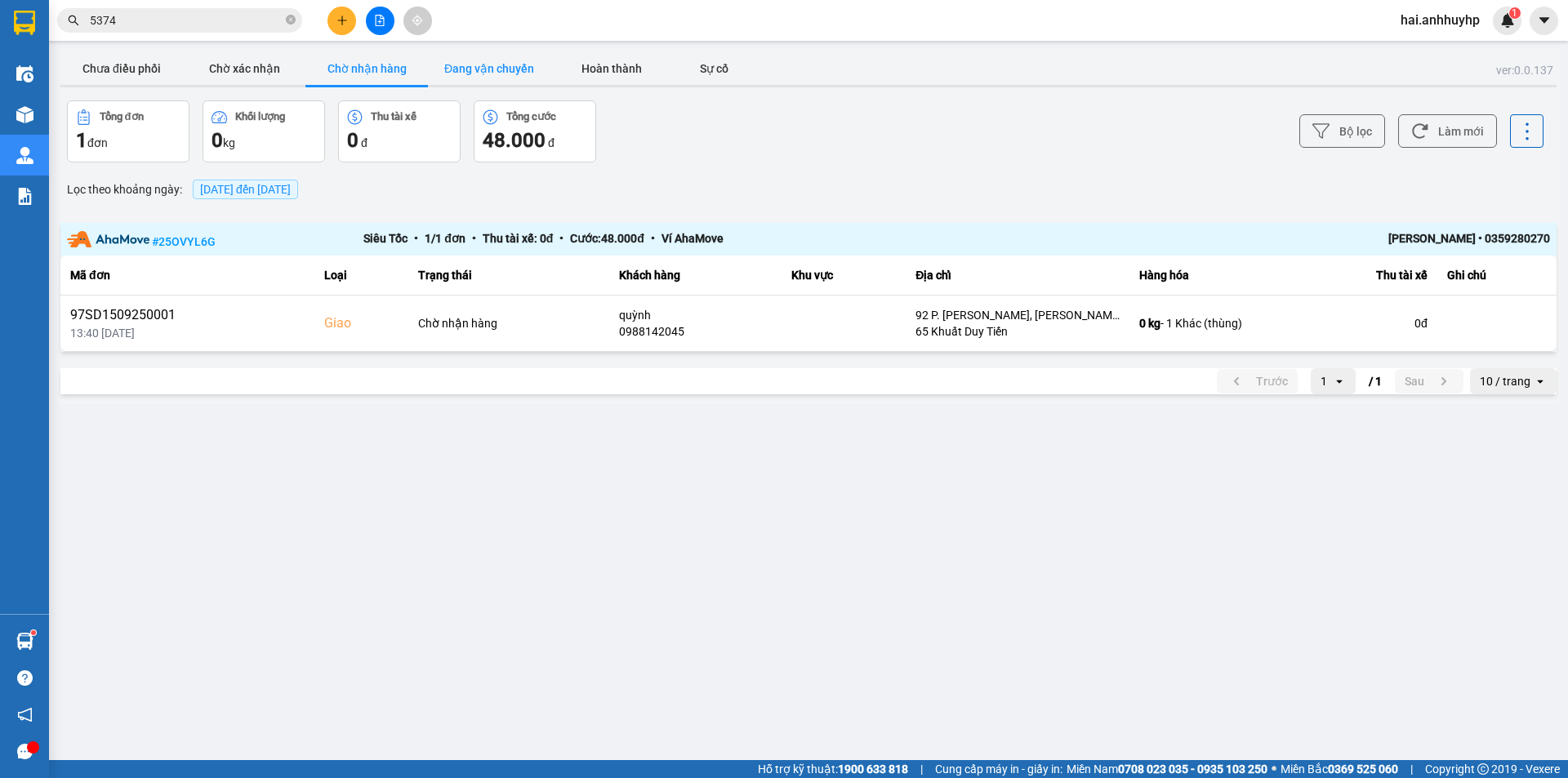
click at [474, 66] on button "Đang vận chuyển" at bounding box center [489, 68] width 122 height 33
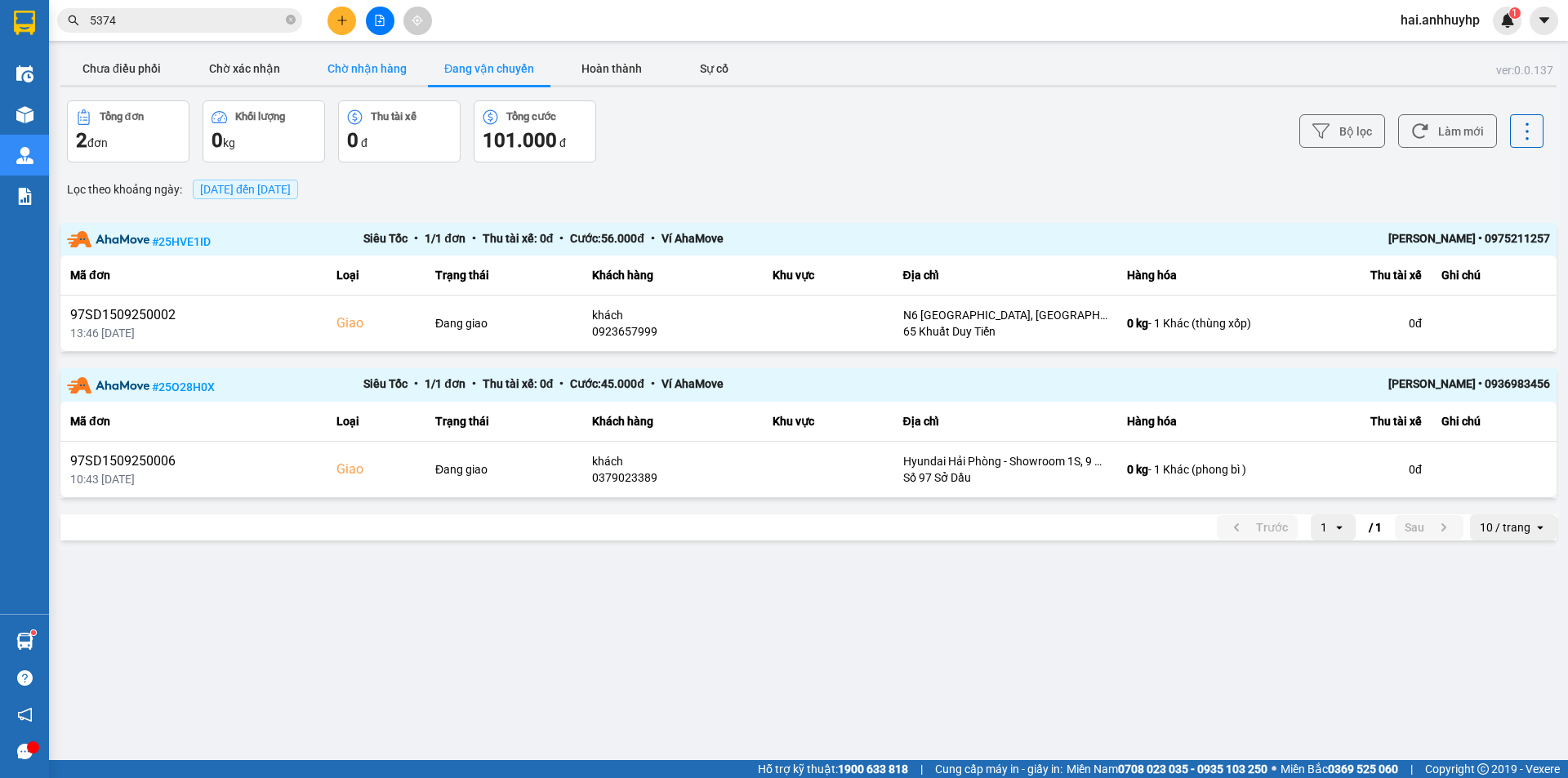
click at [367, 62] on button "Chờ nhận hàng" at bounding box center [366, 68] width 122 height 33
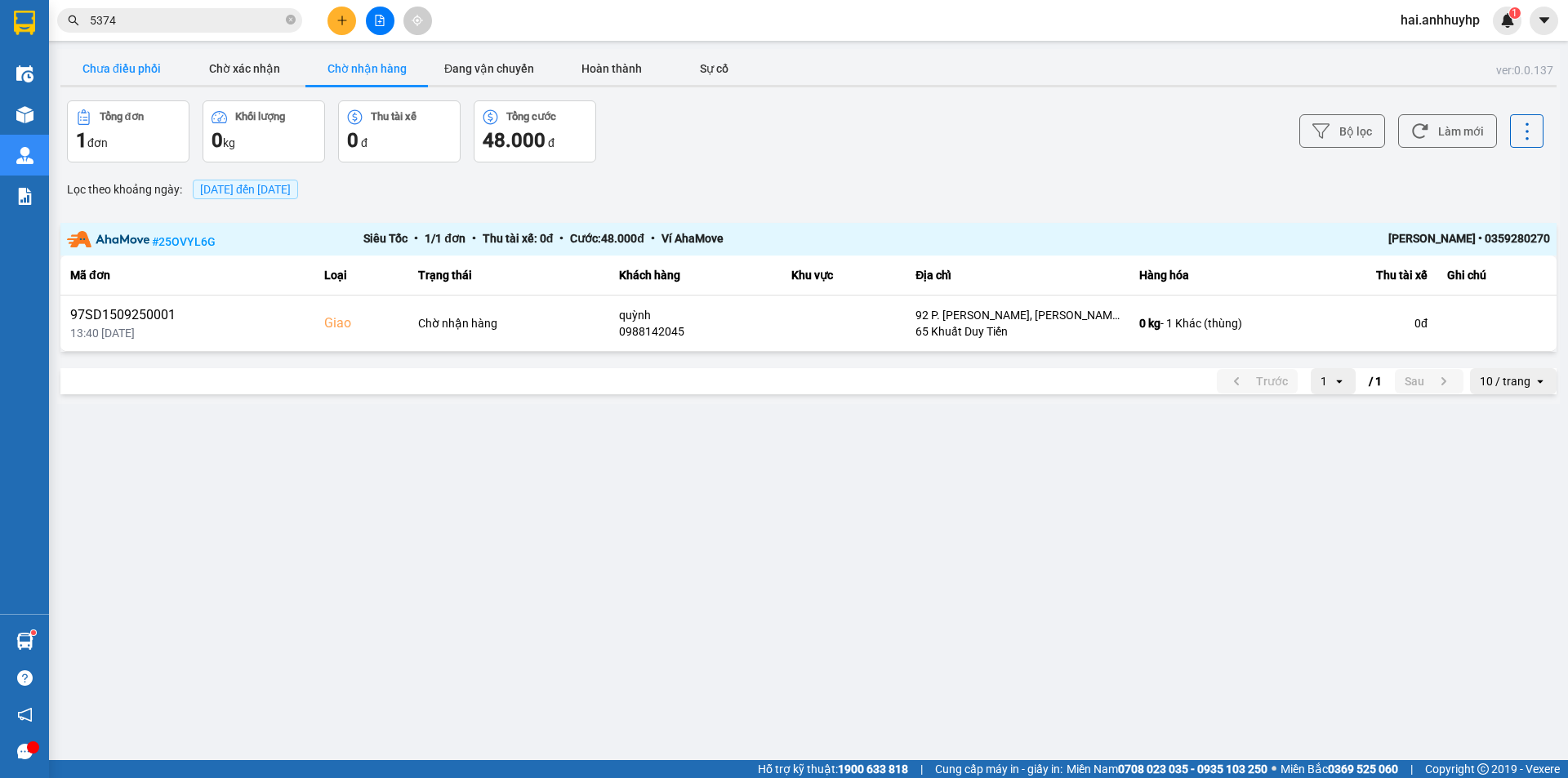
click at [125, 62] on button "Chưa điều phối" at bounding box center [121, 68] width 122 height 33
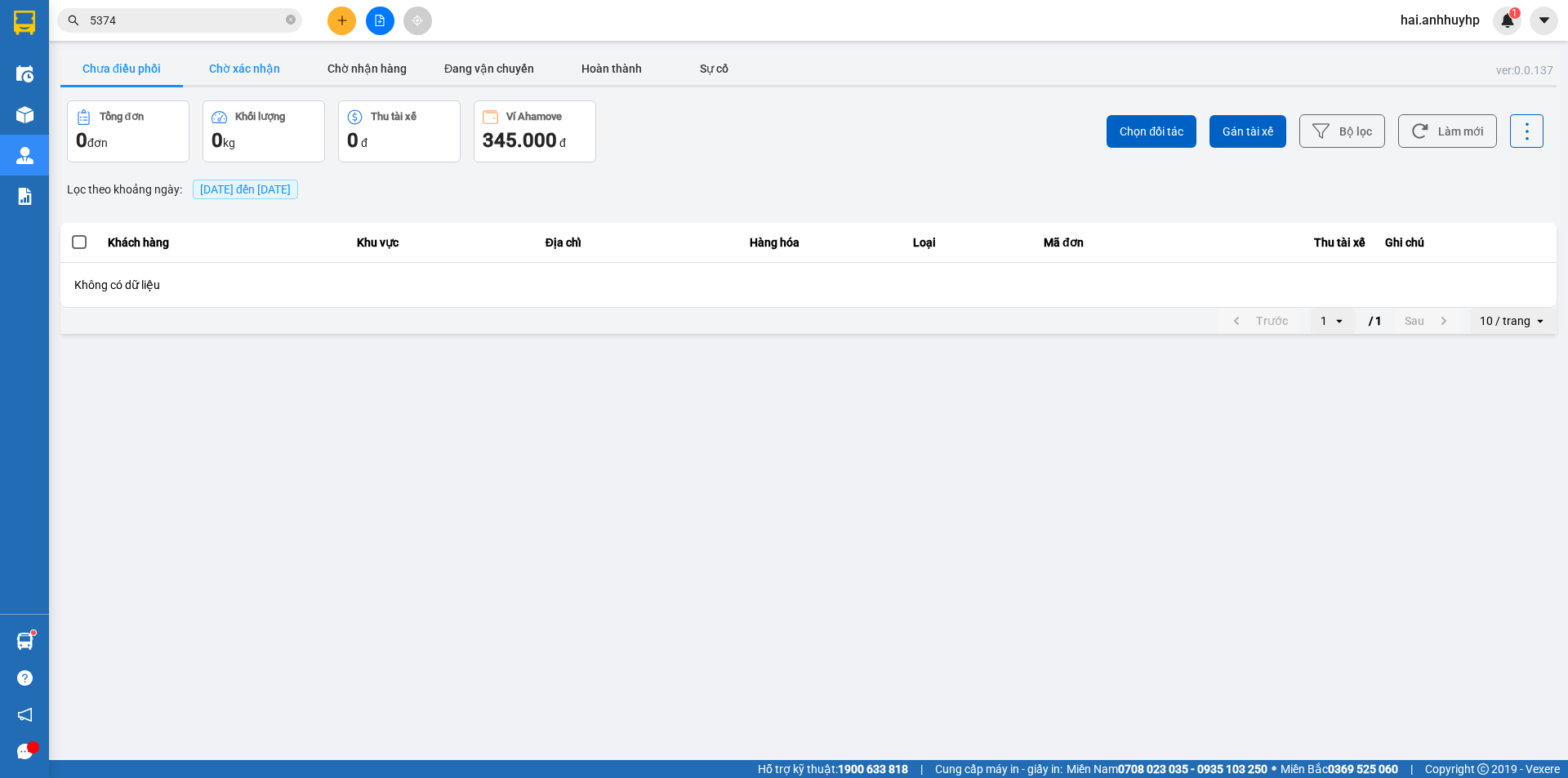
click at [252, 74] on button "Chờ xác nhận" at bounding box center [244, 68] width 122 height 33
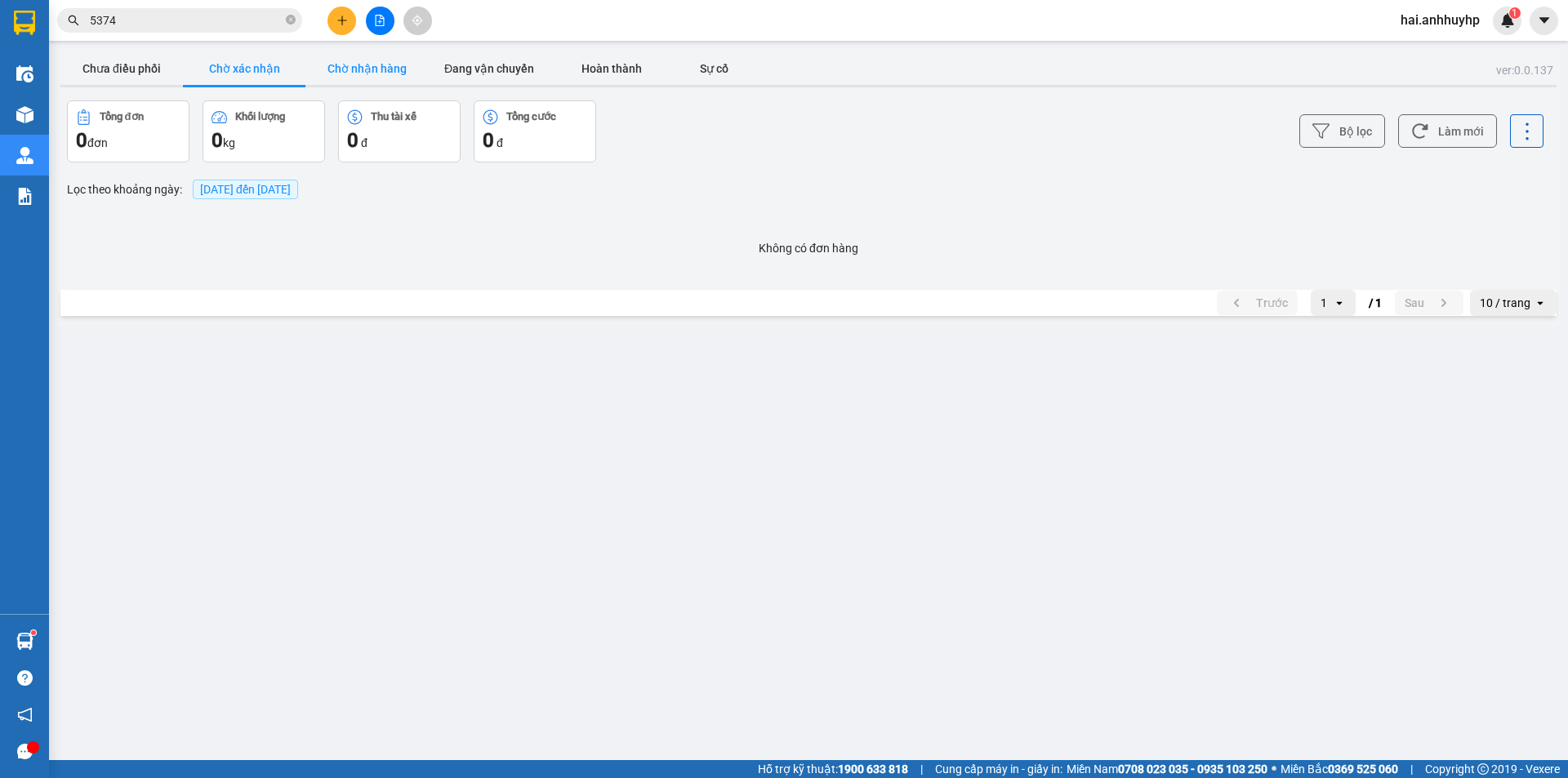
click at [376, 70] on button "Chờ nhận hàng" at bounding box center [366, 68] width 122 height 33
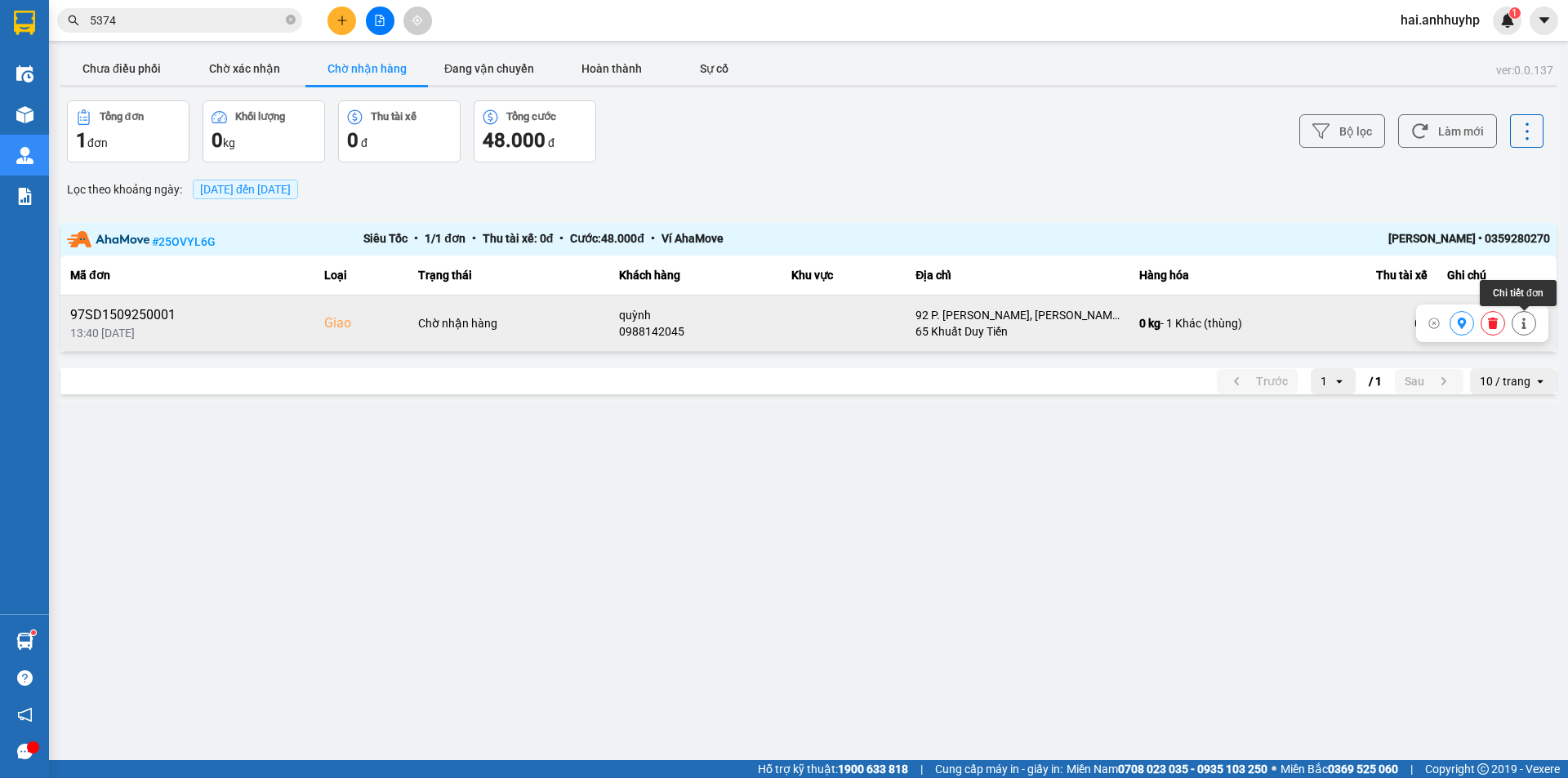
click at [1518, 327] on icon at bounding box center [1523, 323] width 12 height 12
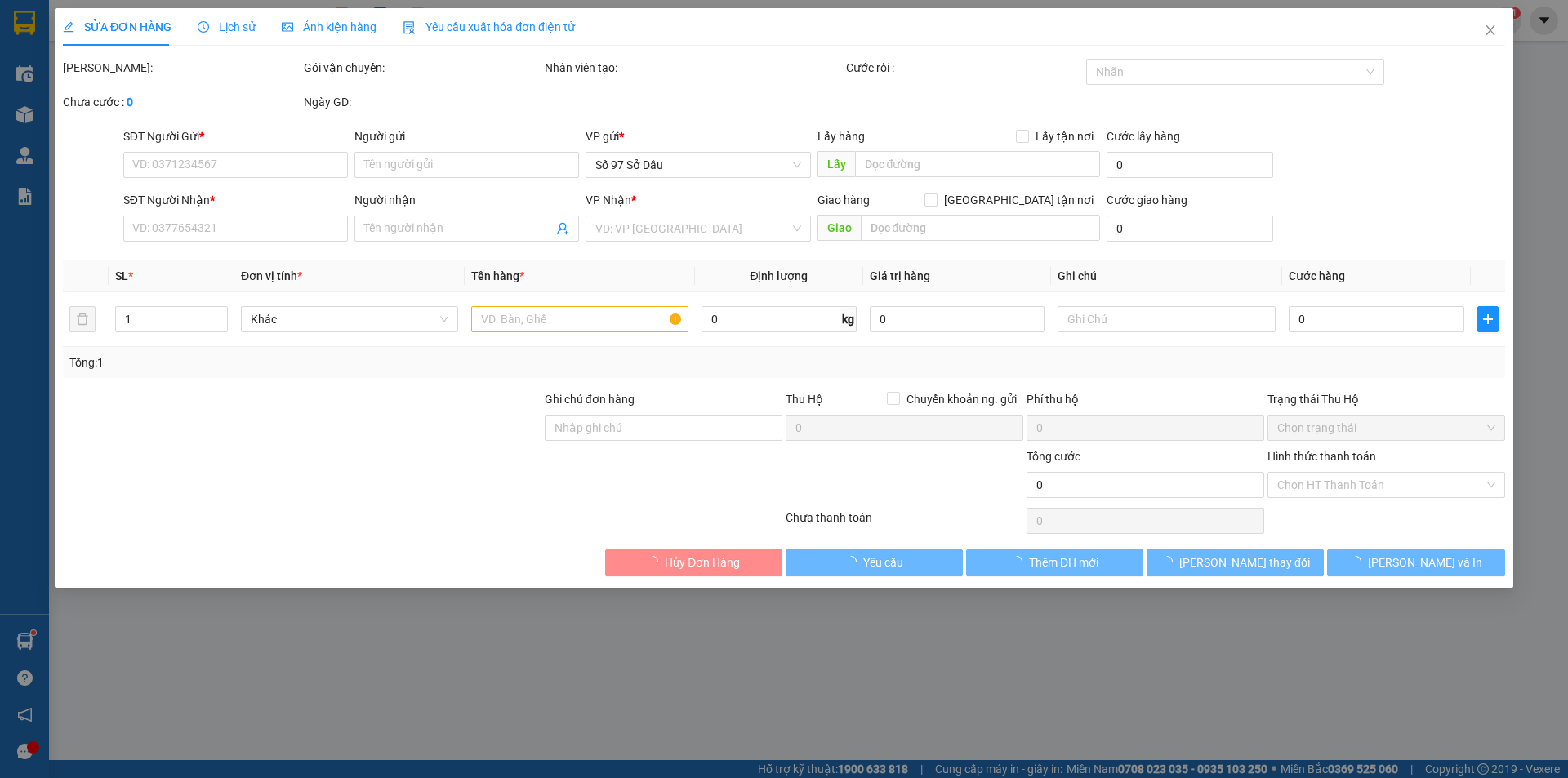
click at [1496, 35] on div "SỬA ĐƠN HÀNG Lịch sử Ảnh kiện hàng Yêu cầu xuất hóa đơn điện tử Total Paid Fee …" at bounding box center [784, 389] width 1568 height 778
type input "0964259839"
type input "chung"
type input "0988142045"
type input "quỳnh"
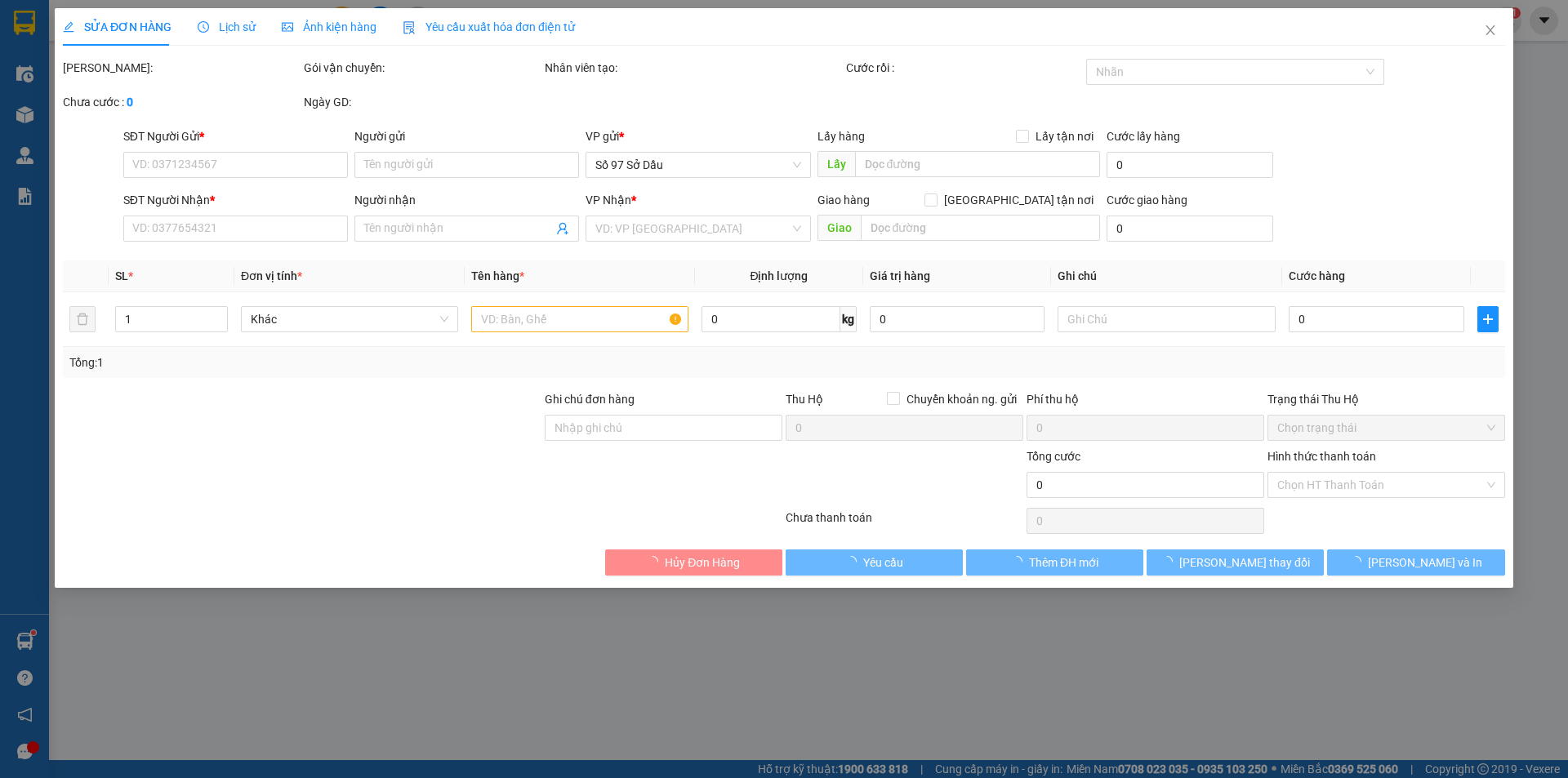
checkbox input "true"
type input "92 P. [PERSON_NAME], [PERSON_NAME], [GEOGRAPHIC_DATA], [GEOGRAPHIC_DATA], [GEOG…"
type input "120.000"
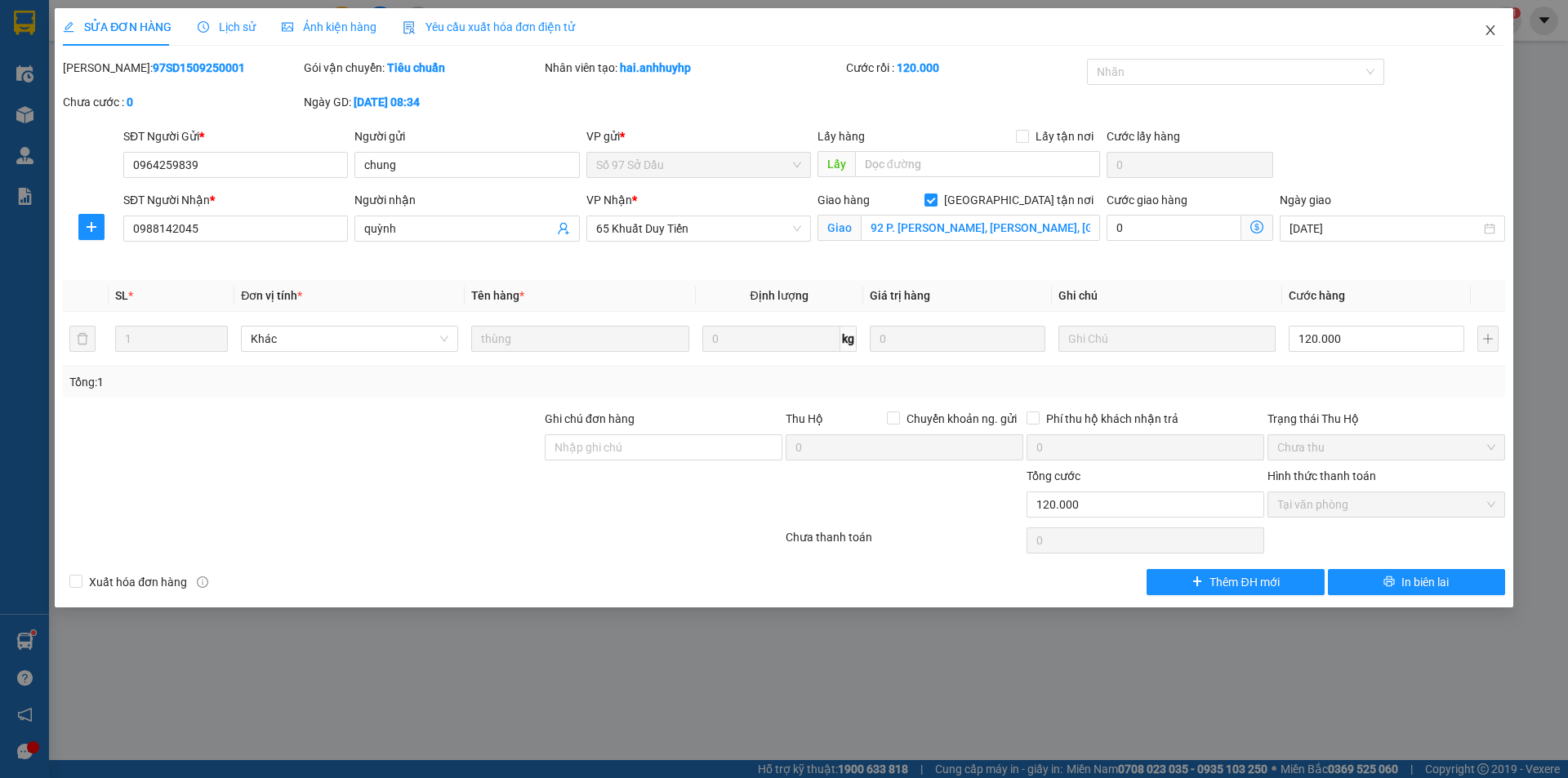
click at [1496, 35] on span "Close" at bounding box center [1490, 31] width 46 height 46
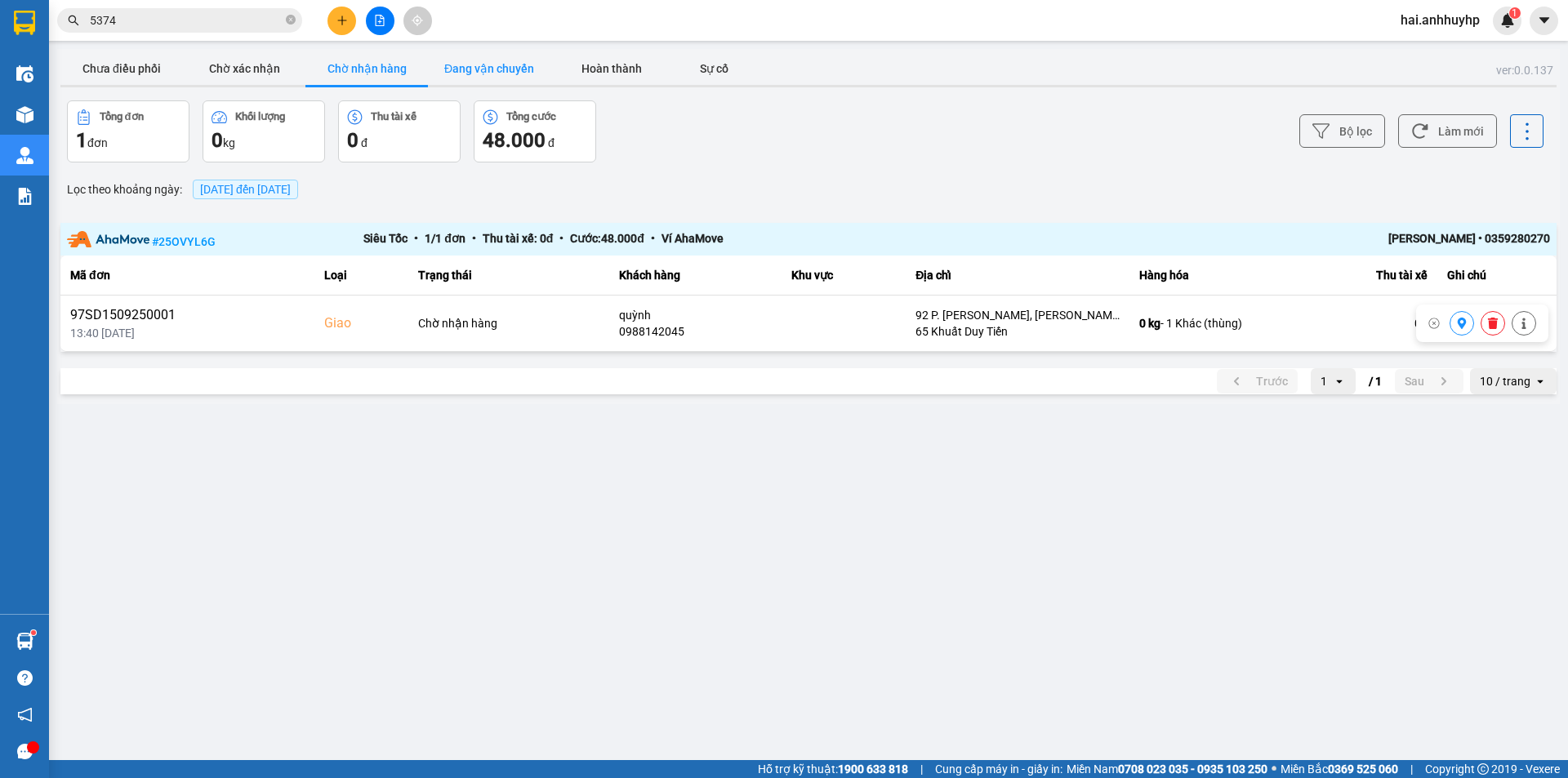
click at [450, 66] on button "Đang vận chuyển" at bounding box center [489, 68] width 122 height 33
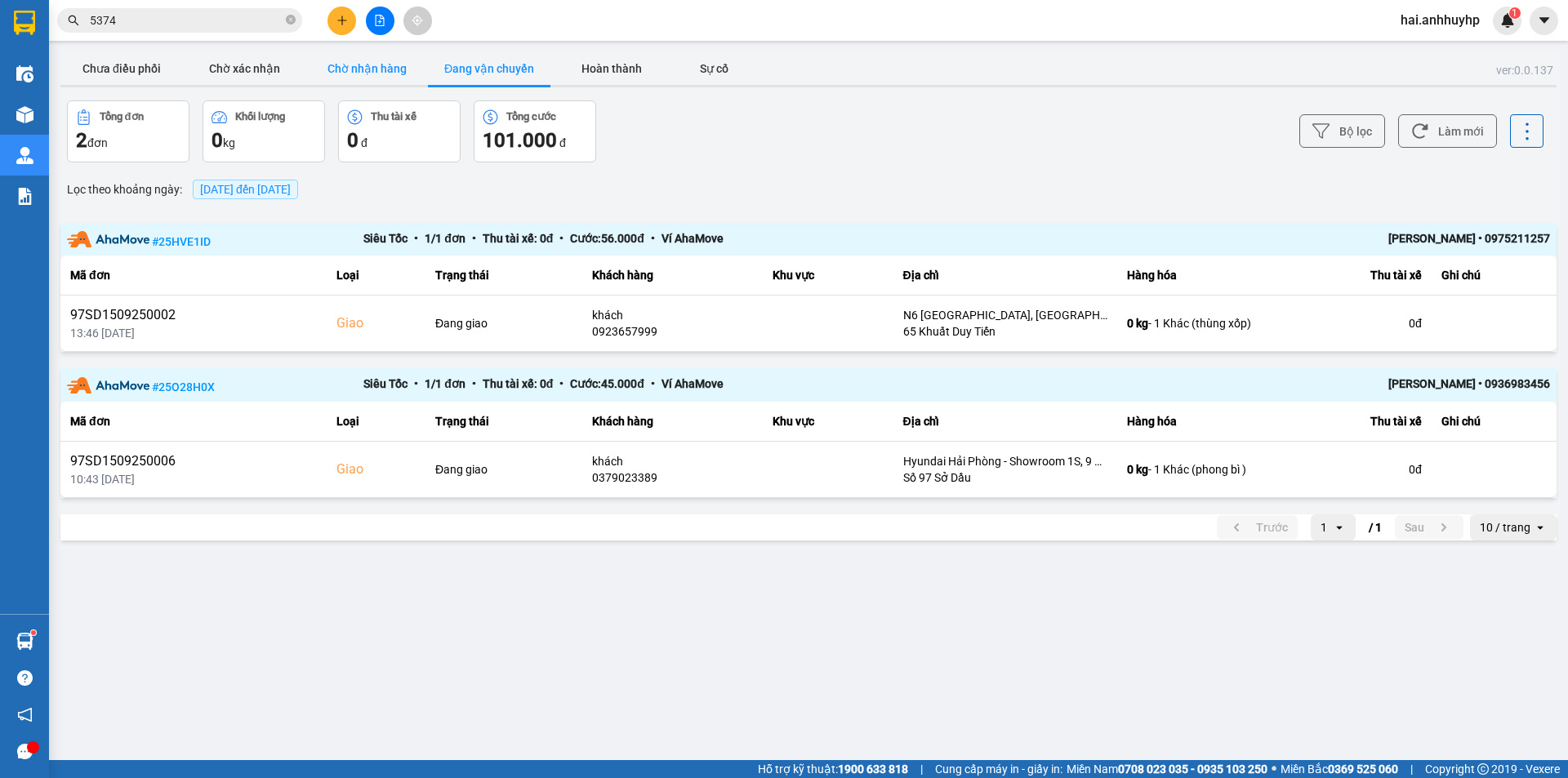
click at [384, 75] on button "Chờ nhận hàng" at bounding box center [366, 68] width 122 height 33
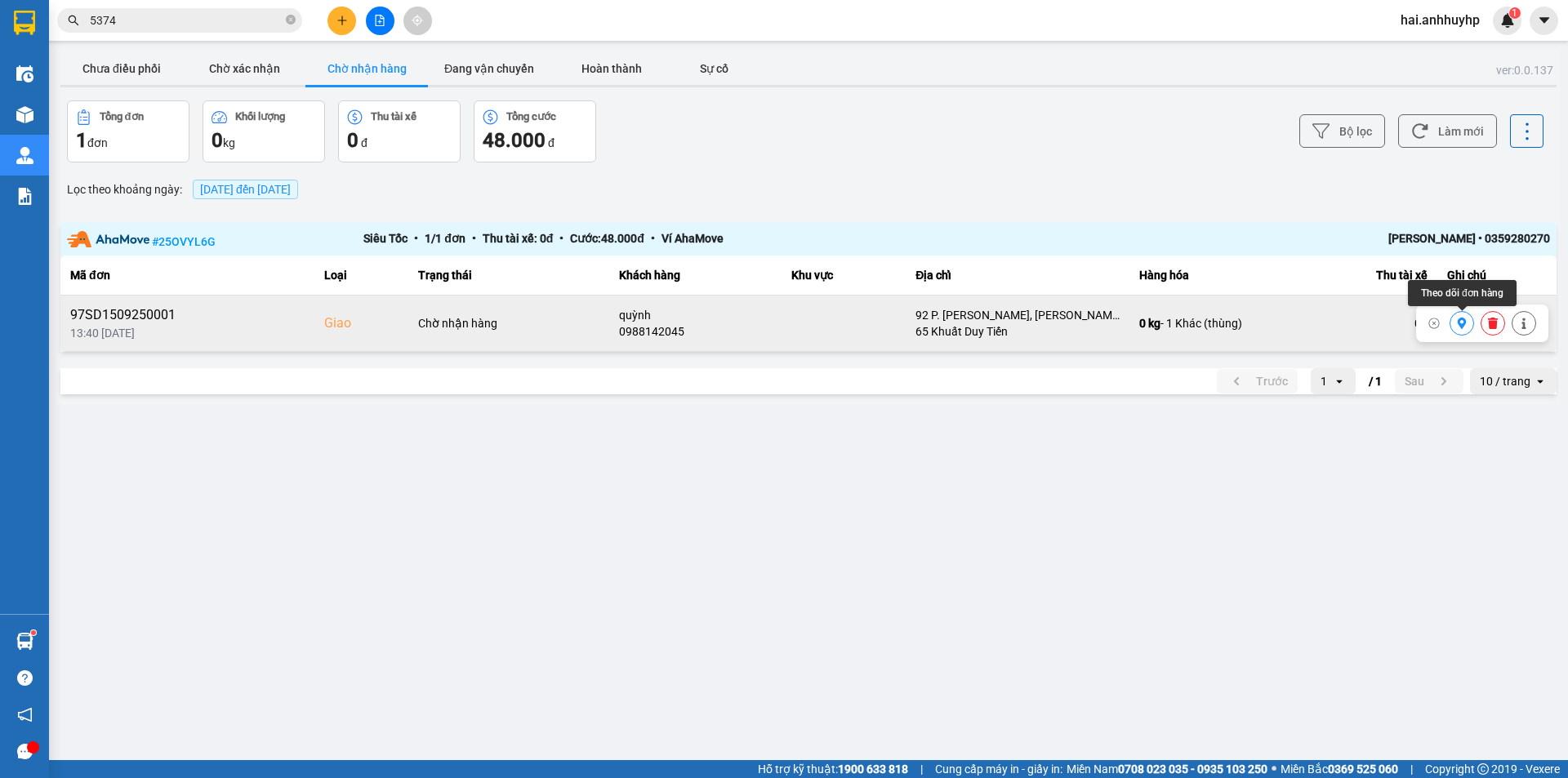
click at [1466, 322] on icon at bounding box center [1461, 323] width 12 height 12
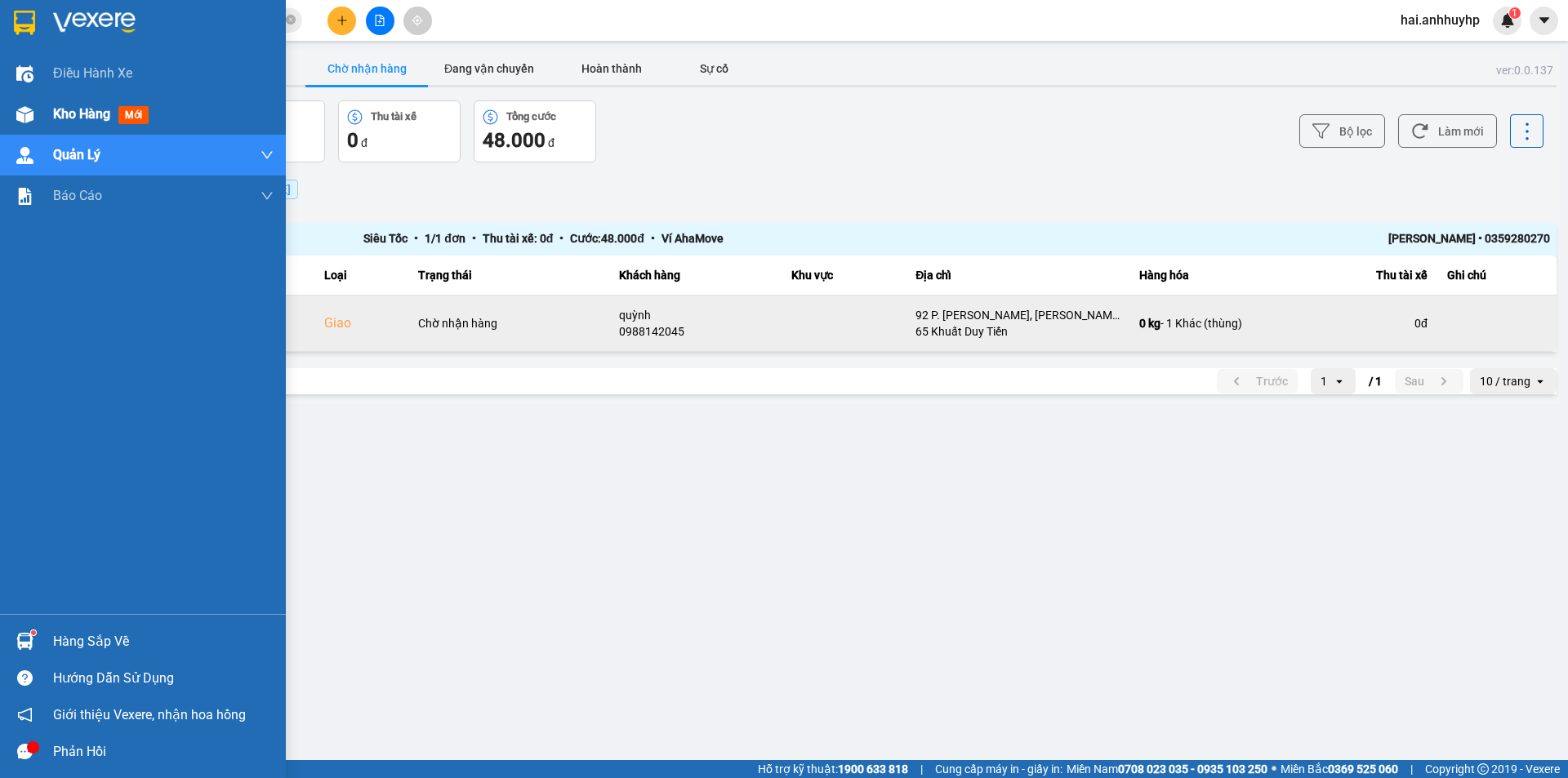
click at [51, 119] on div "Kho hàng mới" at bounding box center [142, 114] width 286 height 41
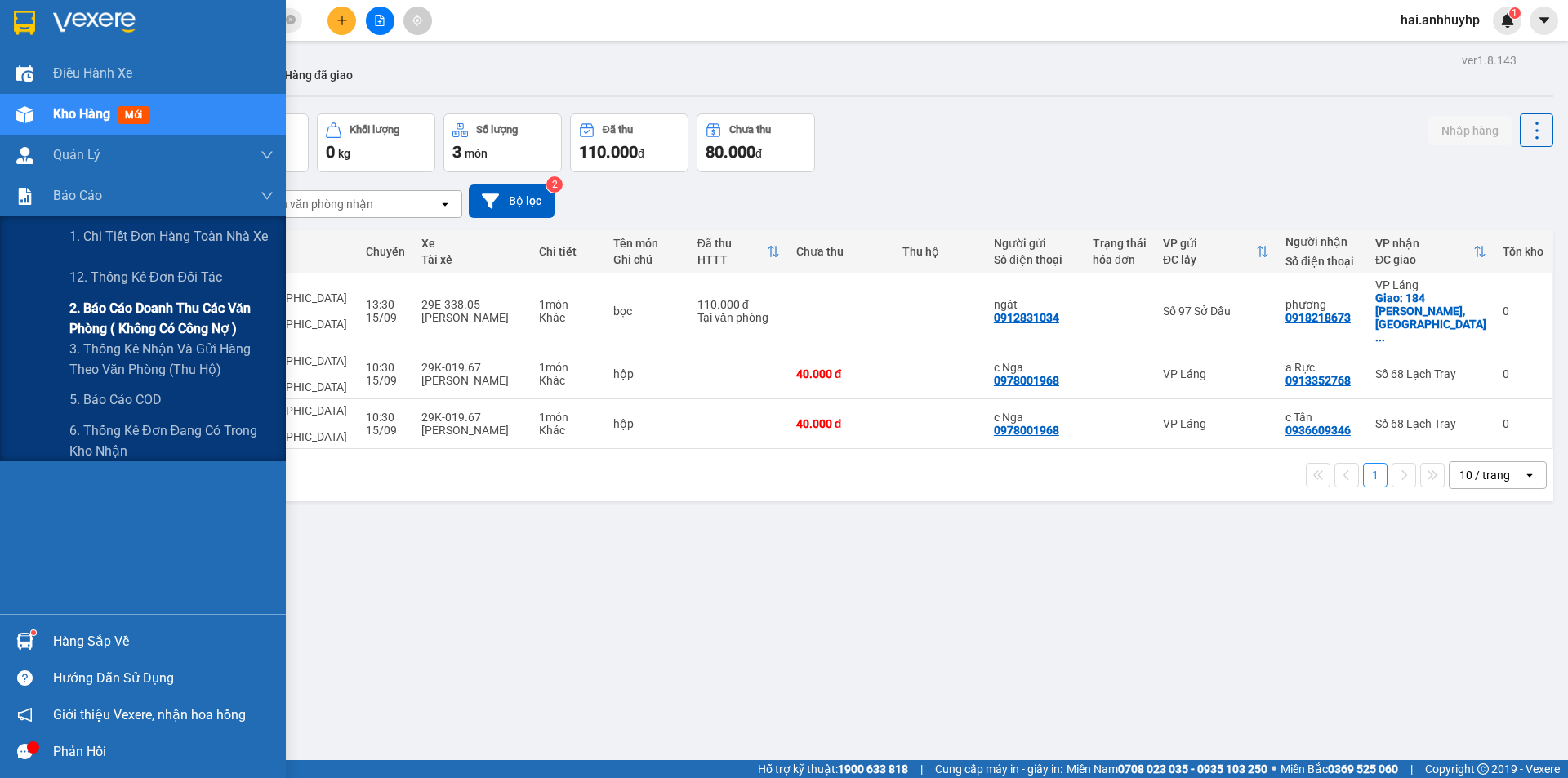
click at [134, 312] on span "2. Báo cáo doanh thu các văn phòng ( không có công nợ )" at bounding box center [171, 319] width 204 height 41
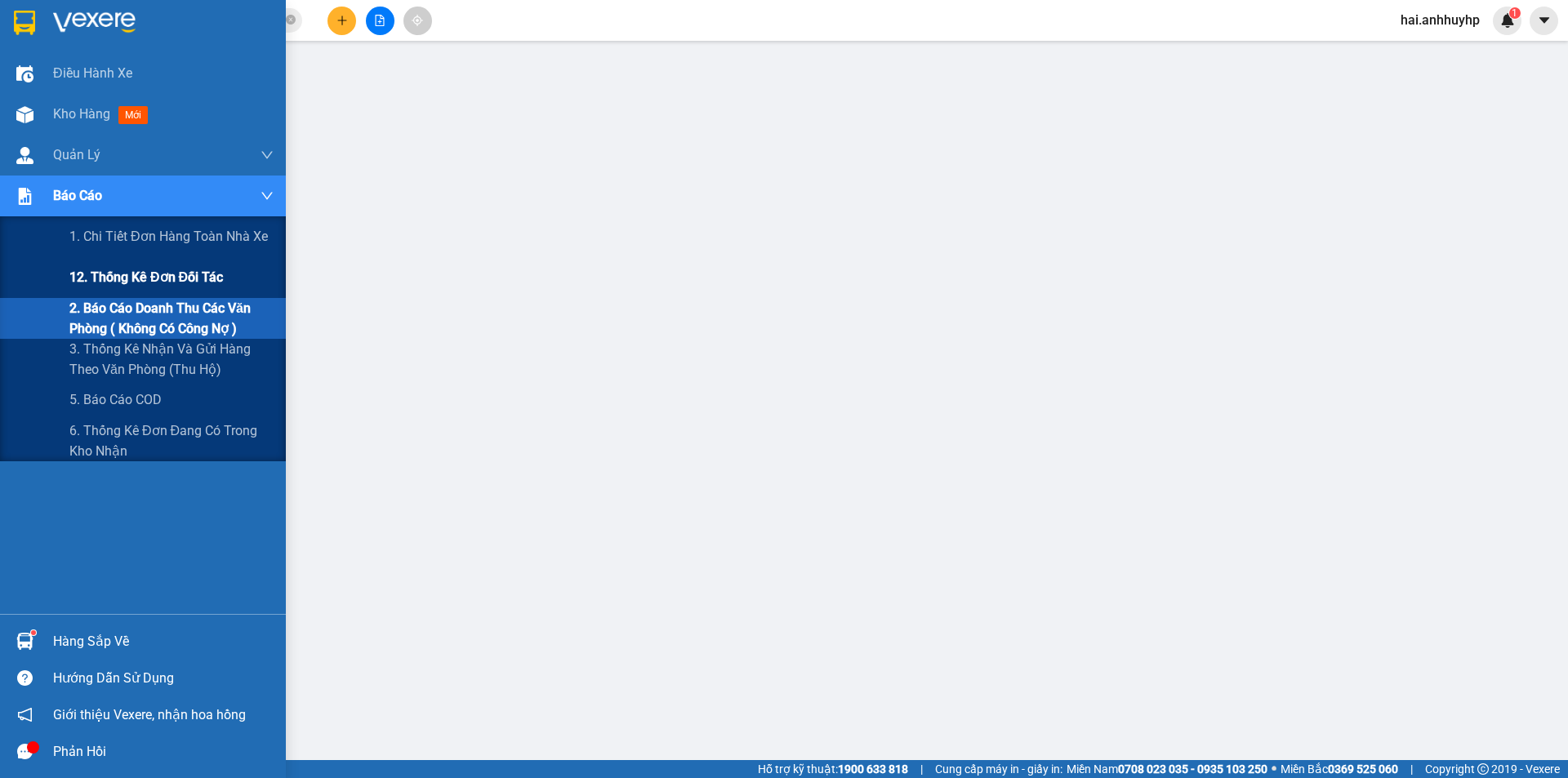
click at [97, 279] on span "12. Thống kê đơn đối tác" at bounding box center [145, 277] width 153 height 20
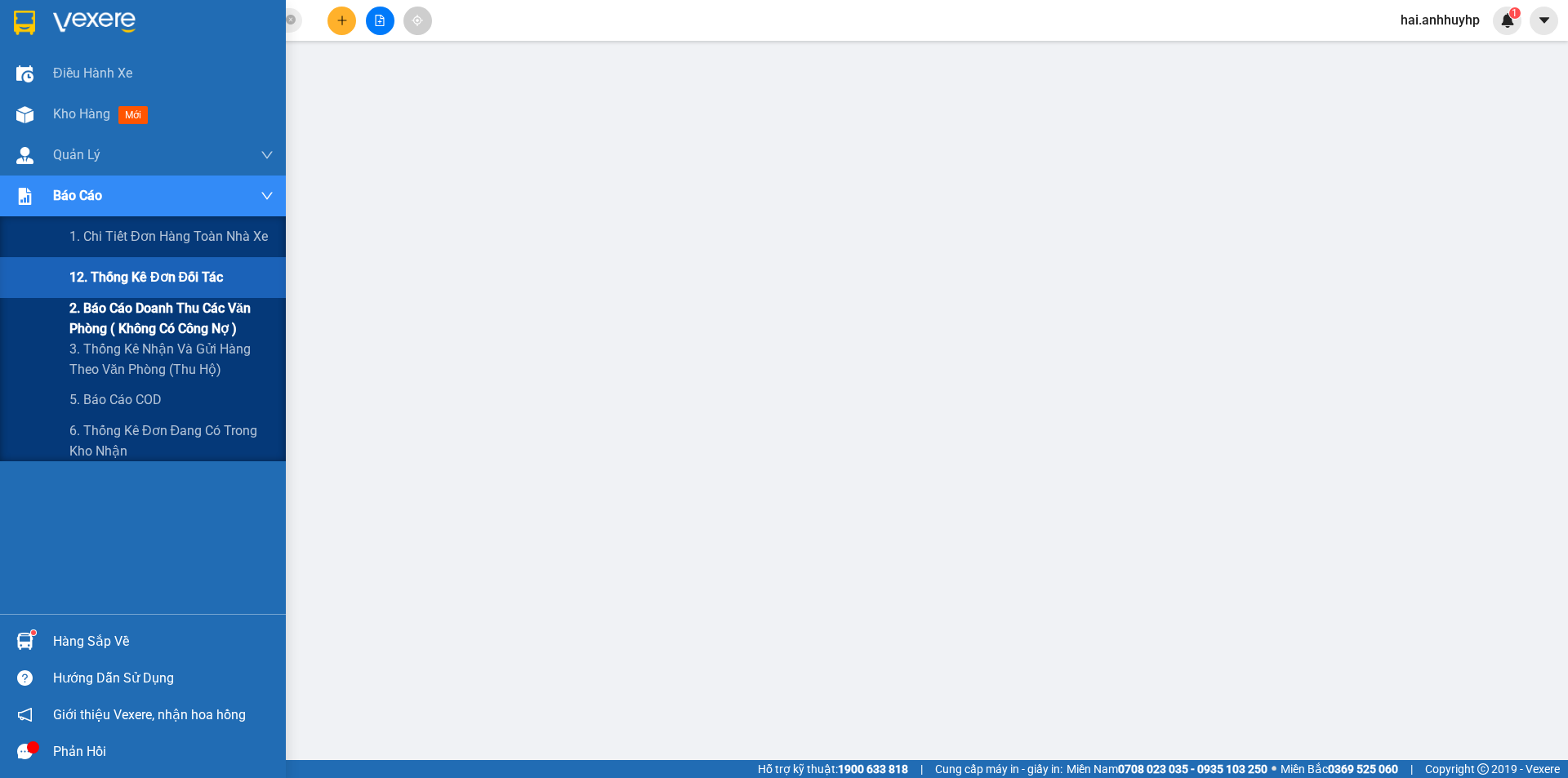
click at [83, 319] on span "2. Báo cáo doanh thu các văn phòng ( không có công nợ )" at bounding box center [171, 319] width 204 height 41
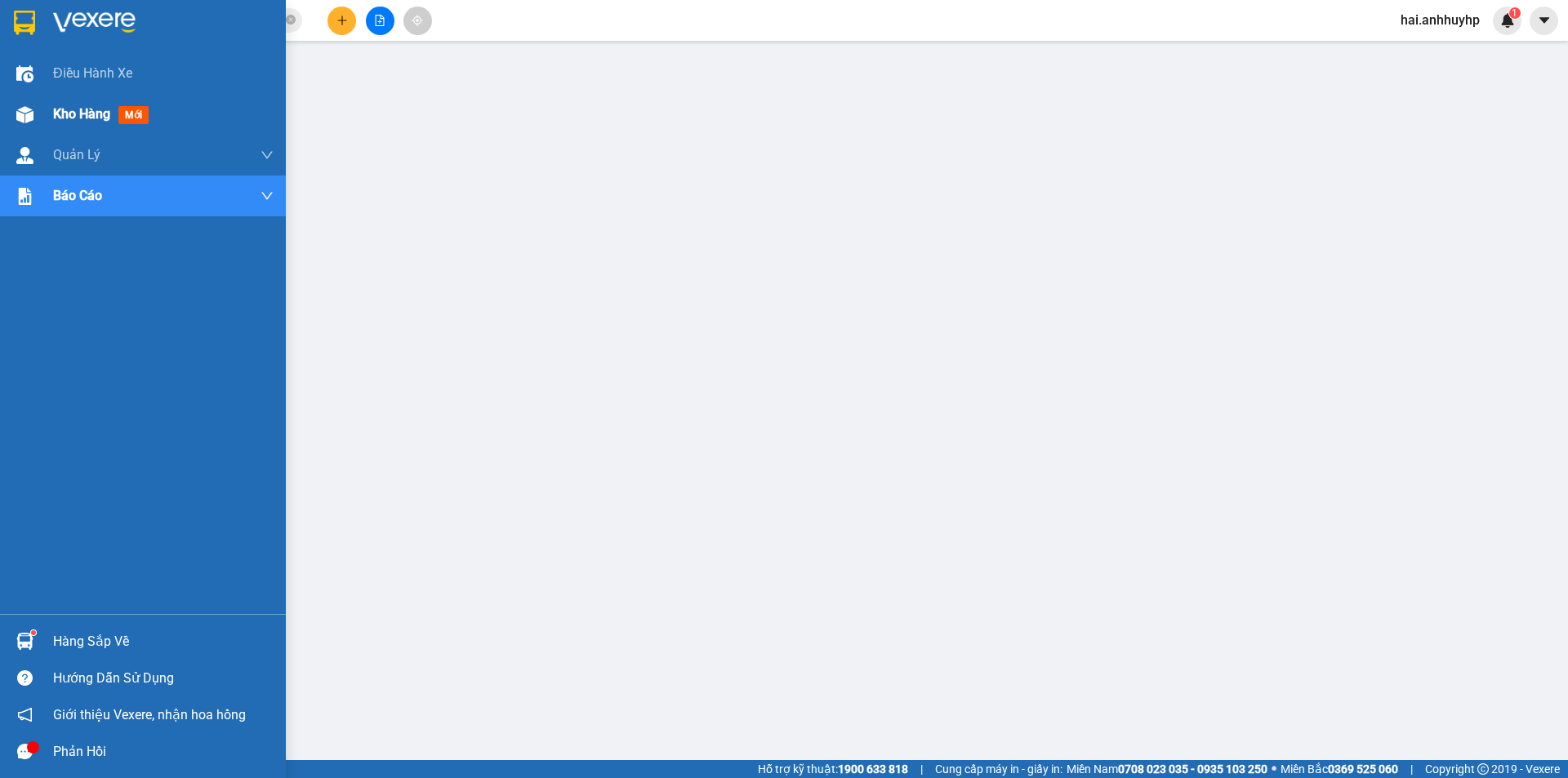
click at [22, 121] on img at bounding box center [24, 114] width 17 height 17
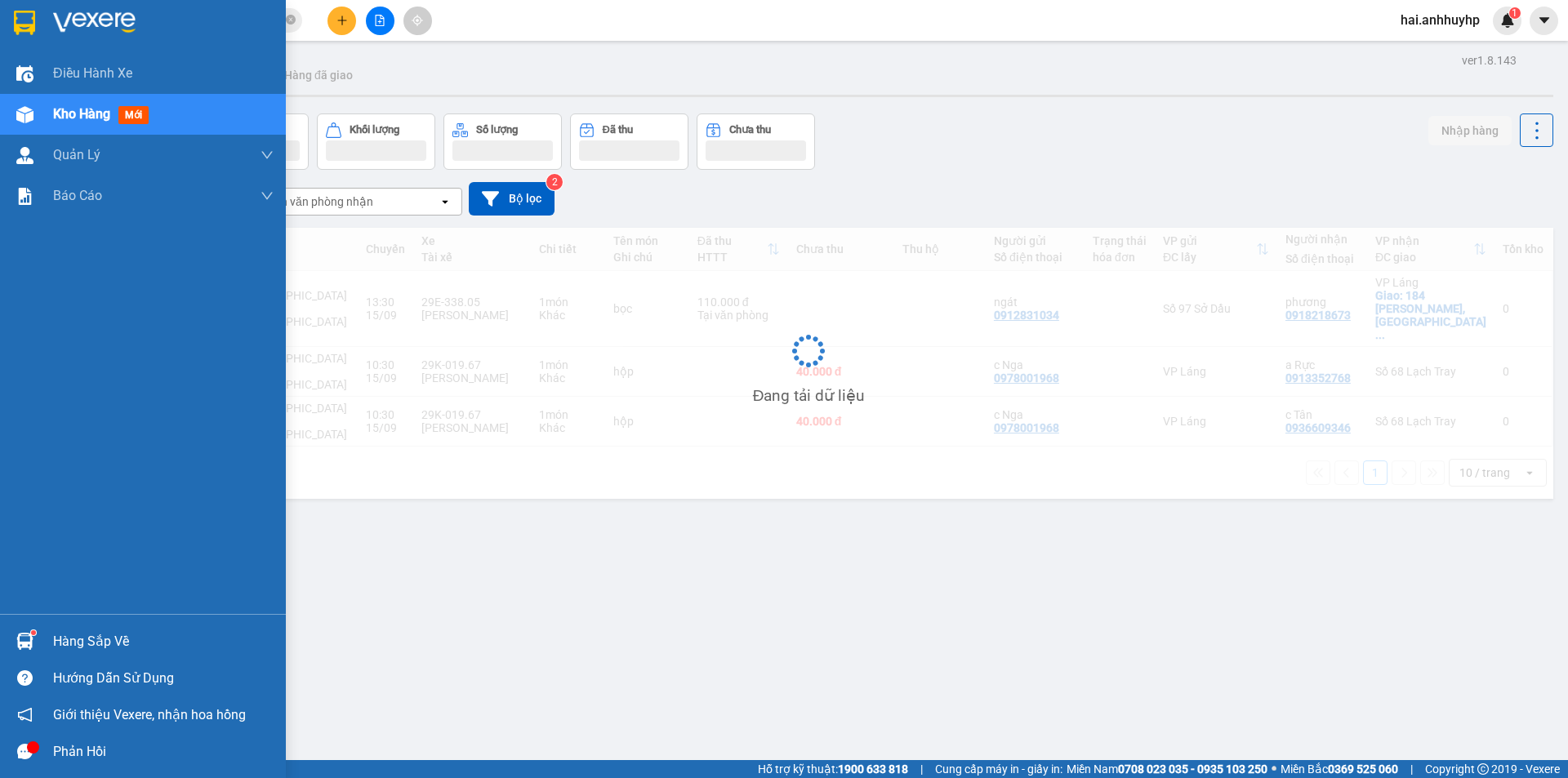
click at [81, 119] on span "Kho hàng" at bounding box center [81, 114] width 58 height 16
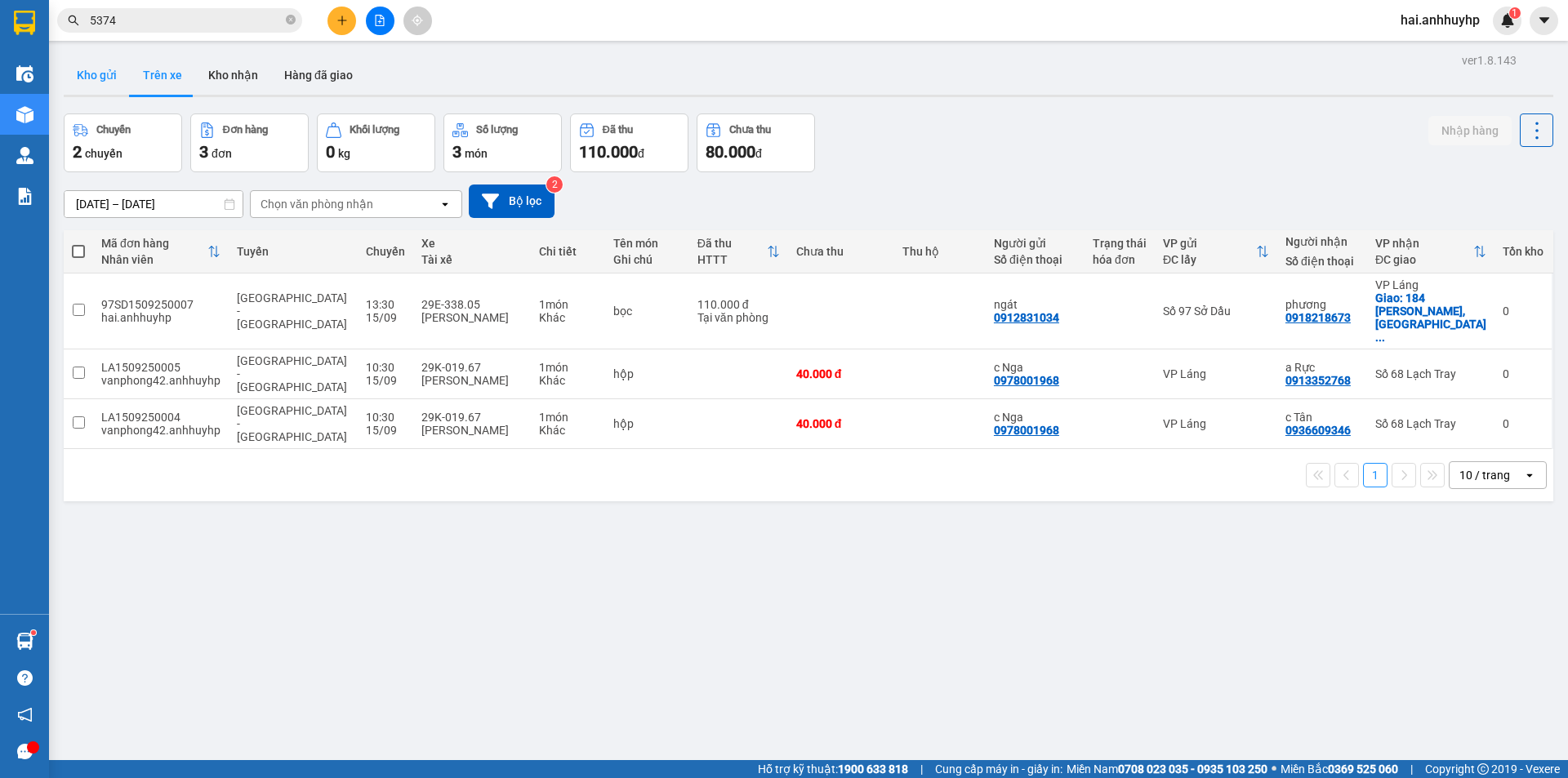
click at [98, 86] on button "Kho gửi" at bounding box center [96, 75] width 66 height 39
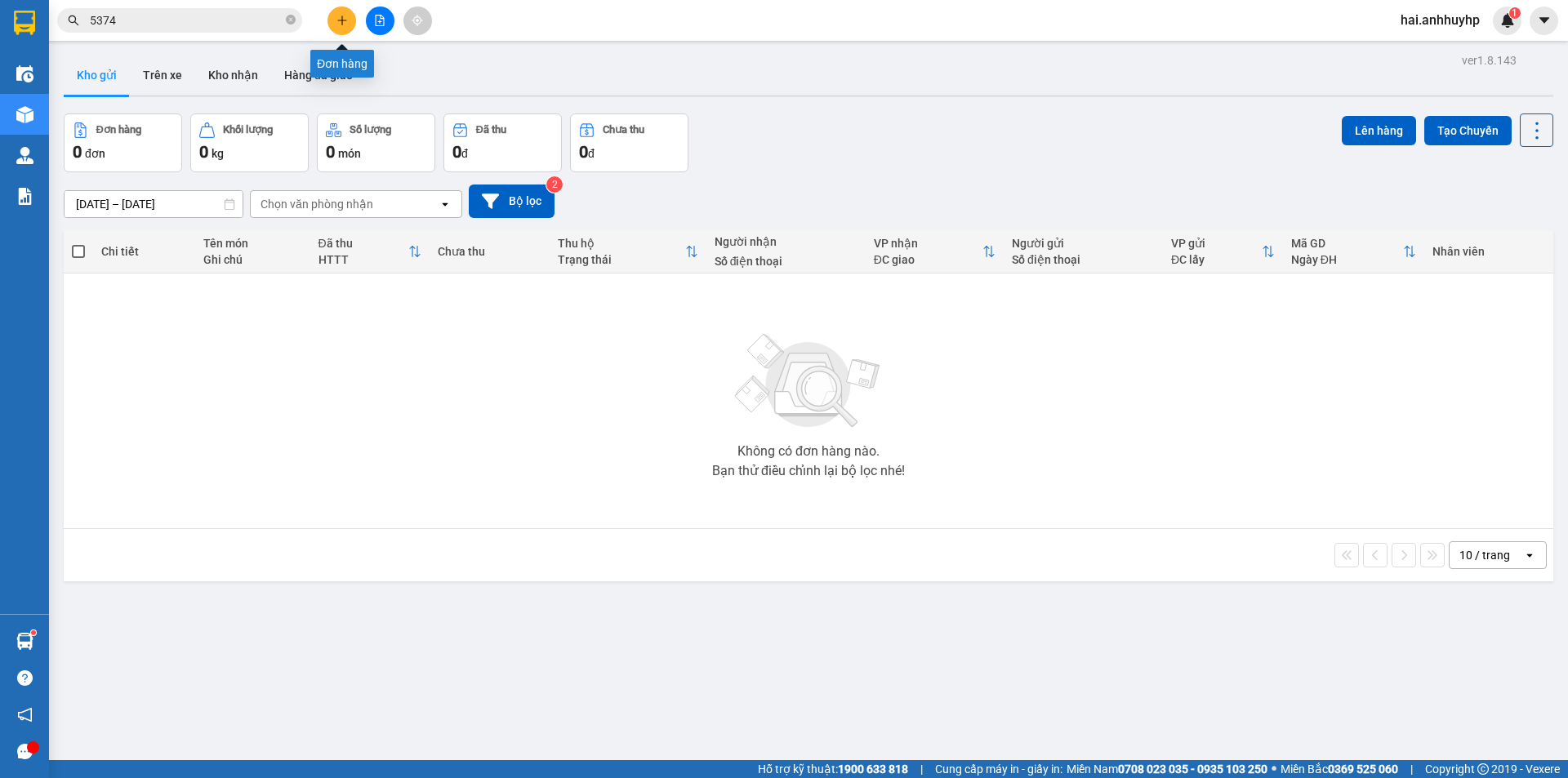
click at [337, 25] on icon "plus" at bounding box center [342, 20] width 12 height 12
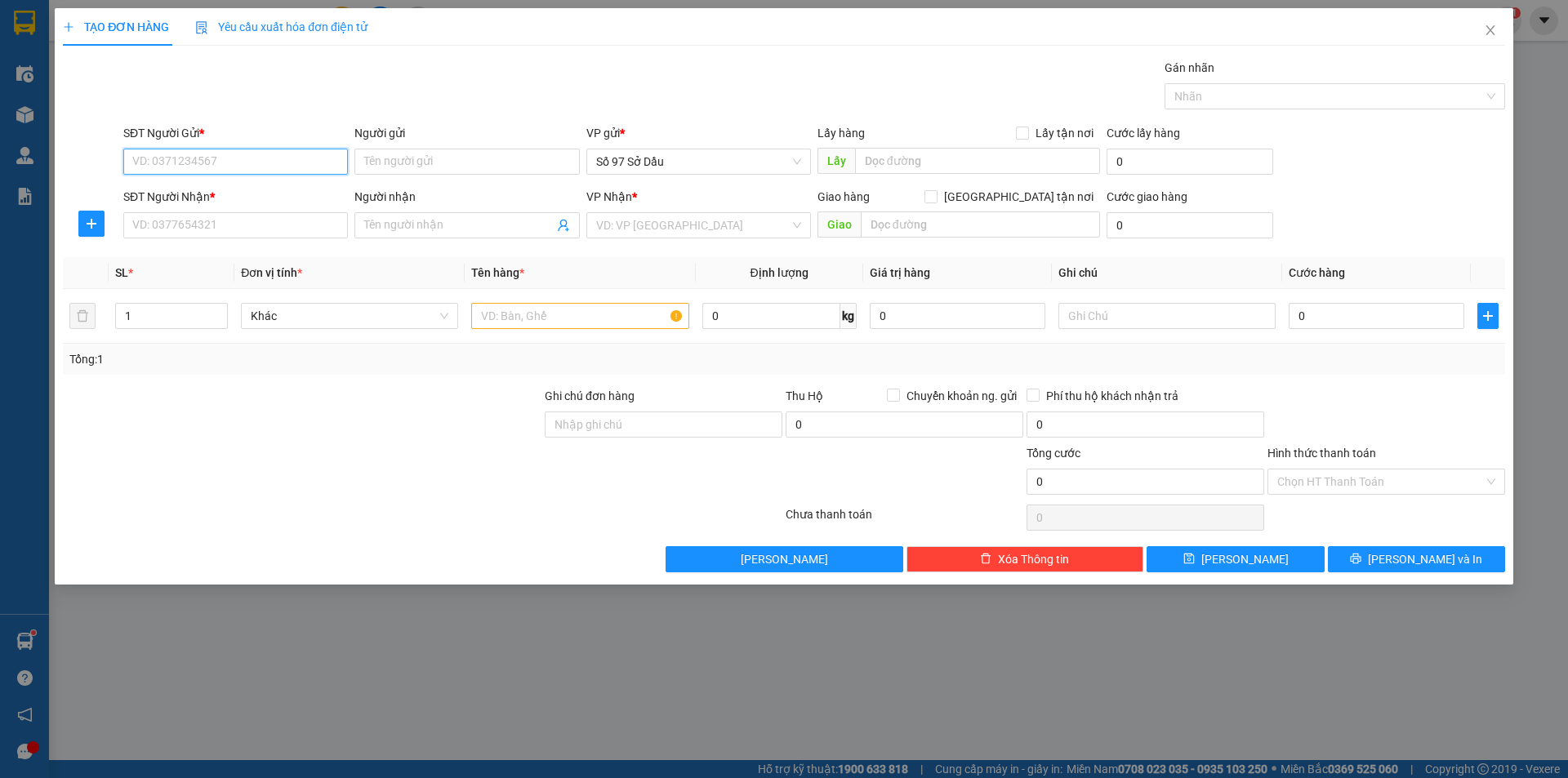
click at [183, 154] on input "SĐT Người Gửi *" at bounding box center [235, 162] width 225 height 27
type input "0904514659"
click at [237, 200] on div "0904514659 - hướng" at bounding box center [235, 194] width 205 height 18
type input "hướng"
type input "0904514659"
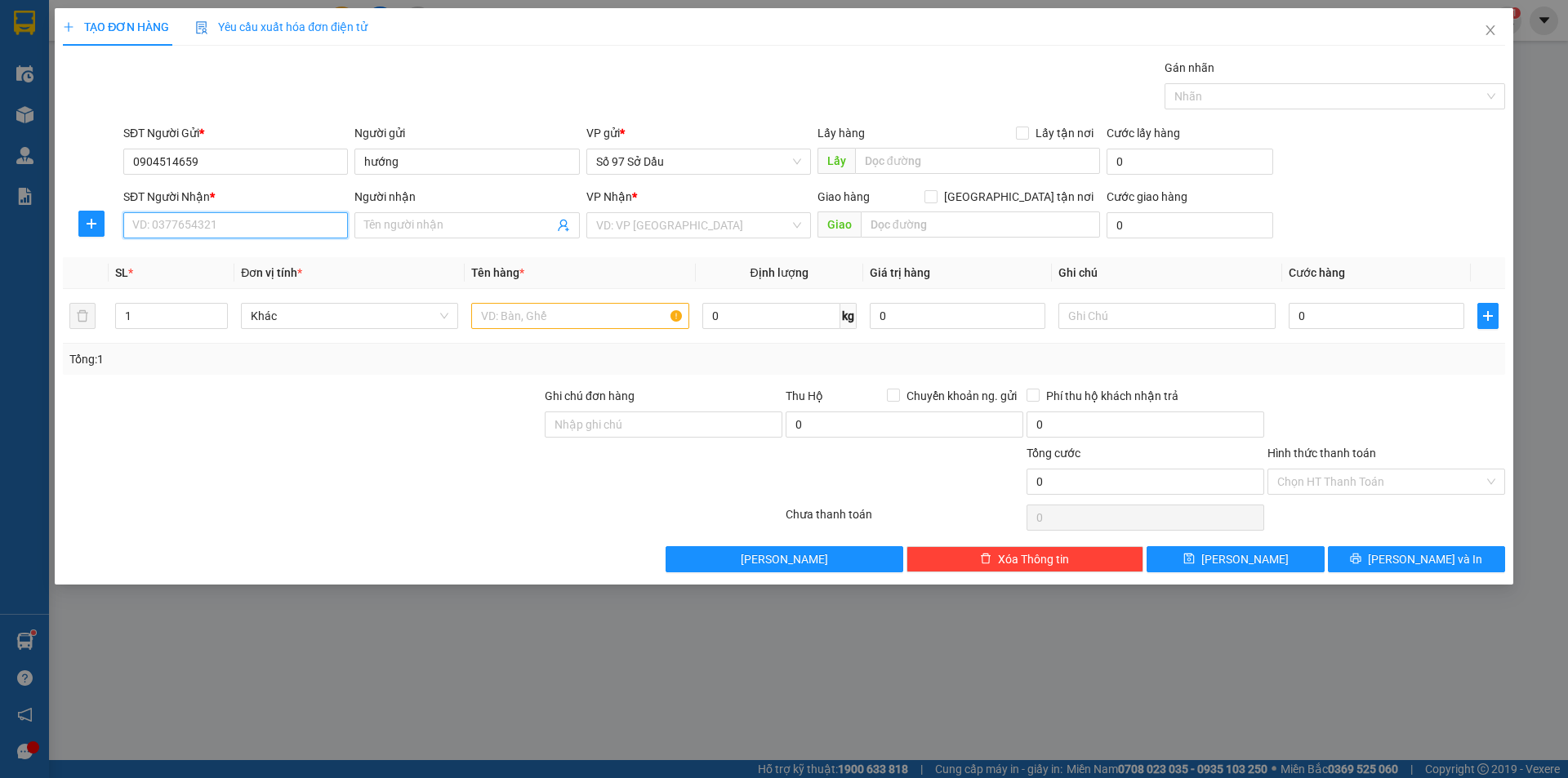
click at [227, 228] on input "SĐT Người Nhận *" at bounding box center [235, 226] width 225 height 27
type input "0983667599"
click at [431, 220] on input "Người nhận" at bounding box center [458, 226] width 188 height 18
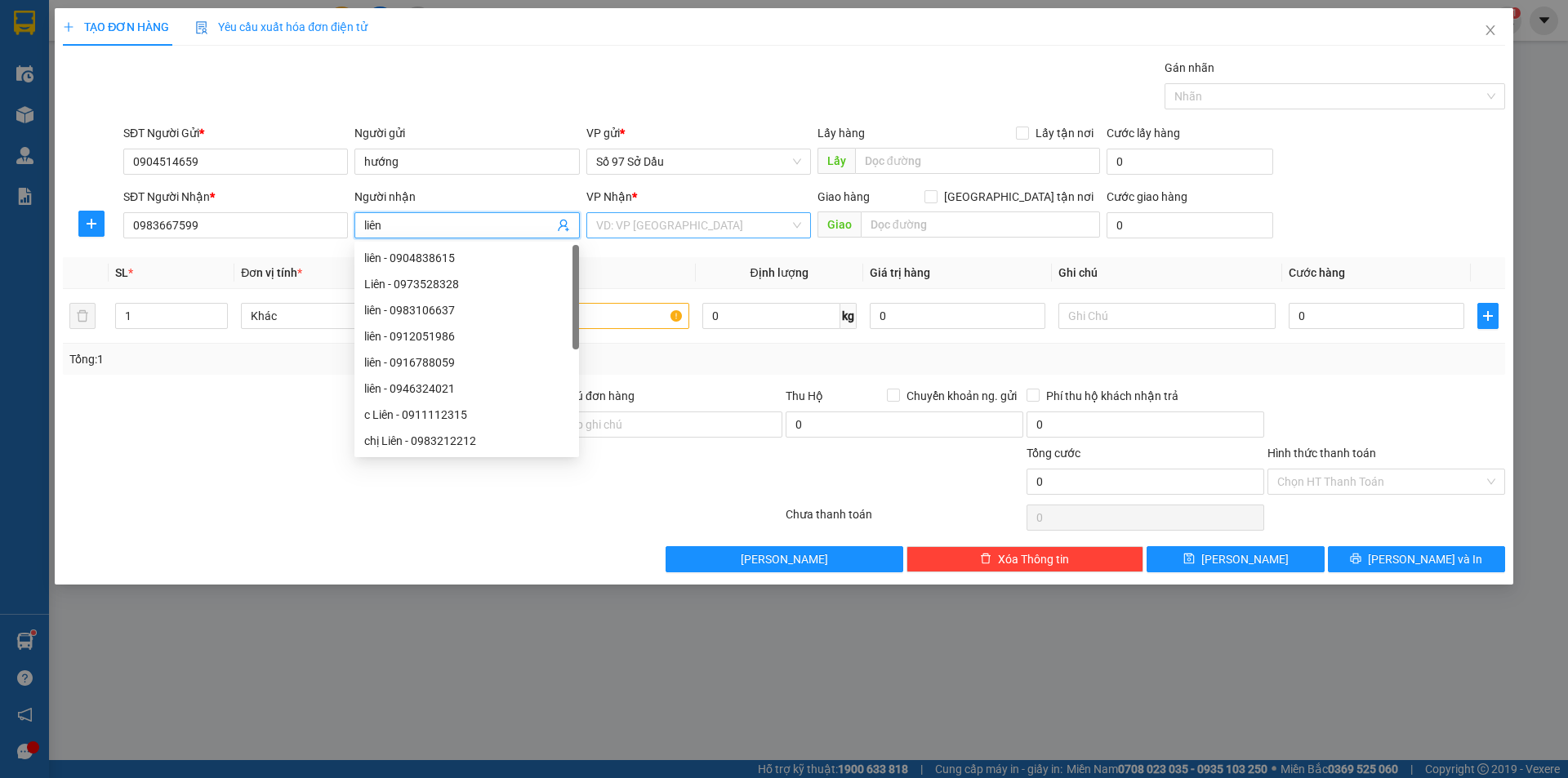
type input "liên"
click at [703, 227] on input "search" at bounding box center [693, 226] width 194 height 25
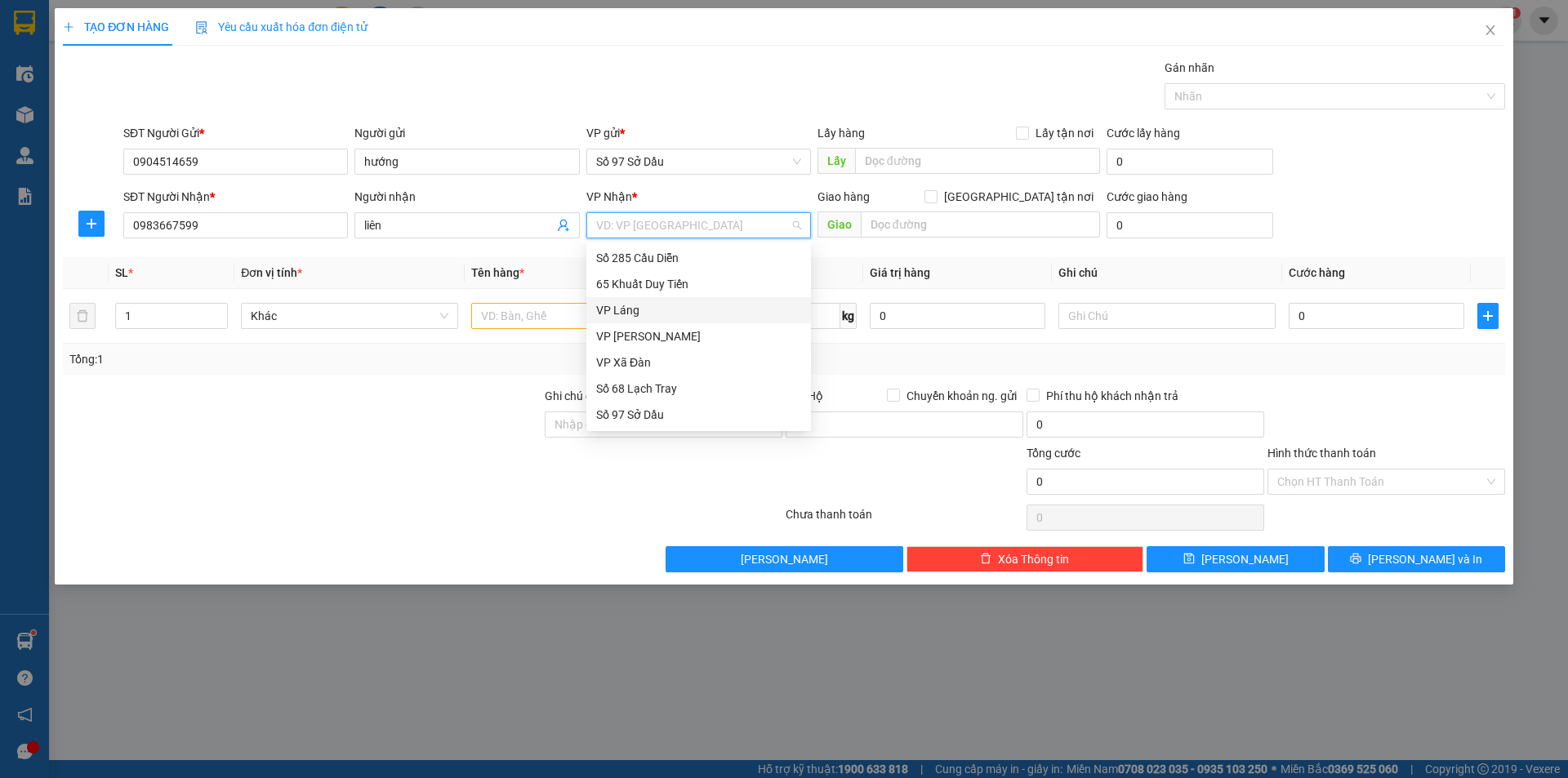
click at [660, 312] on div "VP Láng" at bounding box center [699, 310] width 205 height 18
click at [935, 197] on input "[GEOGRAPHIC_DATA] tận nơi" at bounding box center [930, 196] width 12 height 12
checkbox input "true"
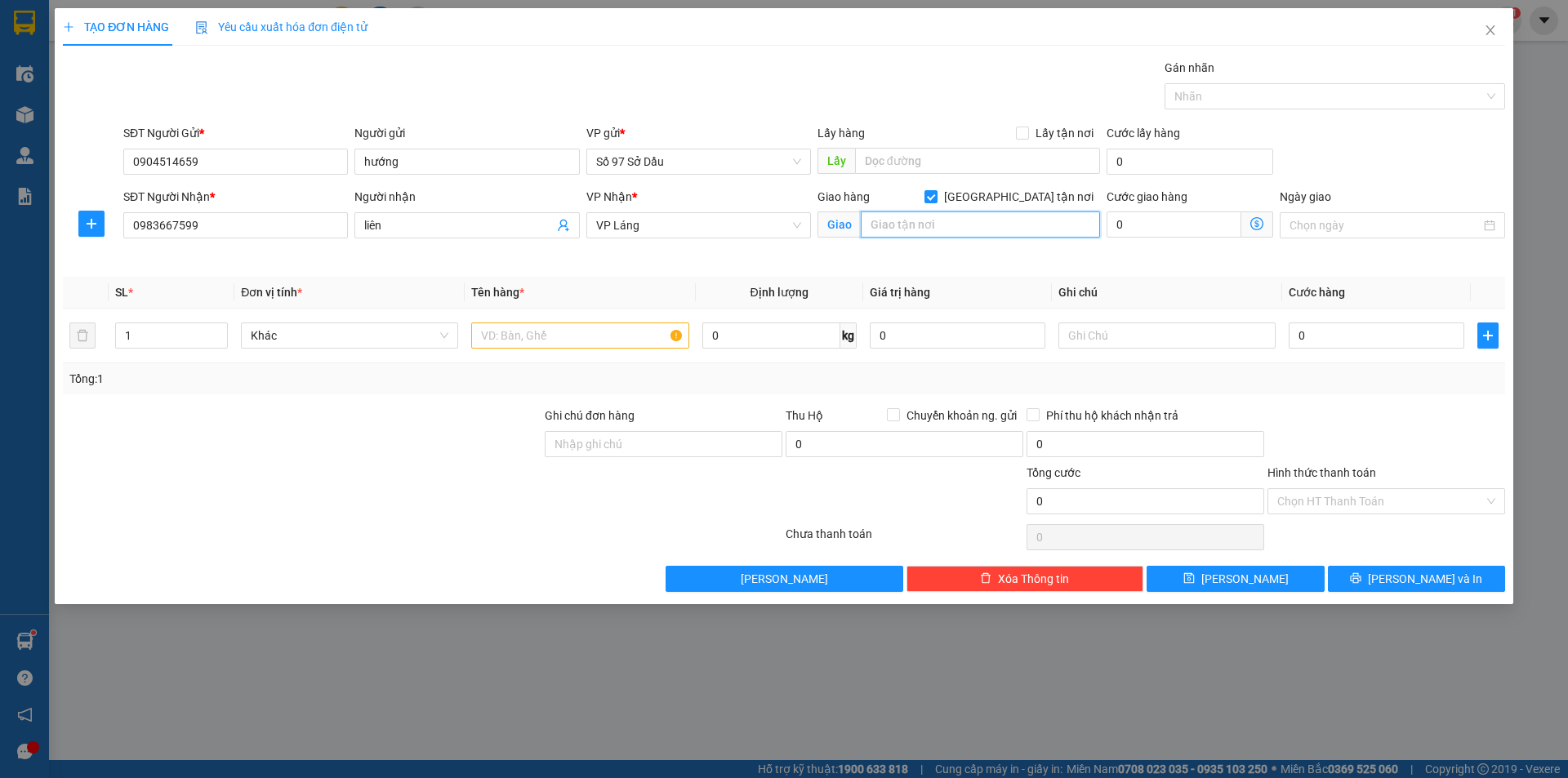
click at [922, 221] on input "text" at bounding box center [980, 225] width 239 height 27
paste input "30 P. [PERSON_NAME], Chợ Dừa, [GEOGRAPHIC_DATA], [GEOGRAPHIC_DATA] 100000, [GEO…"
type input "4 ngõ 30 P. [PERSON_NAME], Chợ Dừa, [GEOGRAPHIC_DATA], [GEOGRAPHIC_DATA] 100000…"
click at [1264, 227] on span at bounding box center [1257, 225] width 32 height 27
click at [1257, 227] on icon "dollar-circle" at bounding box center [1257, 223] width 13 height 13
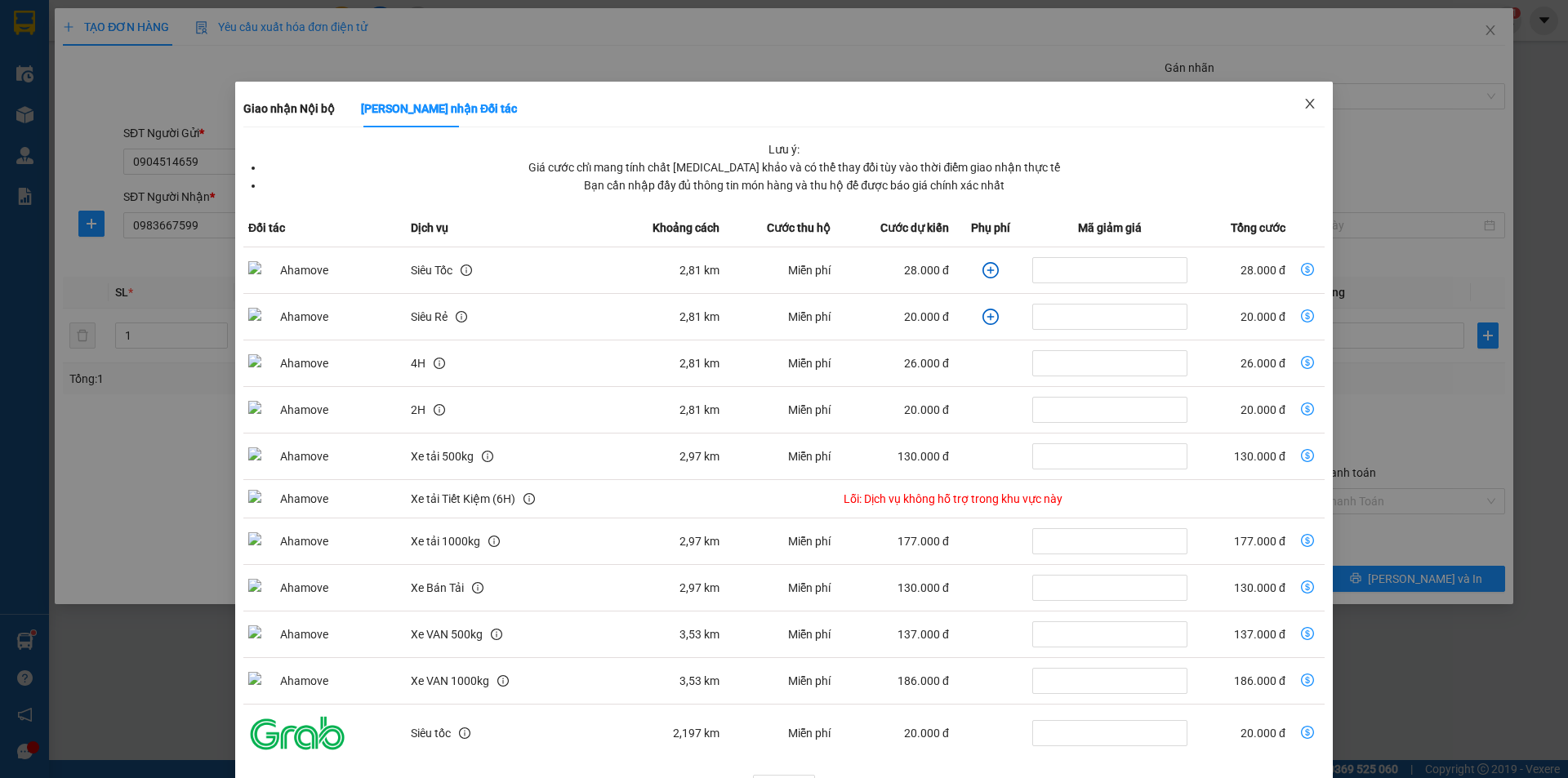
click at [1311, 109] on span "Close" at bounding box center [1310, 104] width 46 height 46
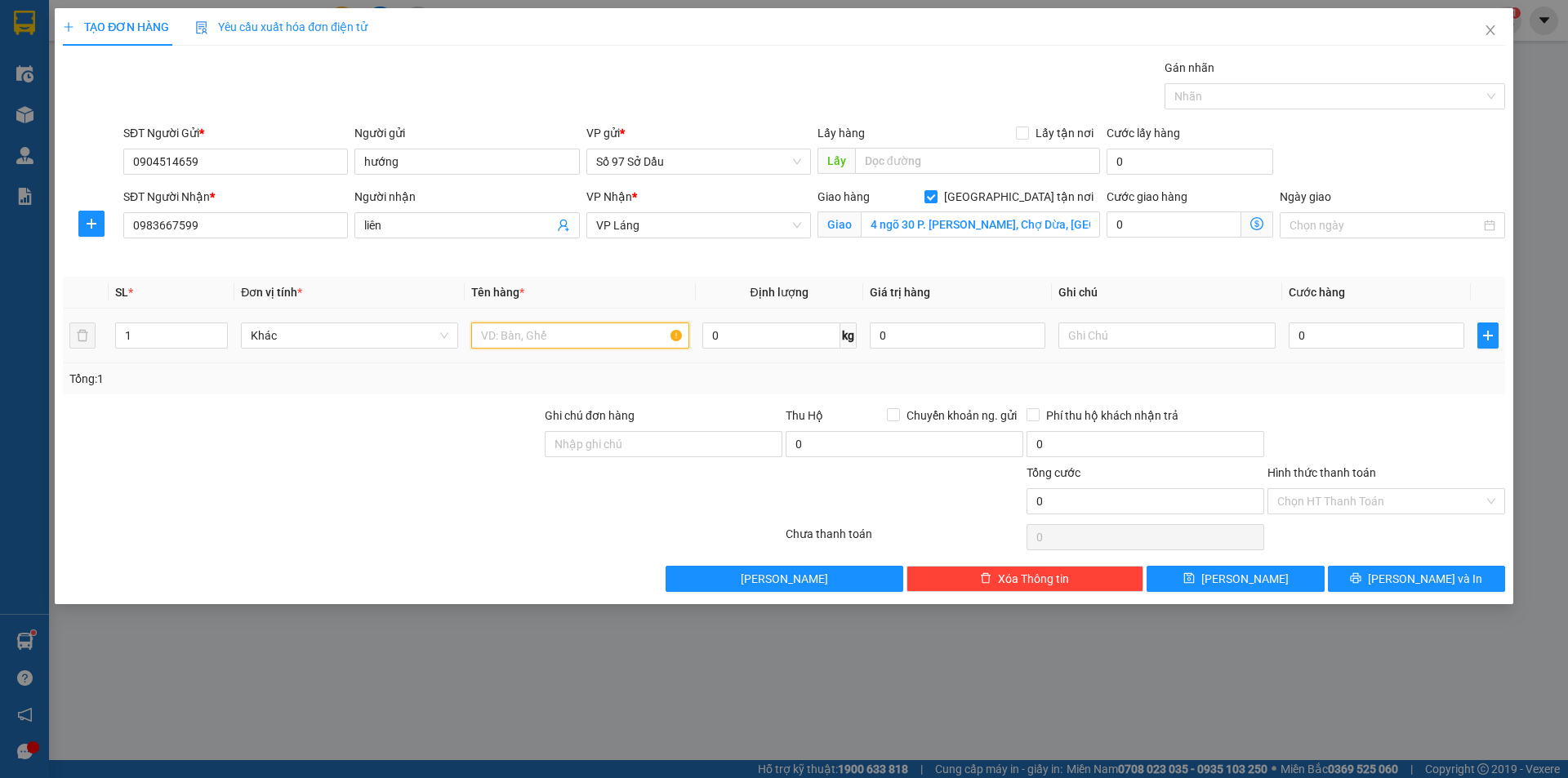
click at [563, 347] on input "text" at bounding box center [579, 335] width 217 height 27
type input "xốp đồ ăn"
click at [1318, 337] on input "0" at bounding box center [1376, 335] width 175 height 27
click at [1254, 217] on span "Giao nhận Nội bộ Giao nhận Đối tác Lưu ý: Giá cước chỉ mang tính chất [MEDICAL_…" at bounding box center [1257, 225] width 32 height 27
click at [1254, 223] on icon "dollar-circle" at bounding box center [1257, 223] width 13 height 13
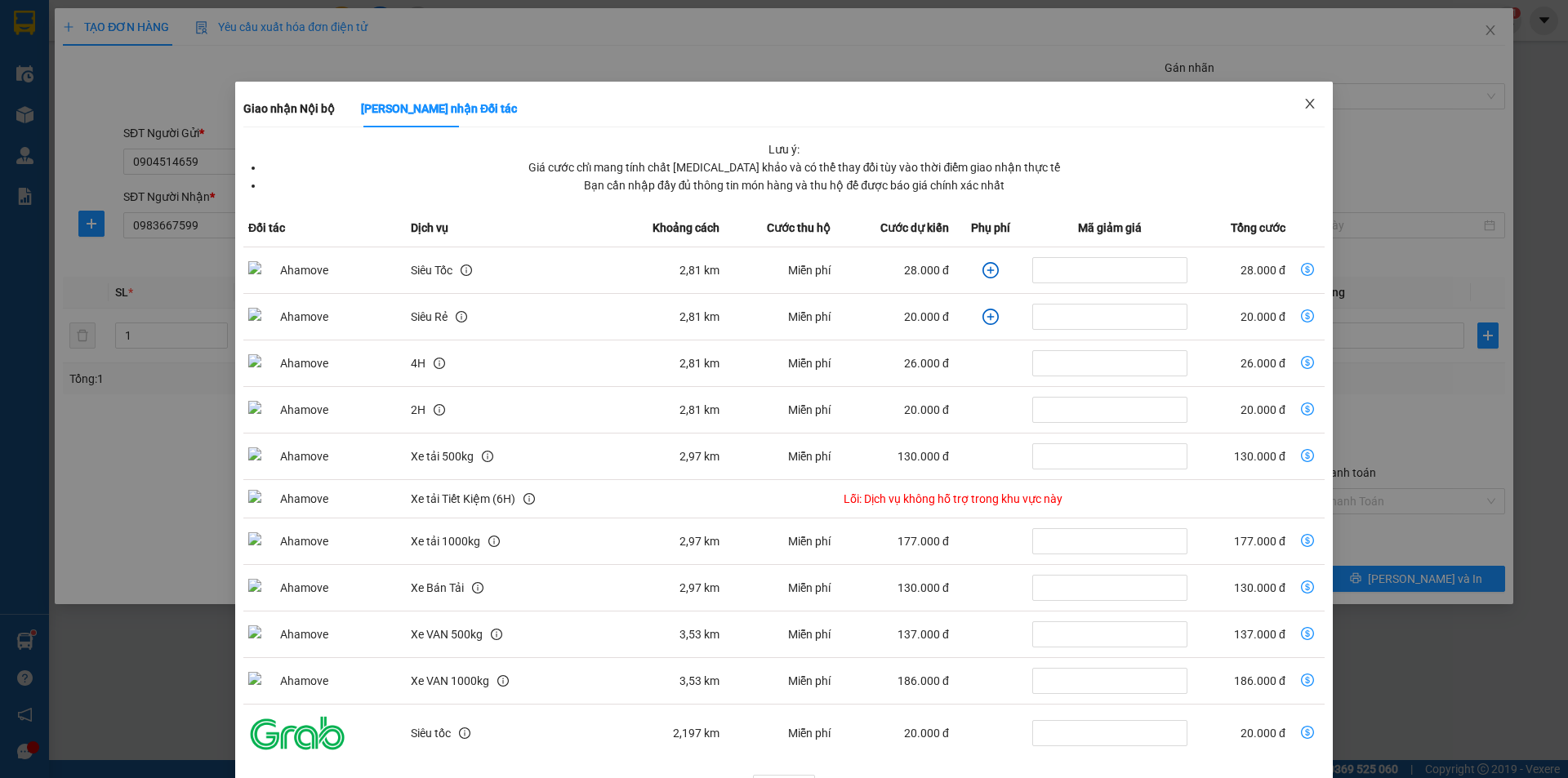
click at [1308, 108] on span "Close" at bounding box center [1310, 104] width 46 height 46
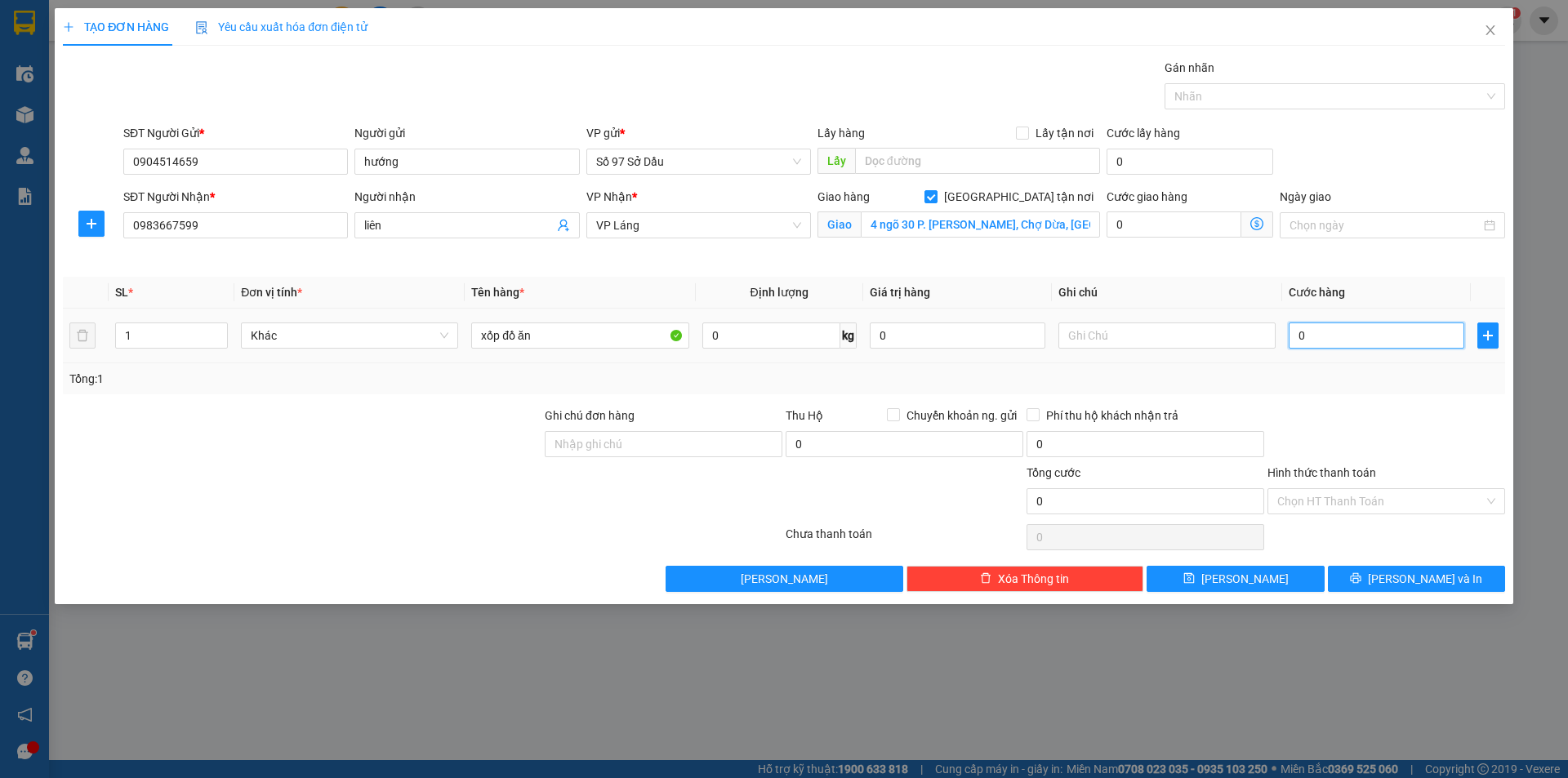
click at [1393, 340] on input "0" at bounding box center [1376, 335] width 175 height 27
type input "9"
type input "90"
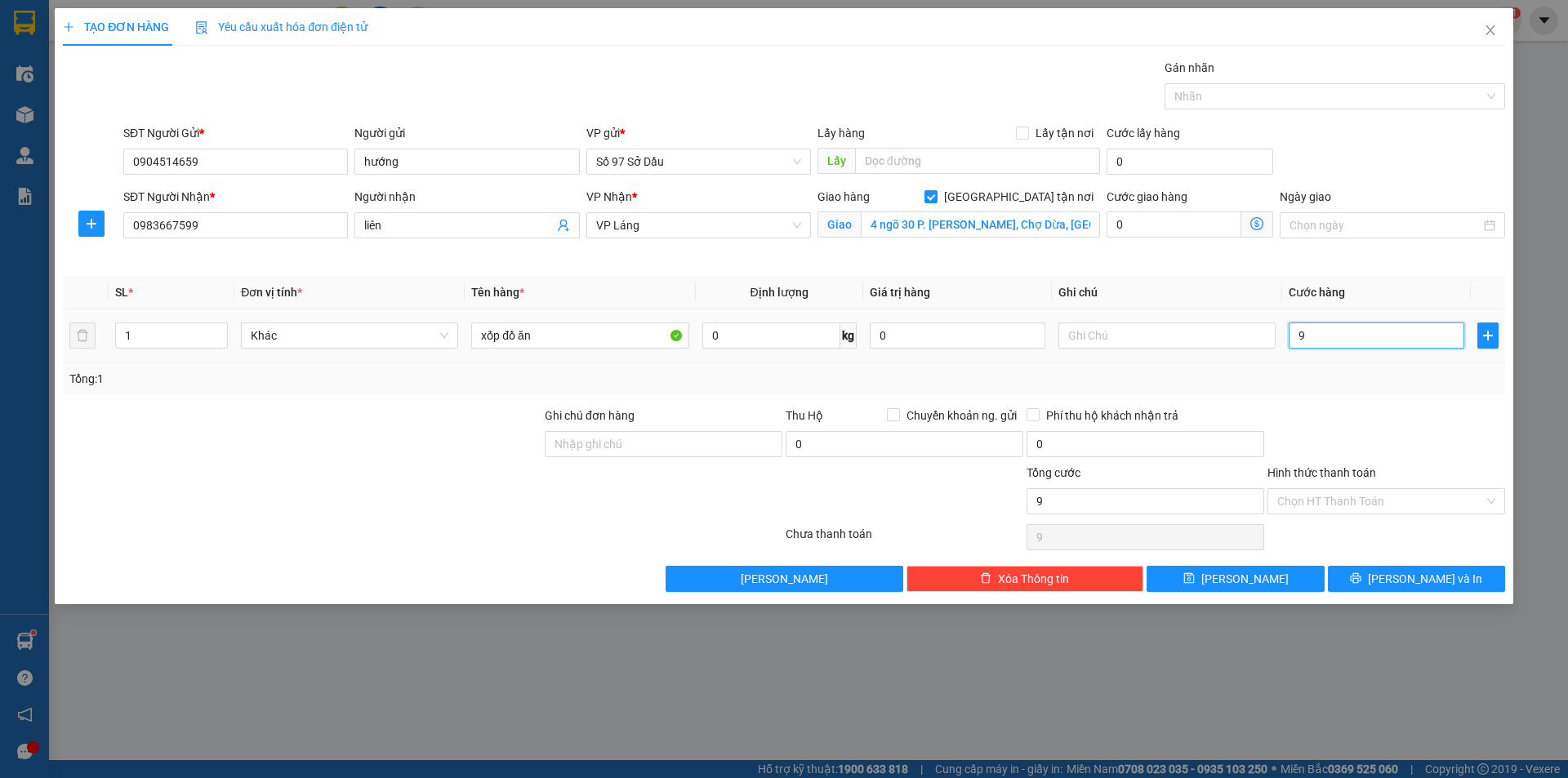
type input "90"
type input "900"
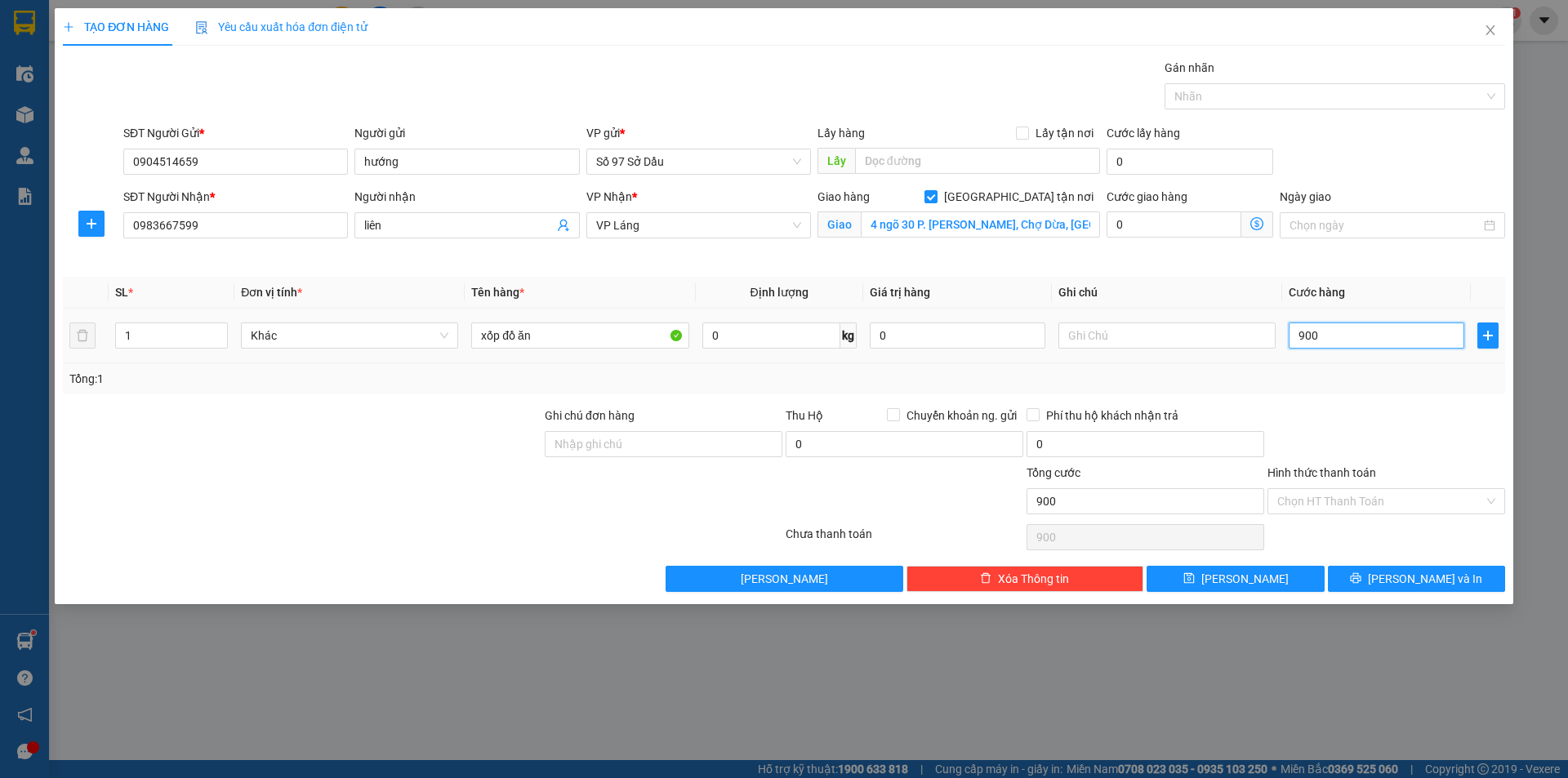
type input "9.000"
type input "90.000"
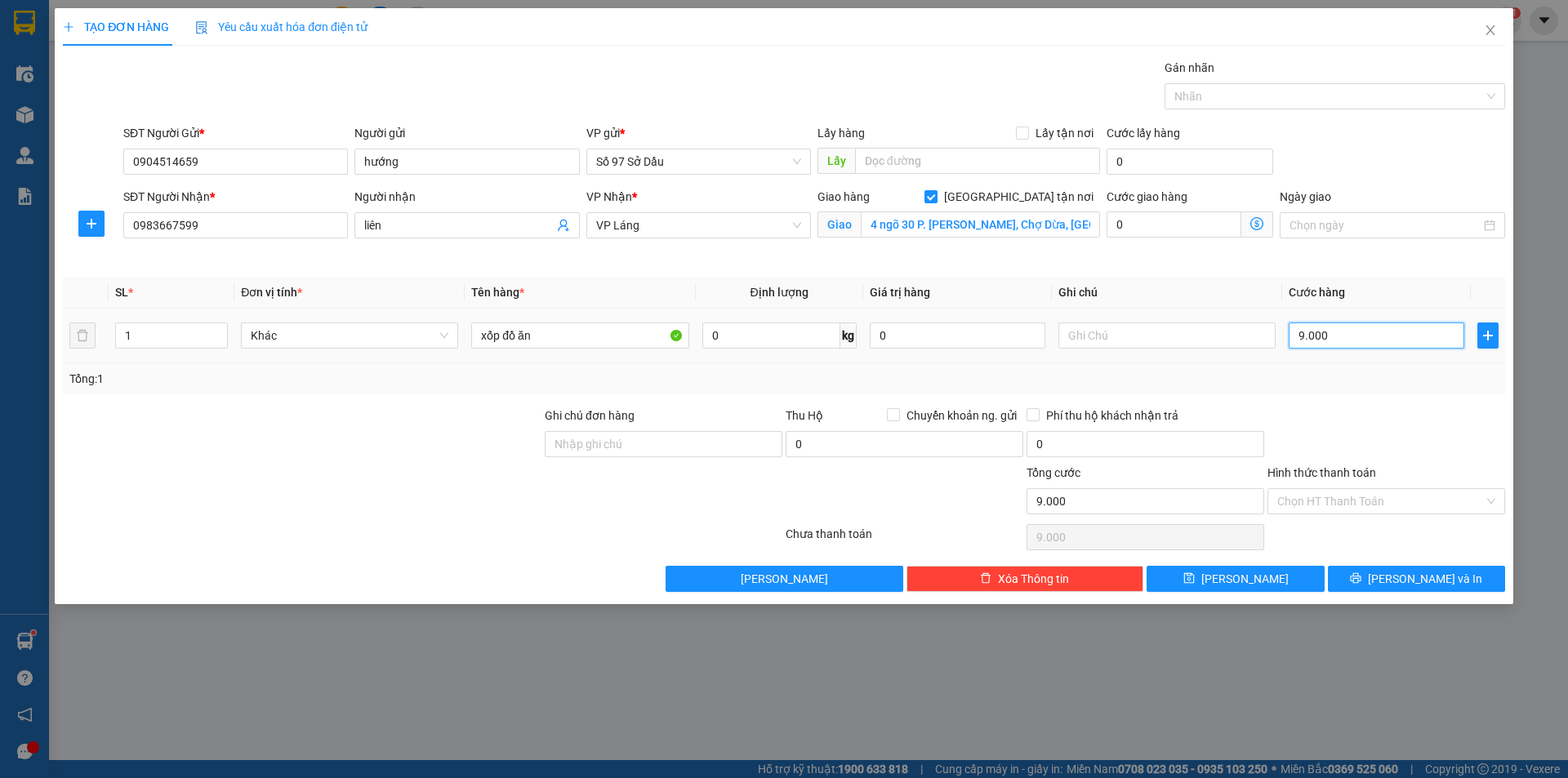
type input "90.000"
click at [1310, 499] on input "Hình thức thanh toán" at bounding box center [1380, 502] width 206 height 25
click at [1328, 410] on div at bounding box center [1386, 435] width 241 height 58
click at [1403, 497] on input "Hình thức thanh toán" at bounding box center [1380, 502] width 206 height 25
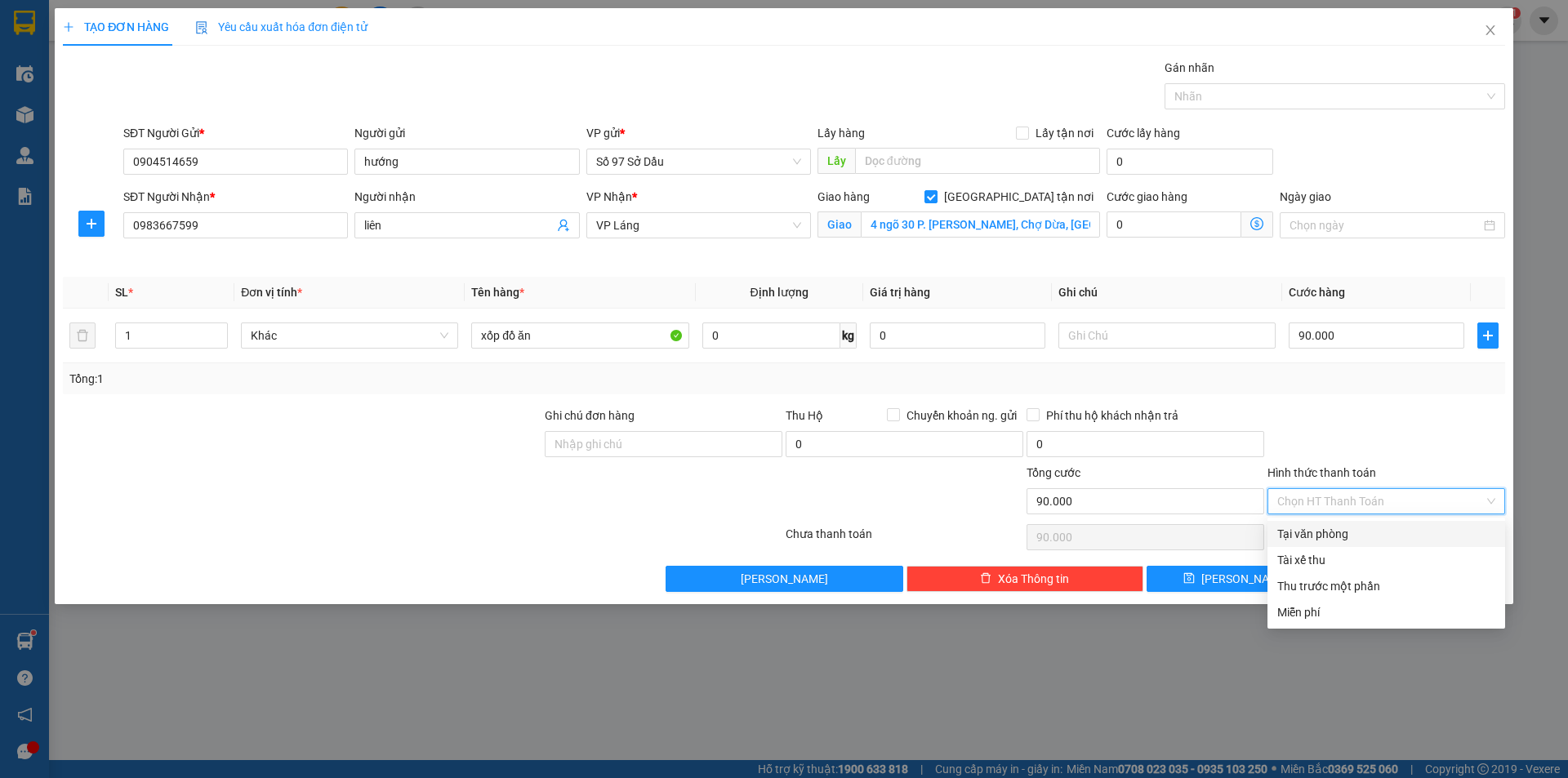
click at [1368, 535] on div "Tại văn phòng" at bounding box center [1386, 534] width 218 height 18
type input "0"
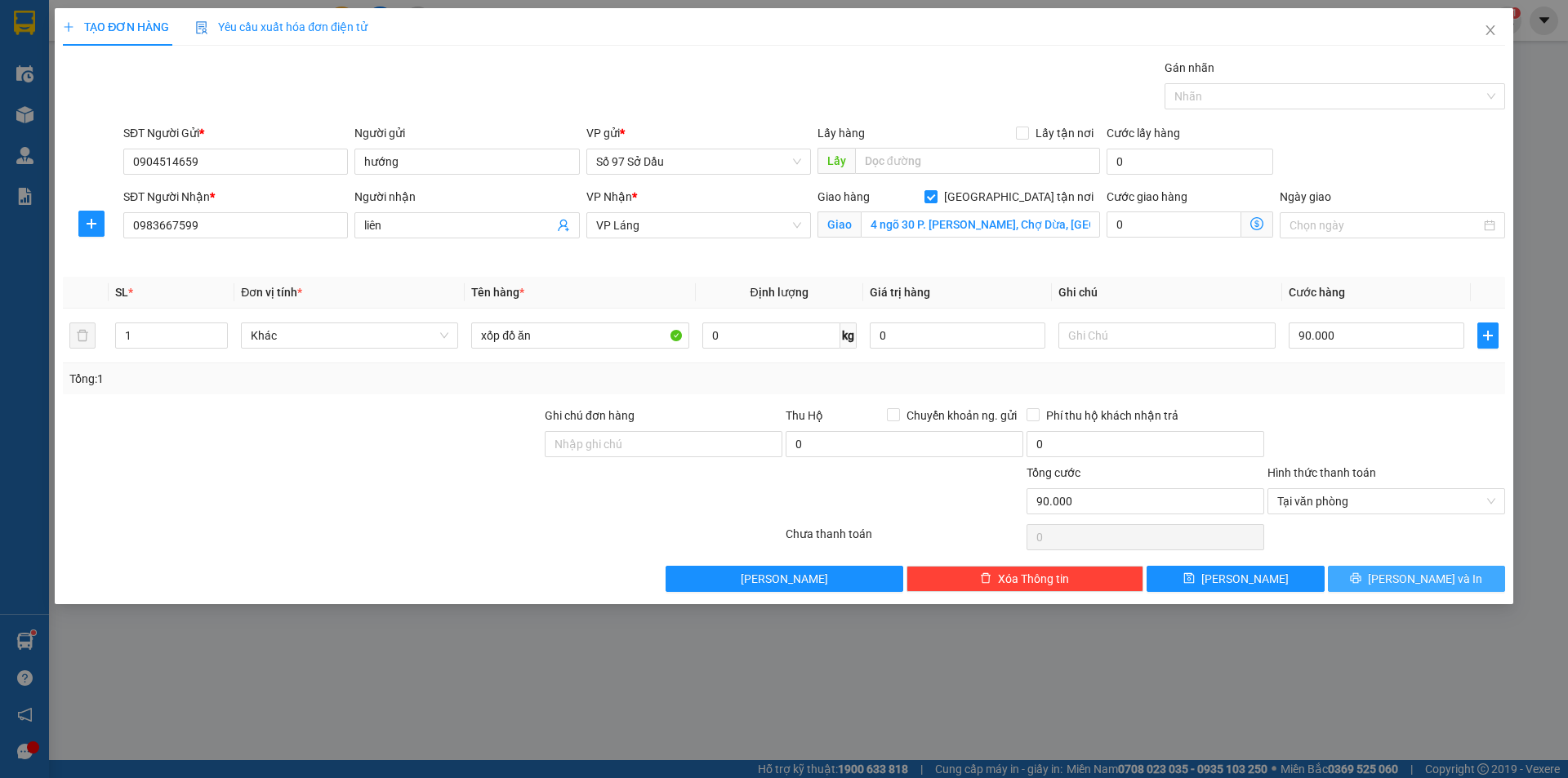
click at [1394, 587] on button "[PERSON_NAME] và In" at bounding box center [1416, 579] width 177 height 27
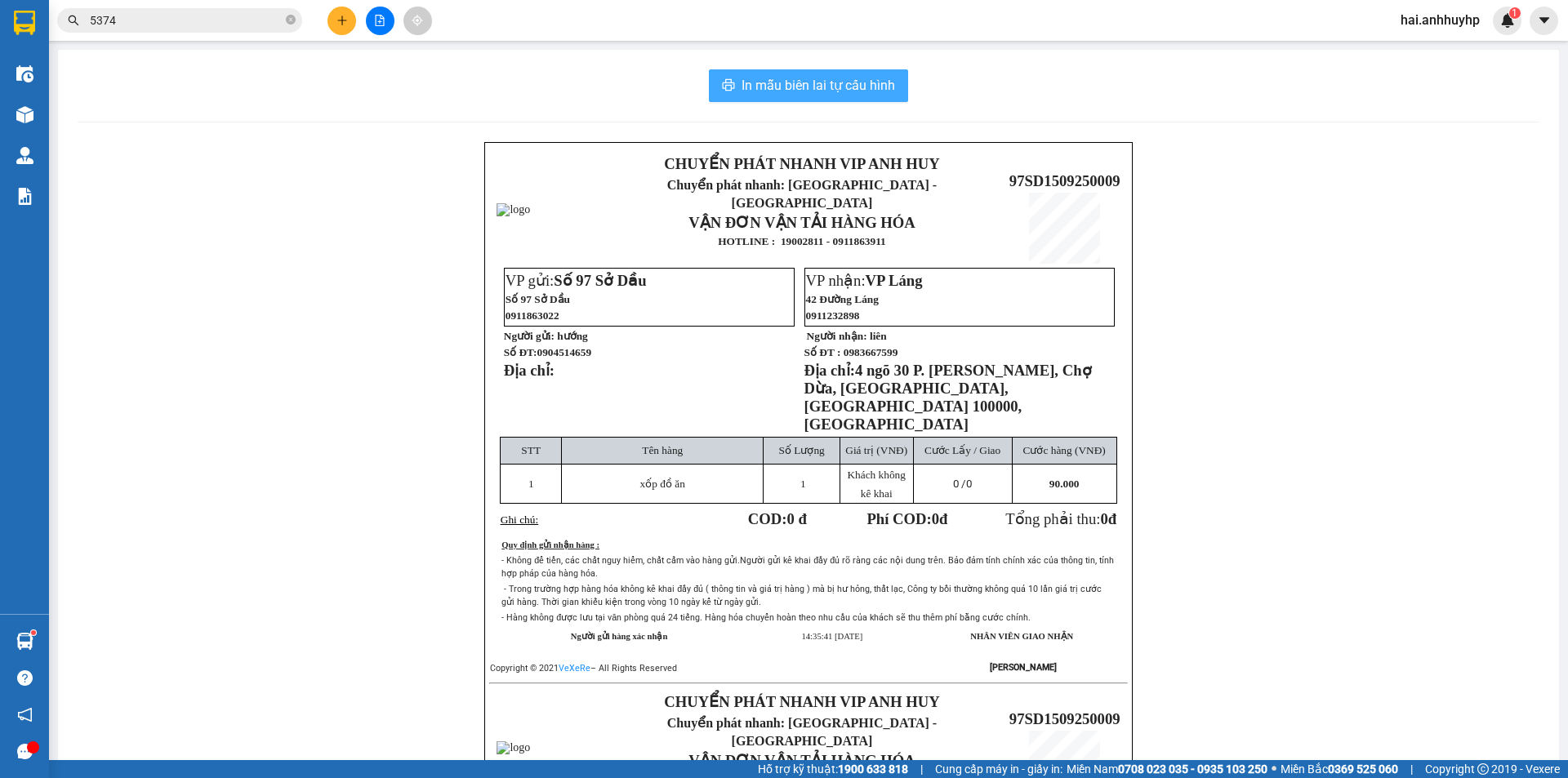
click at [835, 83] on span "In mẫu biên lai tự cấu hình" at bounding box center [818, 85] width 153 height 20
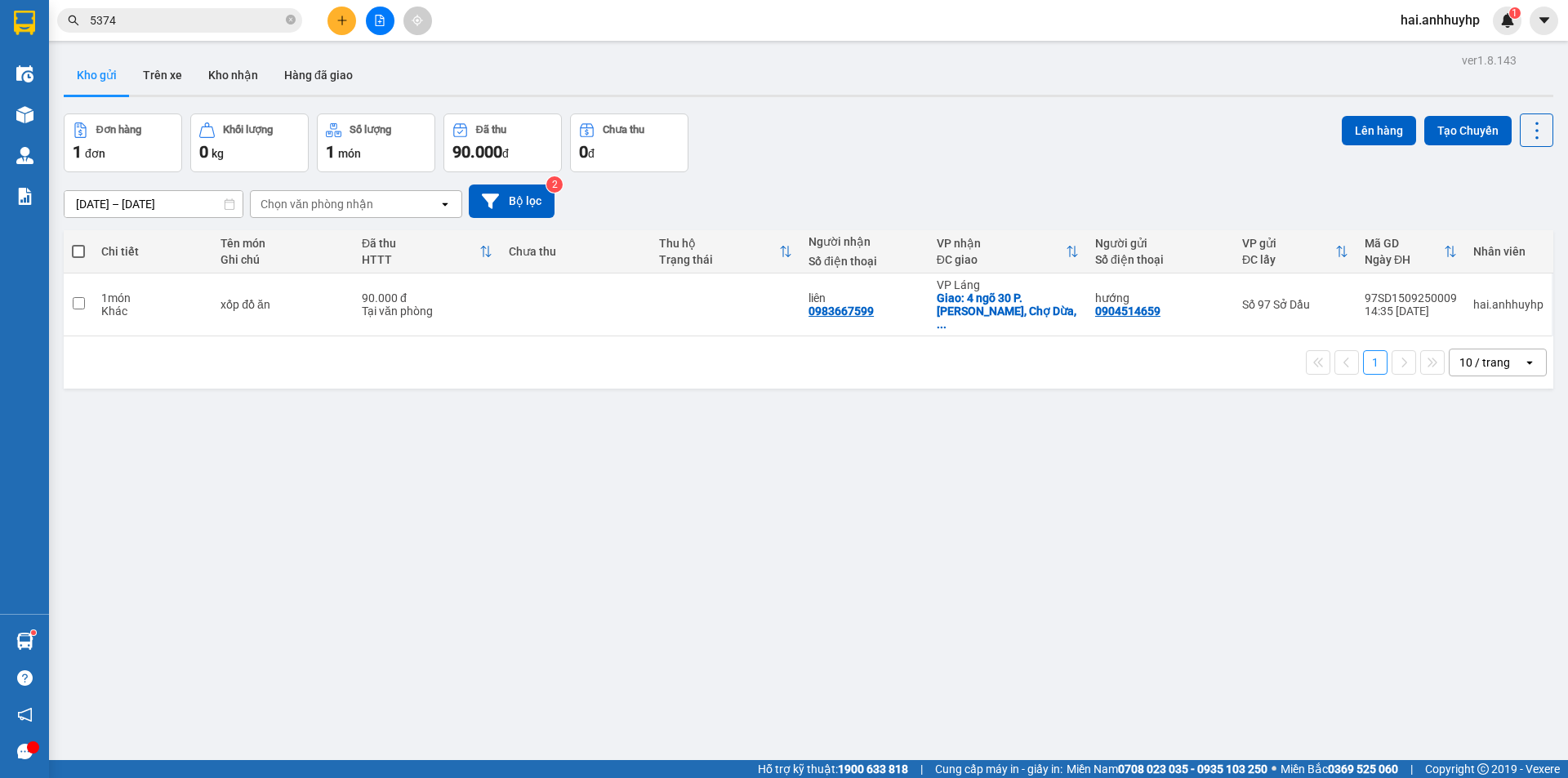
click at [72, 249] on span at bounding box center [78, 251] width 13 height 13
click at [79, 243] on input "checkbox" at bounding box center [79, 243] width 0 height 0
checkbox input "true"
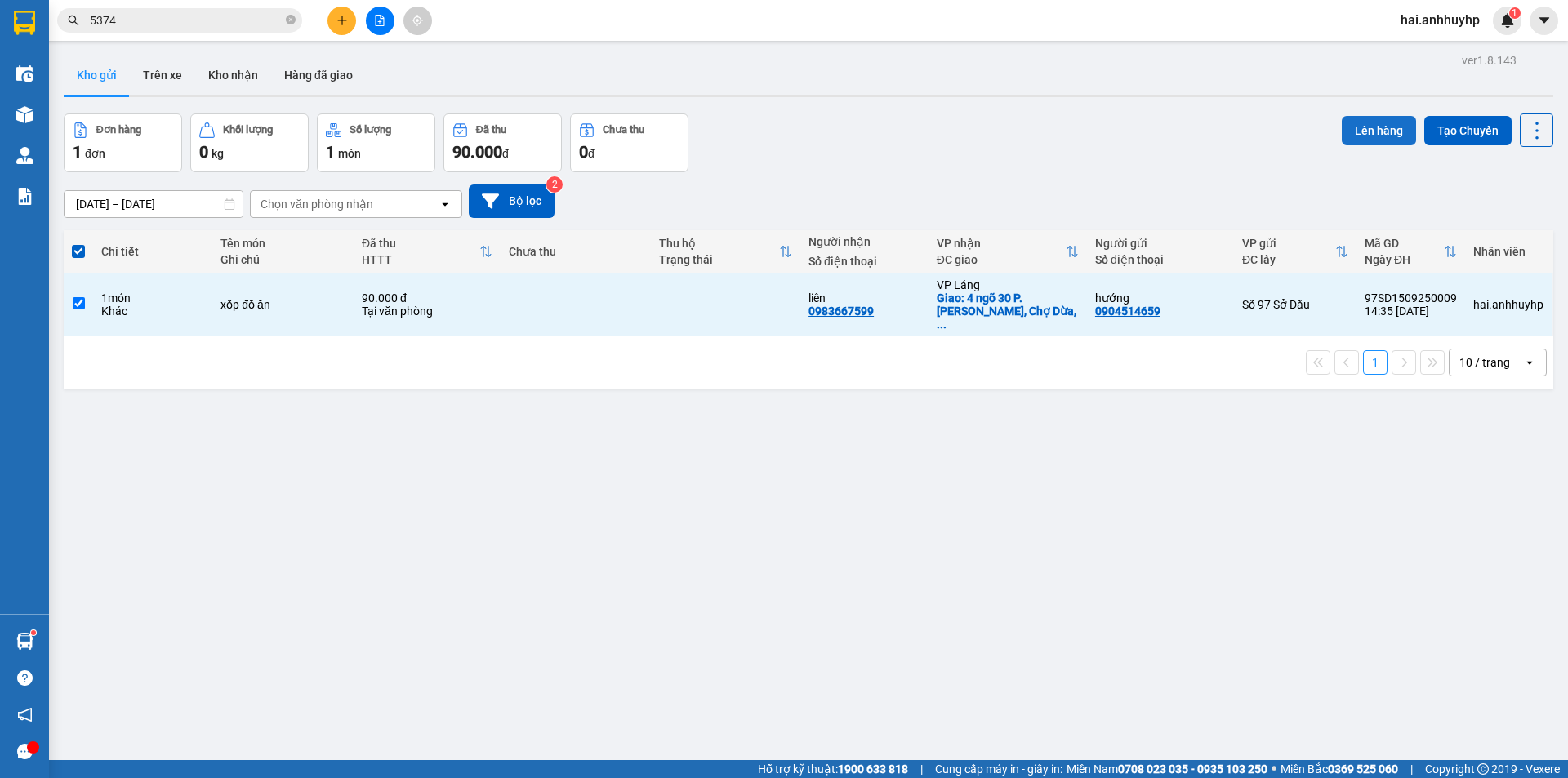
click at [1363, 135] on button "Lên hàng" at bounding box center [1379, 130] width 74 height 29
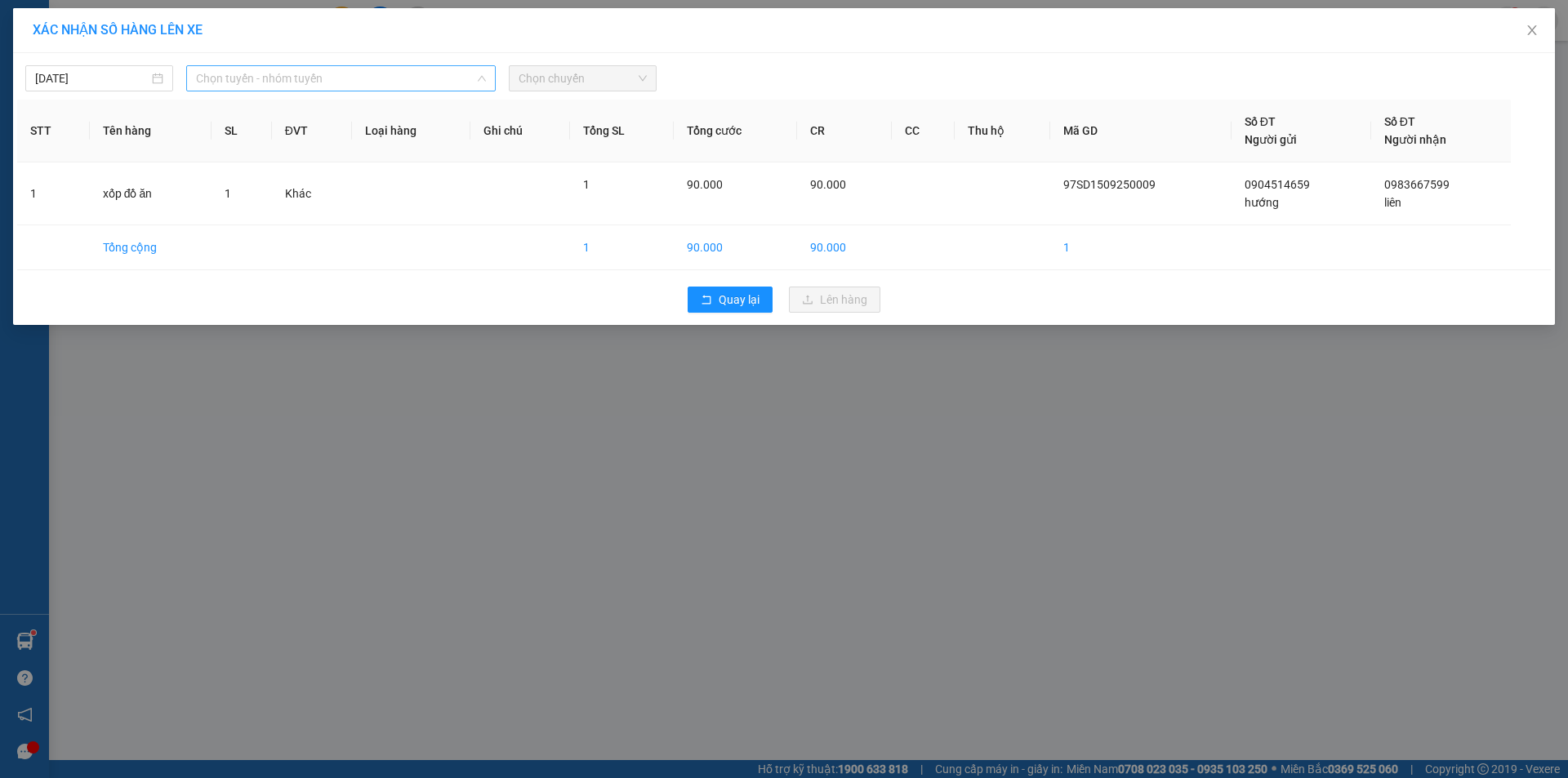
drag, startPoint x: 334, startPoint y: 73, endPoint x: 326, endPoint y: 96, distance: 24.4
click at [333, 73] on span "Chọn tuyến - nhóm tuyến" at bounding box center [341, 79] width 290 height 25
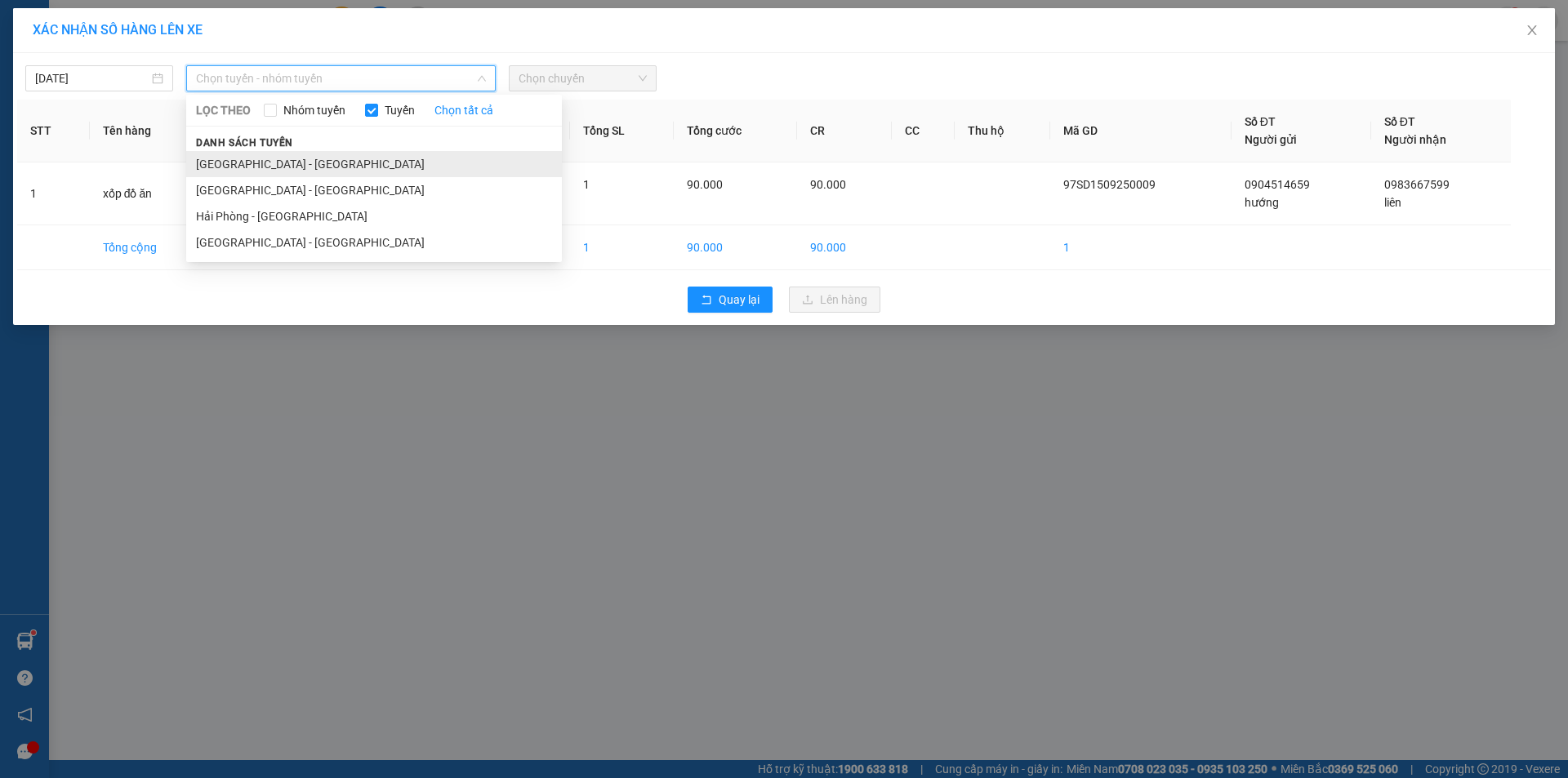
click at [307, 152] on li "[GEOGRAPHIC_DATA] - [GEOGRAPHIC_DATA]" at bounding box center [373, 165] width 375 height 27
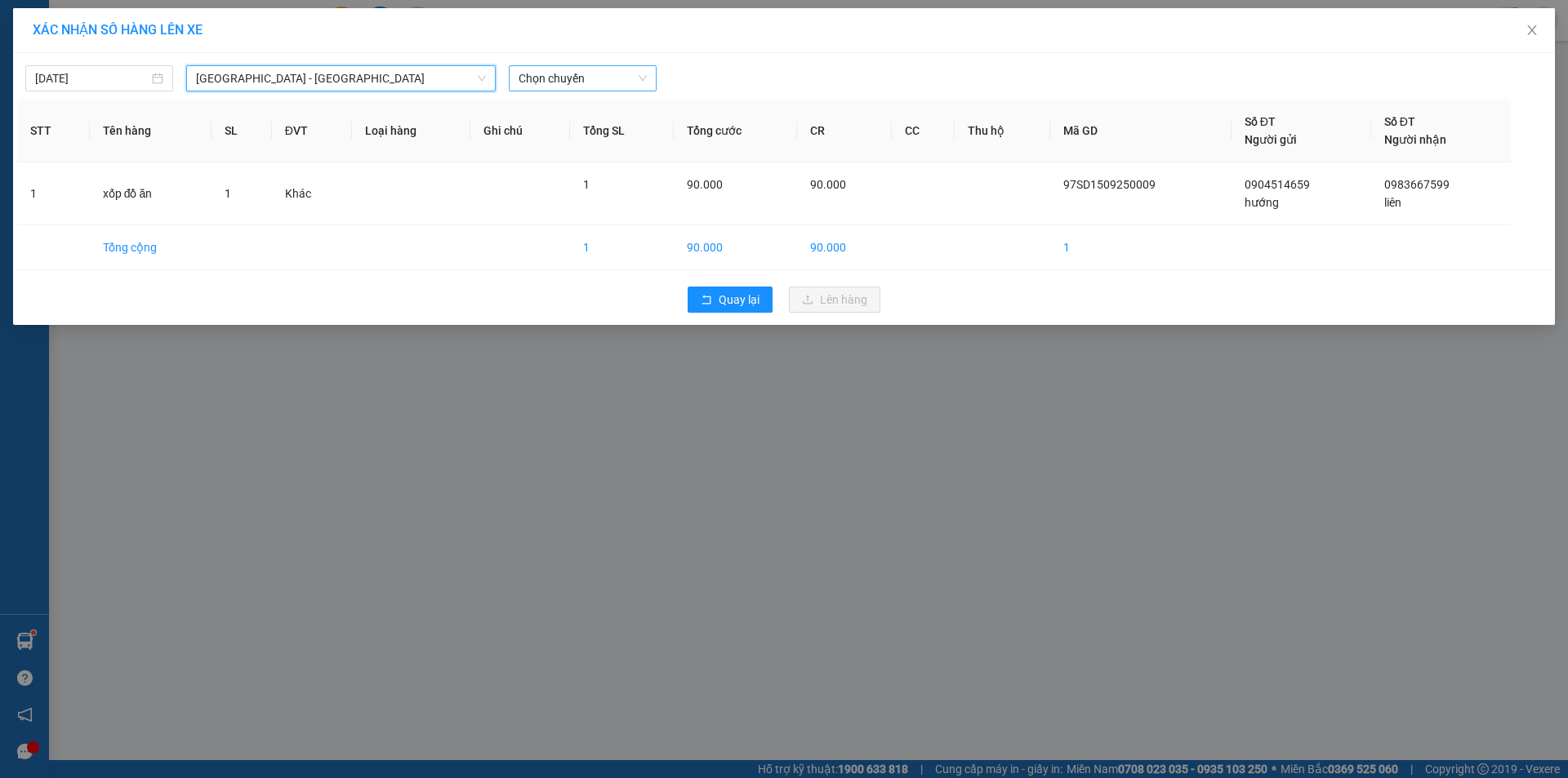
click at [556, 79] on span "Chọn chuyến" at bounding box center [582, 79] width 128 height 25
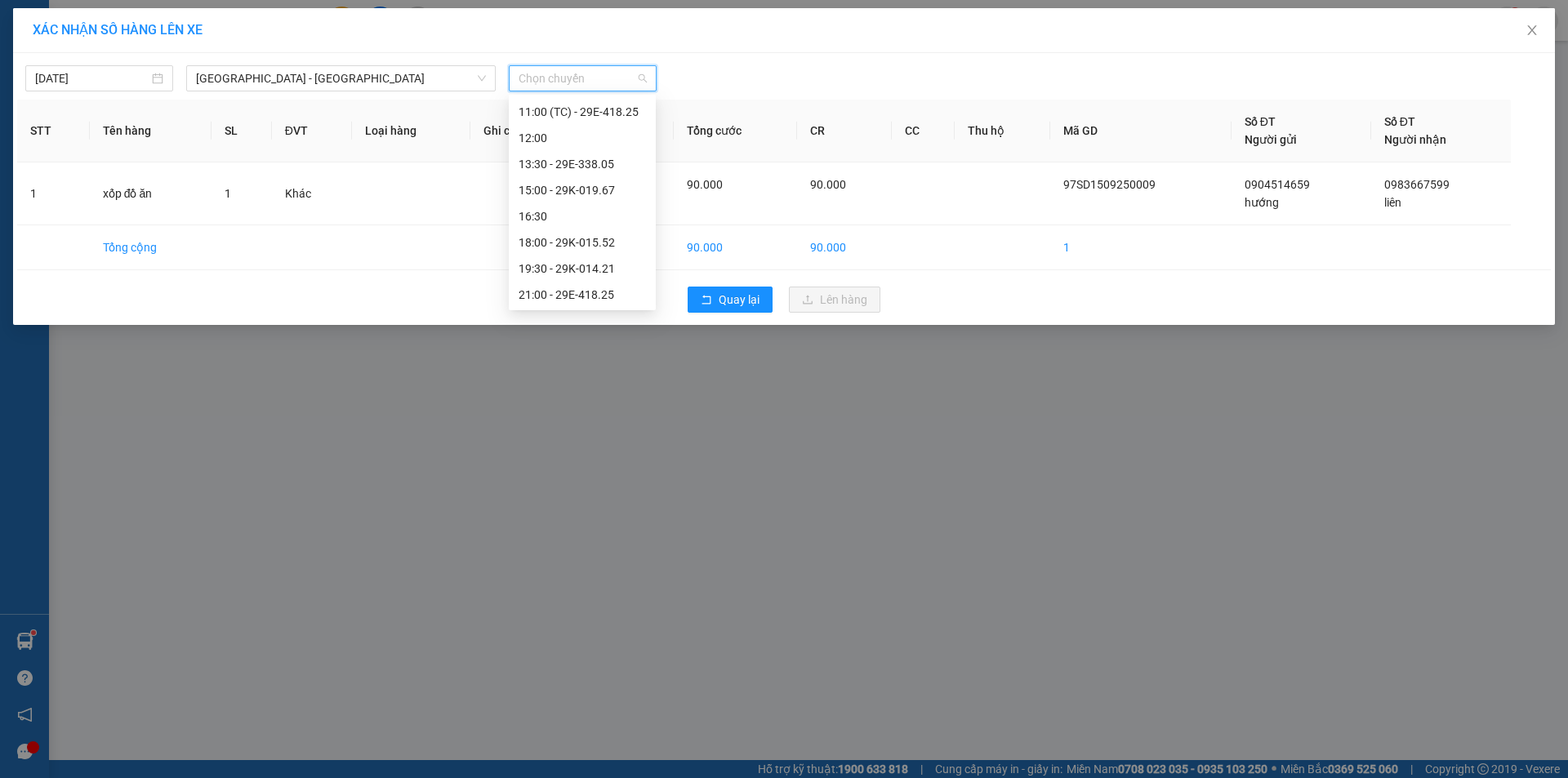
scroll to position [235, 0]
click at [564, 188] on div "15:00 - 29K-019.67" at bounding box center [582, 189] width 127 height 18
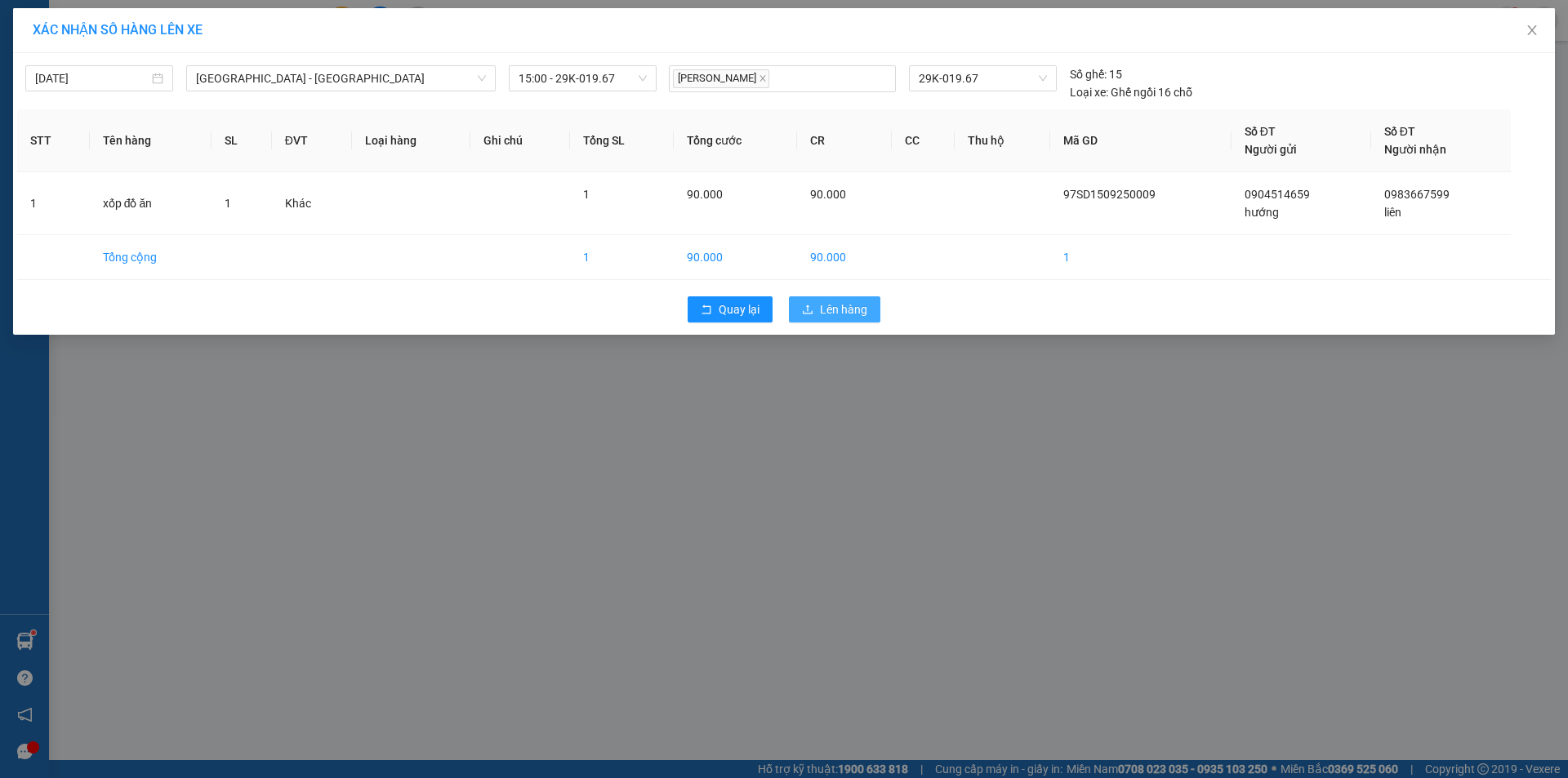
click at [819, 306] on button "Lên hàng" at bounding box center [834, 310] width 91 height 27
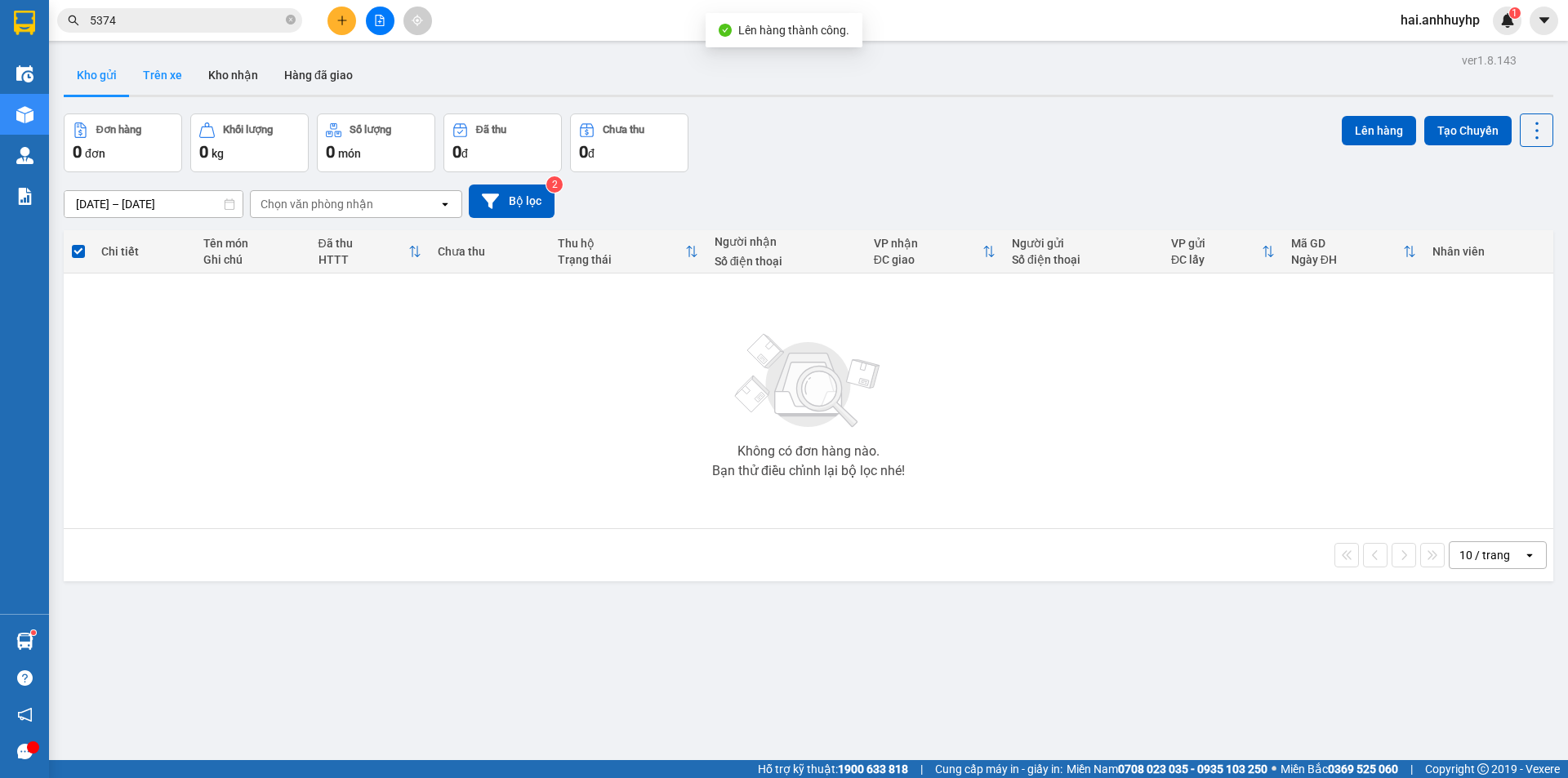
click at [155, 78] on button "Trên xe" at bounding box center [163, 75] width 65 height 39
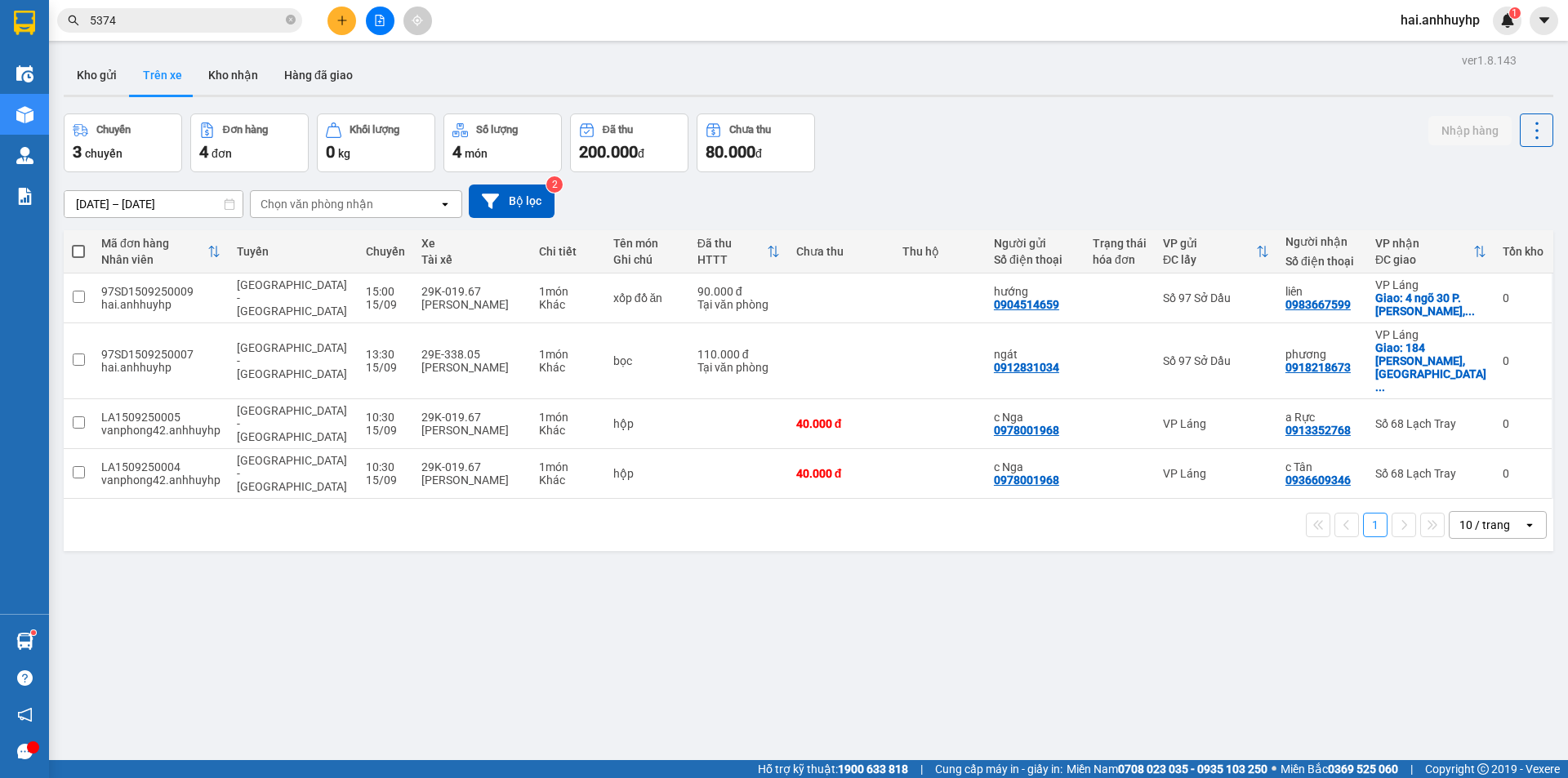
click at [213, 28] on input "5374" at bounding box center [186, 20] width 193 height 18
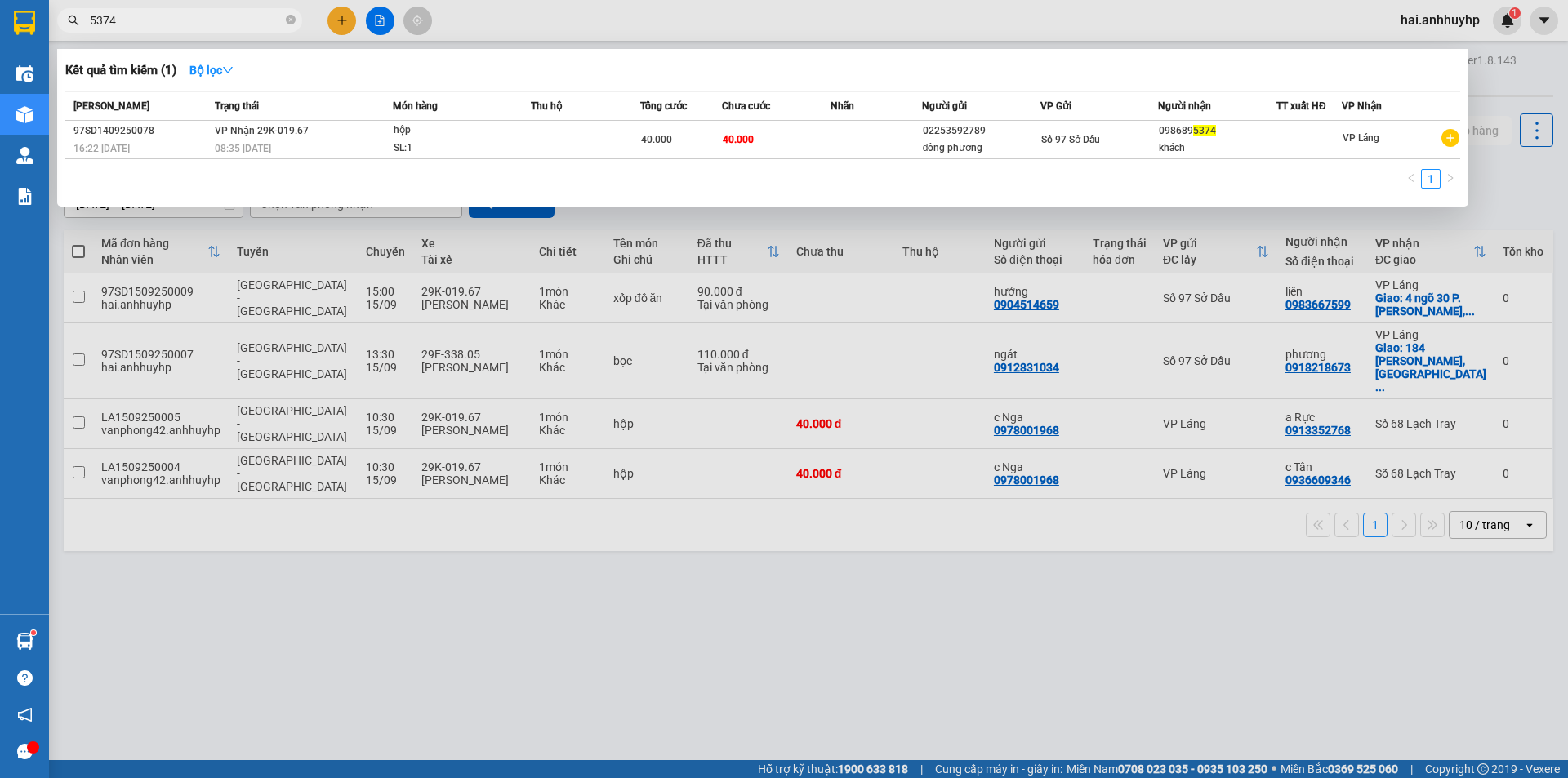
click at [213, 28] on input "5374" at bounding box center [186, 20] width 193 height 18
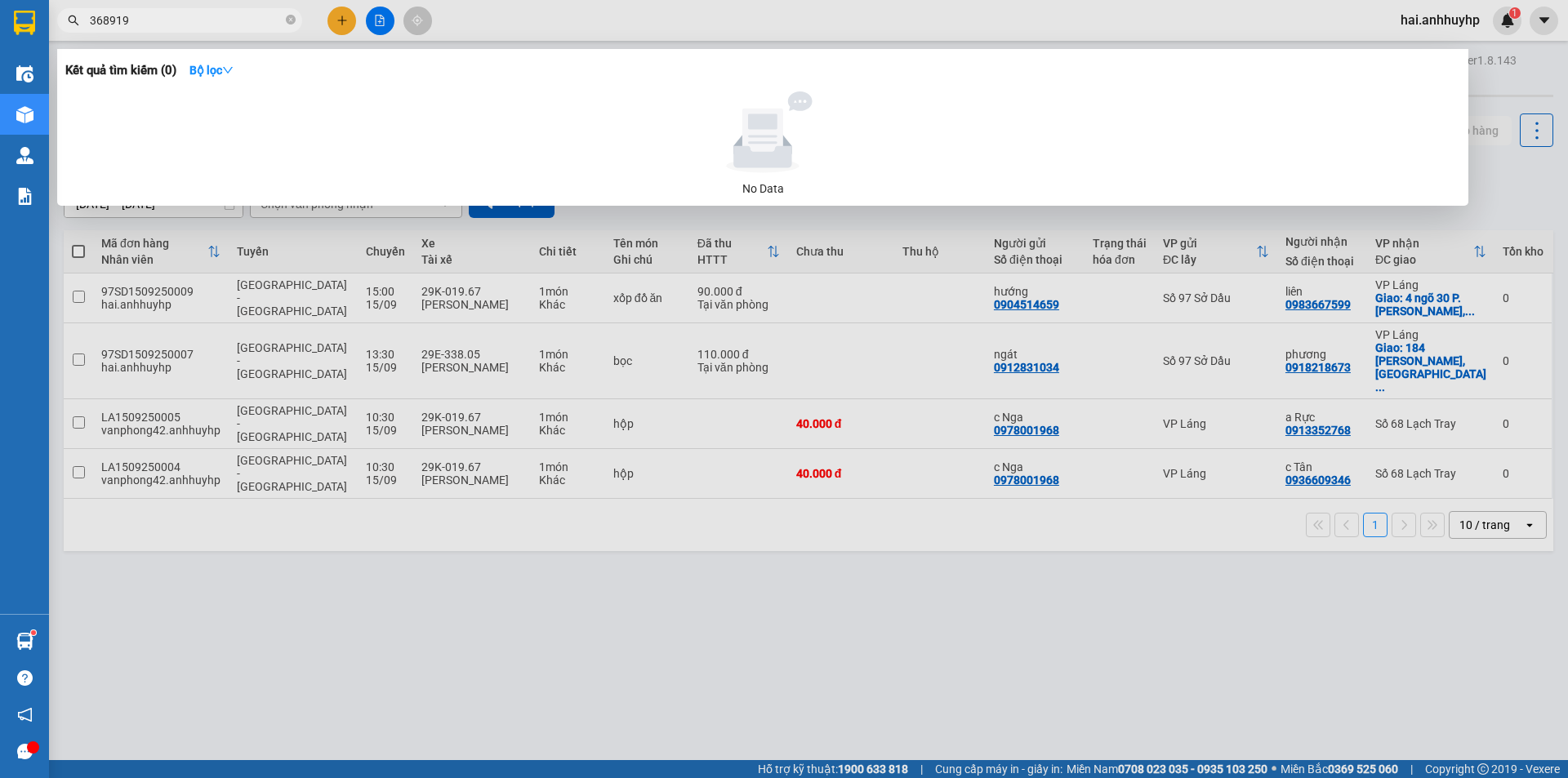
type input "368919"
click at [597, 614] on div at bounding box center [784, 389] width 1568 height 778
